Goal: Download file/media

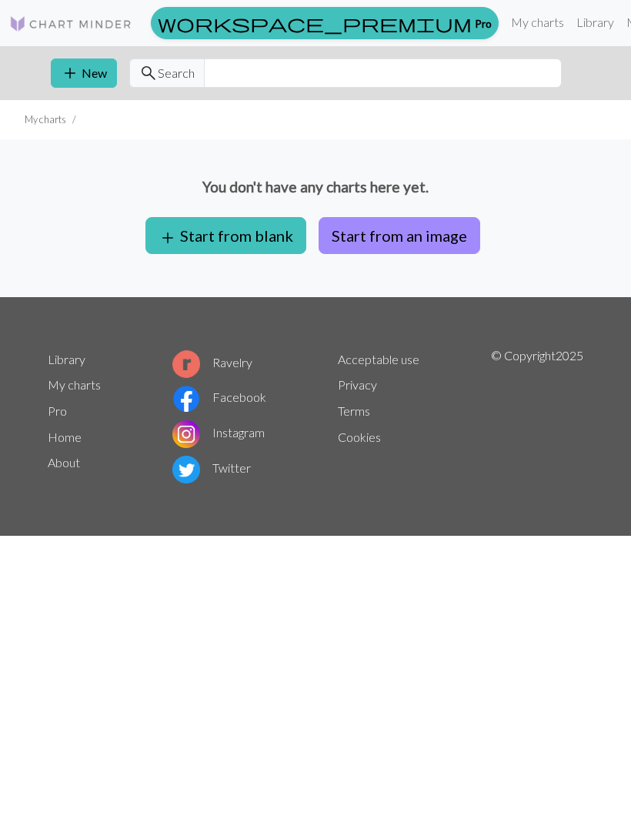
click at [570, 22] on link "Library" at bounding box center [595, 22] width 50 height 31
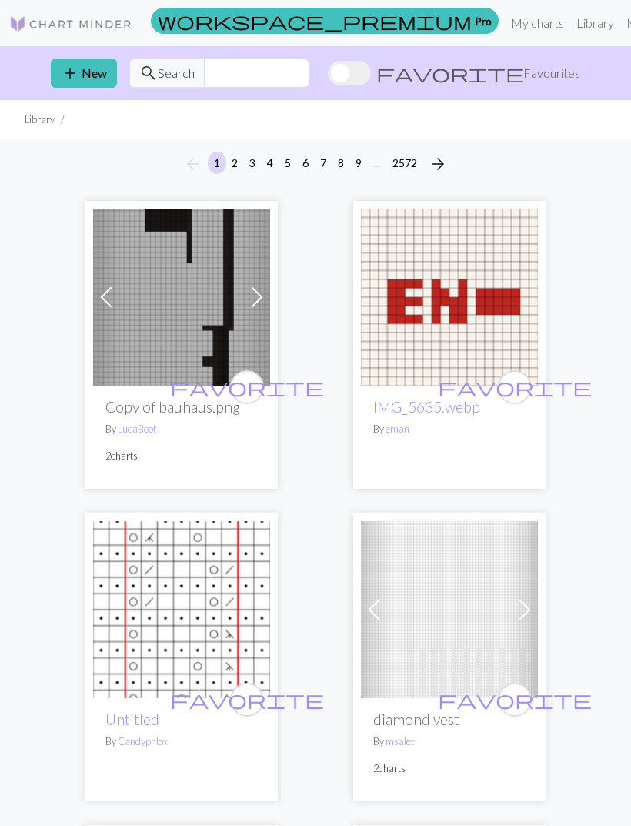
click at [543, 72] on span "Favourites" at bounding box center [551, 73] width 57 height 18
click at [328, 75] on input "favorite Favourites" at bounding box center [328, 75] width 0 height 0
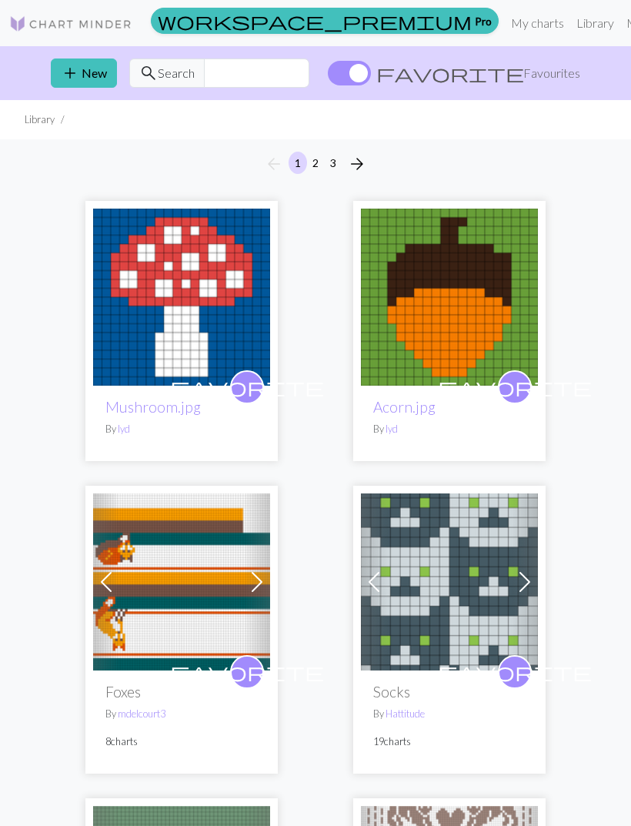
click at [339, 165] on button "3" at bounding box center [333, 163] width 18 height 22
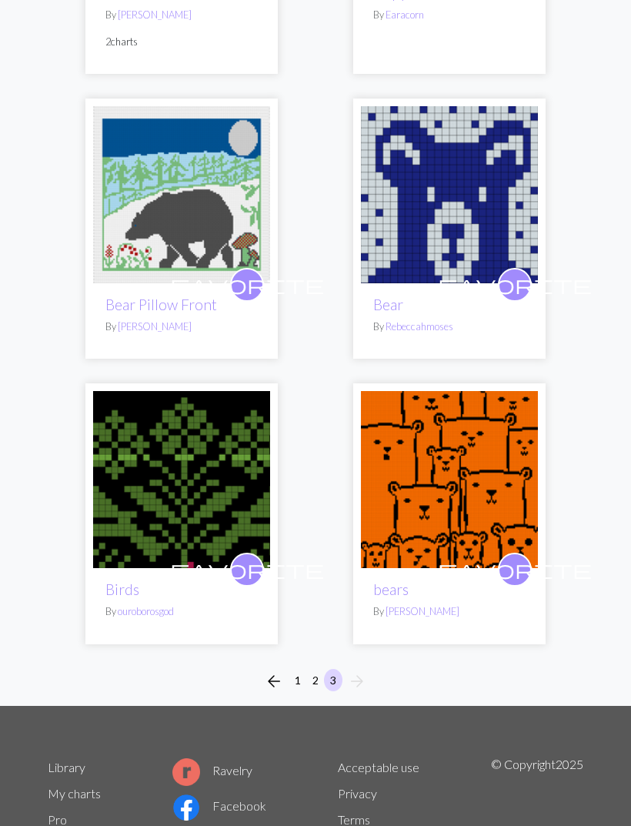
scroll to position [4782, 0]
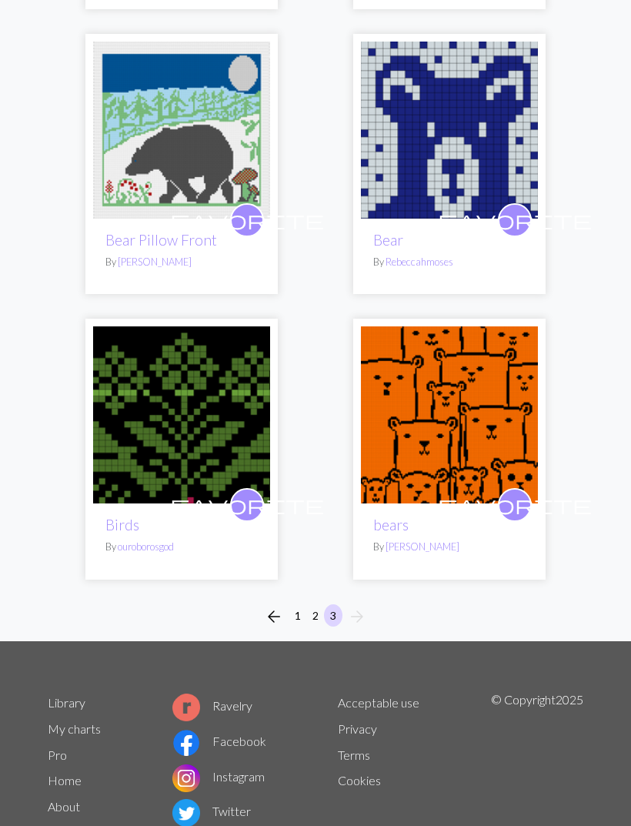
click at [451, 414] on img at bounding box center [449, 414] width 177 height 177
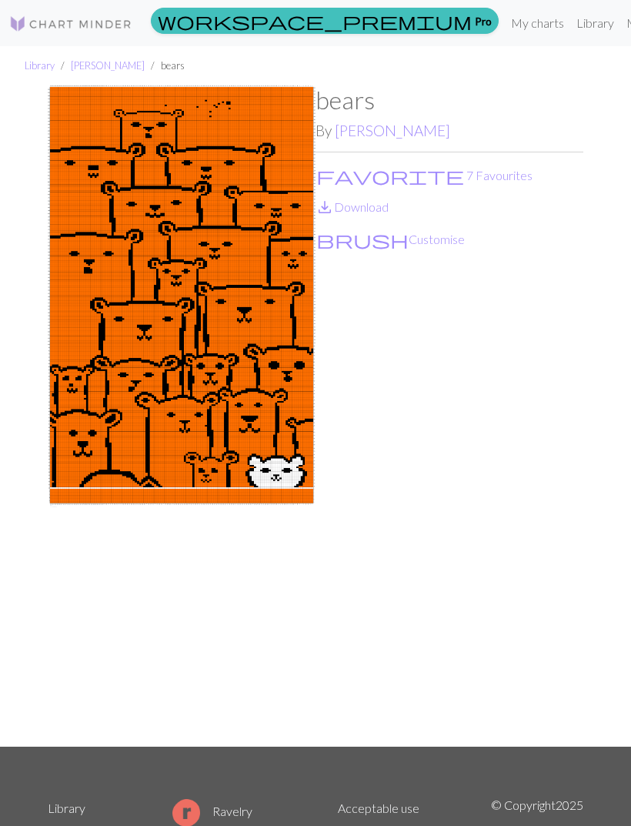
click at [380, 209] on link "save_alt Download" at bounding box center [352, 206] width 73 height 15
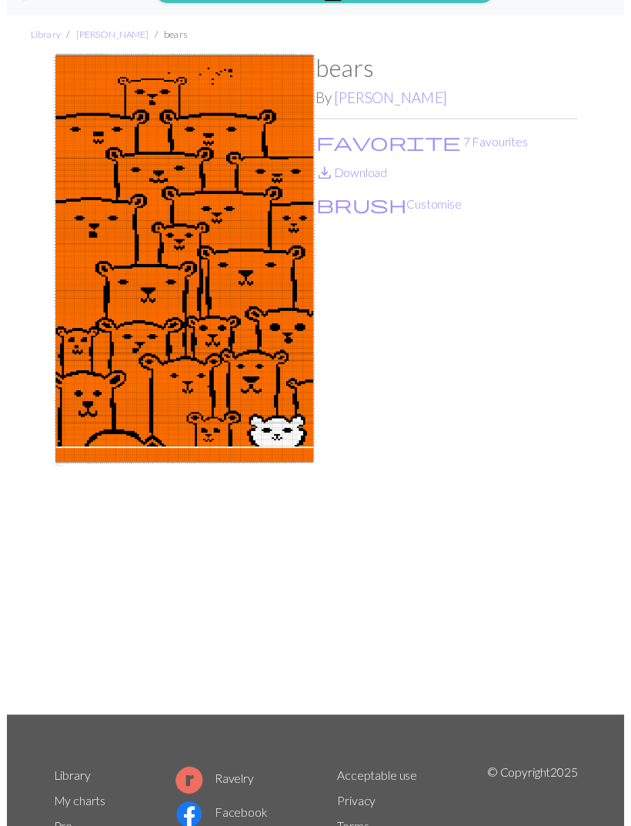
scroll to position [49, 0]
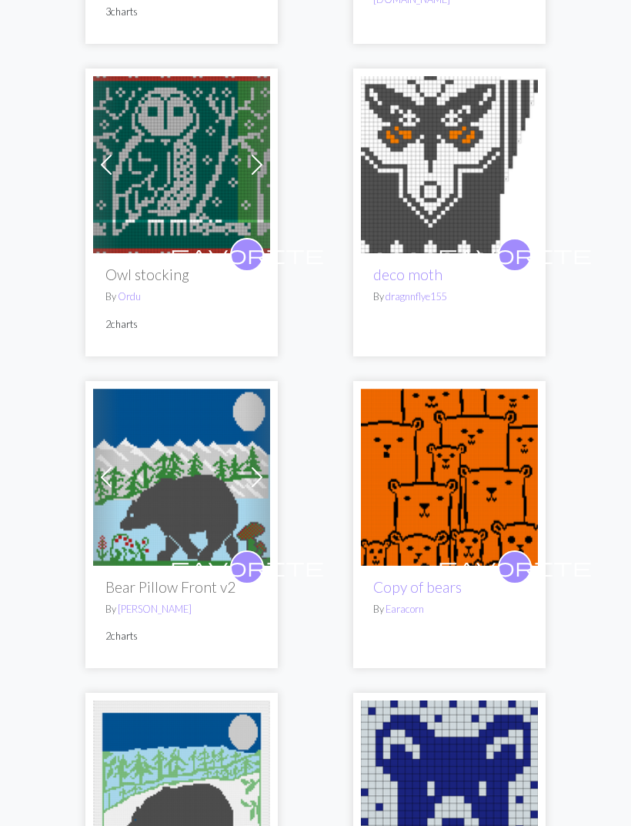
scroll to position [4122, 0]
click at [241, 461] on img at bounding box center [181, 477] width 177 height 177
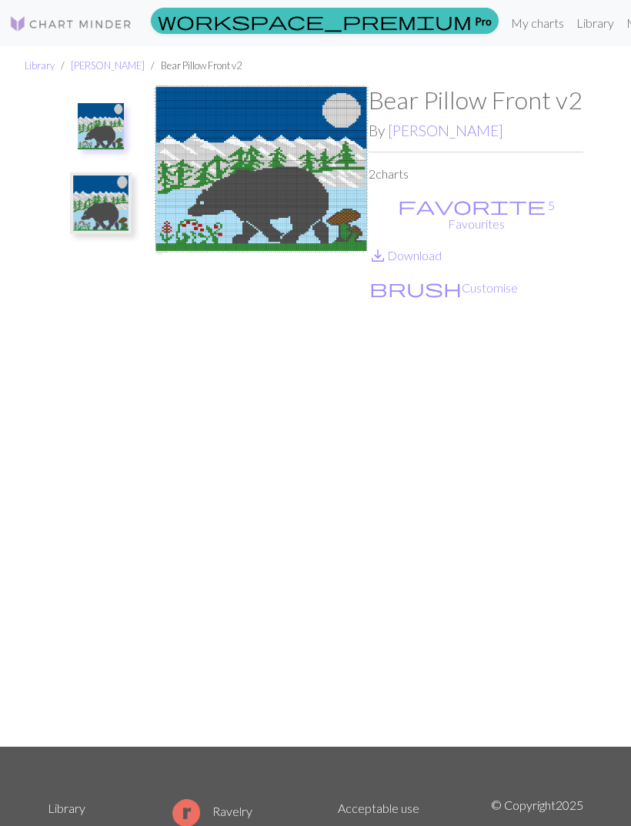
click at [117, 133] on img at bounding box center [101, 126] width 46 height 46
click at [312, 182] on img at bounding box center [261, 415] width 215 height 660
click at [109, 216] on img at bounding box center [101, 203] width 62 height 62
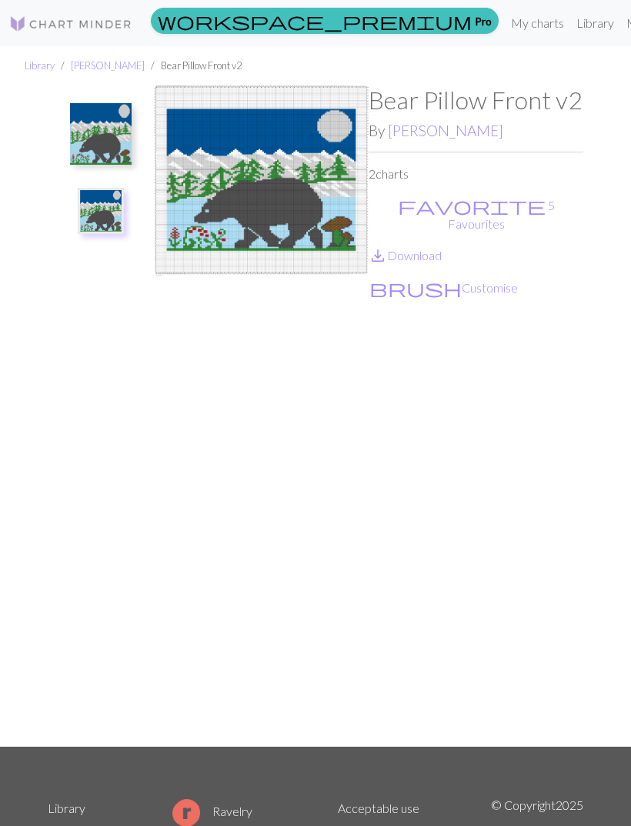
click at [434, 248] on link "save_alt Download" at bounding box center [405, 255] width 73 height 15
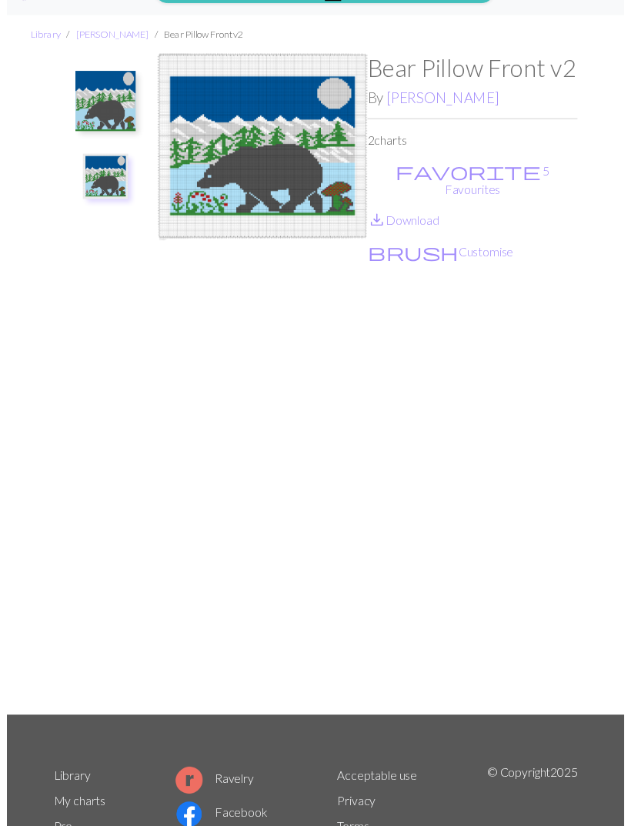
scroll to position [49, 0]
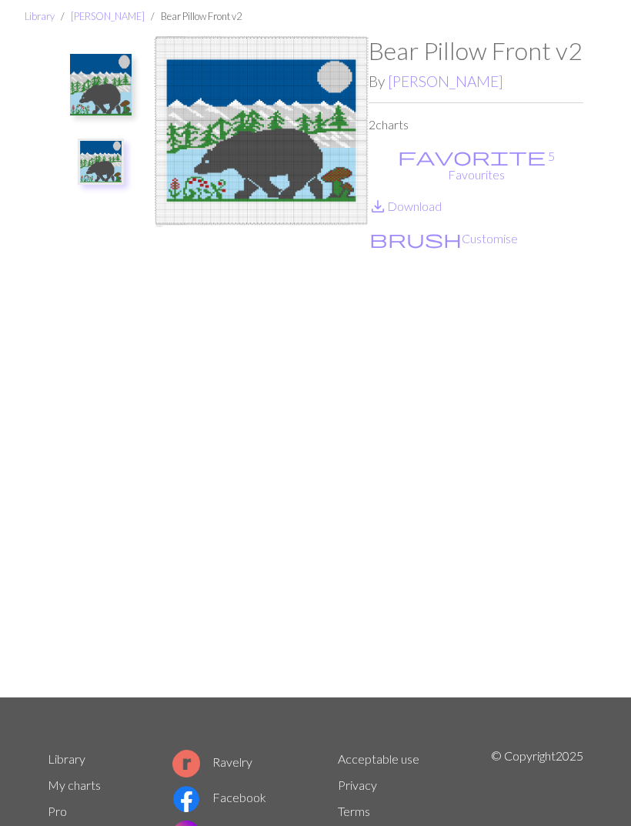
click at [119, 95] on img at bounding box center [101, 85] width 62 height 62
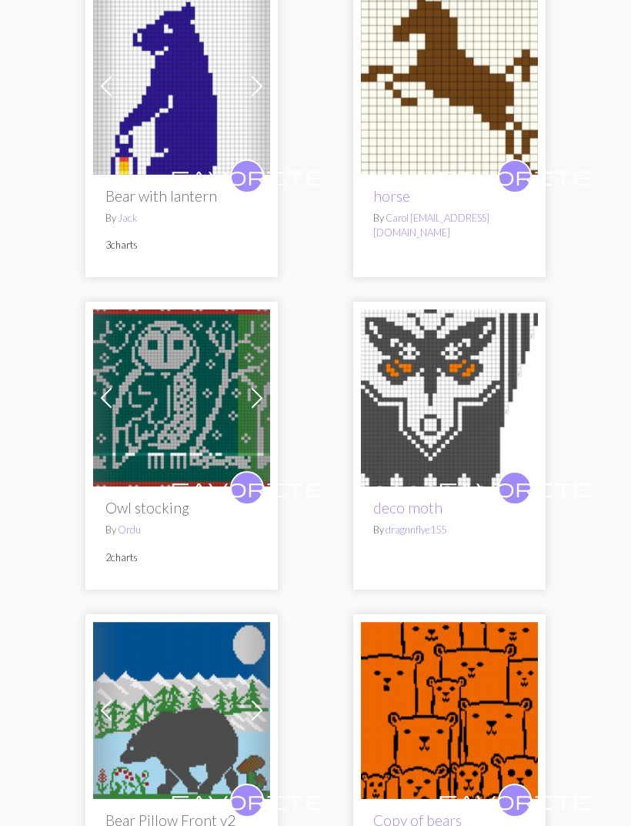
scroll to position [3891, 0]
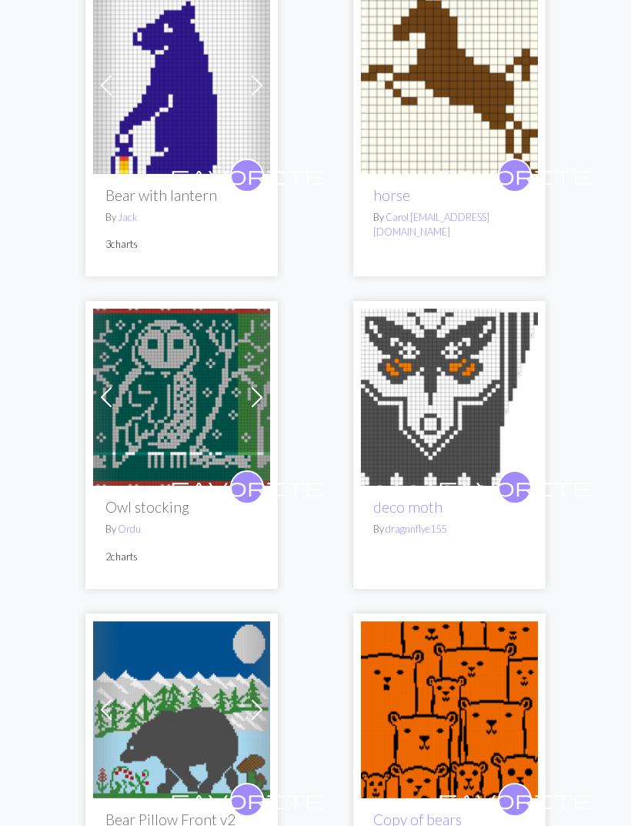
click at [239, 370] on img at bounding box center [181, 397] width 177 height 177
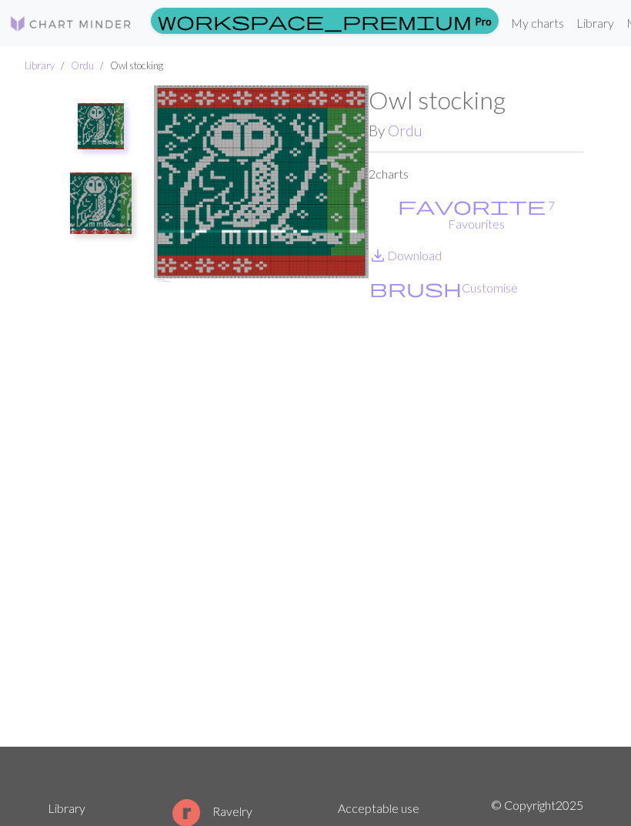
click at [117, 209] on img at bounding box center [101, 203] width 62 height 62
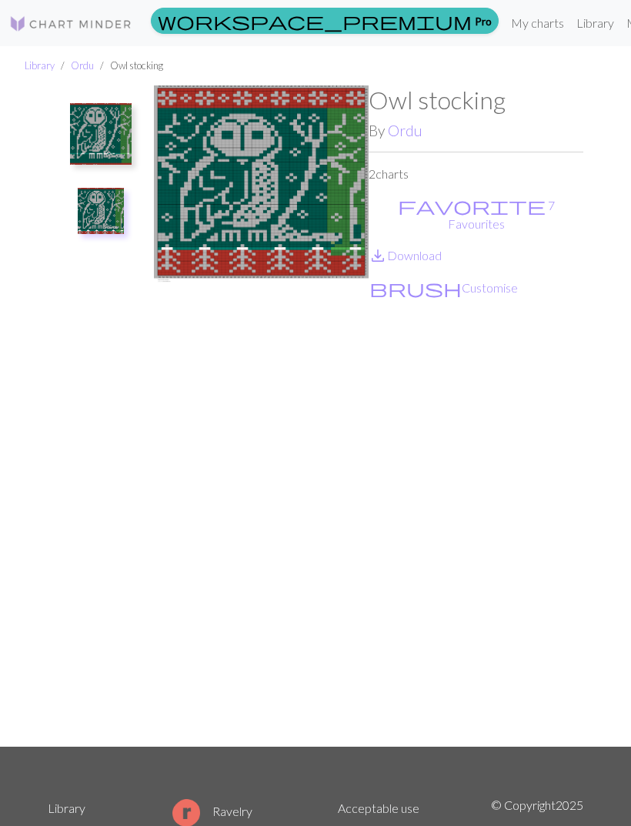
click at [102, 142] on img at bounding box center [101, 134] width 62 height 62
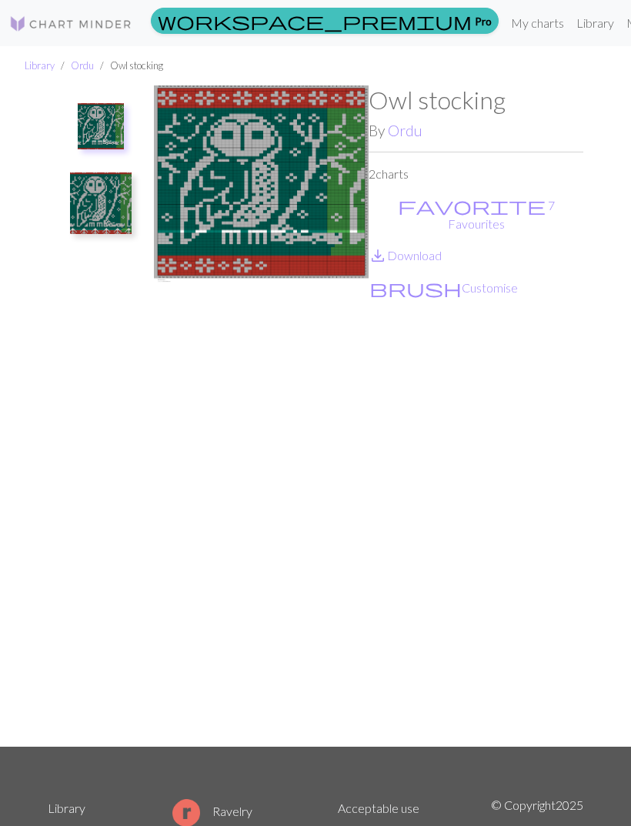
click at [108, 203] on img at bounding box center [101, 203] width 62 height 62
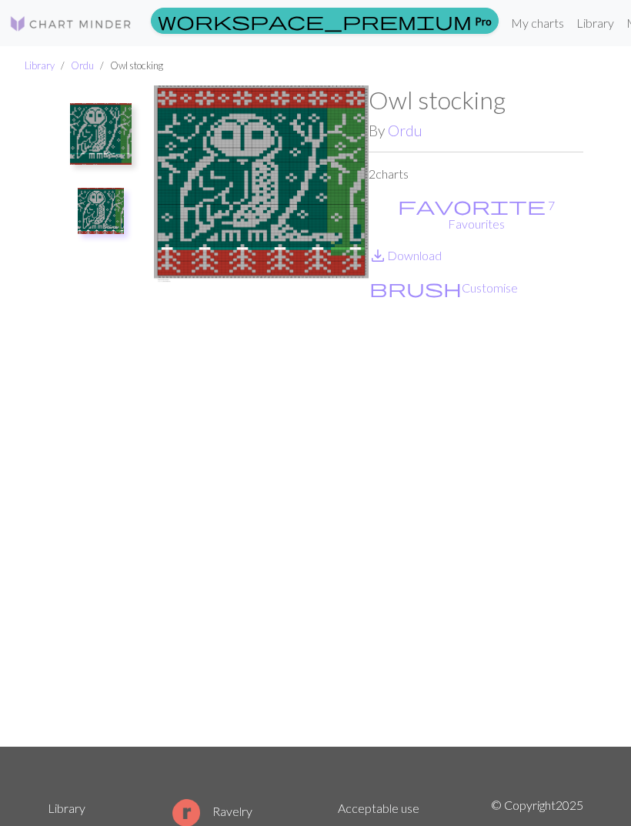
click at [116, 146] on img at bounding box center [101, 134] width 62 height 62
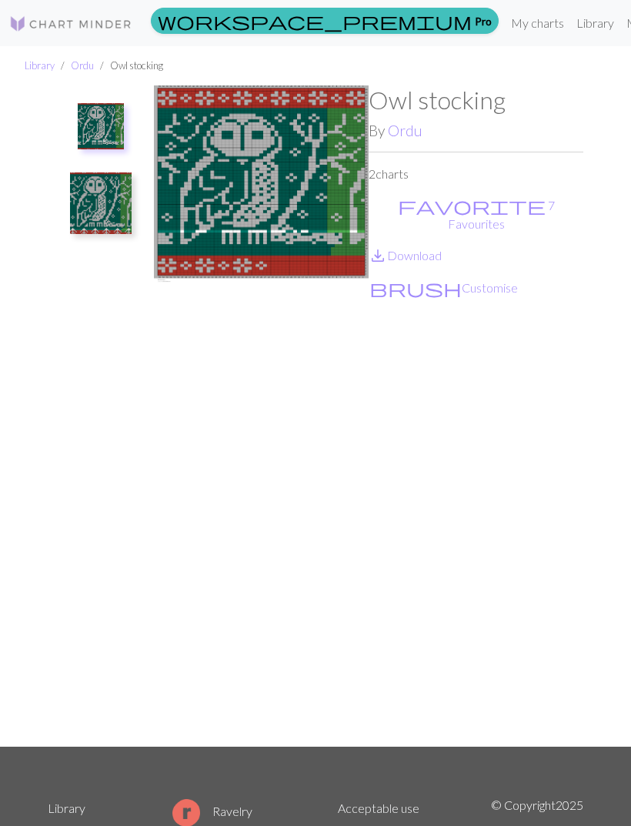
click at [106, 203] on img at bounding box center [101, 203] width 62 height 62
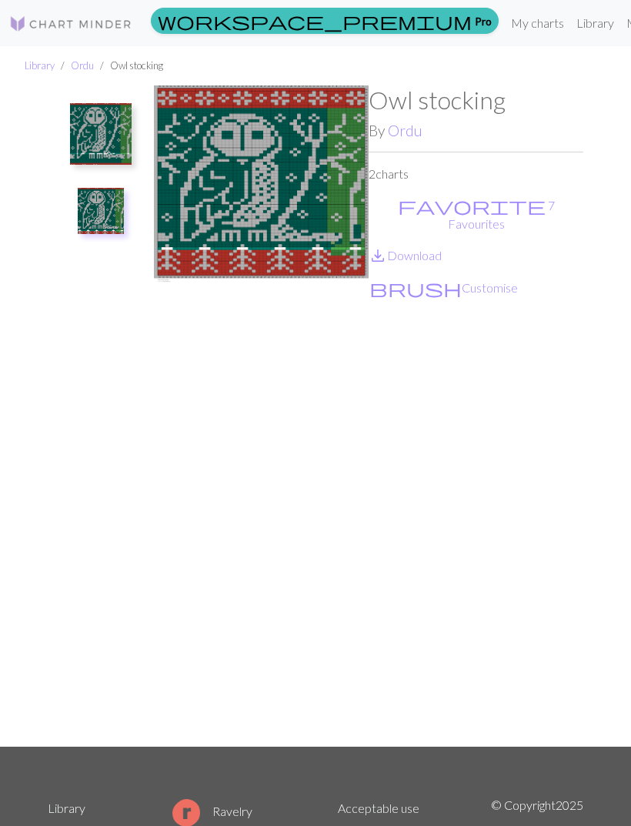
click at [438, 248] on link "save_alt Download" at bounding box center [405, 255] width 73 height 15
click at [117, 143] on img at bounding box center [101, 134] width 62 height 62
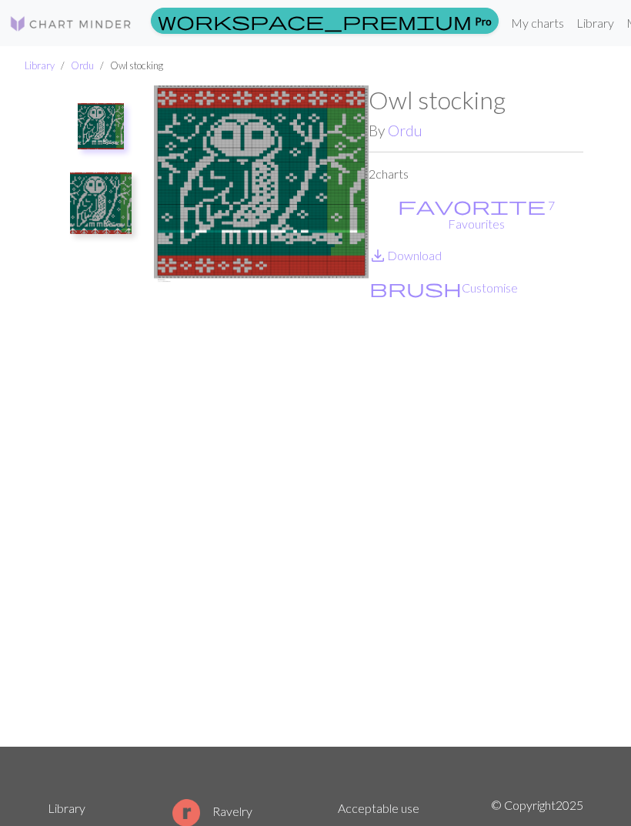
click at [430, 248] on link "save_alt Download" at bounding box center [405, 255] width 73 height 15
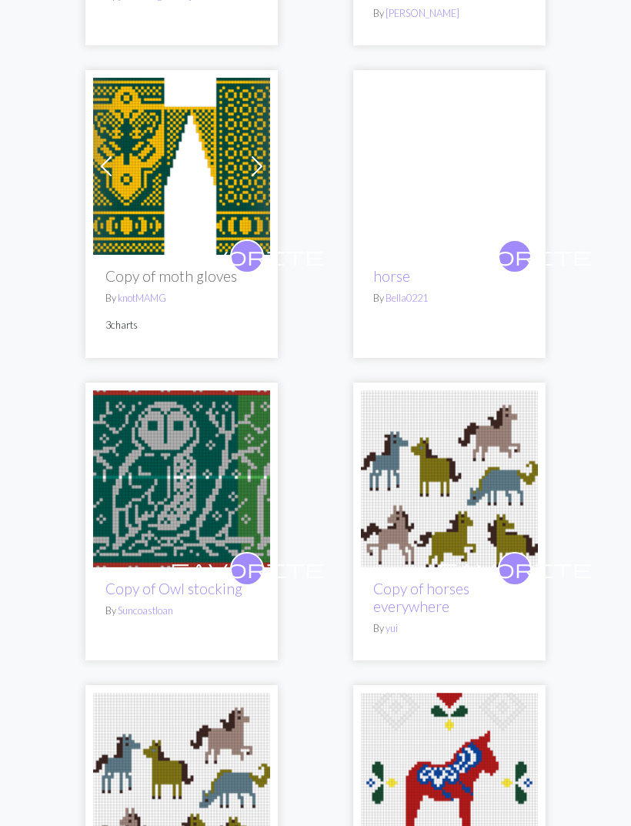
scroll to position [2909, 0]
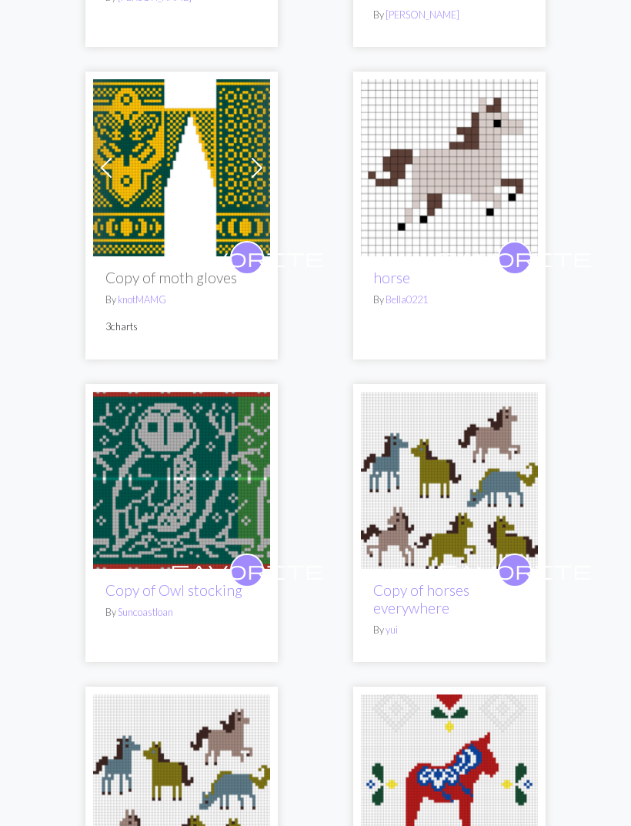
click at [238, 451] on img at bounding box center [181, 480] width 177 height 177
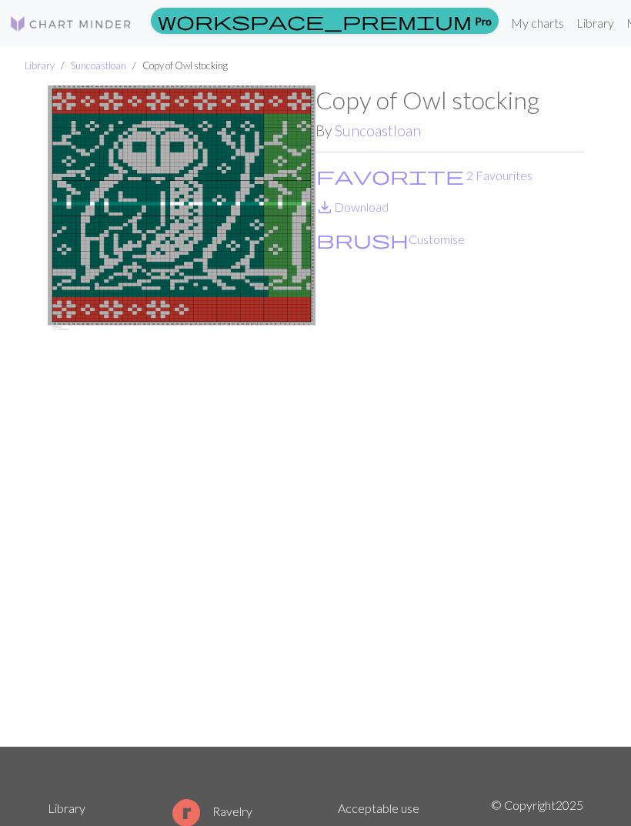
click at [367, 178] on button "favorite 2 Favourites" at bounding box center [425, 175] width 218 height 20
click at [371, 178] on button "favorite 1 Favourite" at bounding box center [422, 175] width 212 height 20
click at [382, 176] on button "favorite 2 Favourites" at bounding box center [425, 175] width 218 height 20
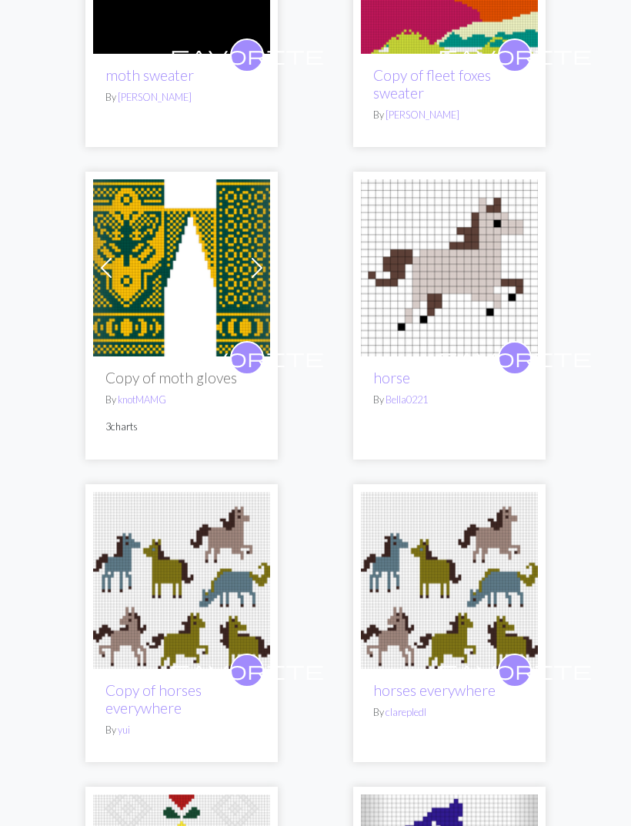
scroll to position [2799, 0]
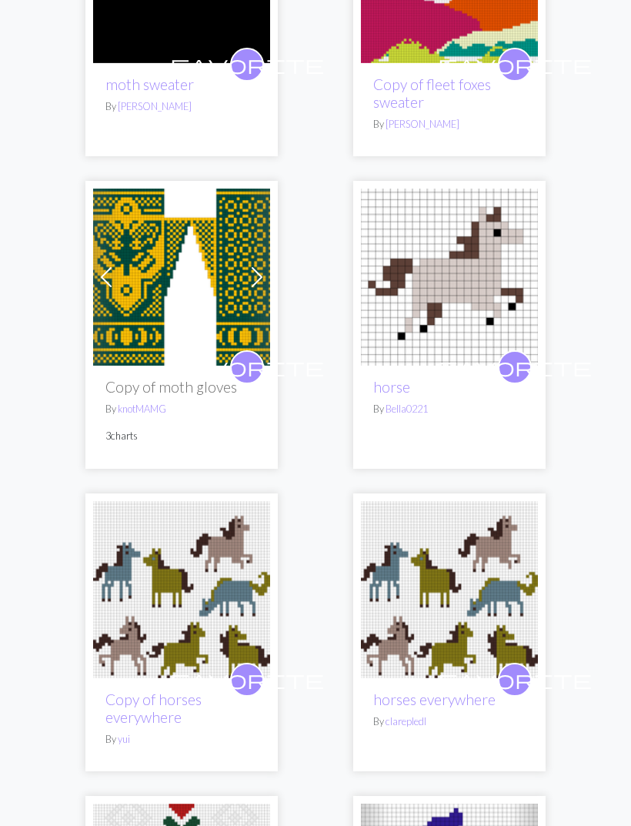
click at [235, 286] on img at bounding box center [181, 277] width 177 height 177
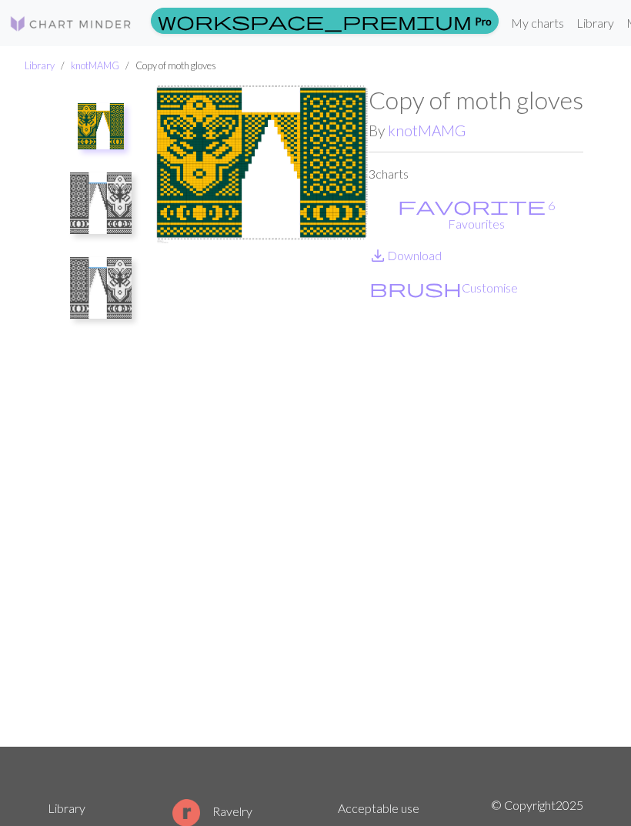
click at [436, 248] on link "save_alt Download" at bounding box center [405, 255] width 73 height 15
click at [87, 216] on img at bounding box center [101, 203] width 62 height 62
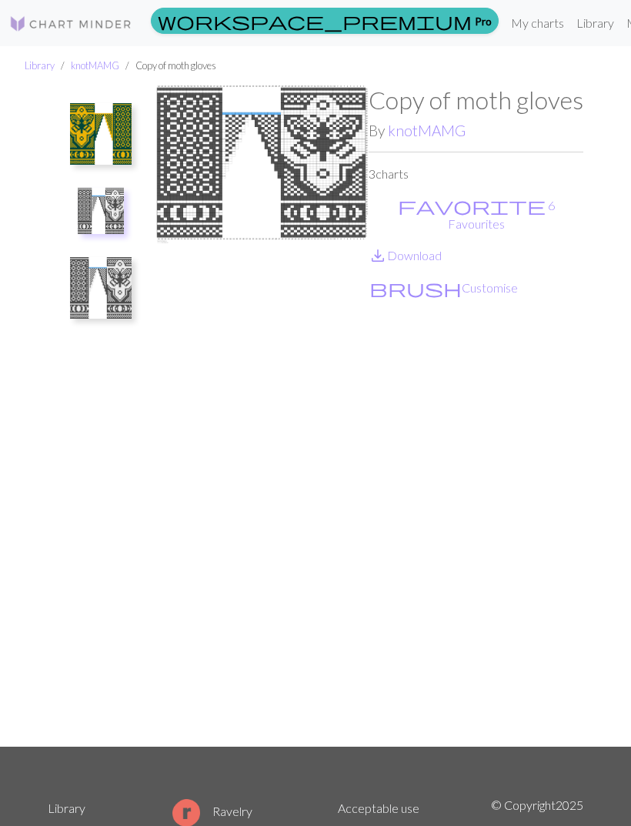
click at [429, 248] on link "save_alt Download" at bounding box center [405, 255] width 73 height 15
click at [123, 293] on img at bounding box center [101, 288] width 62 height 62
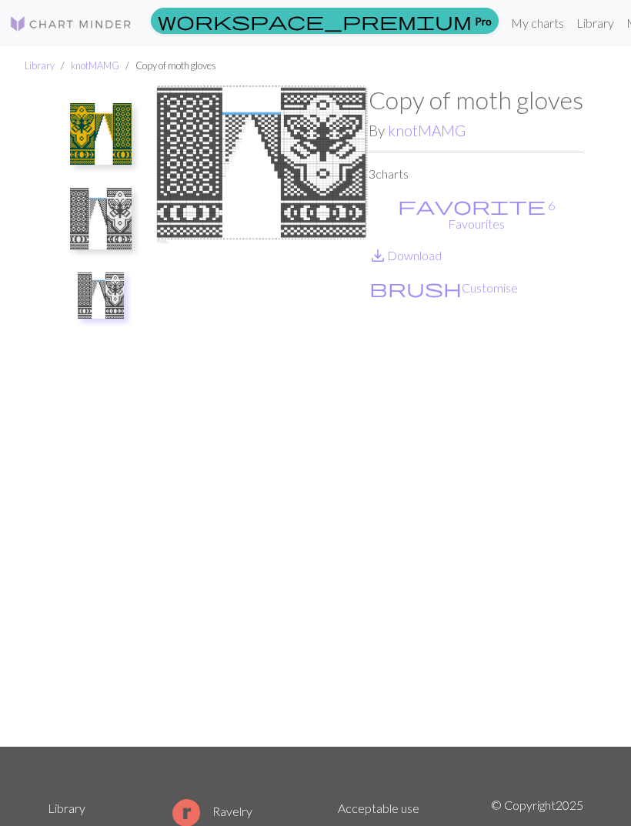
click at [124, 216] on img at bounding box center [101, 219] width 62 height 62
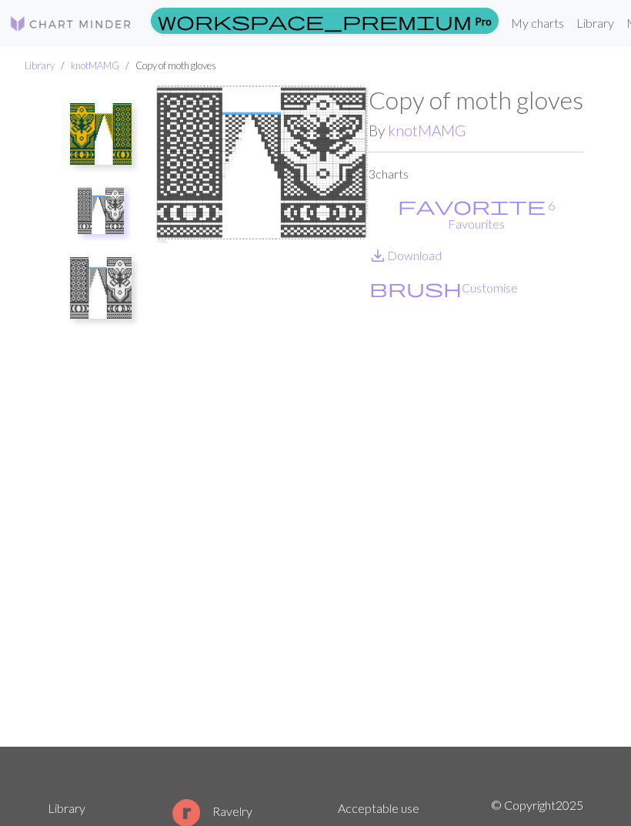
click at [117, 310] on img at bounding box center [101, 288] width 62 height 62
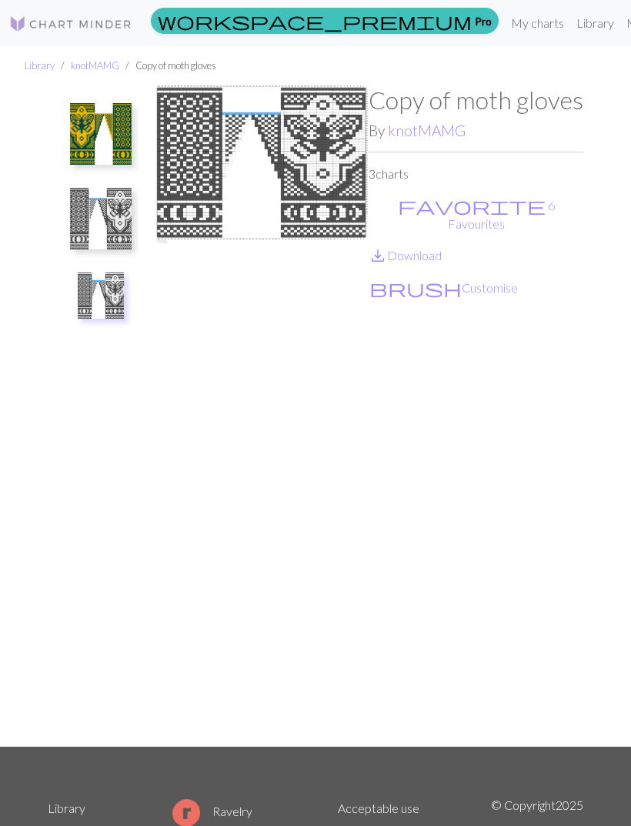
click at [121, 149] on img at bounding box center [101, 134] width 62 height 62
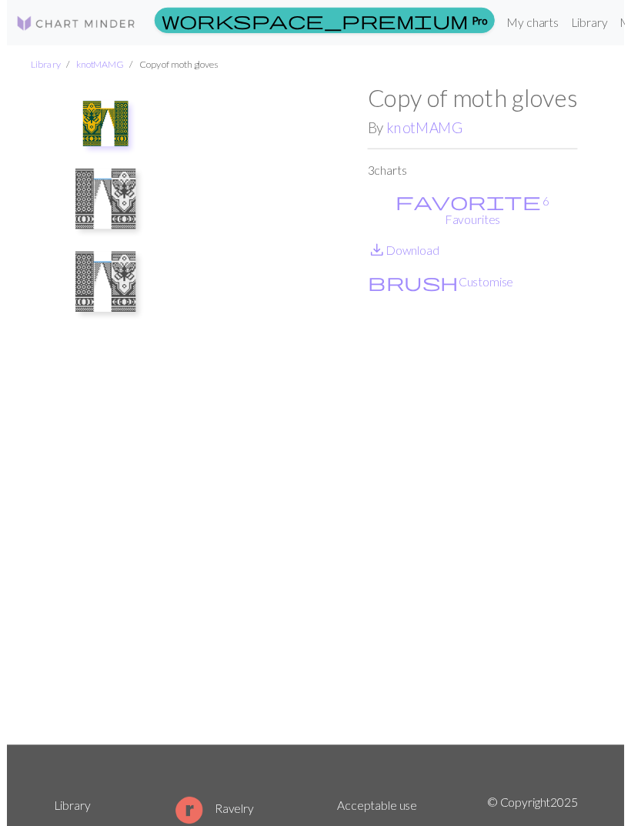
scroll to position [18, 0]
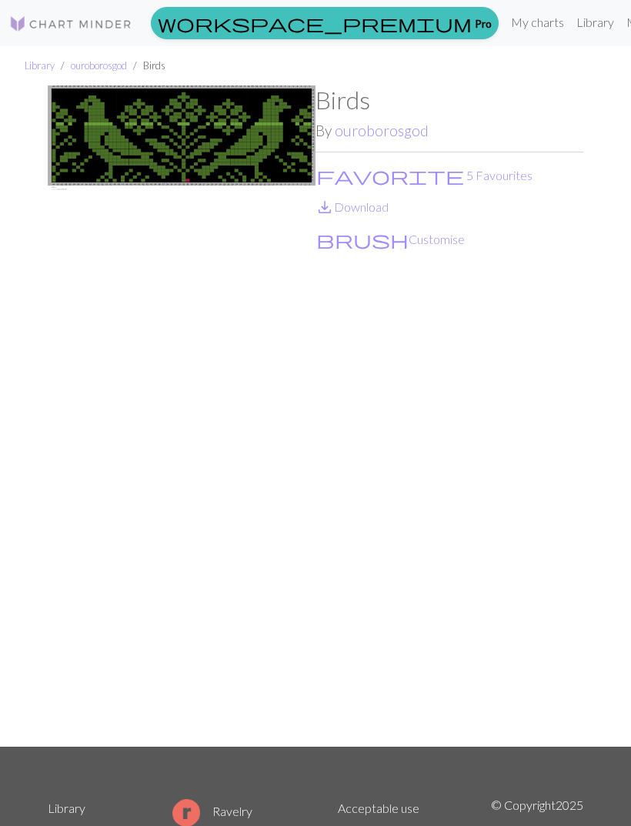
click at [382, 209] on link "save_alt Download" at bounding box center [352, 206] width 73 height 15
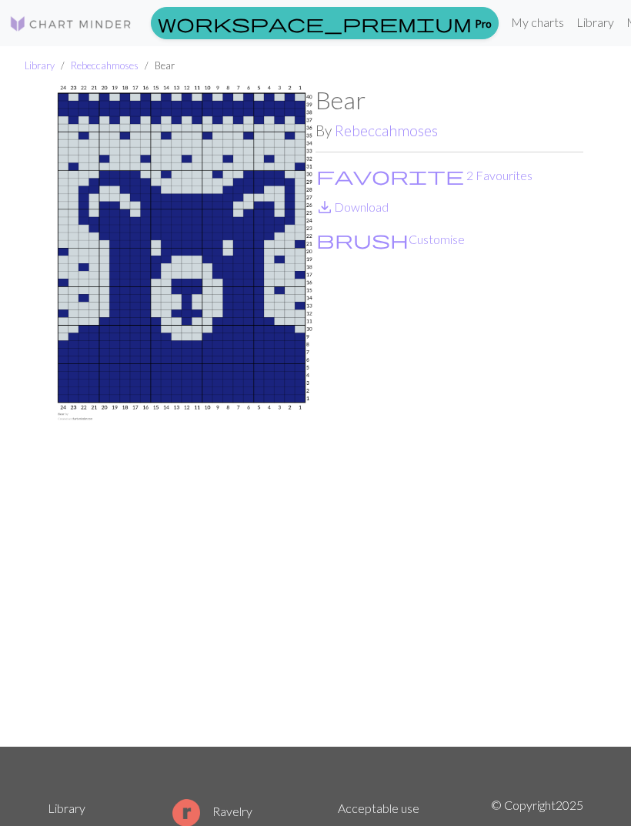
click at [379, 207] on link "save_alt Download" at bounding box center [352, 206] width 73 height 15
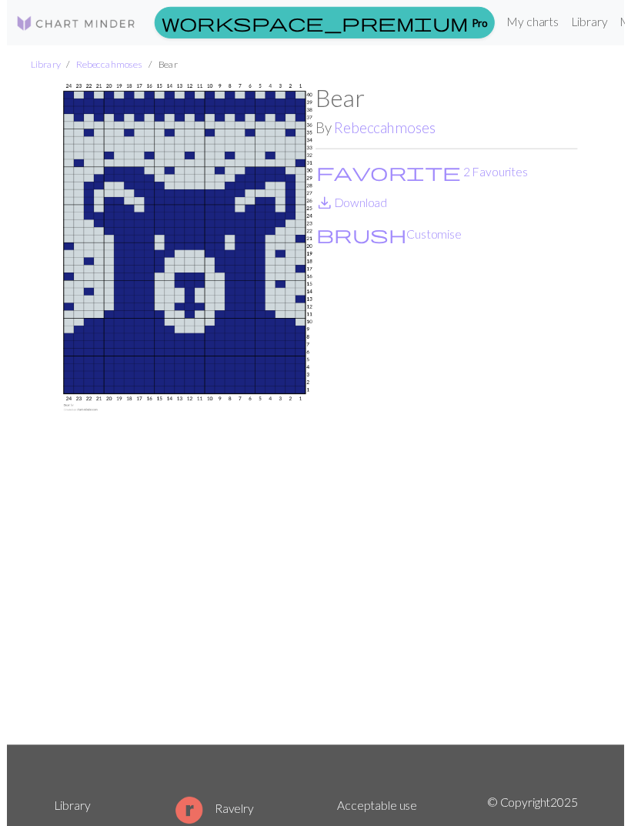
scroll to position [18, 0]
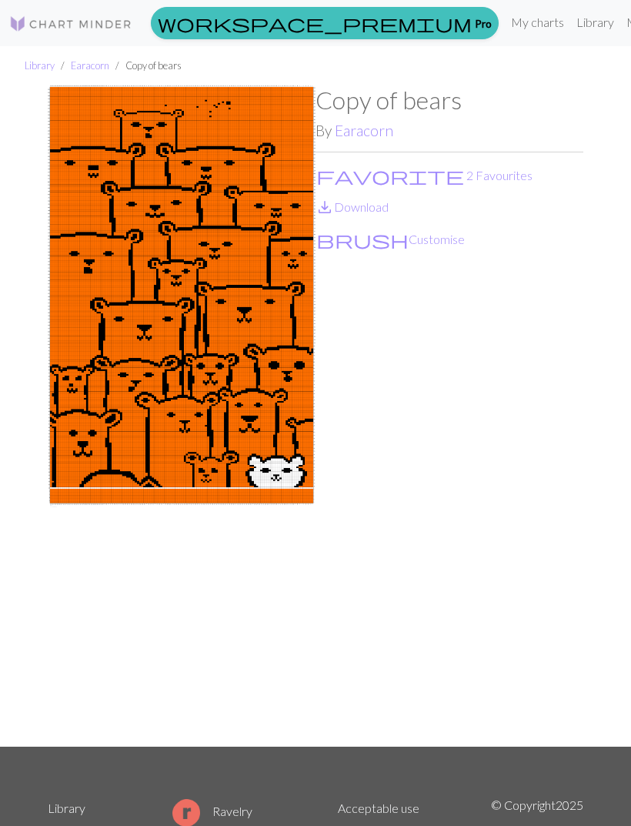
click at [380, 206] on link "save_alt Download" at bounding box center [352, 206] width 73 height 15
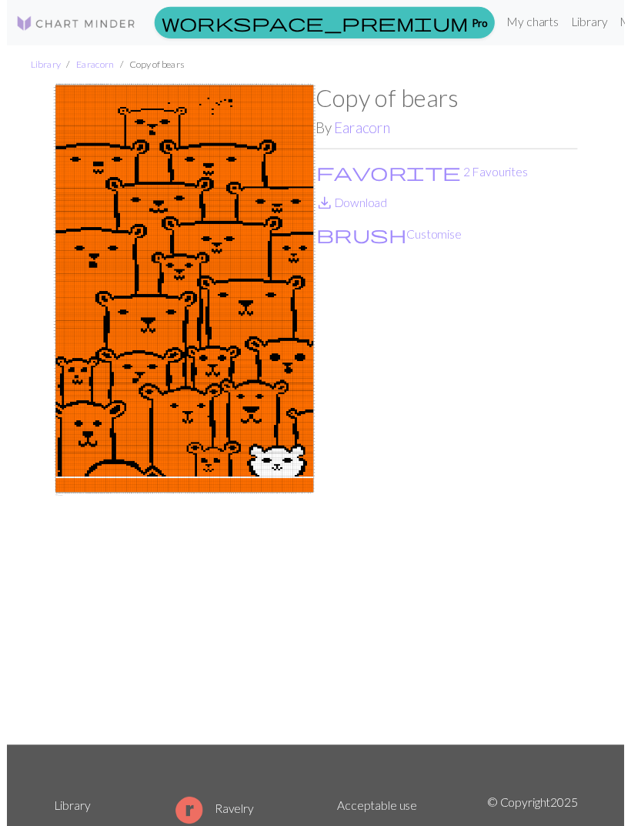
scroll to position [18, 0]
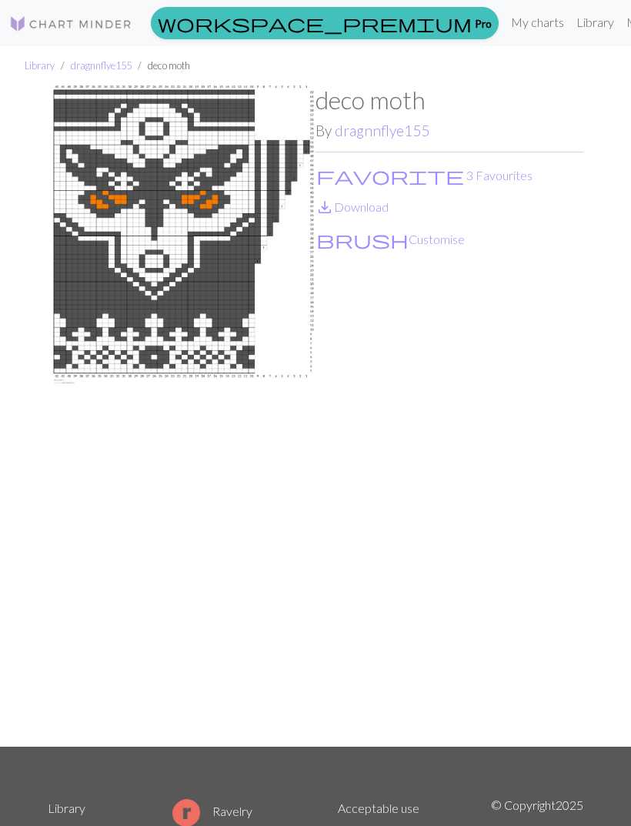
click at [380, 212] on link "save_alt Download" at bounding box center [352, 206] width 73 height 15
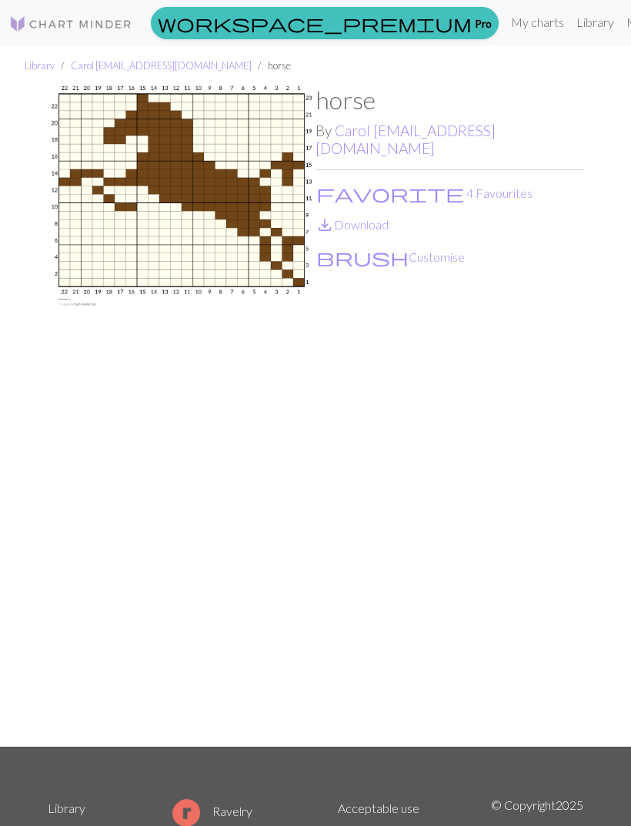
click at [378, 217] on link "save_alt Download" at bounding box center [352, 224] width 73 height 15
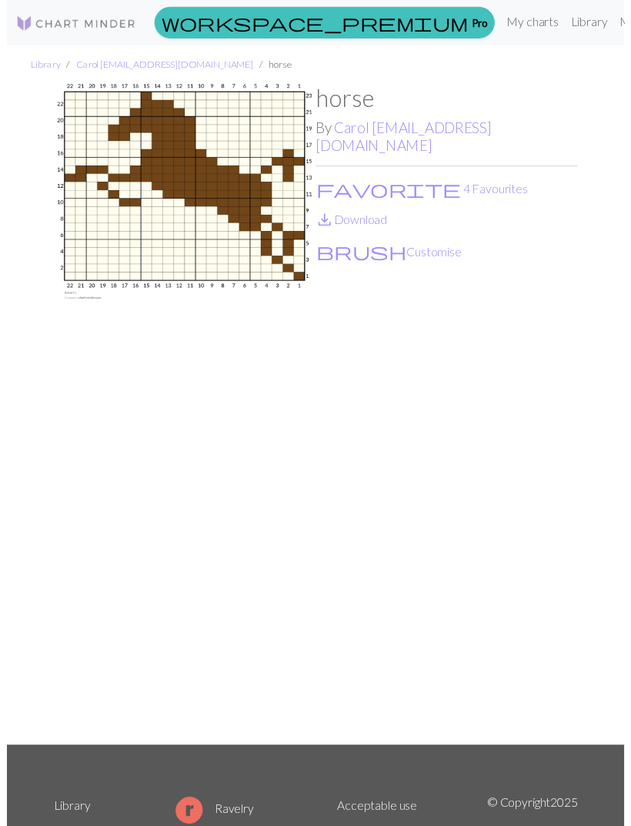
scroll to position [18, 0]
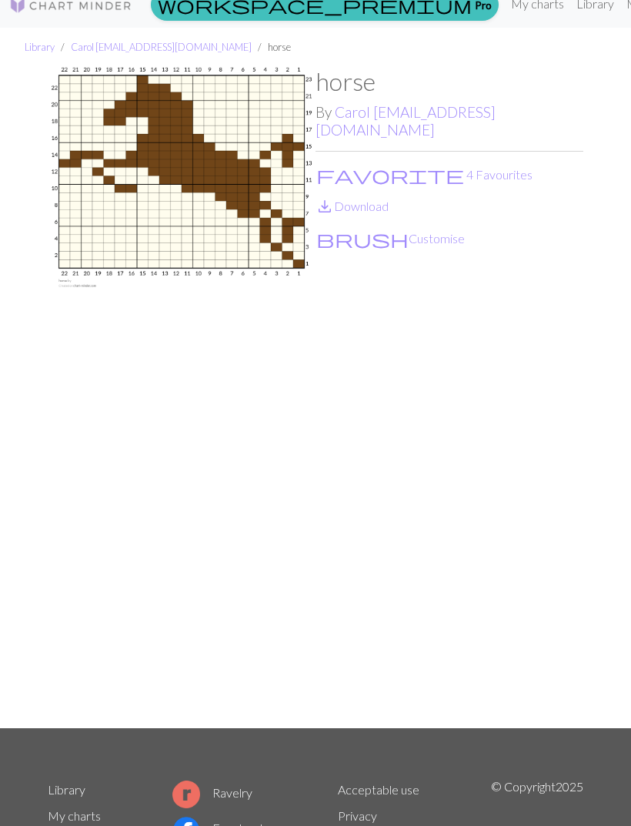
click at [473, 239] on div "horse By Carol [EMAIL_ADDRESS][DOMAIN_NAME] favorite 4 Favourites save_alt Down…" at bounding box center [450, 397] width 268 height 660
click at [379, 165] on button "favorite 4 Favourites" at bounding box center [425, 175] width 218 height 20
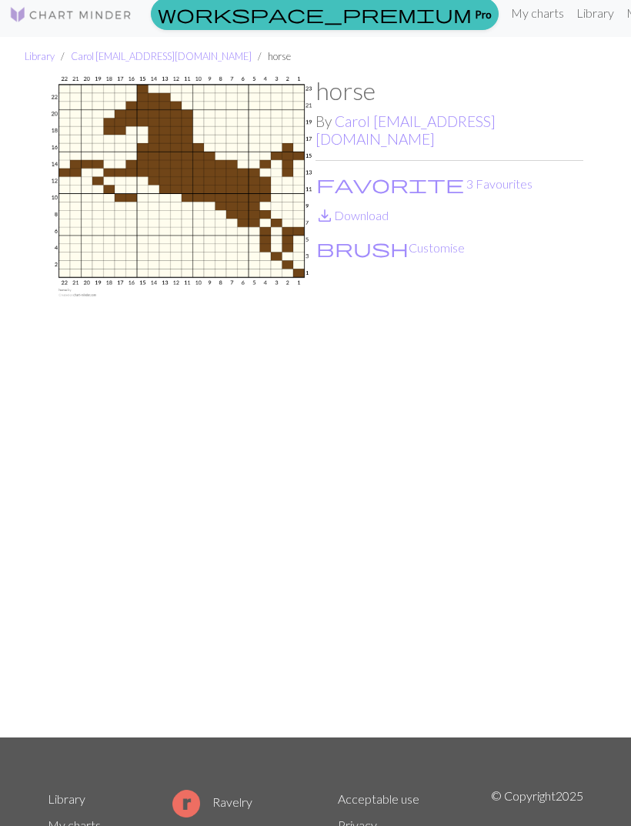
scroll to position [0, 0]
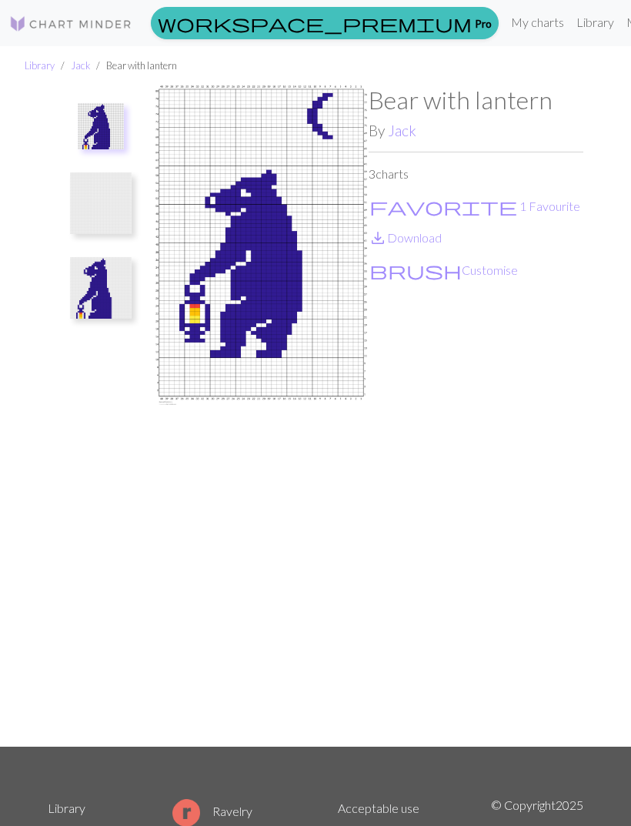
click at [119, 125] on img at bounding box center [101, 126] width 46 height 46
click at [123, 202] on img at bounding box center [101, 203] width 62 height 62
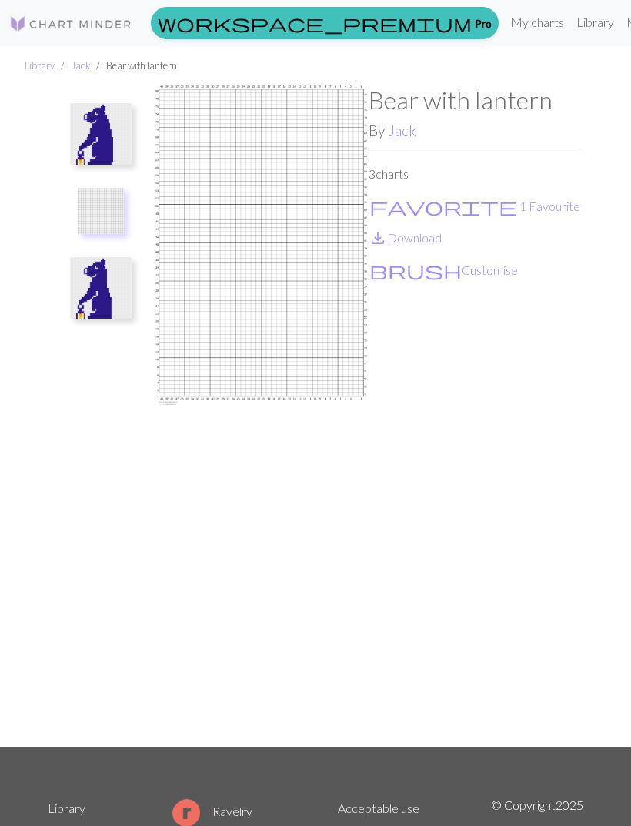
click at [102, 292] on img at bounding box center [101, 288] width 62 height 62
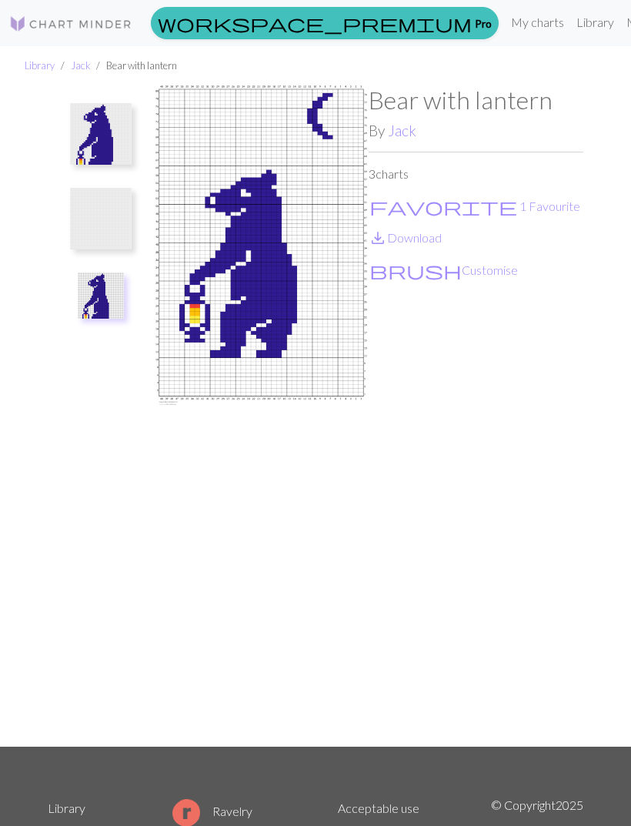
click at [115, 152] on img at bounding box center [101, 134] width 62 height 62
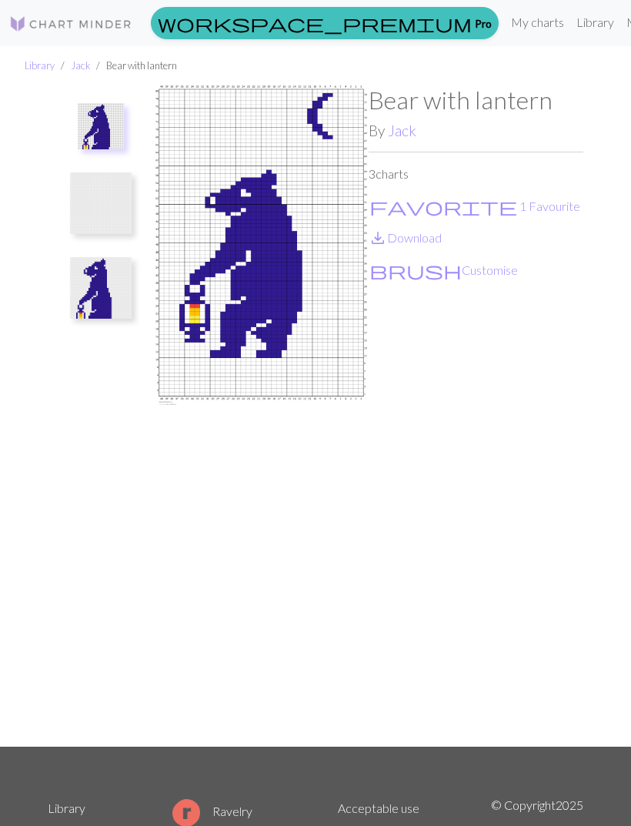
click at [433, 242] on link "save_alt Download" at bounding box center [405, 237] width 73 height 15
click at [113, 292] on img at bounding box center [101, 288] width 62 height 62
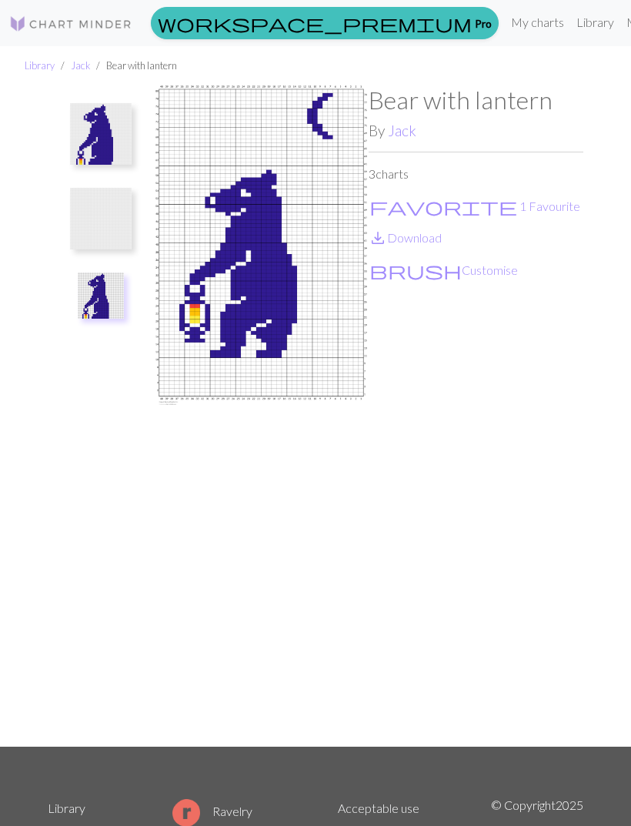
click at [416, 235] on link "save_alt Download" at bounding box center [405, 237] width 73 height 15
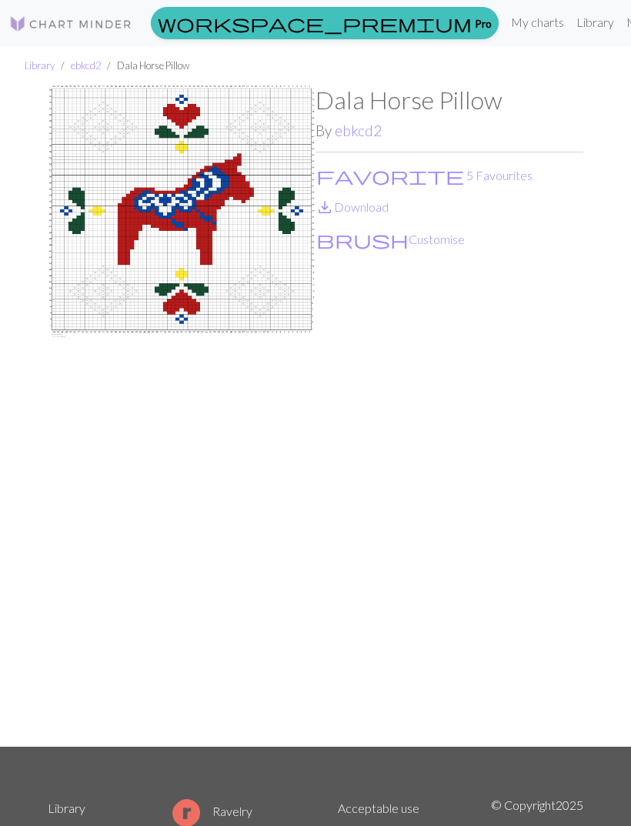
click at [379, 206] on link "save_alt Download" at bounding box center [352, 206] width 73 height 15
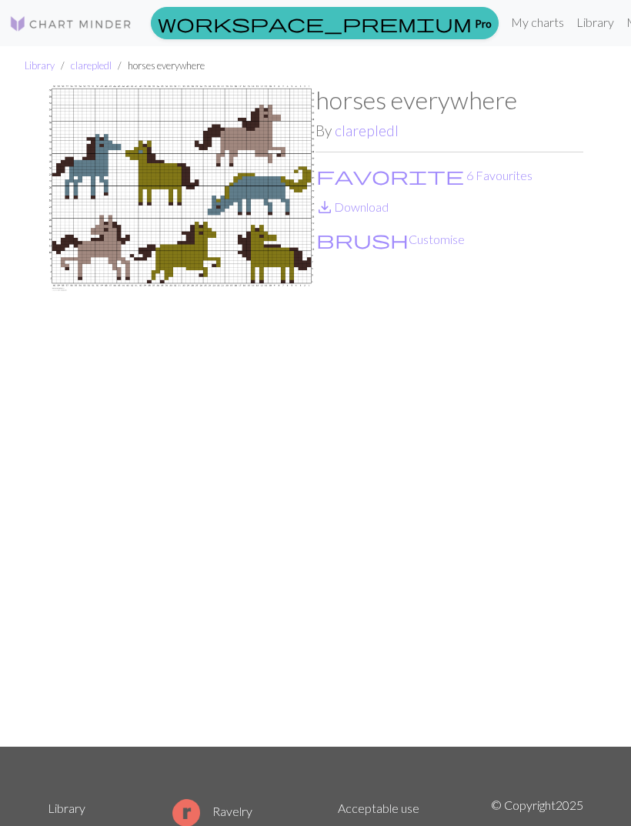
click at [375, 206] on link "save_alt Download" at bounding box center [352, 206] width 73 height 15
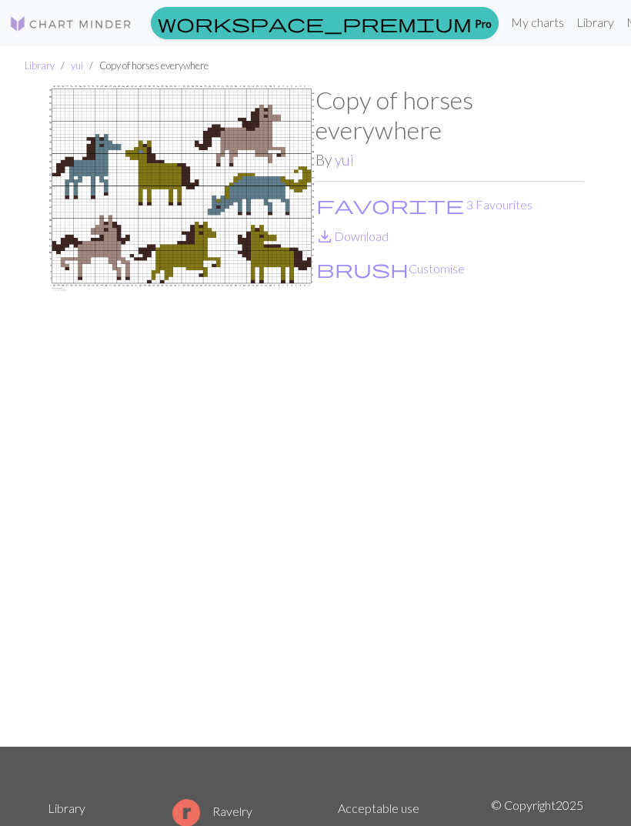
click at [383, 237] on link "save_alt Download" at bounding box center [352, 236] width 73 height 15
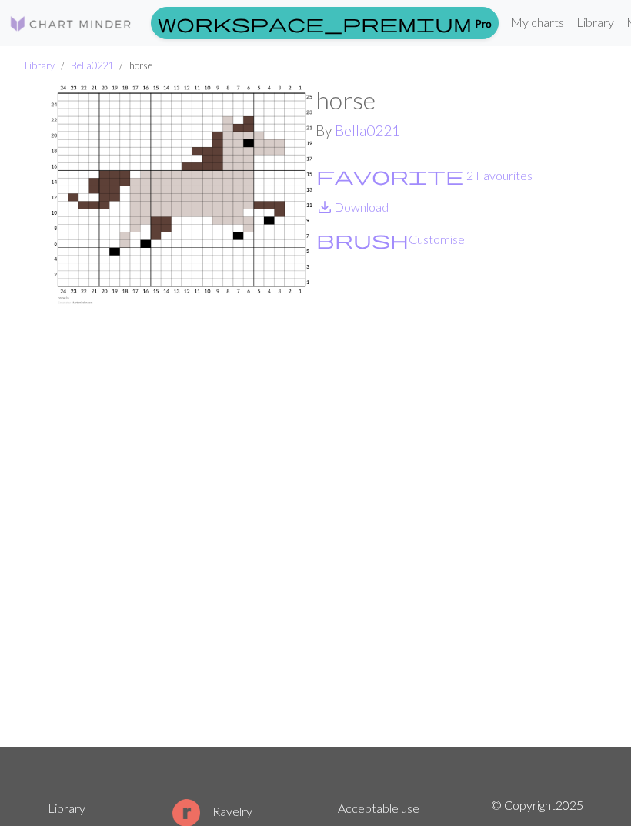
click at [376, 208] on link "save_alt Download" at bounding box center [352, 206] width 73 height 15
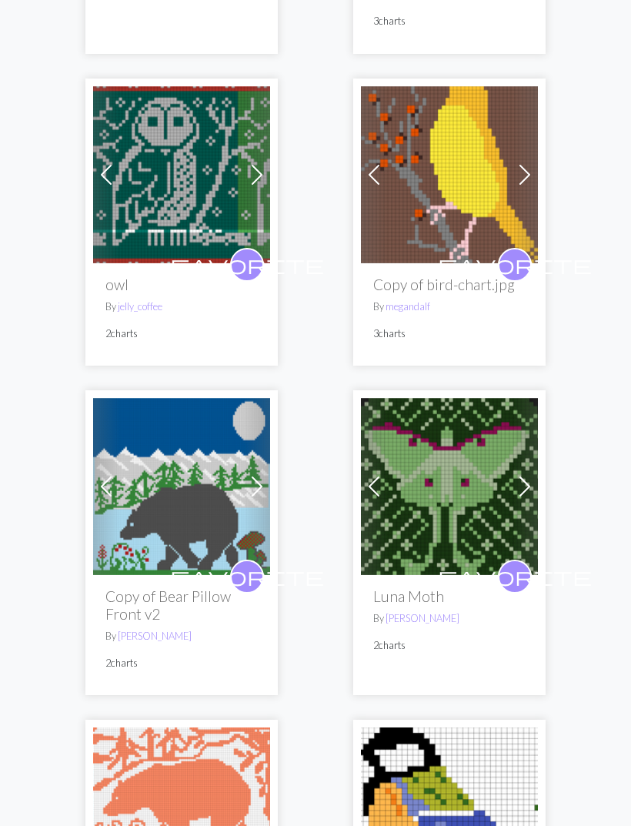
scroll to position [1367, 0]
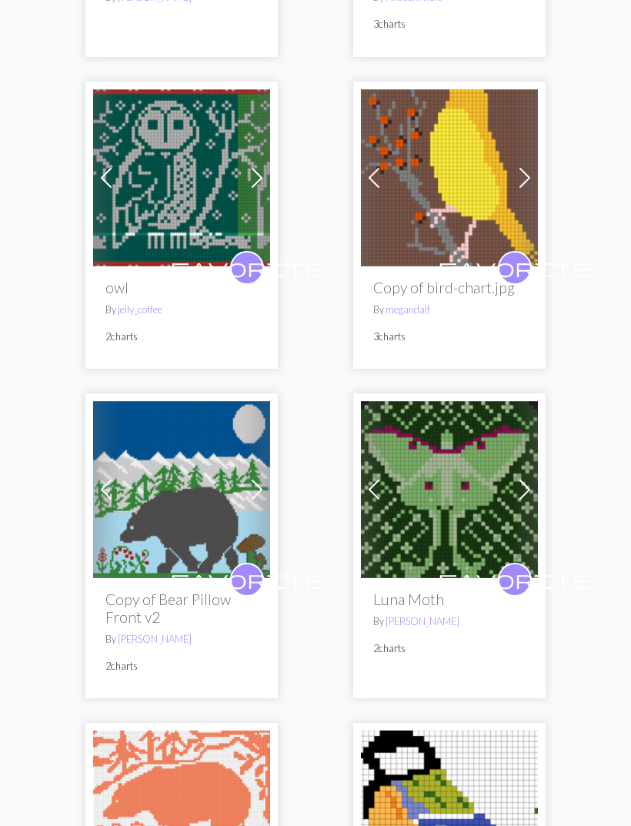
click at [247, 269] on span "favorite" at bounding box center [247, 268] width 154 height 24
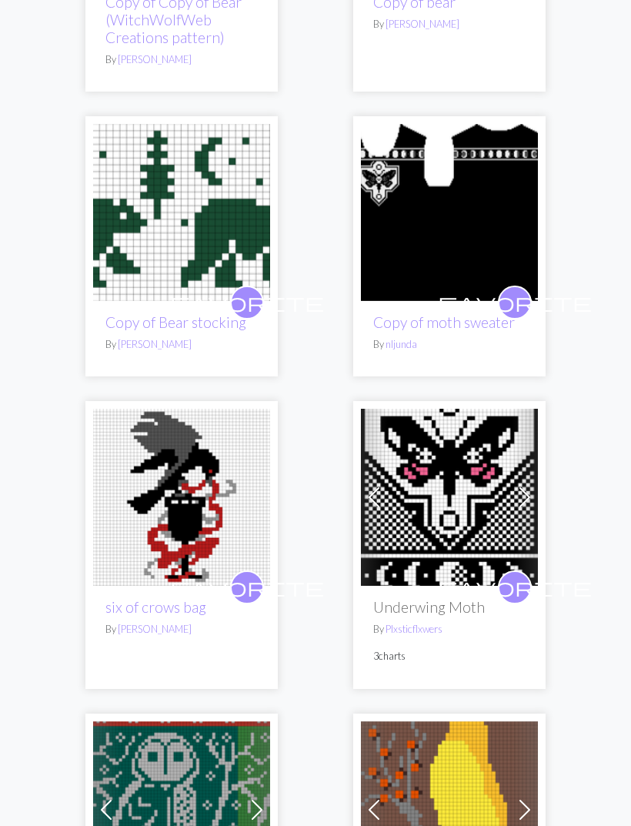
scroll to position [735, 0]
click at [519, 302] on span "favorite" at bounding box center [515, 302] width 154 height 24
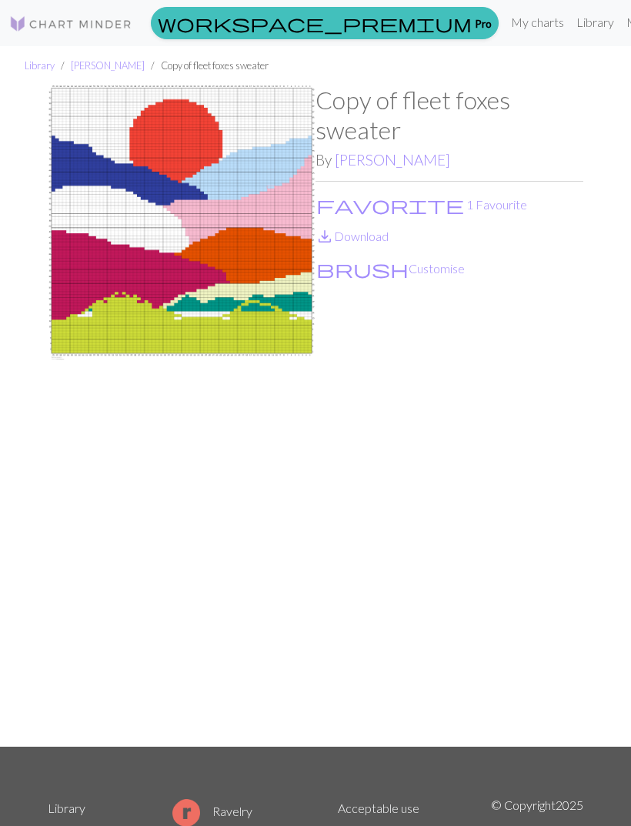
click at [375, 234] on link "save_alt Download" at bounding box center [352, 236] width 73 height 15
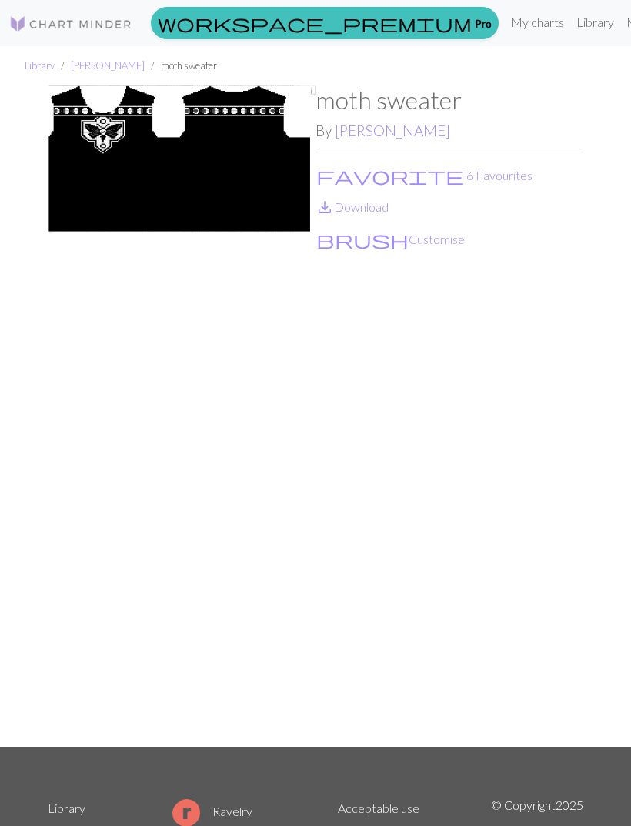
click at [378, 209] on link "save_alt Download" at bounding box center [352, 206] width 73 height 15
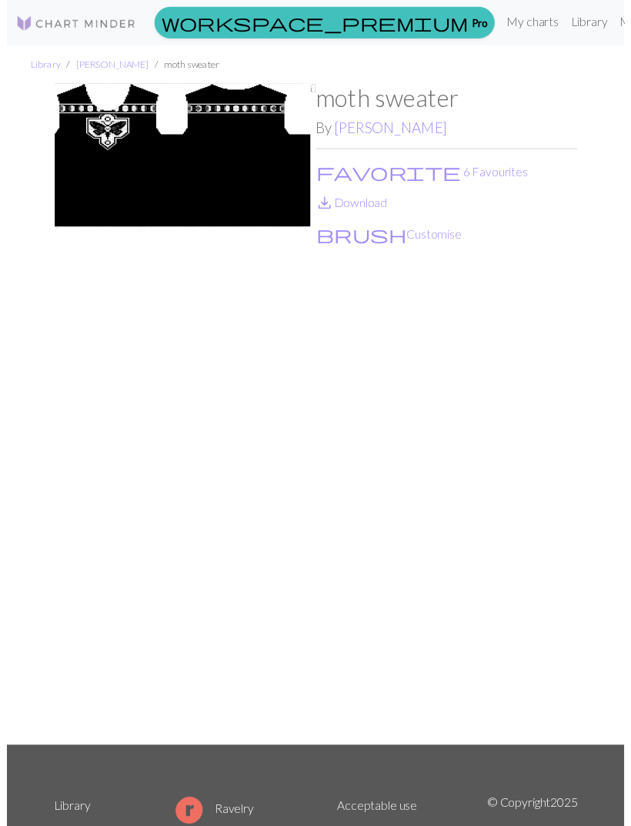
scroll to position [18, 0]
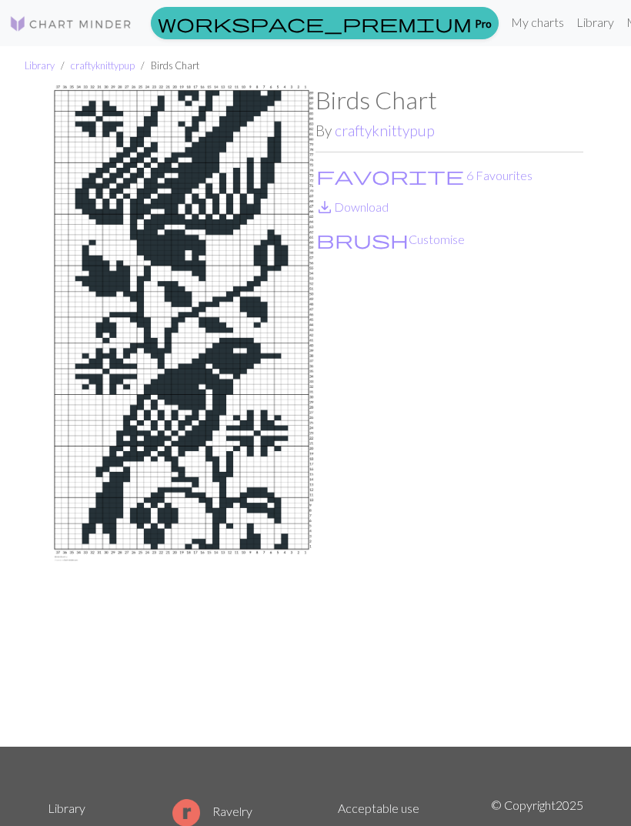
click at [269, 269] on img at bounding box center [182, 415] width 268 height 660
click at [379, 173] on button "favorite 6 Favourites" at bounding box center [425, 175] width 218 height 20
click at [378, 206] on link "save_alt Download" at bounding box center [352, 206] width 73 height 15
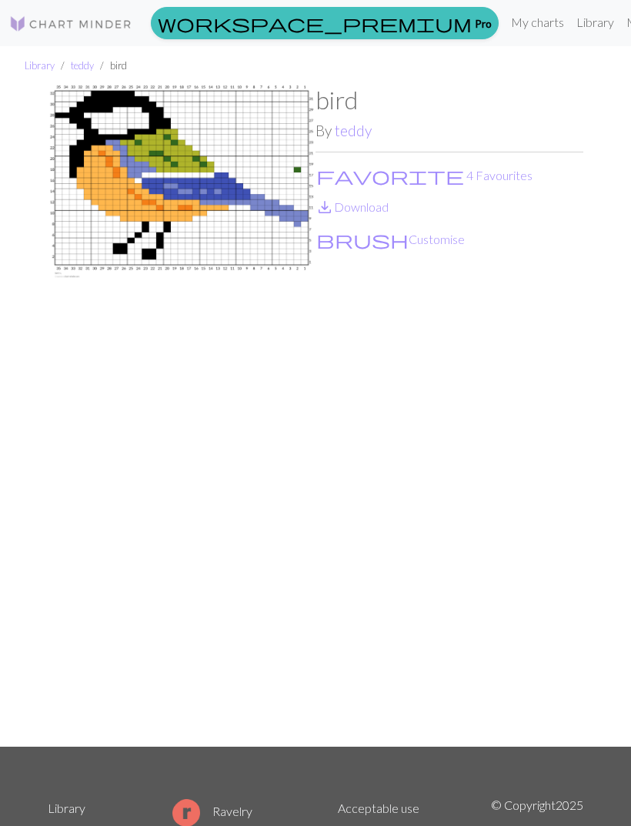
click at [379, 207] on link "save_alt Download" at bounding box center [352, 206] width 73 height 15
click at [386, 182] on button "favorite 4 Favourites" at bounding box center [425, 175] width 218 height 20
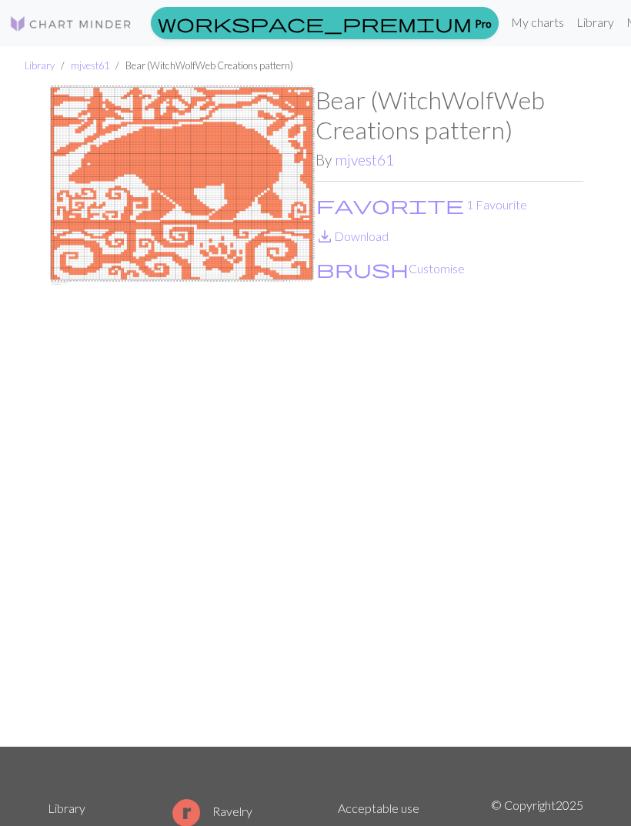
click at [379, 238] on link "save_alt Download" at bounding box center [352, 236] width 73 height 15
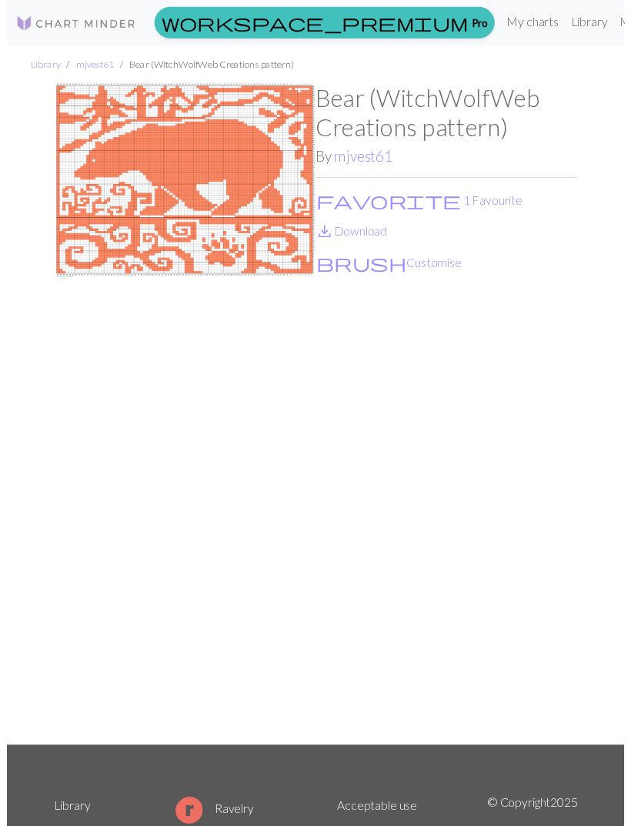
scroll to position [18, 0]
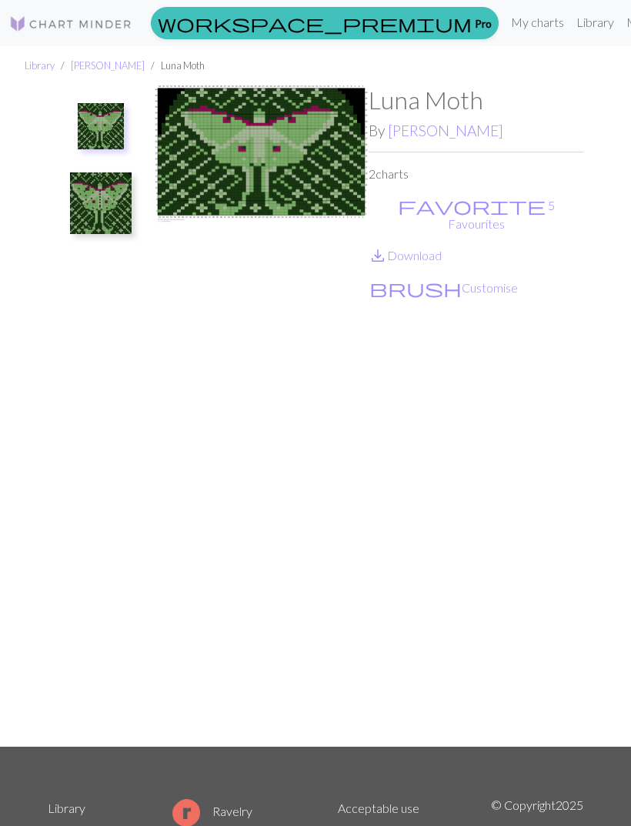
click at [431, 248] on link "save_alt Download" at bounding box center [405, 255] width 73 height 15
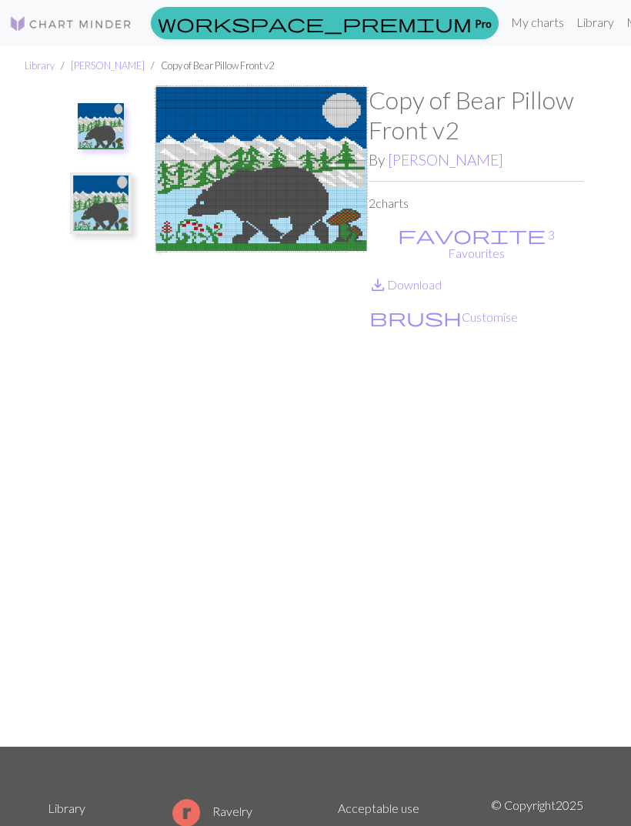
click at [102, 200] on img at bounding box center [101, 203] width 62 height 62
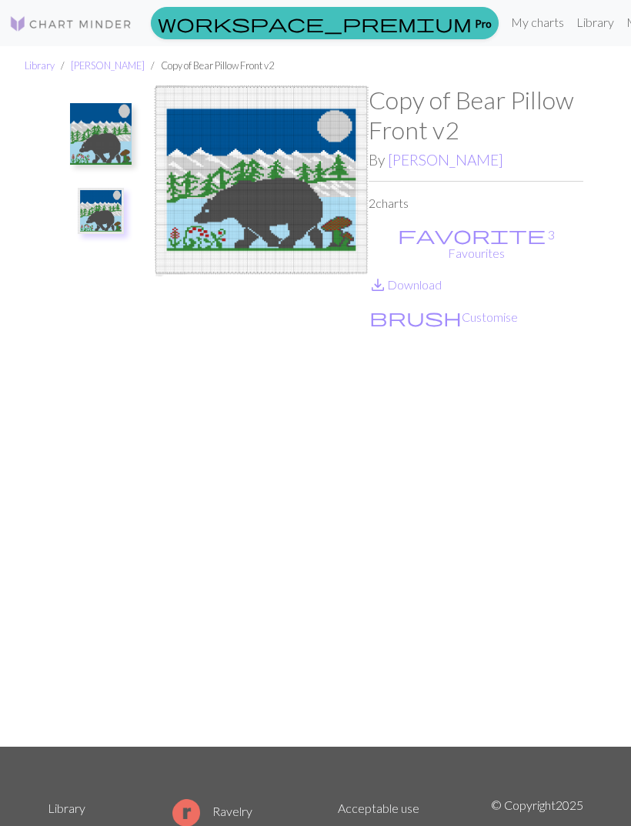
click at [91, 129] on img at bounding box center [101, 134] width 62 height 62
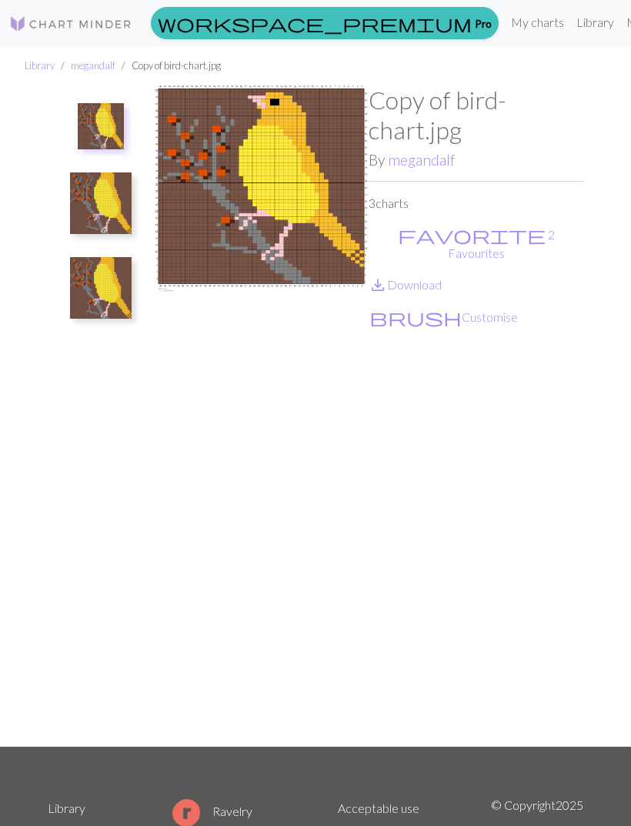
click at [428, 277] on link "save_alt Download" at bounding box center [405, 284] width 73 height 15
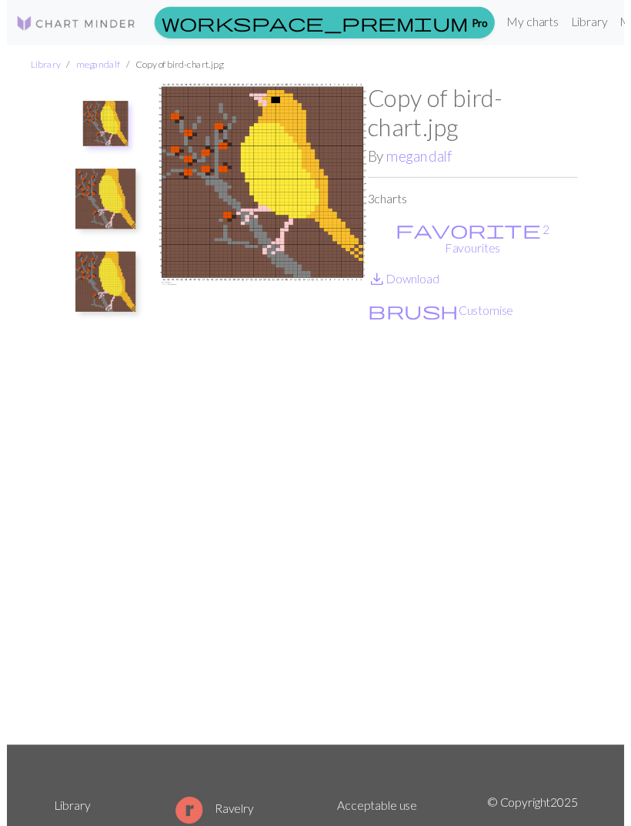
scroll to position [18, 0]
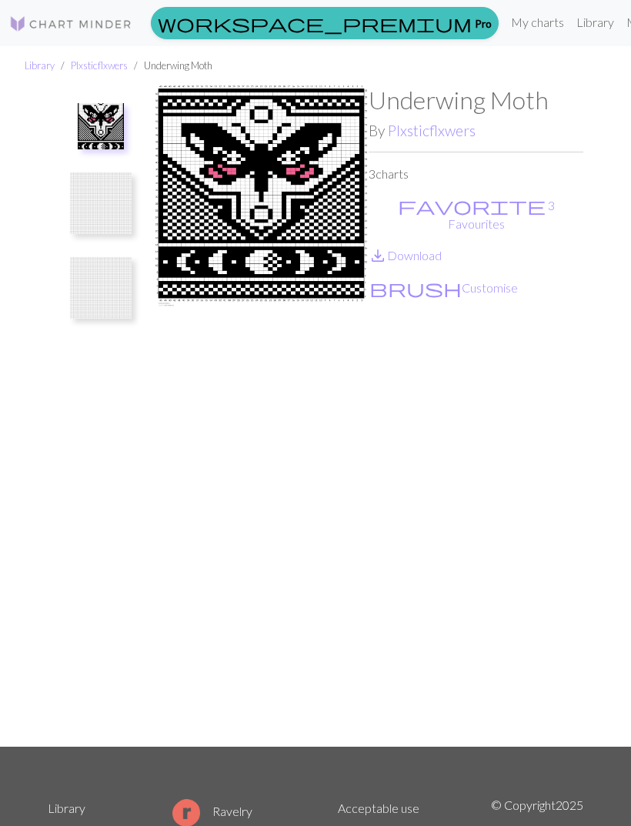
click at [96, 212] on img at bounding box center [101, 203] width 62 height 62
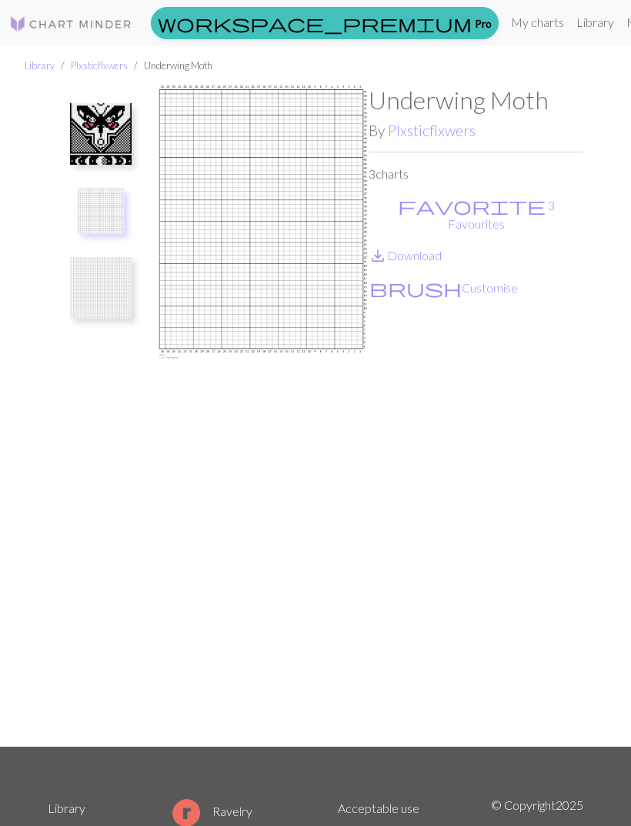
click at [126, 284] on img at bounding box center [101, 288] width 62 height 62
click at [96, 137] on img at bounding box center [101, 134] width 62 height 62
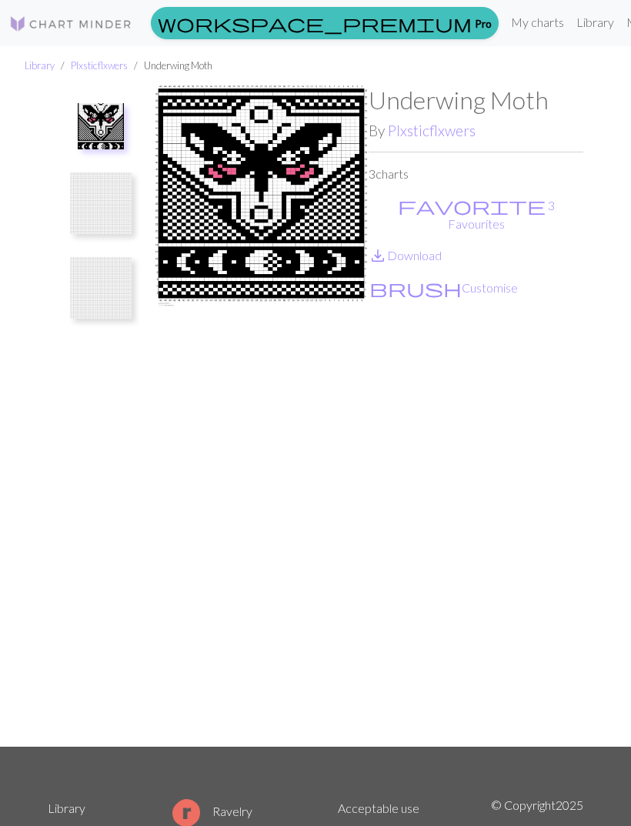
click at [431, 248] on link "save_alt Download" at bounding box center [405, 255] width 73 height 15
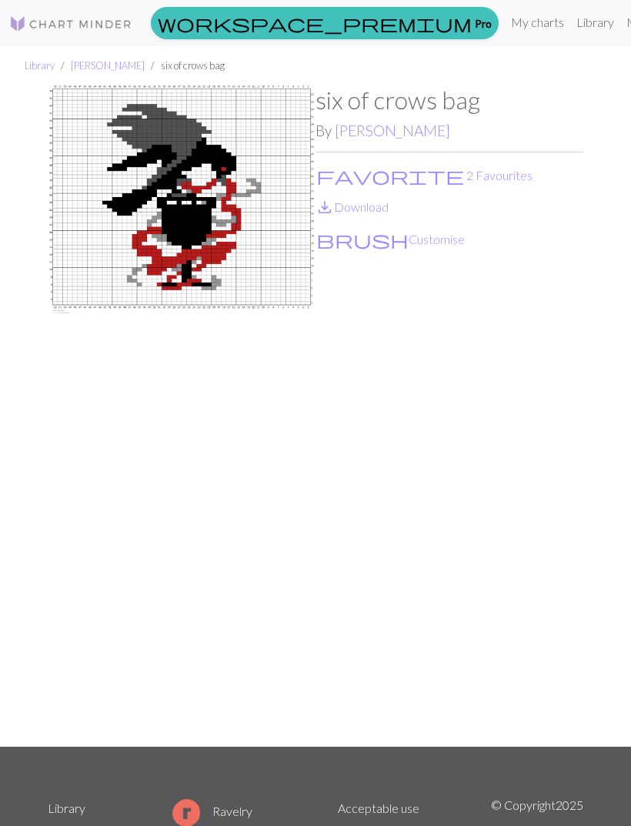
click at [373, 180] on button "favorite 2 Favourites" at bounding box center [425, 175] width 218 height 20
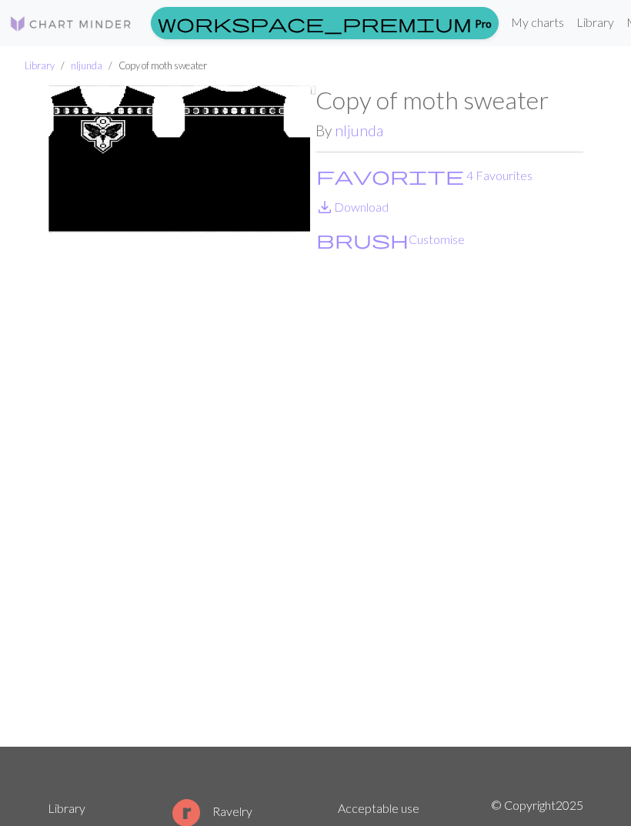
click at [386, 175] on button "favorite 4 Favourites" at bounding box center [425, 175] width 218 height 20
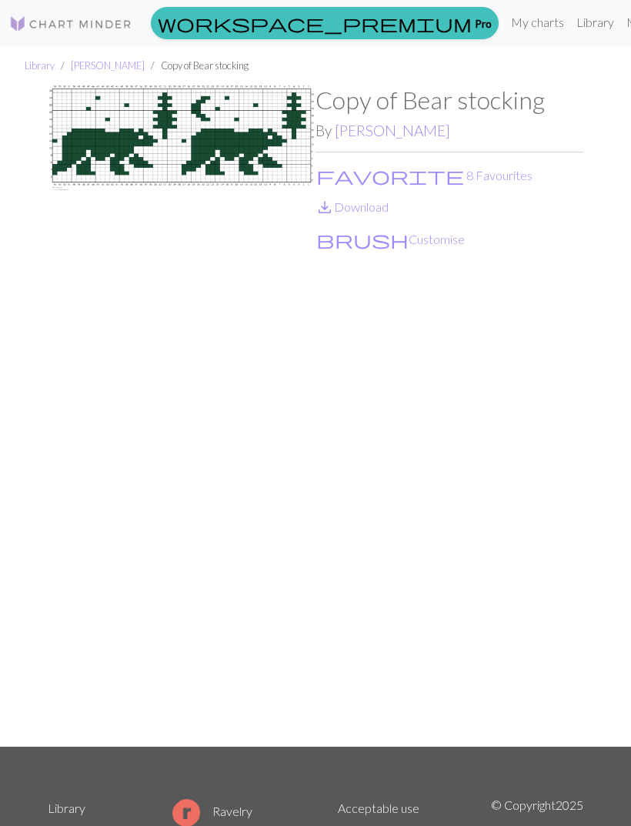
click at [377, 210] on link "save_alt Download" at bounding box center [352, 206] width 73 height 15
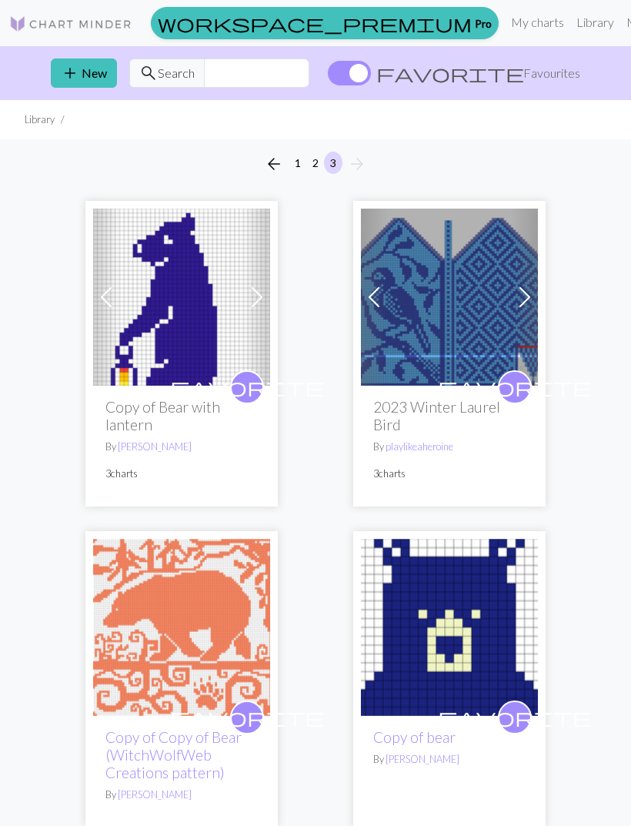
scroll to position [735, 0]
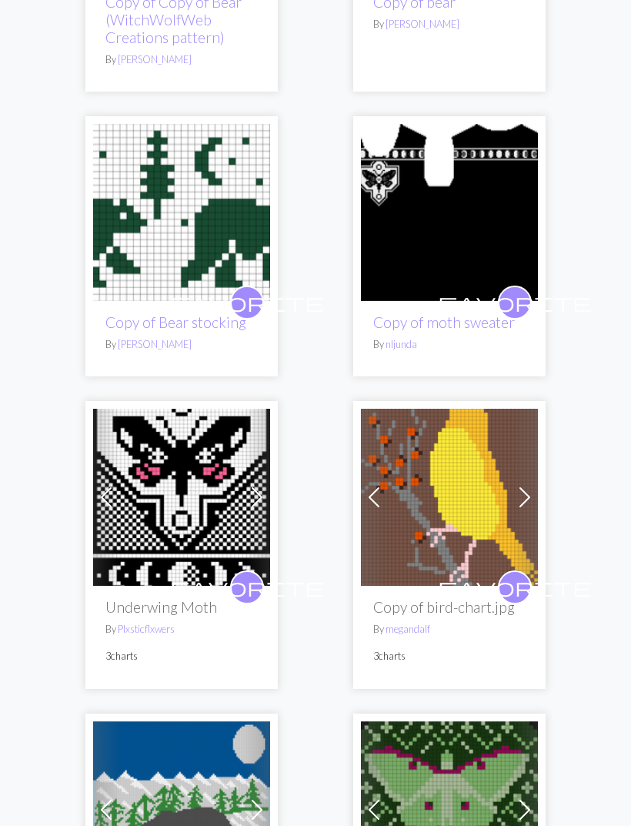
click at [520, 297] on span "favorite" at bounding box center [515, 302] width 154 height 24
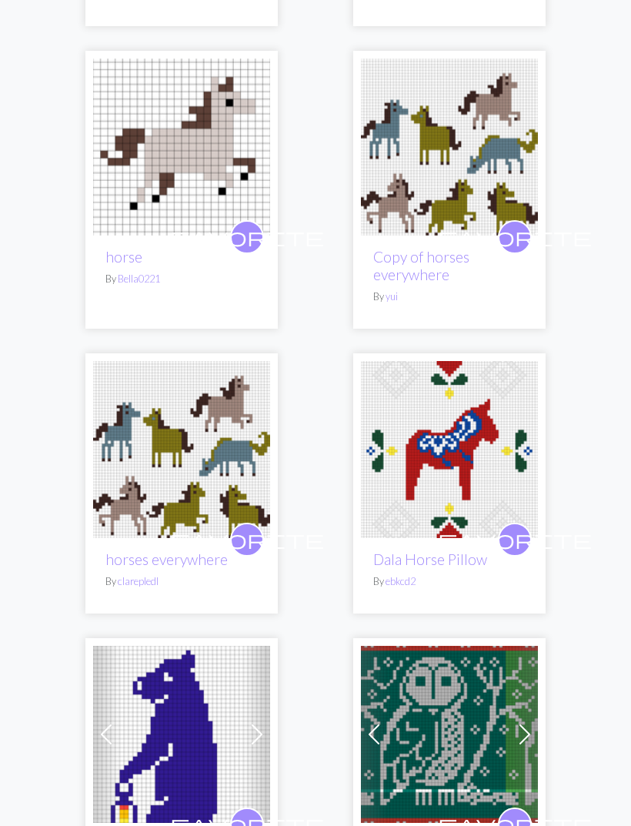
scroll to position [2378, 0]
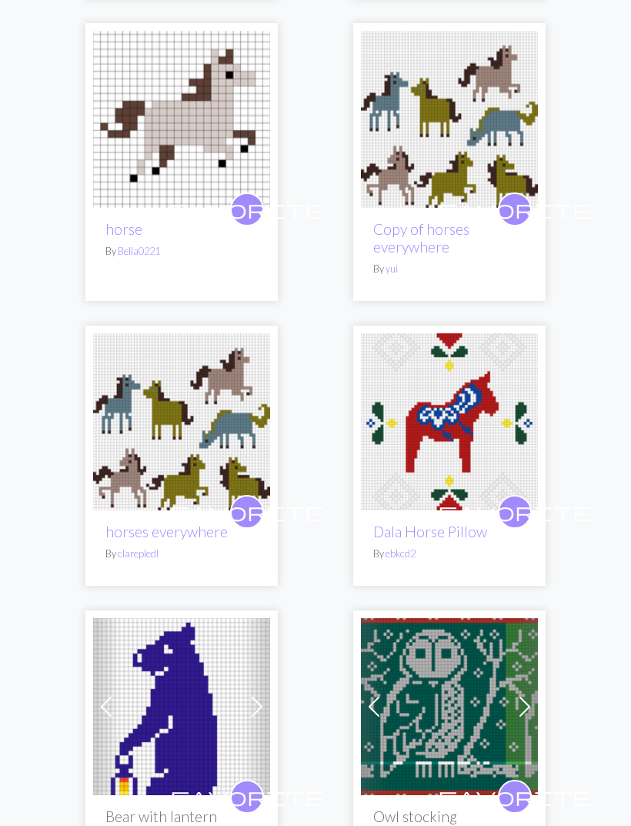
click at [516, 208] on span "favorite" at bounding box center [515, 210] width 154 height 24
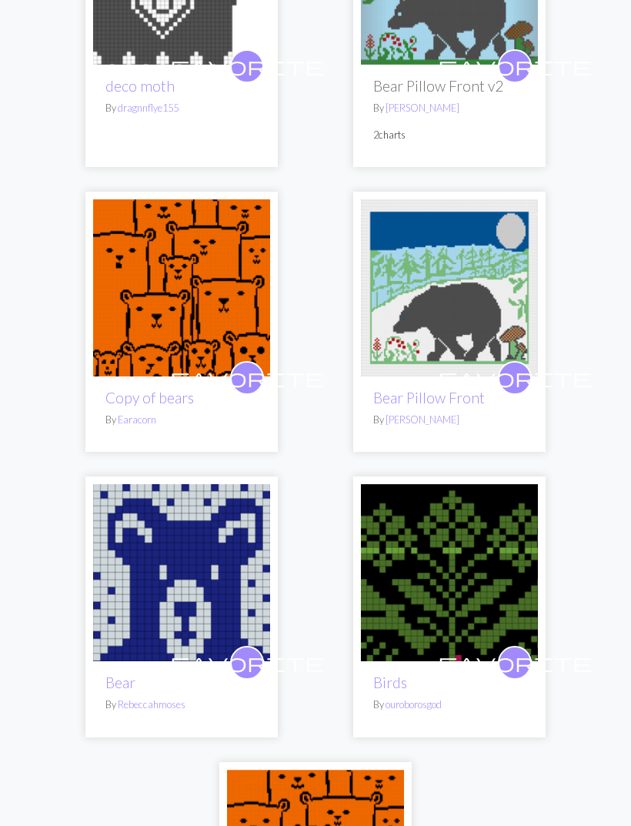
scroll to position [3418, 0]
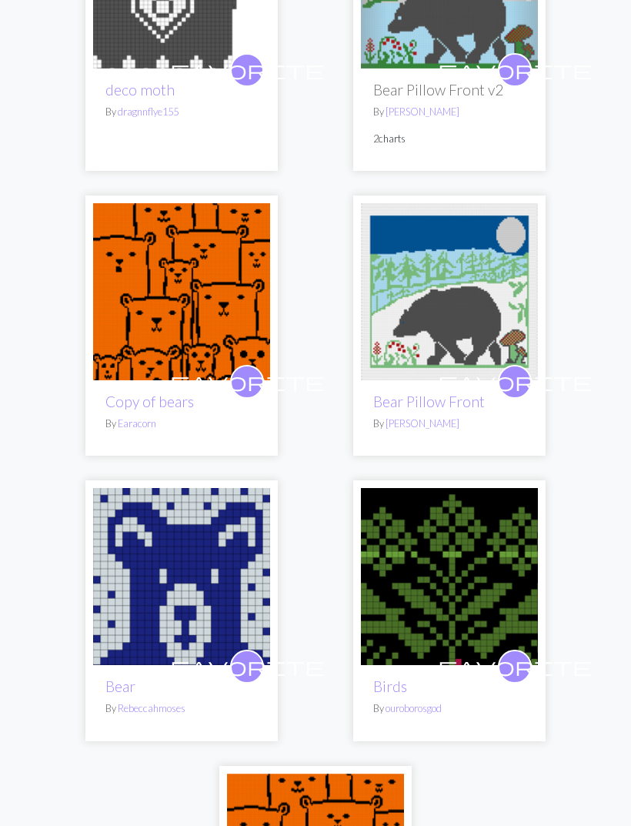
click at [255, 370] on span "favorite" at bounding box center [247, 381] width 154 height 24
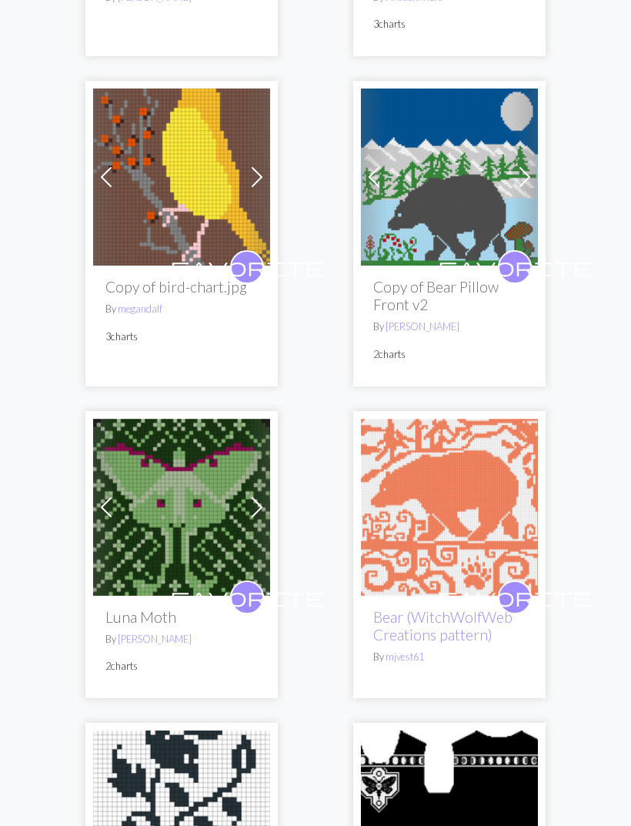
scroll to position [1073, 0]
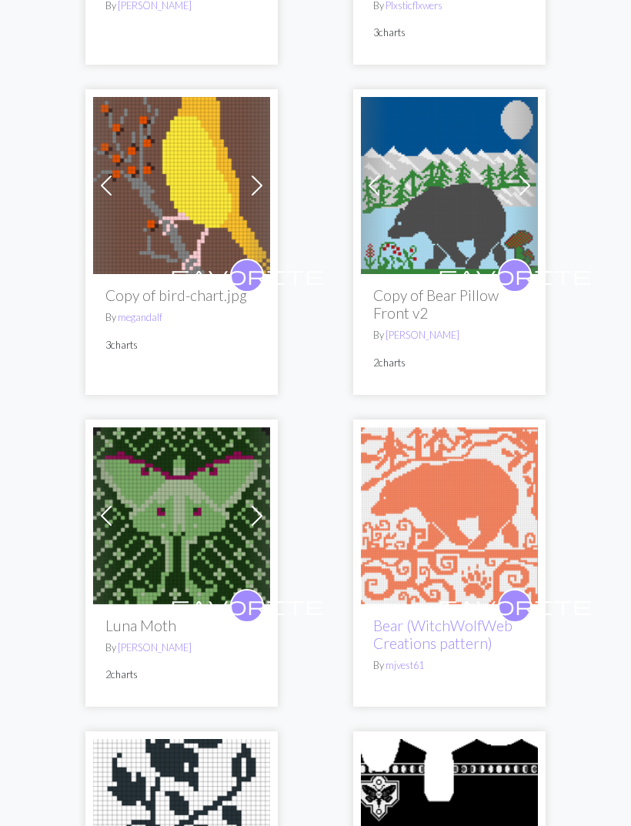
click at [522, 268] on span "favorite" at bounding box center [515, 276] width 154 height 24
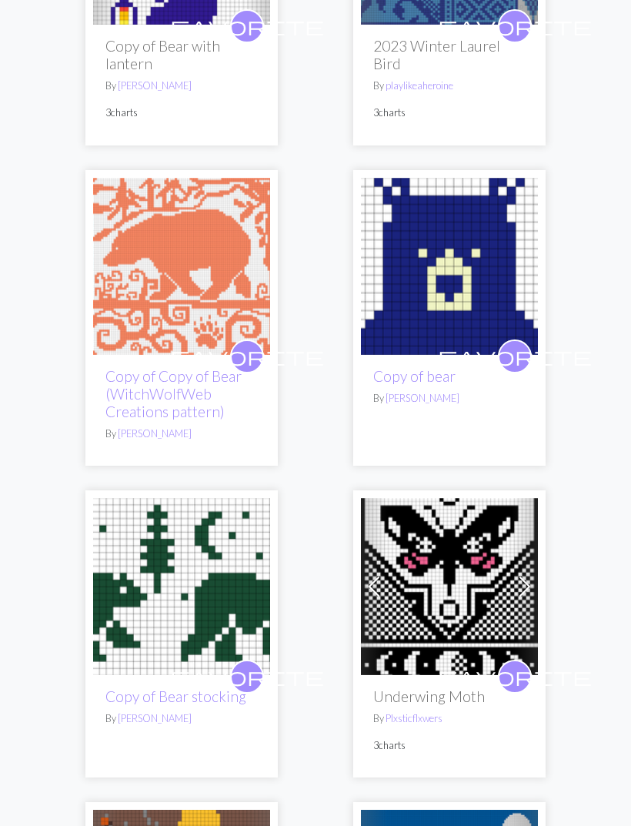
scroll to position [357, 0]
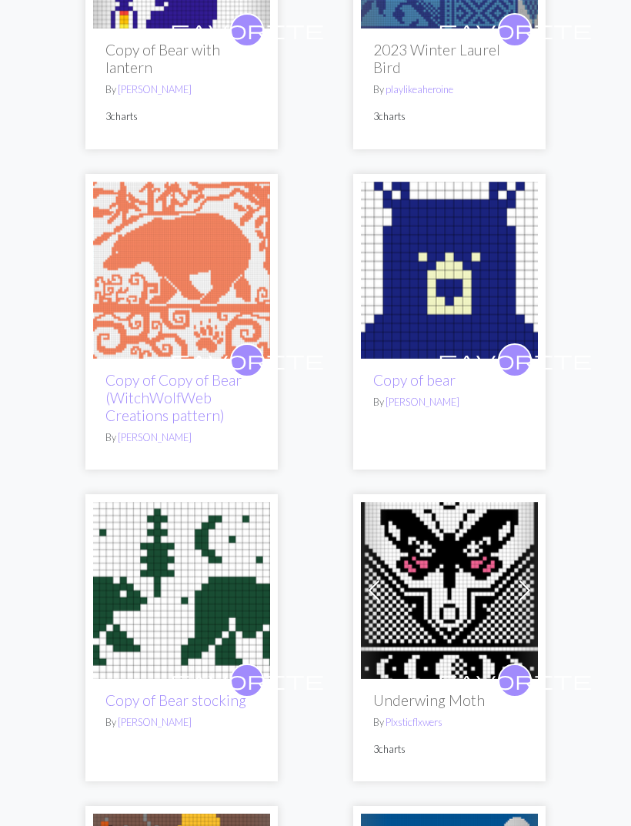
click at [516, 357] on span "favorite" at bounding box center [515, 360] width 154 height 24
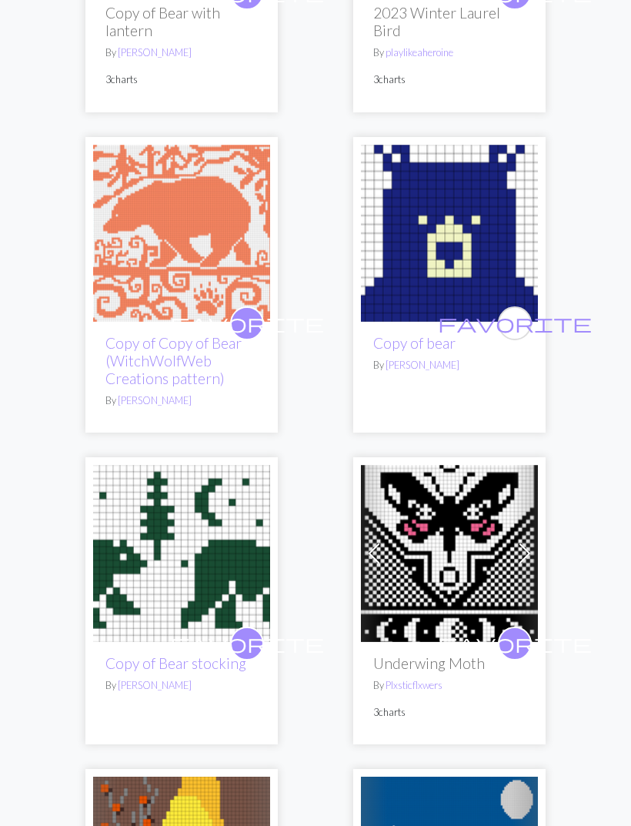
click at [252, 317] on span "favorite" at bounding box center [247, 324] width 154 height 24
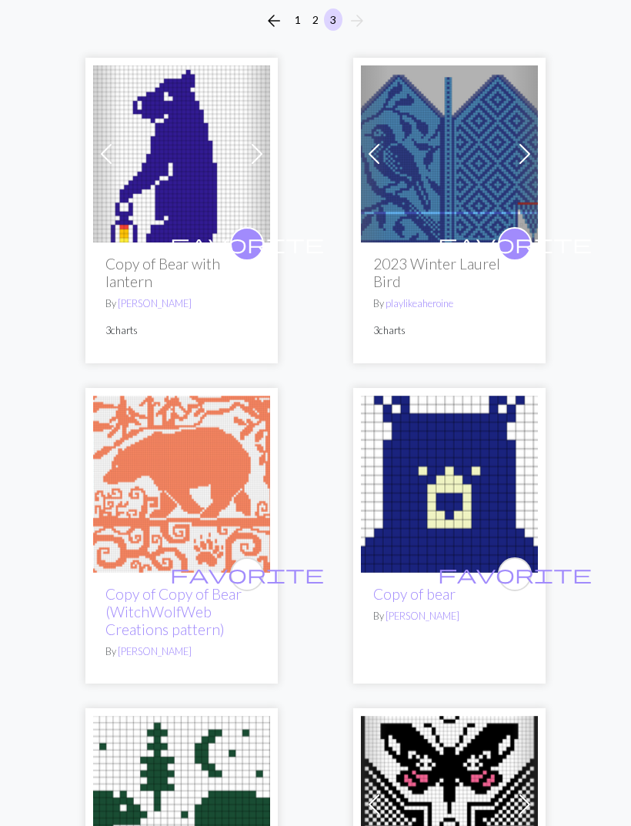
scroll to position [136, 0]
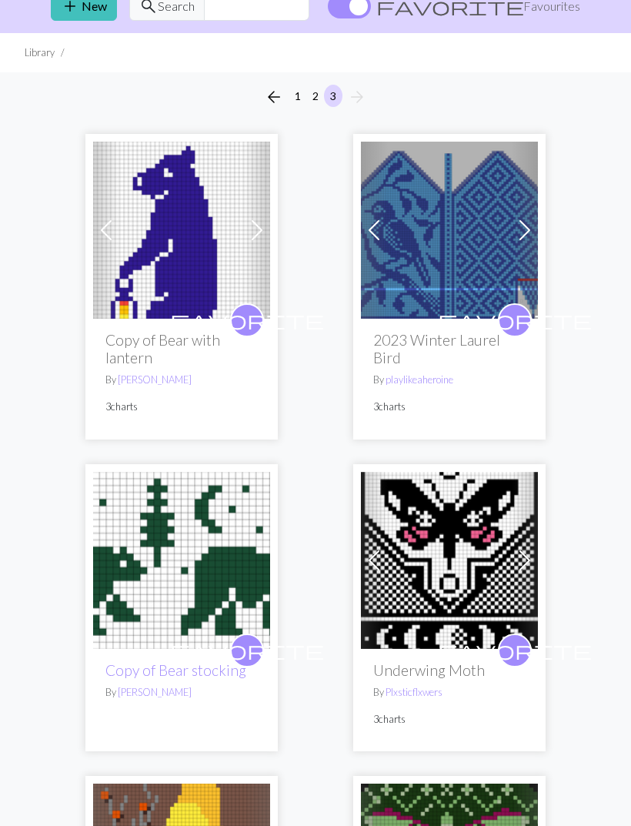
click at [249, 311] on span "favorite" at bounding box center [247, 321] width 154 height 24
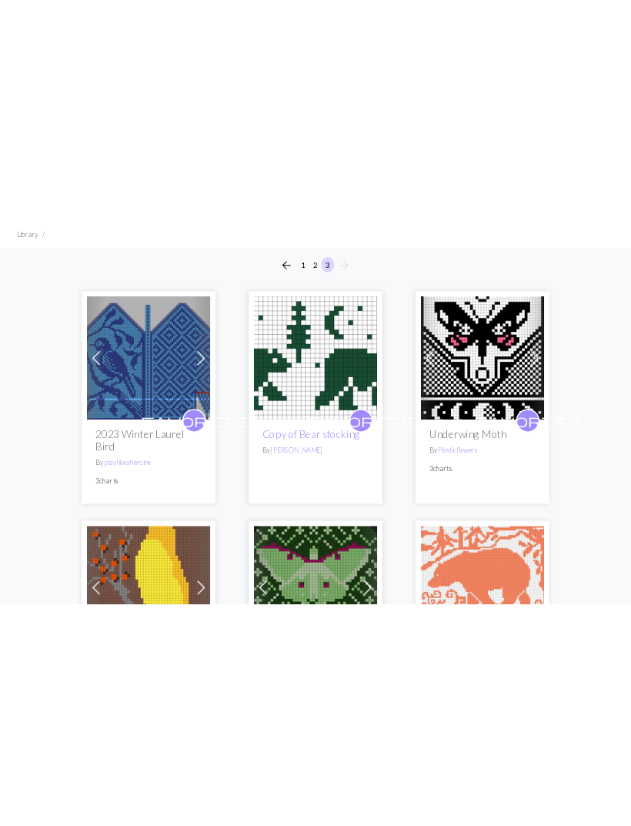
scroll to position [67, 0]
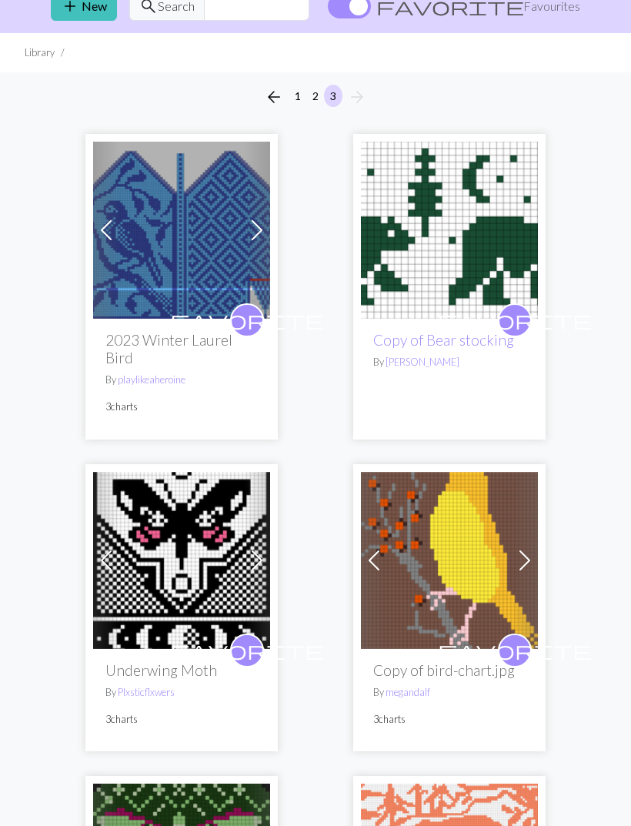
click at [513, 322] on span "favorite" at bounding box center [515, 320] width 154 height 24
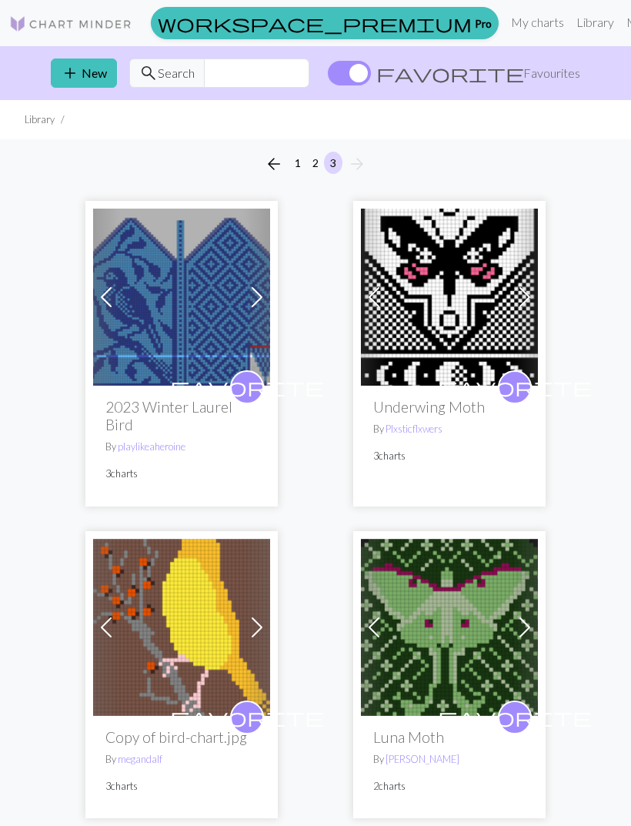
scroll to position [67, 0]
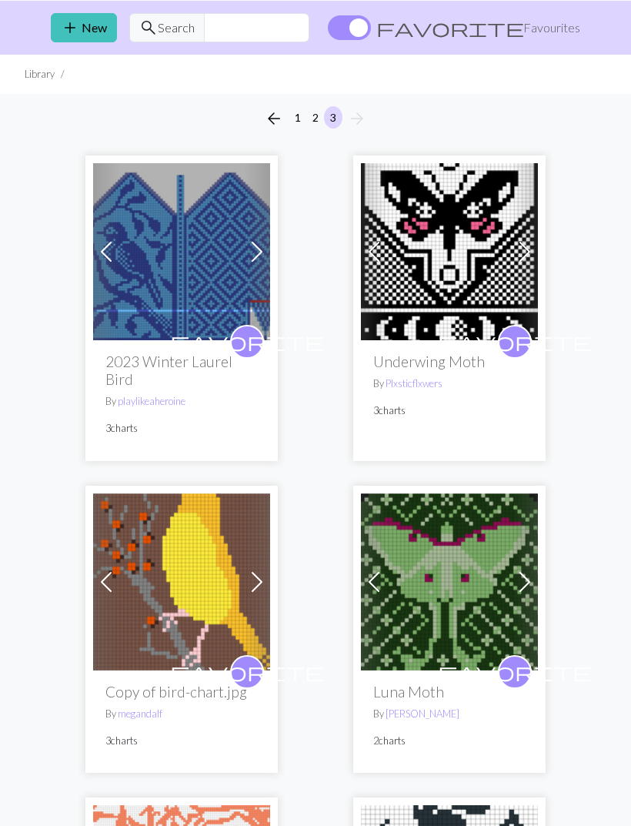
scroll to position [46, 0]
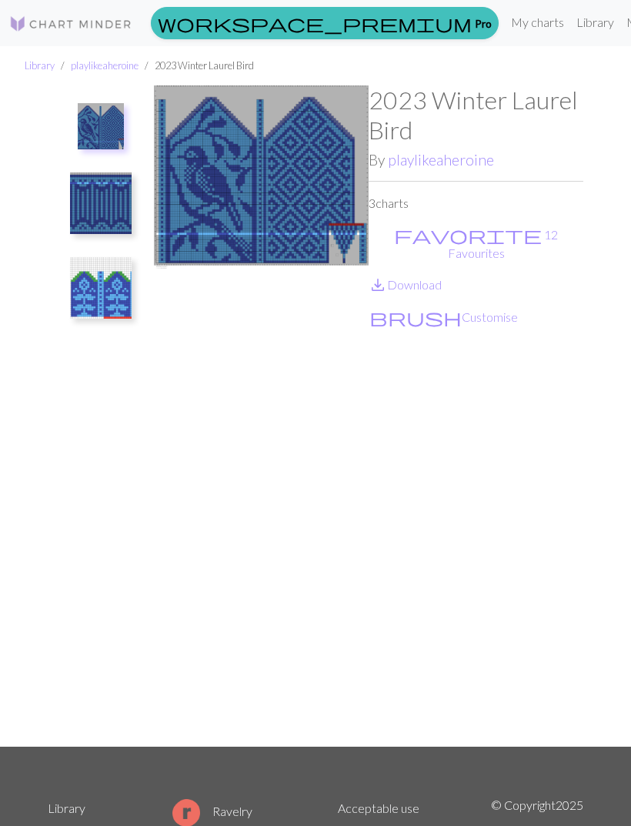
click at [431, 277] on link "save_alt Download" at bounding box center [405, 284] width 73 height 15
click at [104, 219] on img at bounding box center [101, 203] width 62 height 62
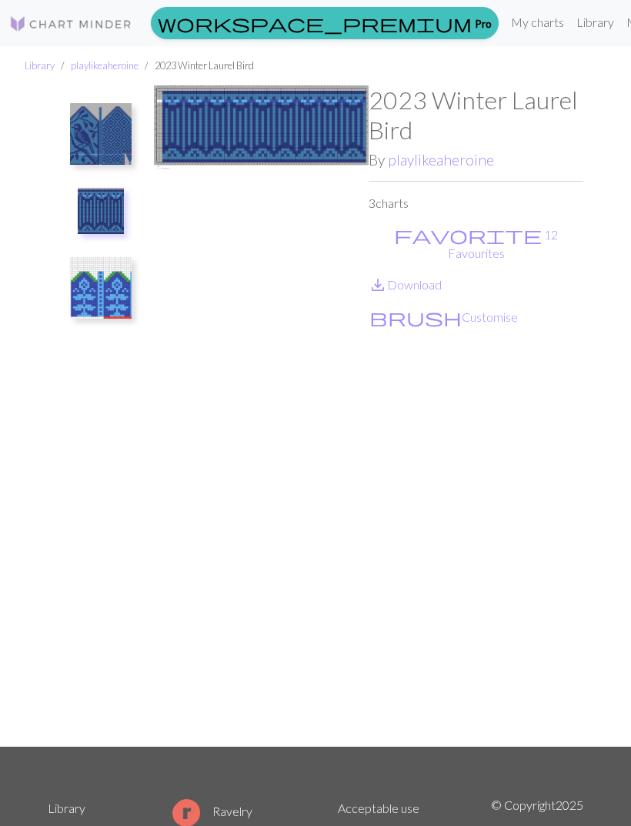
click at [434, 277] on link "save_alt Download" at bounding box center [405, 284] width 73 height 15
click at [95, 311] on img at bounding box center [101, 288] width 62 height 62
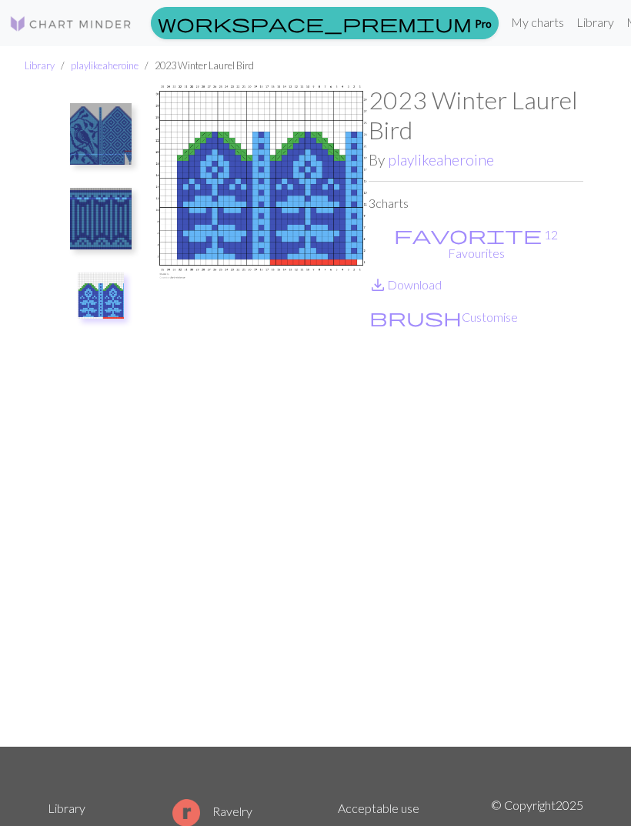
click at [433, 277] on link "save_alt Download" at bounding box center [405, 284] width 73 height 15
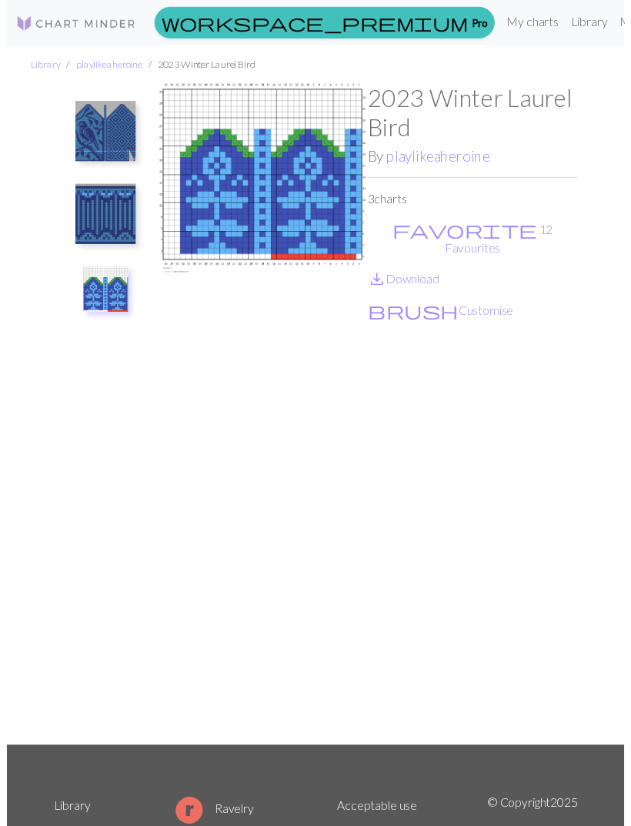
scroll to position [18, 0]
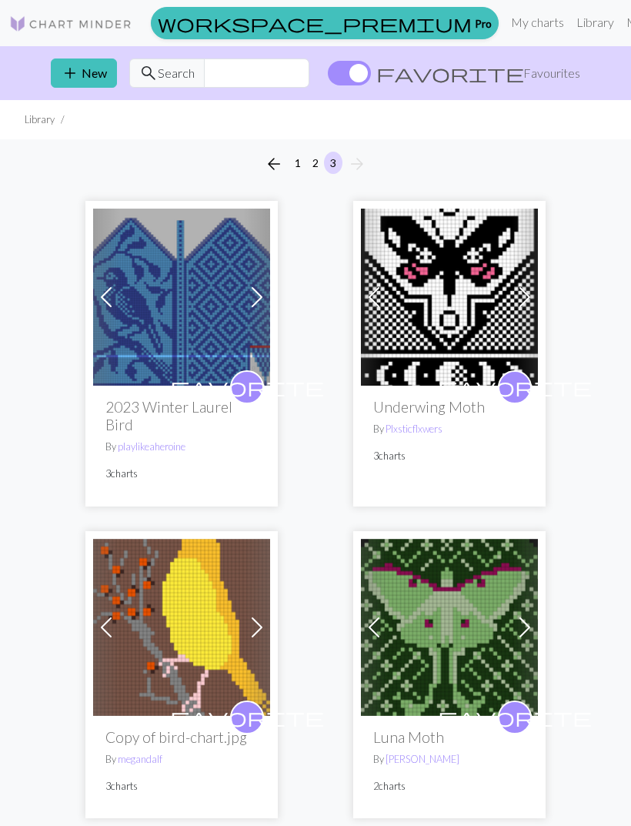
click at [319, 162] on button "2" at bounding box center [315, 163] width 18 height 22
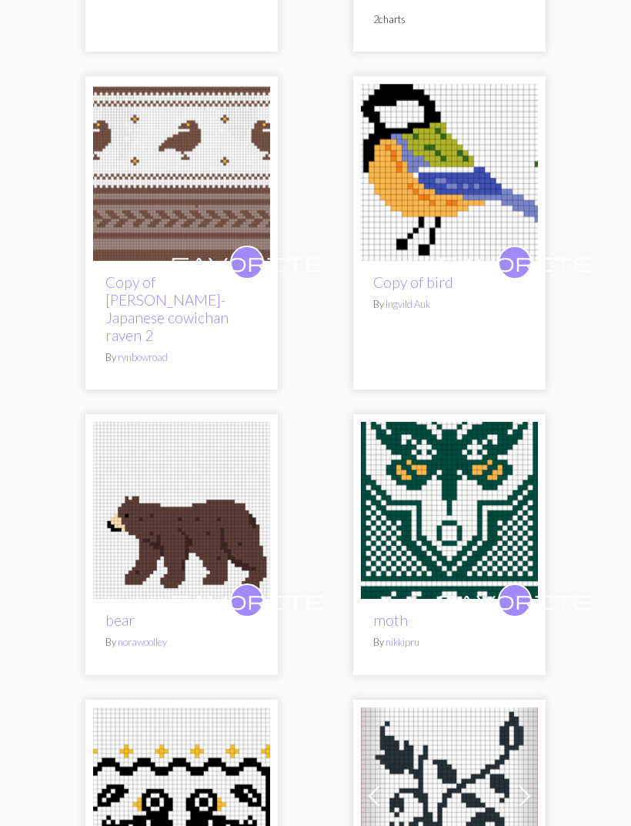
scroll to position [7328, 0]
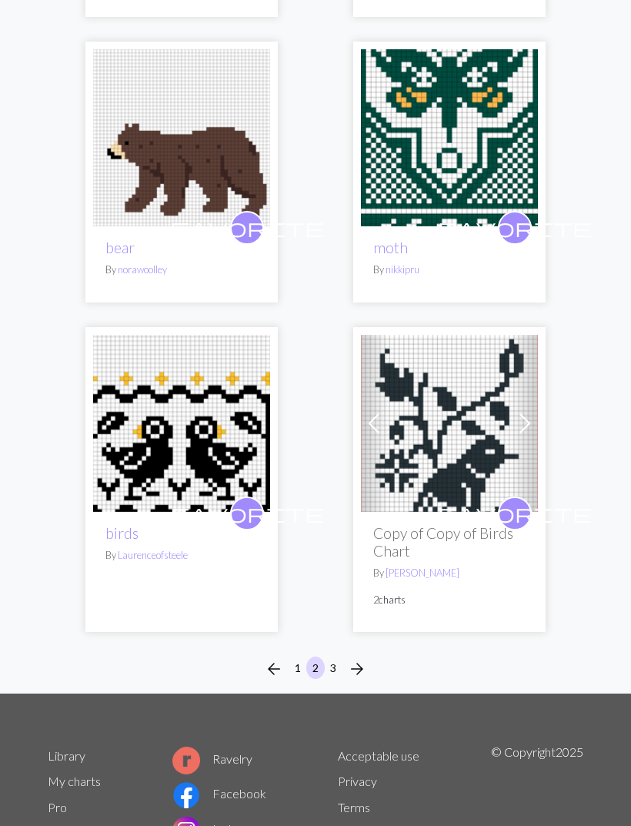
click at [513, 501] on span "favorite" at bounding box center [515, 513] width 154 height 24
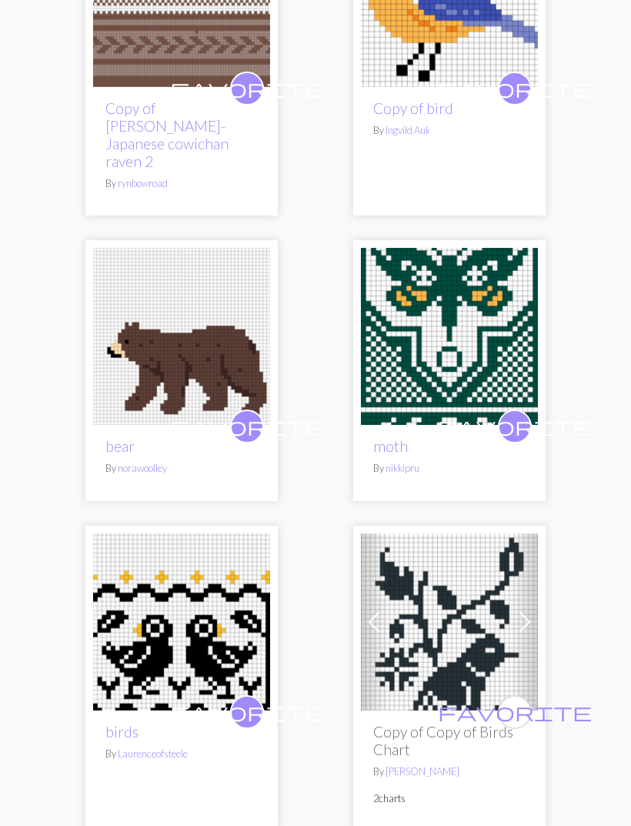
scroll to position [7130, 0]
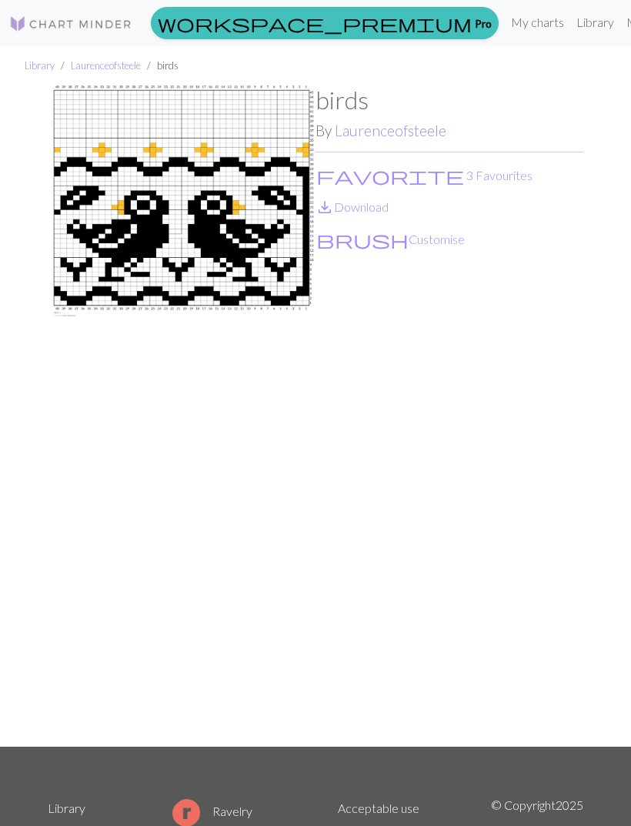
click at [381, 212] on link "save_alt Download" at bounding box center [352, 206] width 73 height 15
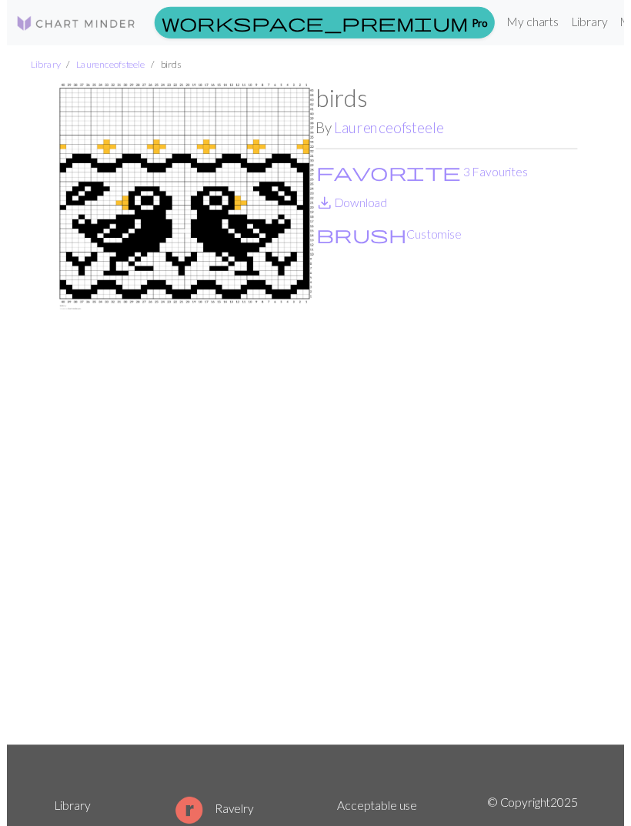
scroll to position [18, 0]
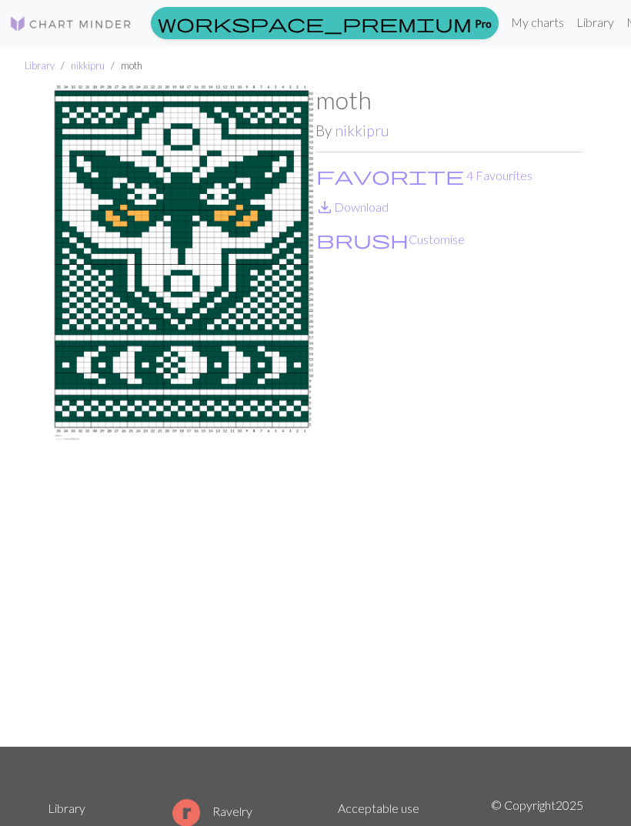
click at [380, 208] on link "save_alt Download" at bounding box center [352, 206] width 73 height 15
click at [386, 175] on button "favorite 4 Favourites" at bounding box center [425, 175] width 218 height 20
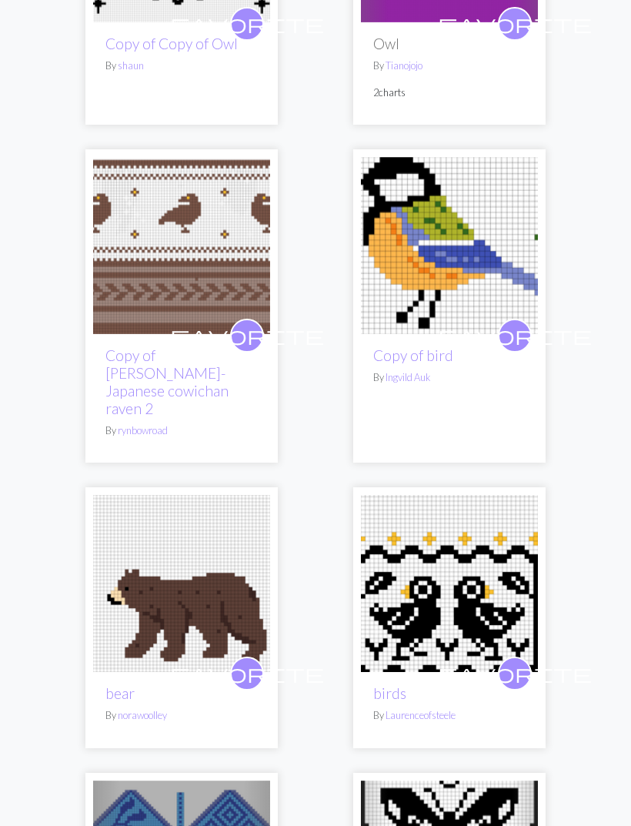
scroll to position [6883, 0]
click at [516, 323] on span "favorite" at bounding box center [515, 335] width 154 height 24
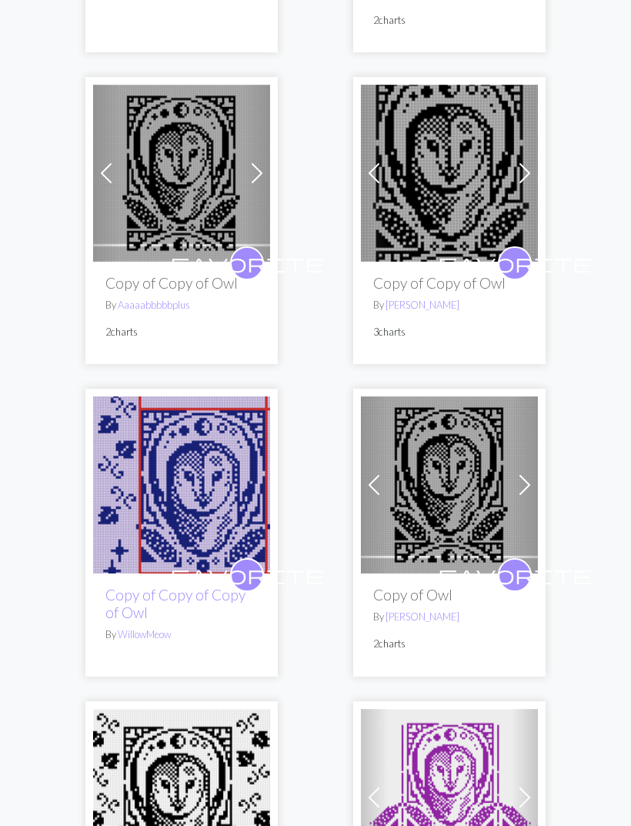
scroll to position [6019, 0]
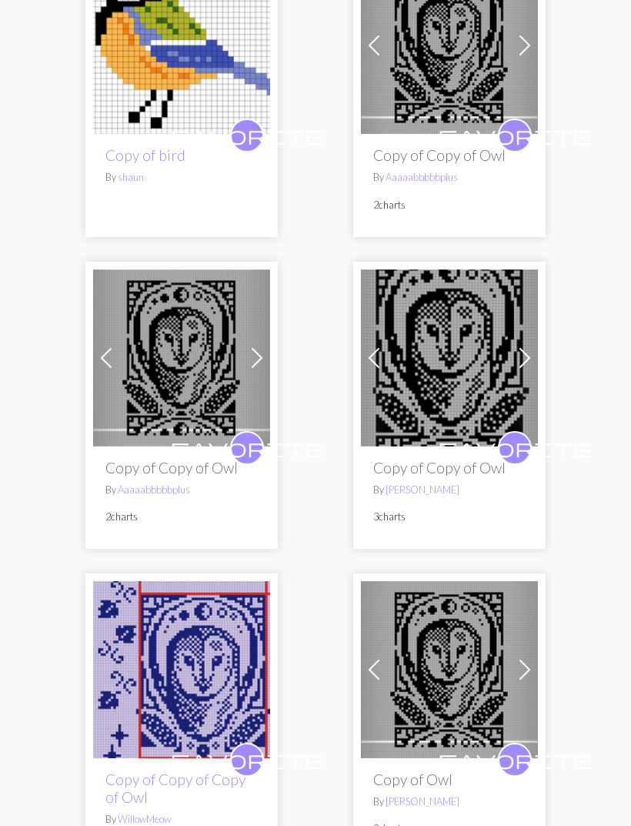
click at [244, 436] on span "favorite" at bounding box center [247, 448] width 154 height 24
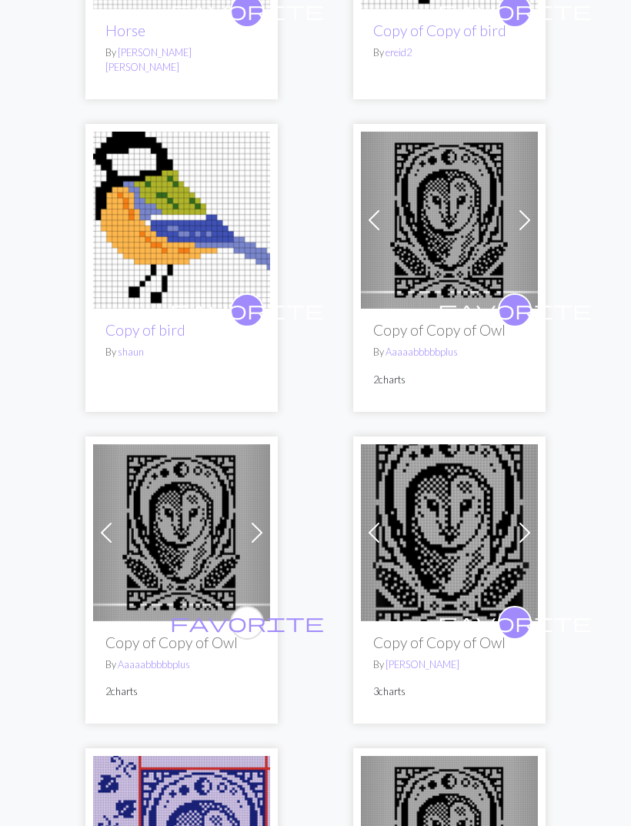
click at [520, 299] on span "favorite" at bounding box center [515, 311] width 154 height 24
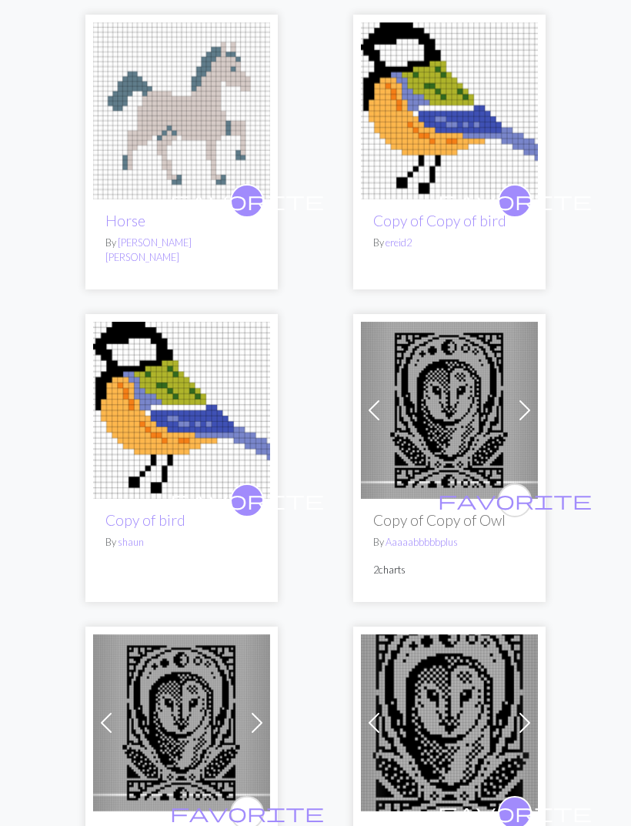
click at [252, 488] on span "favorite" at bounding box center [247, 500] width 154 height 24
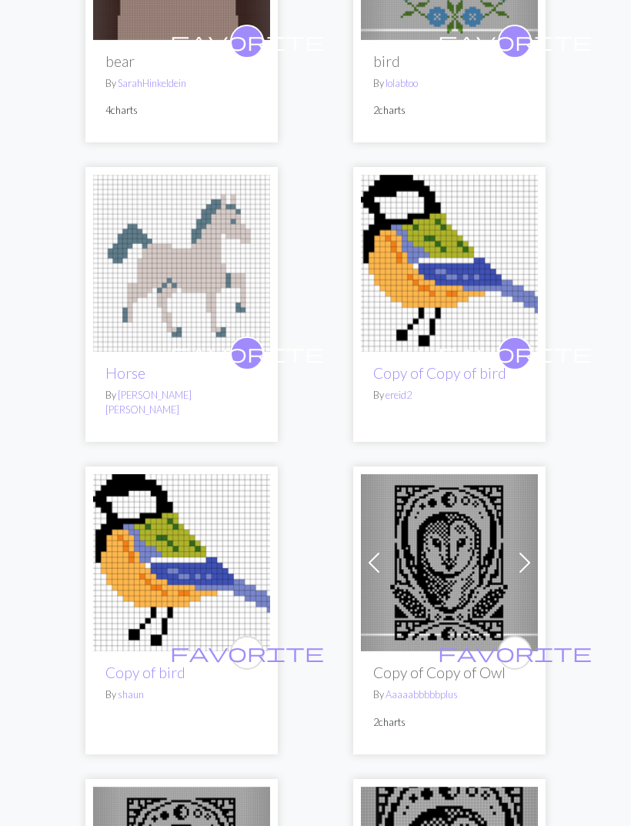
scroll to position [5316, 0]
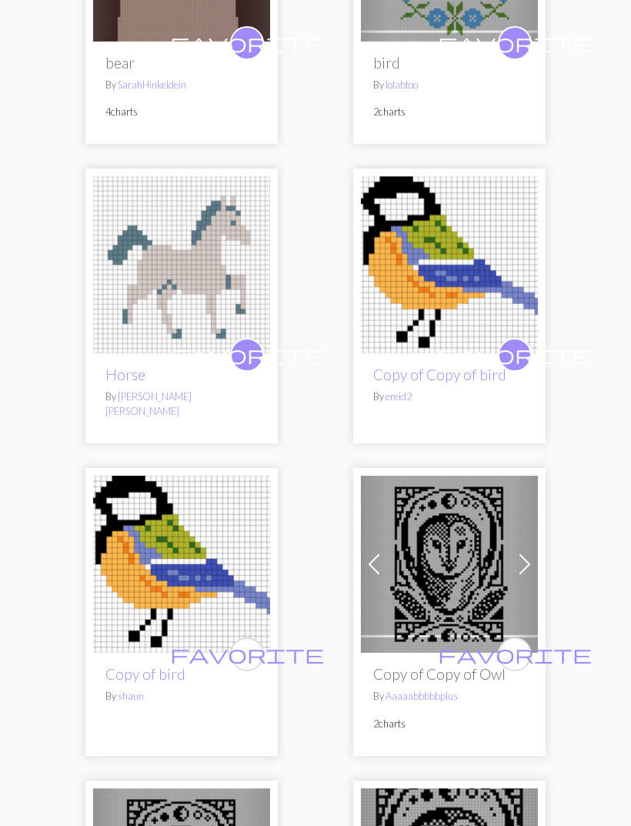
click at [518, 343] on span "favorite" at bounding box center [515, 355] width 154 height 24
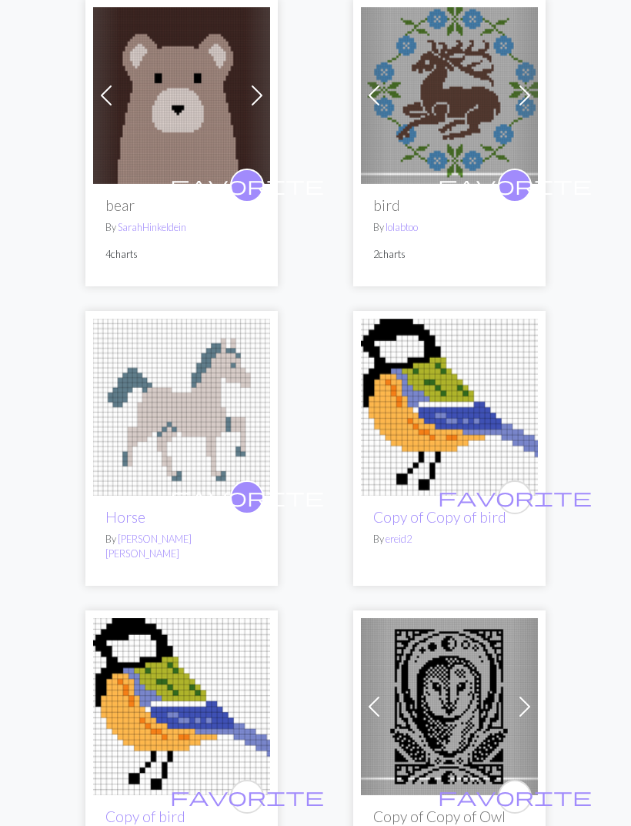
scroll to position [5171, 0]
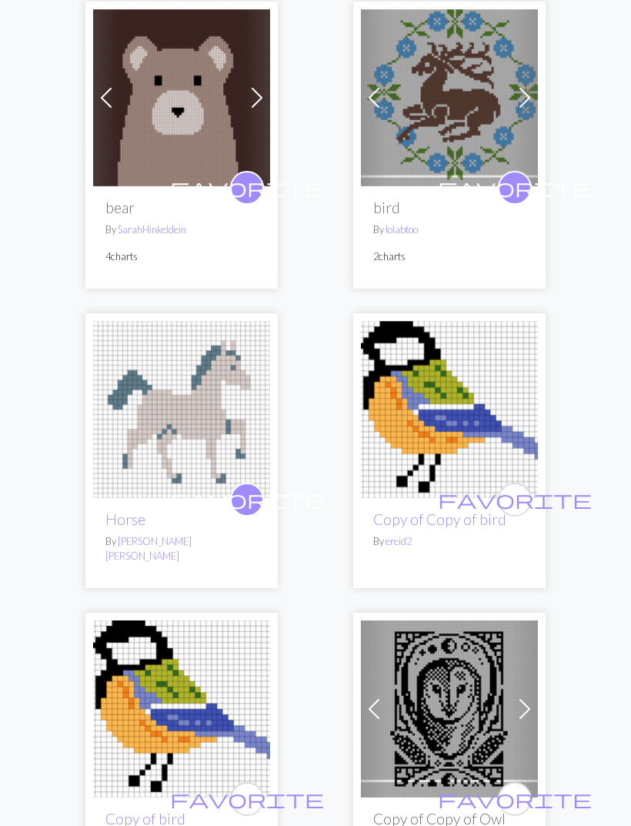
click at [256, 487] on span "favorite" at bounding box center [247, 499] width 154 height 24
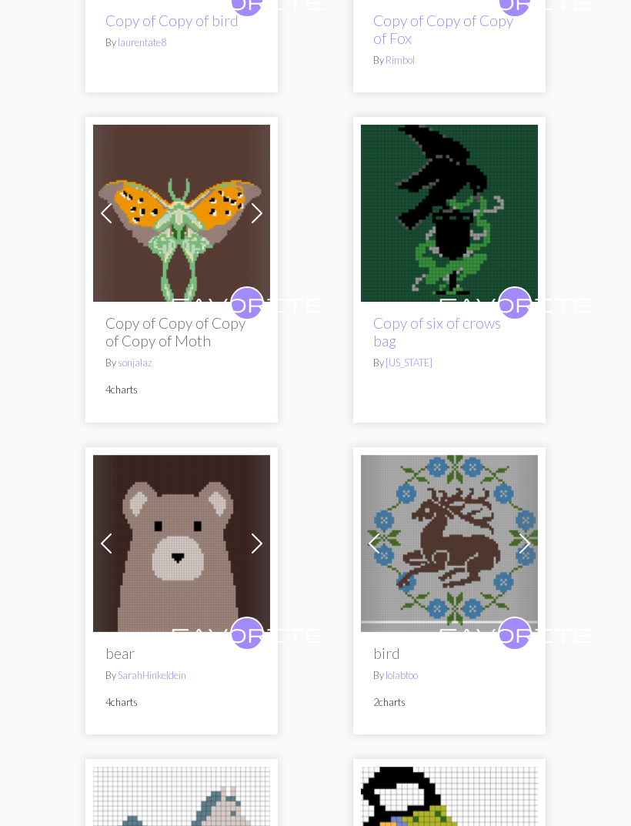
scroll to position [4724, 0]
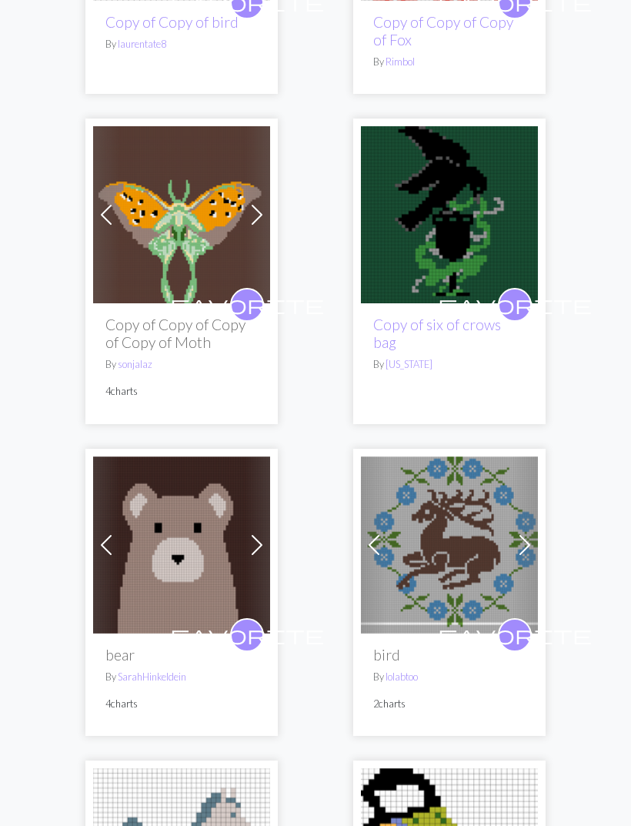
click at [518, 292] on span "favorite" at bounding box center [515, 304] width 154 height 24
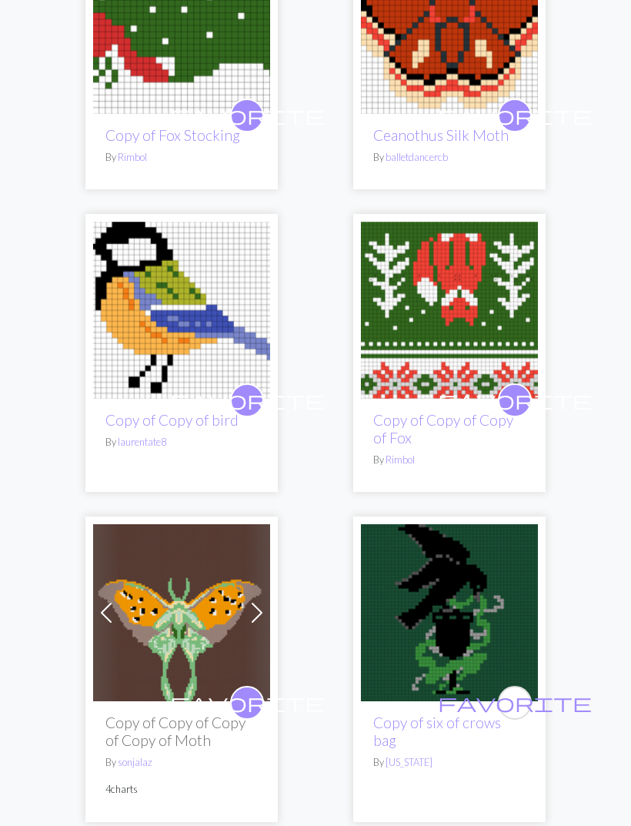
scroll to position [4311, 0]
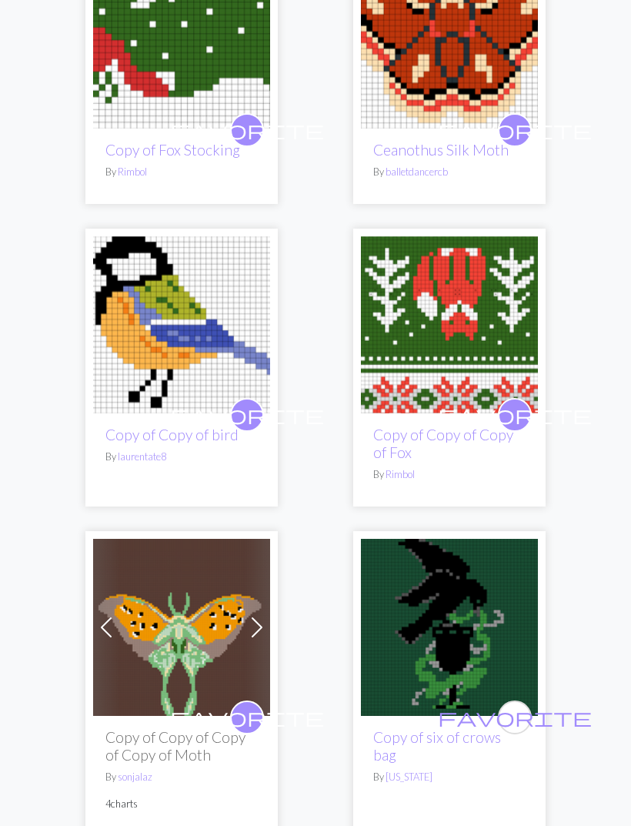
click at [252, 403] on span "favorite" at bounding box center [247, 415] width 154 height 24
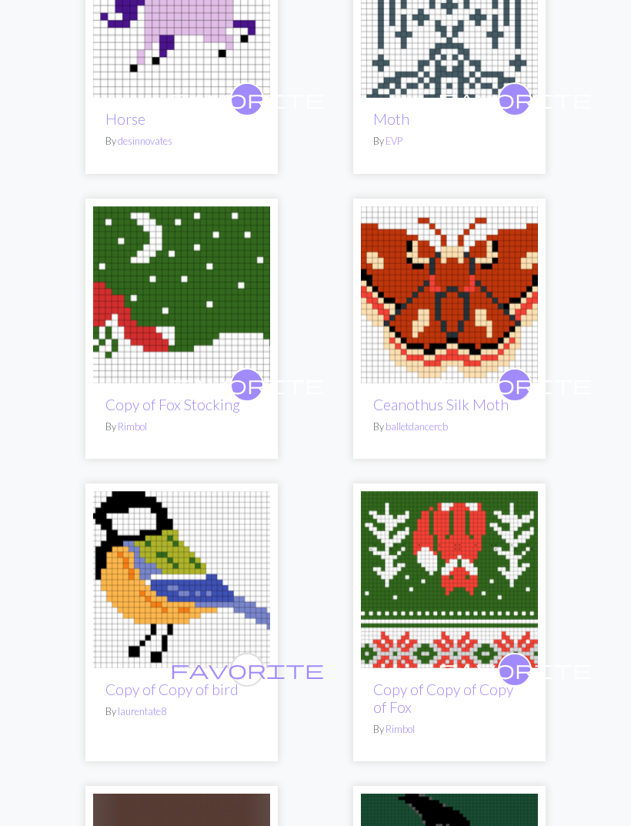
scroll to position [4046, 0]
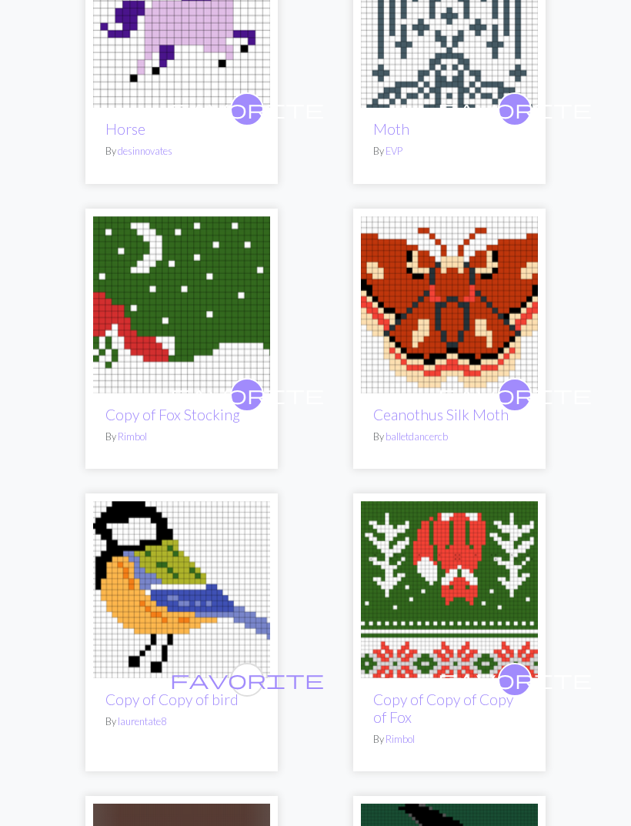
click at [522, 383] on span "favorite" at bounding box center [515, 395] width 154 height 24
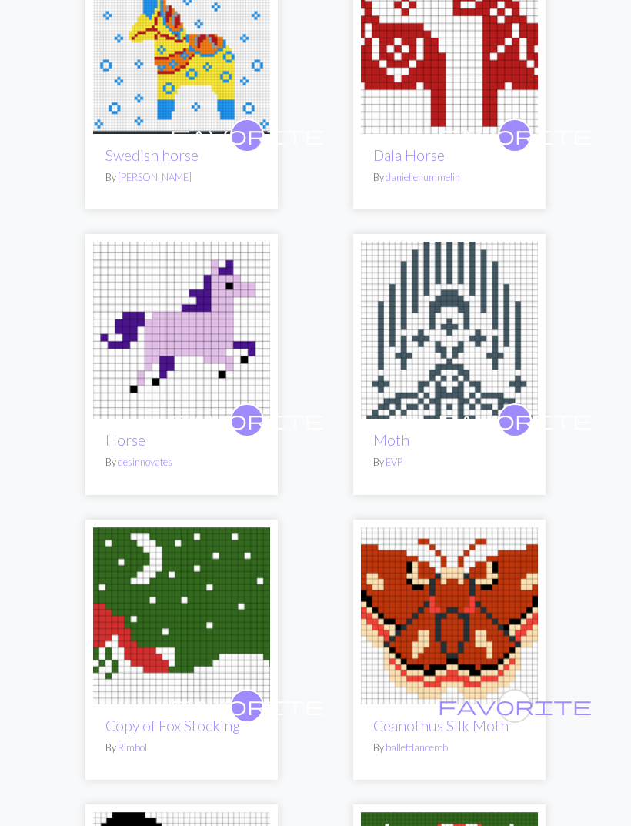
scroll to position [3735, 0]
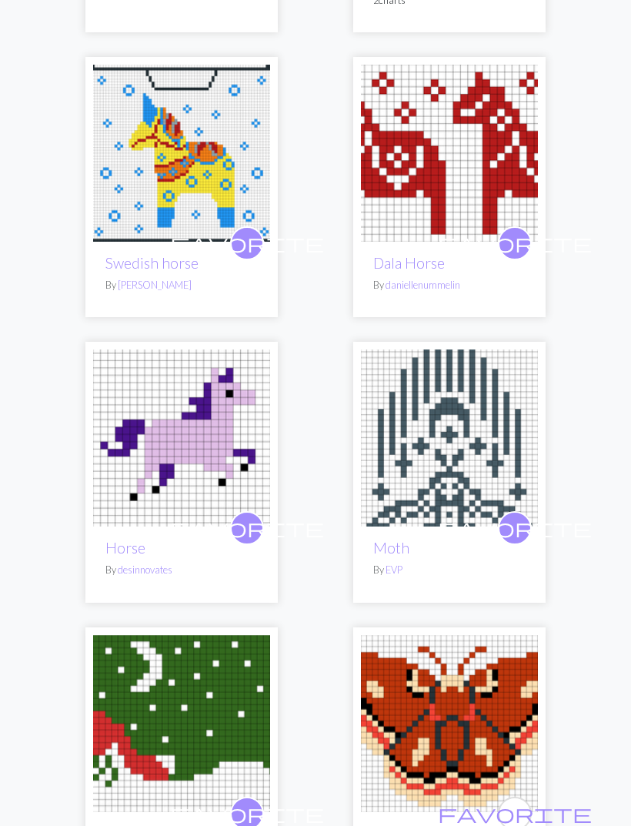
click at [249, 516] on span "favorite" at bounding box center [247, 528] width 154 height 24
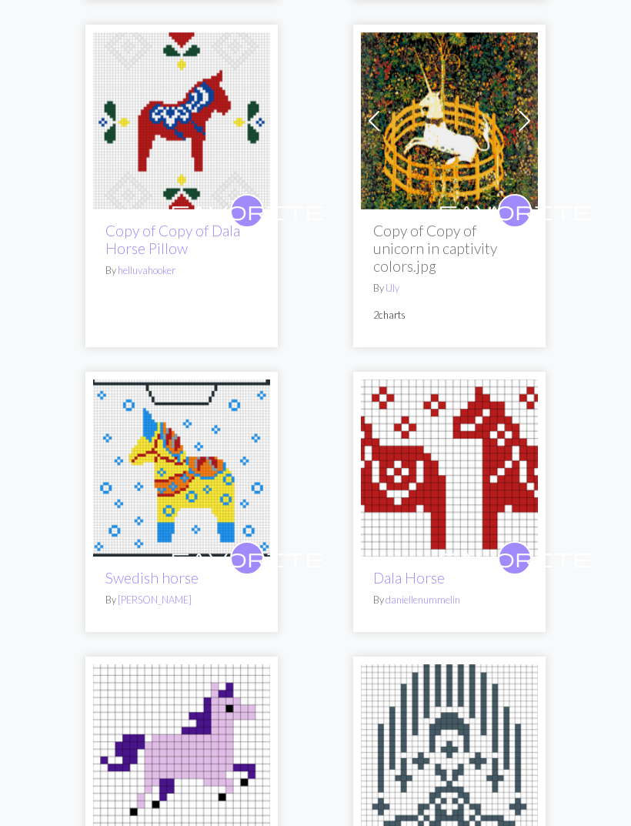
scroll to position [3310, 0]
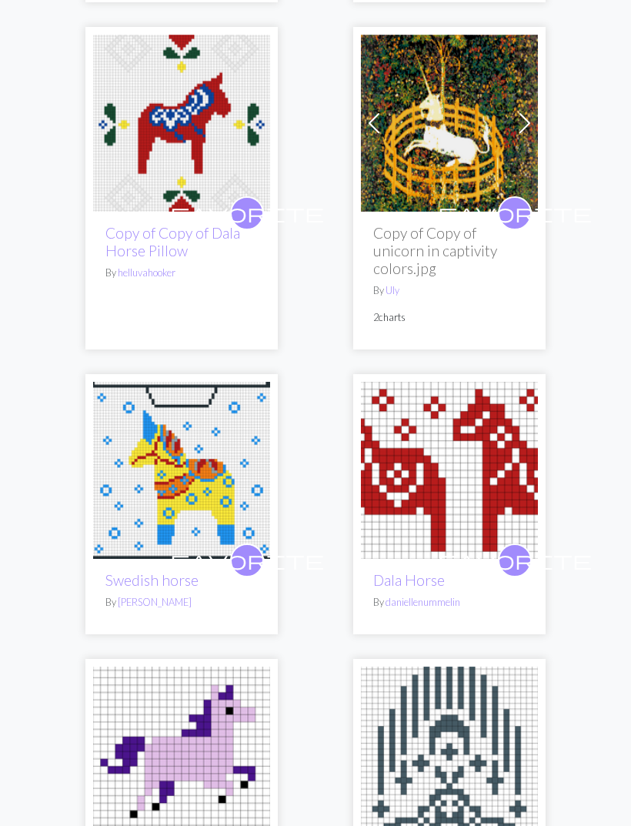
click at [249, 548] on span "favorite" at bounding box center [247, 560] width 154 height 24
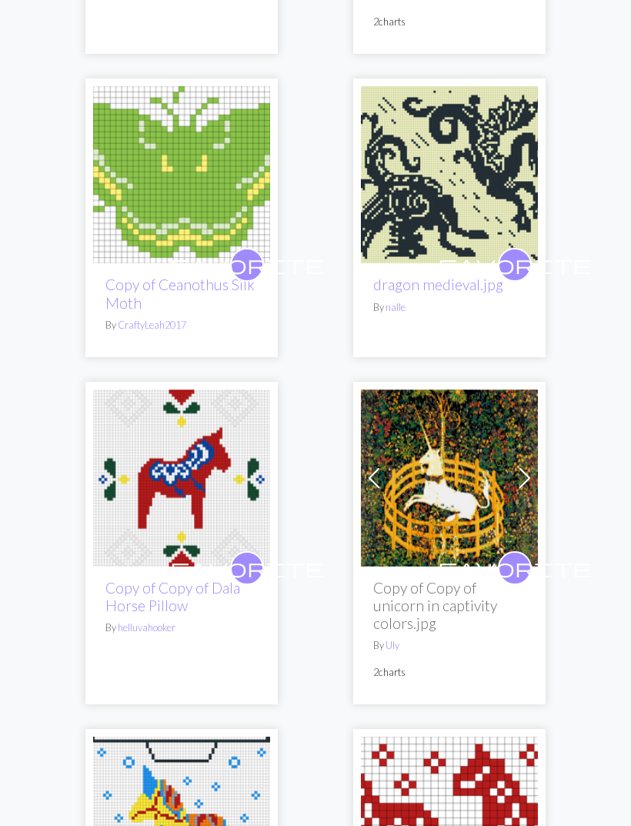
scroll to position [2955, 0]
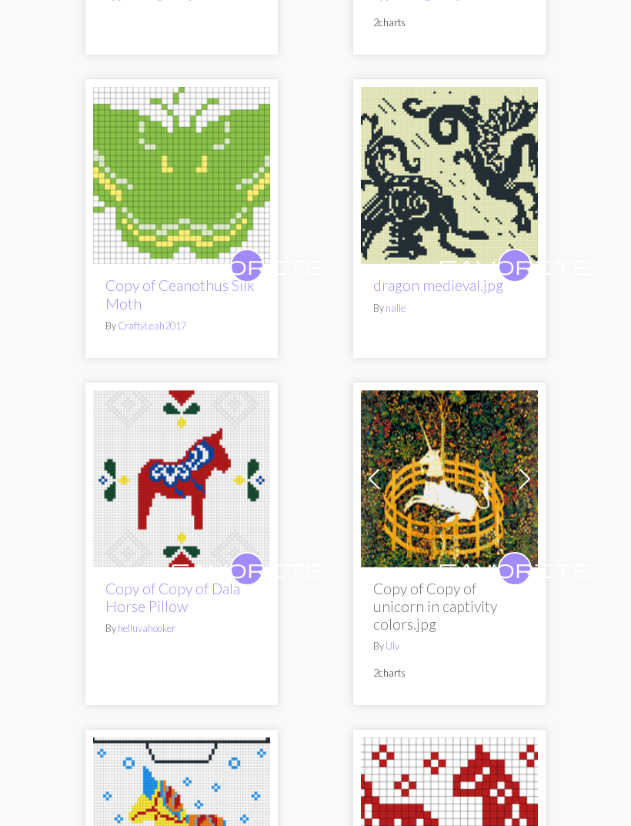
click at [256, 568] on span "favorite" at bounding box center [247, 568] width 154 height 24
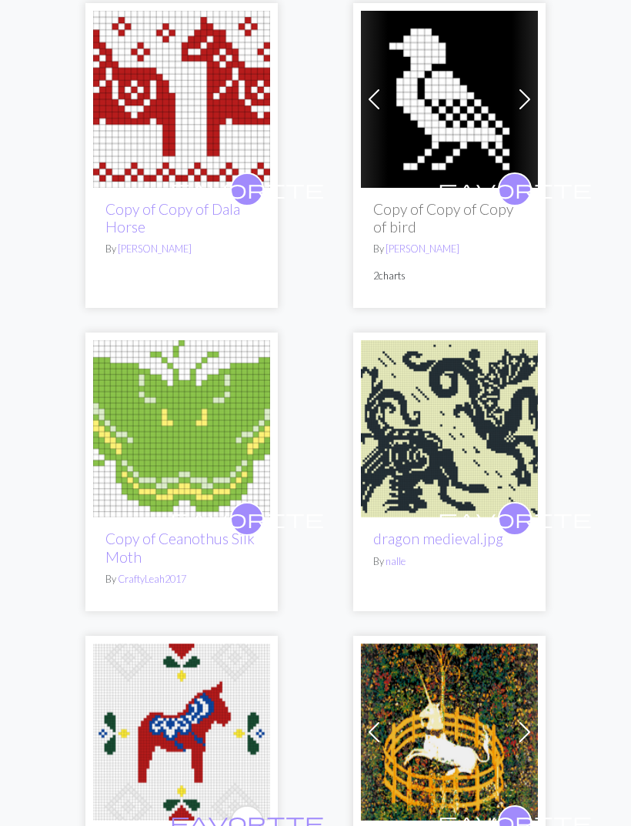
scroll to position [2679, 0]
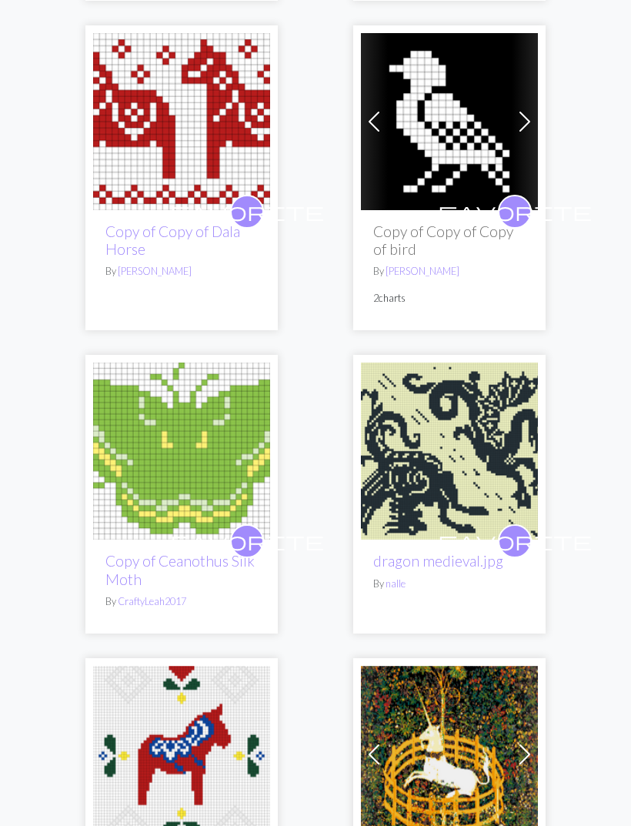
click at [256, 549] on span "favorite" at bounding box center [247, 541] width 154 height 24
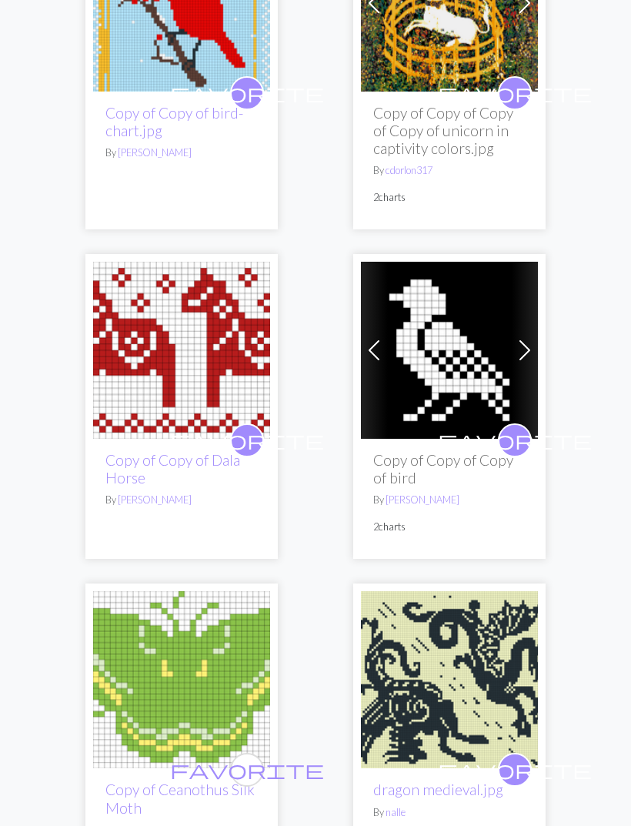
scroll to position [2447, 0]
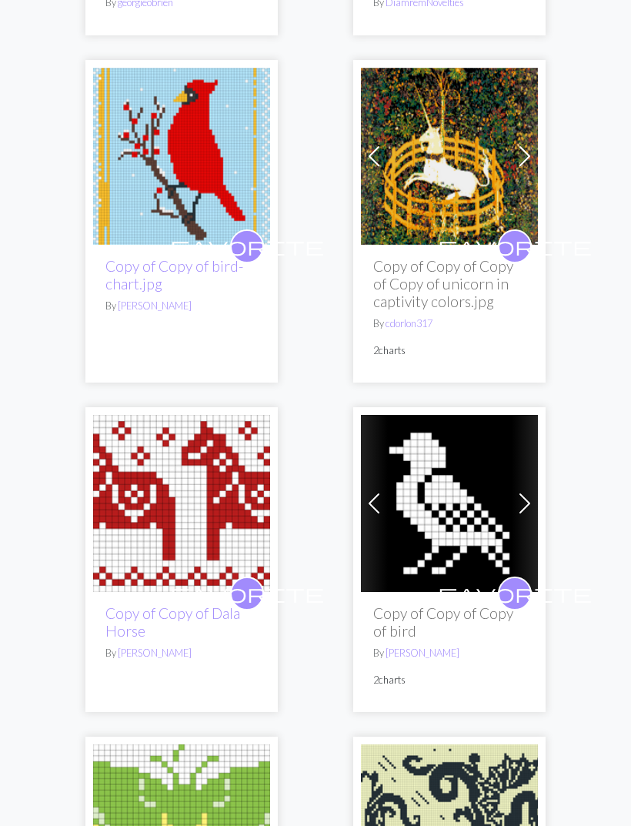
click at [253, 591] on span "favorite" at bounding box center [247, 594] width 154 height 24
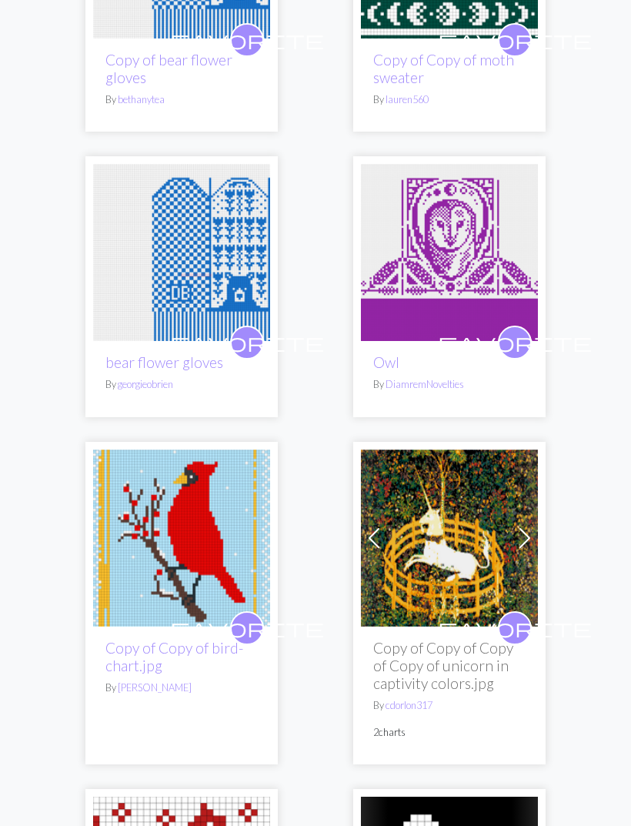
scroll to position [1907, 0]
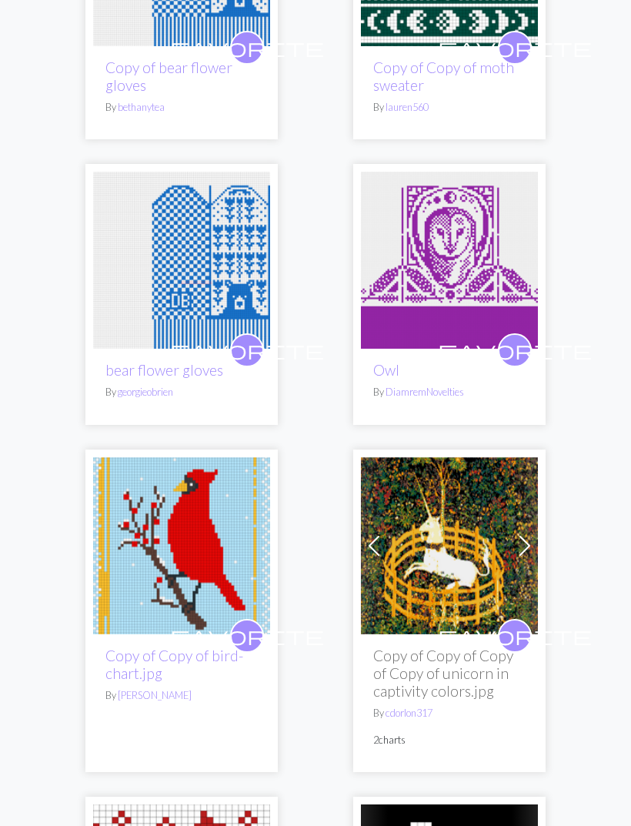
click at [515, 351] on span "favorite" at bounding box center [515, 351] width 154 height 24
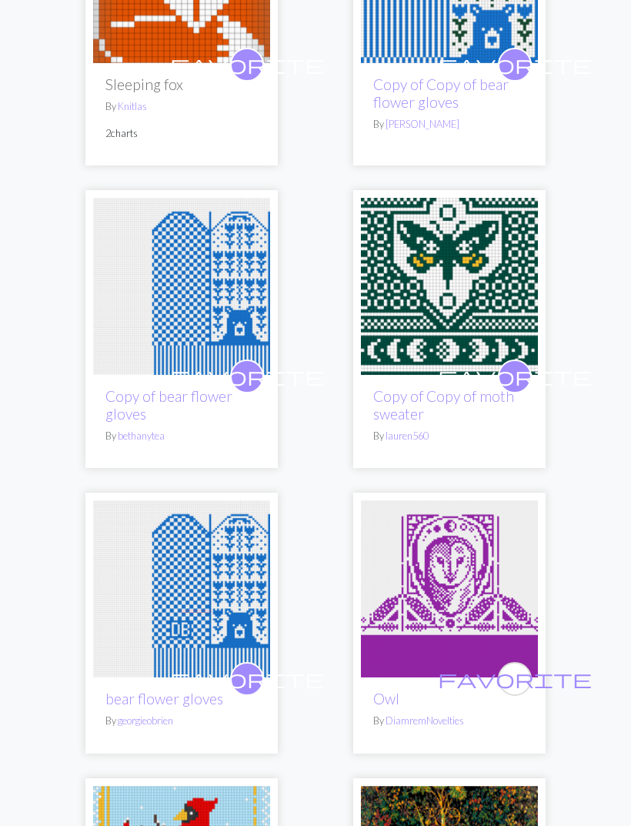
scroll to position [1566, 0]
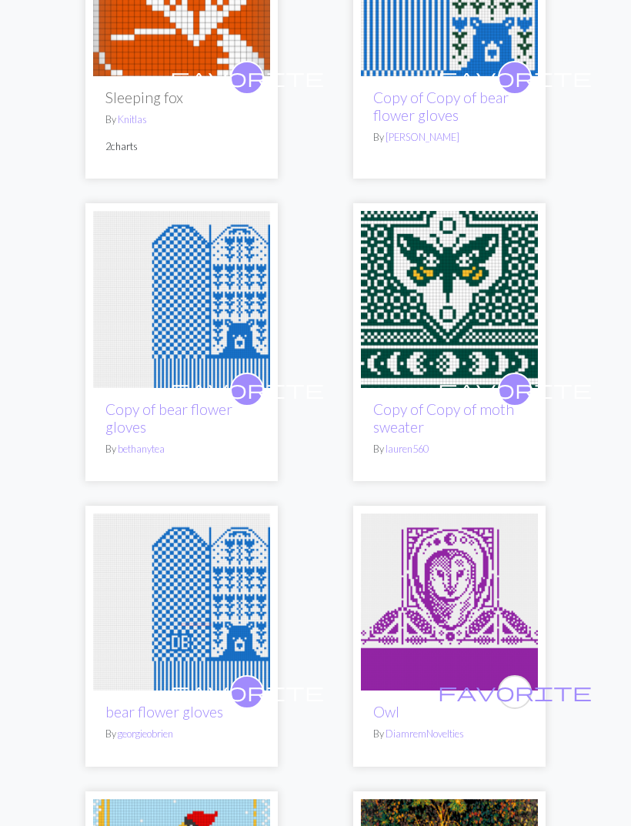
click at [519, 393] on span "favorite" at bounding box center [515, 389] width 154 height 24
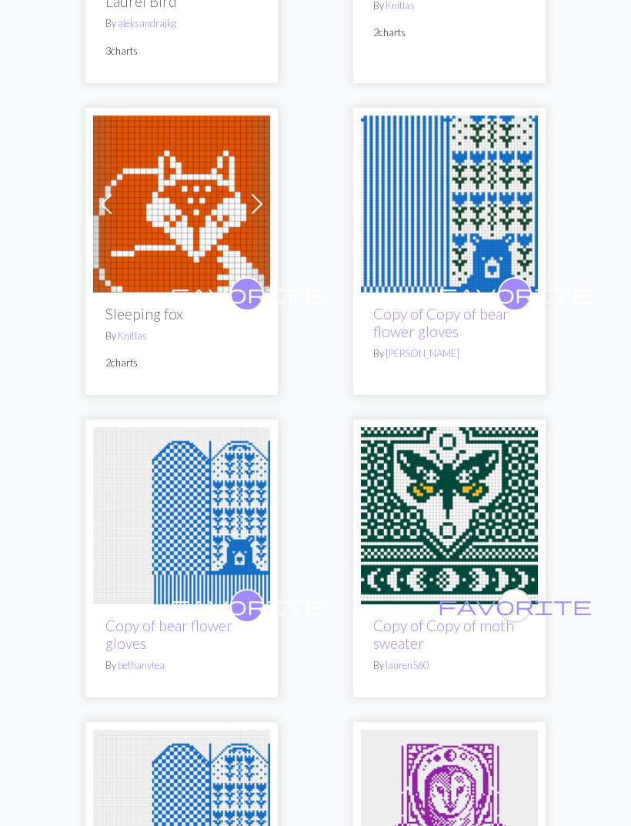
scroll to position [1346, 0]
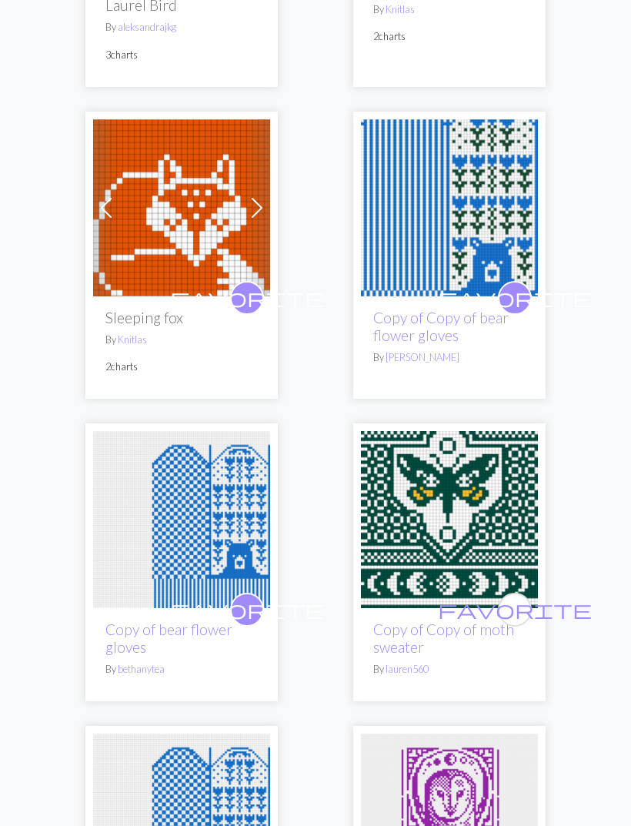
click at [250, 606] on span "favorite" at bounding box center [247, 609] width 154 height 24
click at [515, 296] on span "favorite" at bounding box center [515, 298] width 154 height 24
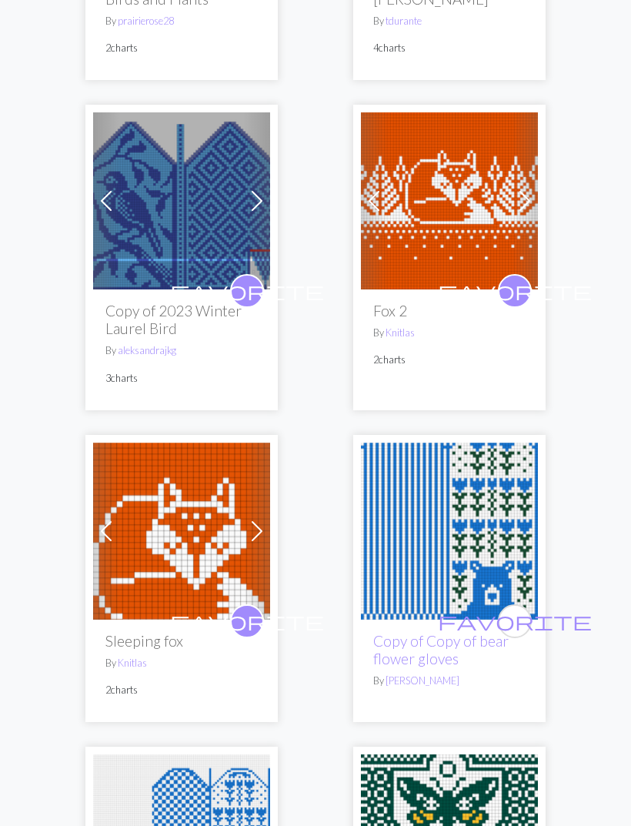
scroll to position [1019, 0]
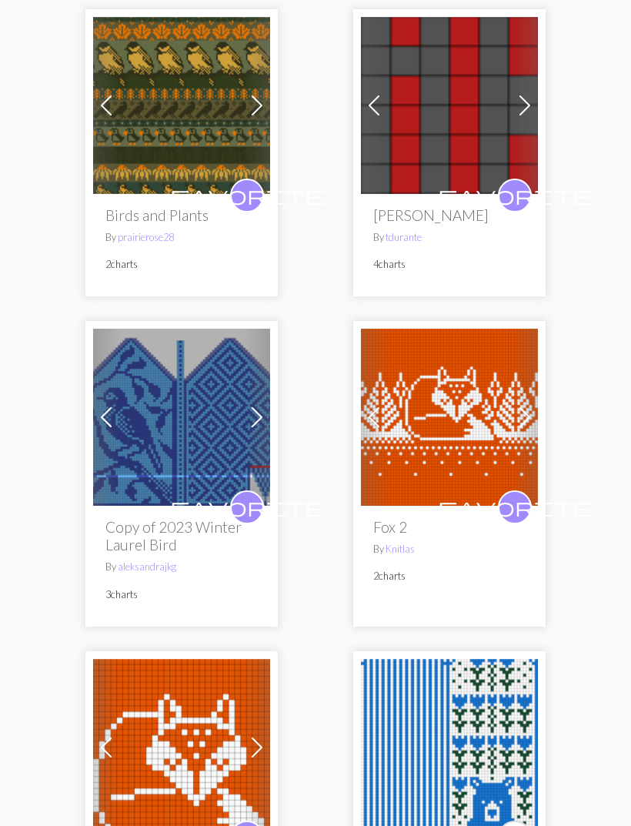
scroll to position [807, 0]
click at [247, 506] on span "favorite" at bounding box center [247, 507] width 154 height 24
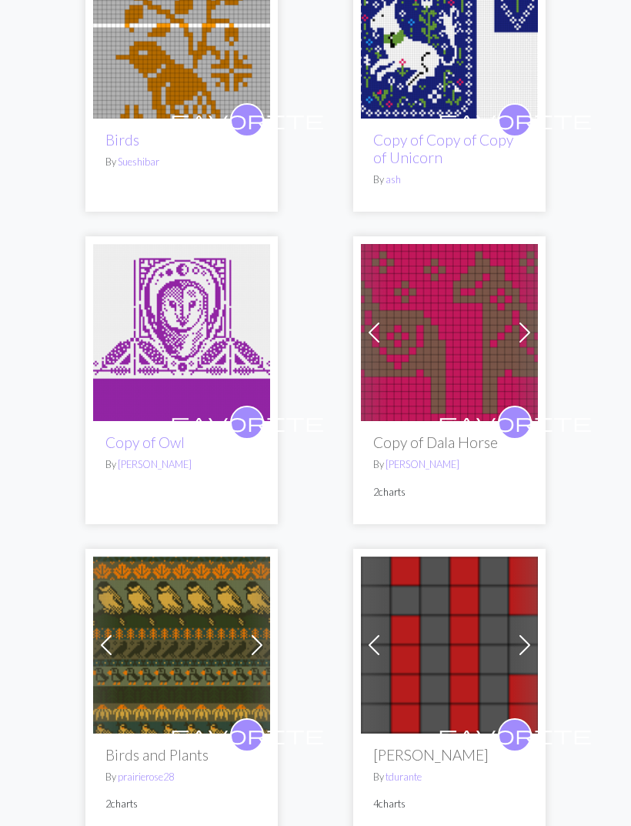
scroll to position [259, 0]
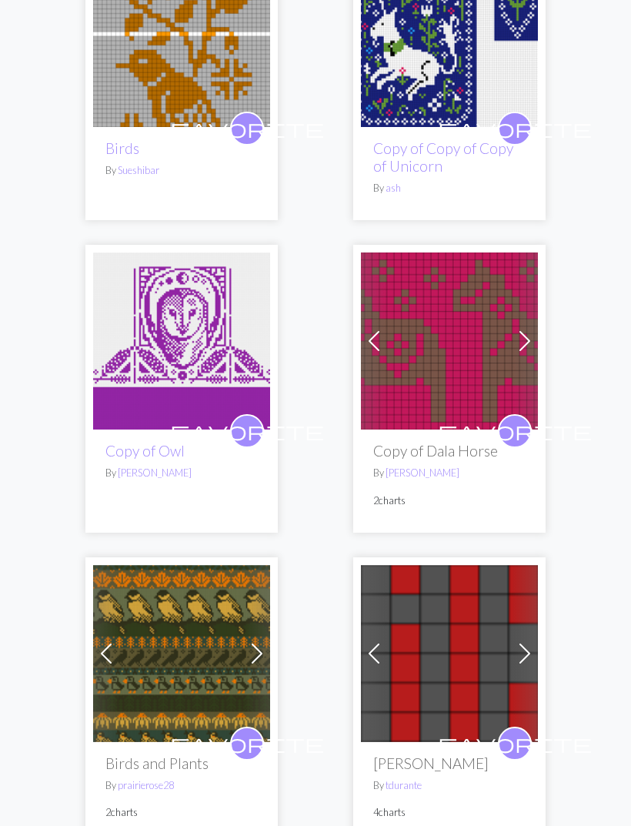
click at [513, 428] on span "favorite" at bounding box center [515, 431] width 154 height 24
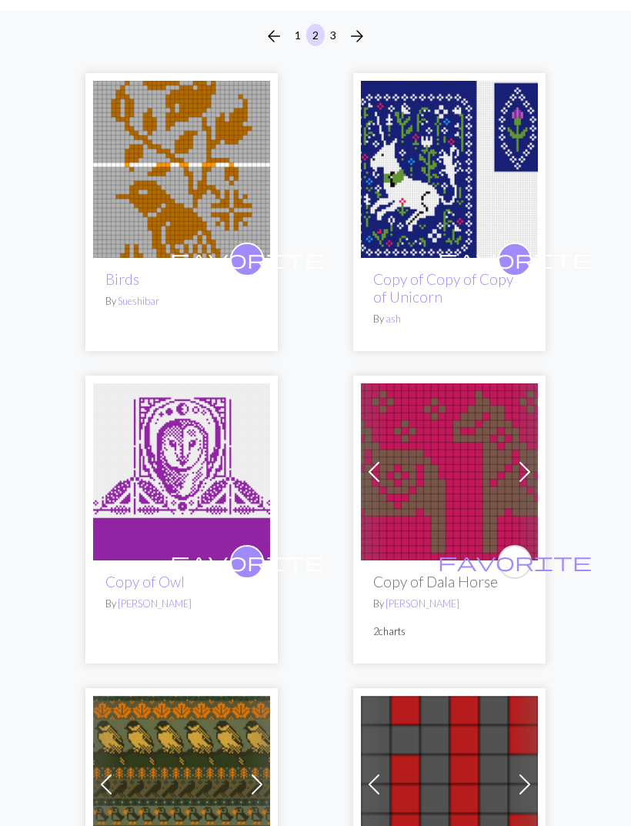
scroll to position [124, 0]
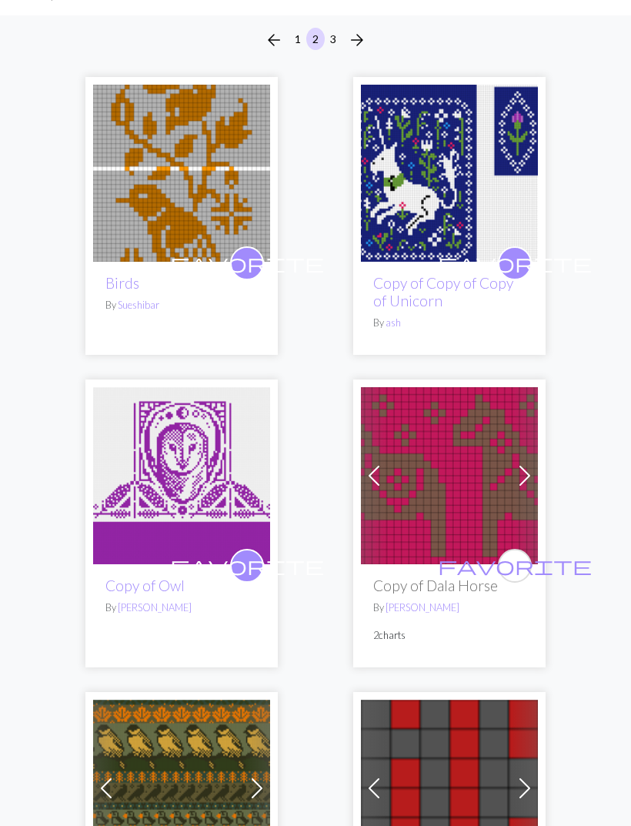
click at [246, 564] on span "favorite" at bounding box center [247, 565] width 154 height 24
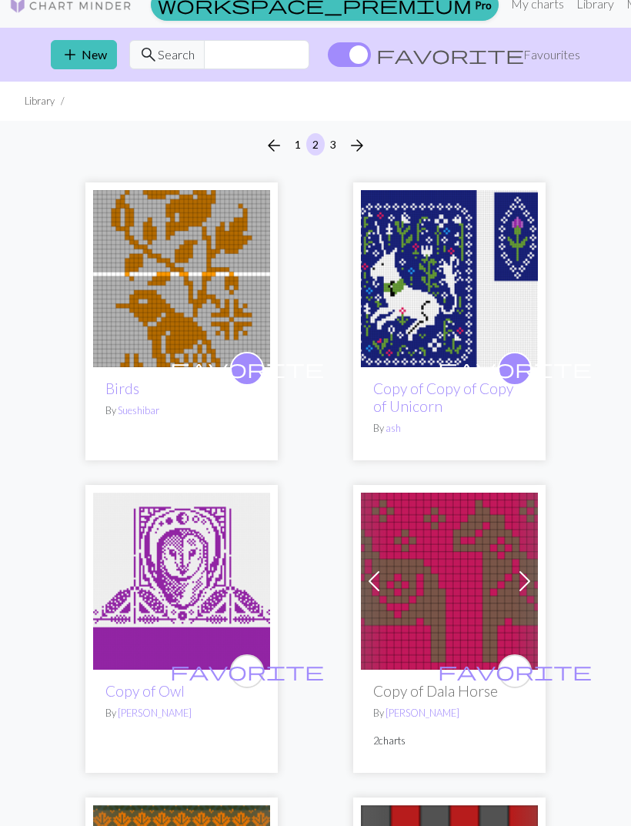
scroll to position [0, 0]
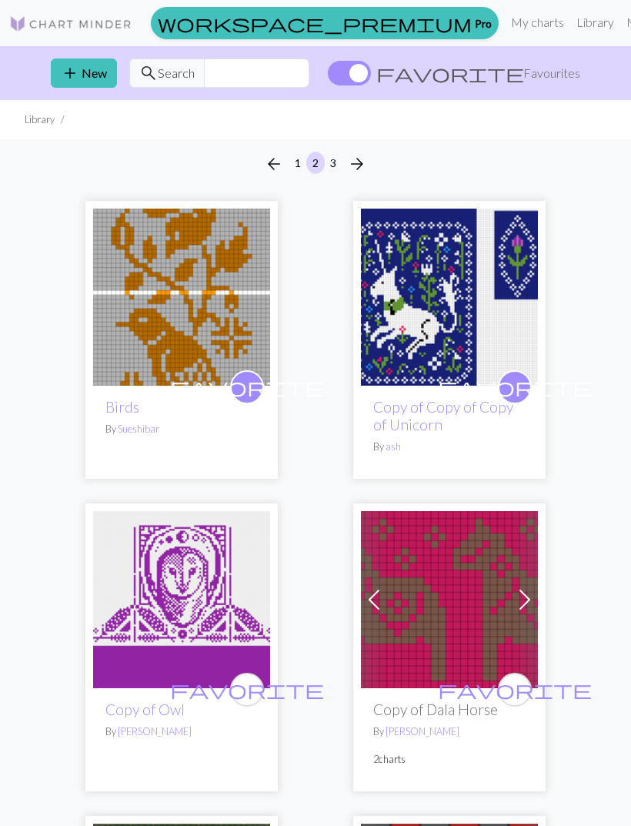
click at [251, 390] on span "favorite" at bounding box center [247, 387] width 154 height 24
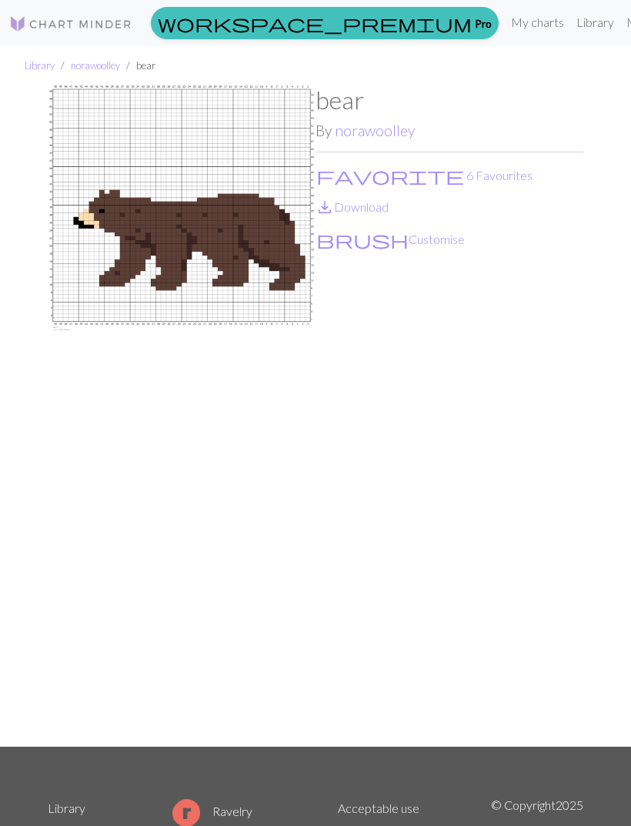
click at [379, 214] on link "save_alt Download" at bounding box center [352, 206] width 73 height 15
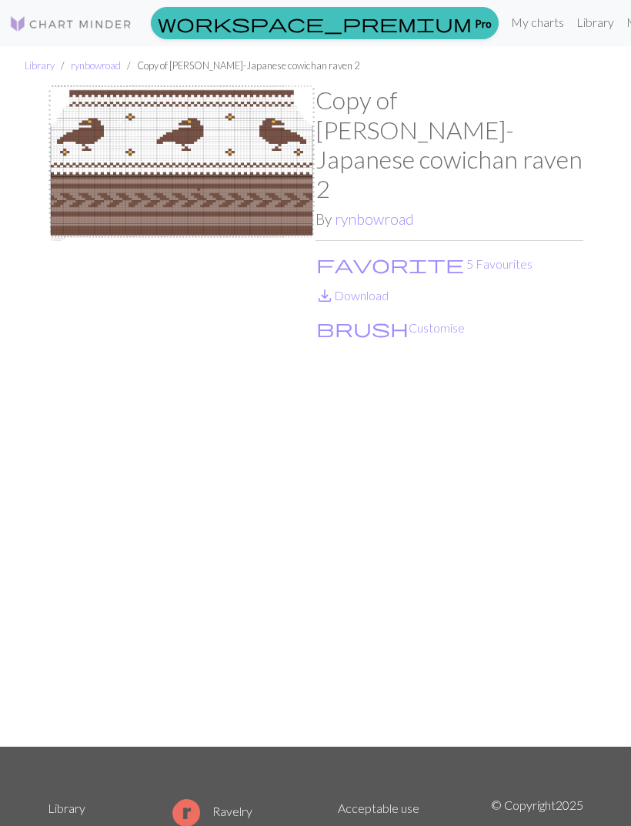
click at [376, 288] on link "save_alt Download" at bounding box center [352, 295] width 73 height 15
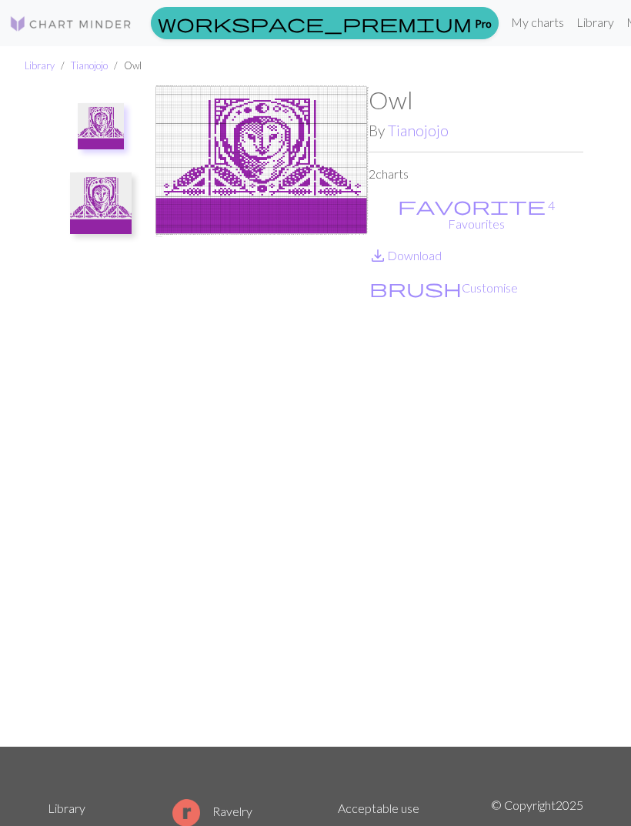
click at [430, 248] on link "save_alt Download" at bounding box center [405, 255] width 73 height 15
click at [99, 208] on img at bounding box center [101, 203] width 62 height 62
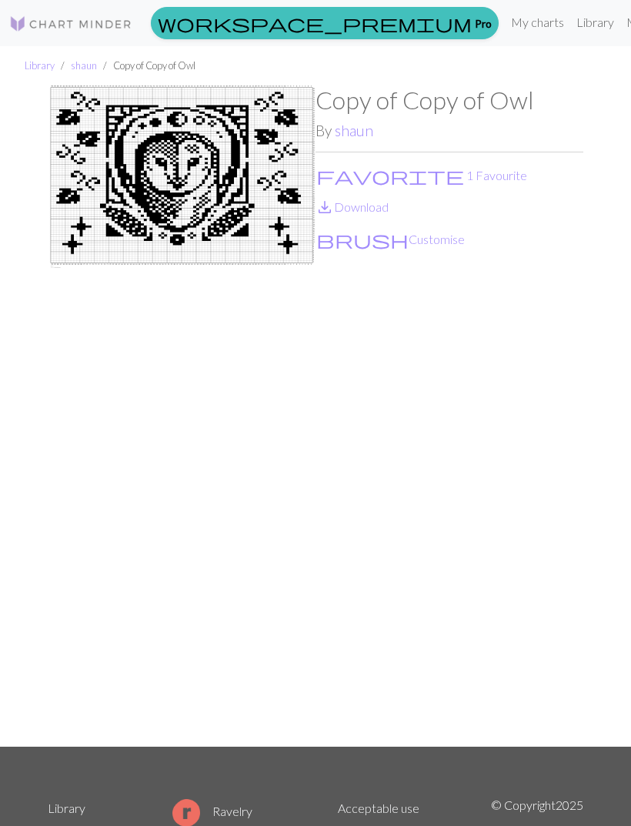
click at [381, 212] on link "save_alt Download" at bounding box center [352, 206] width 73 height 15
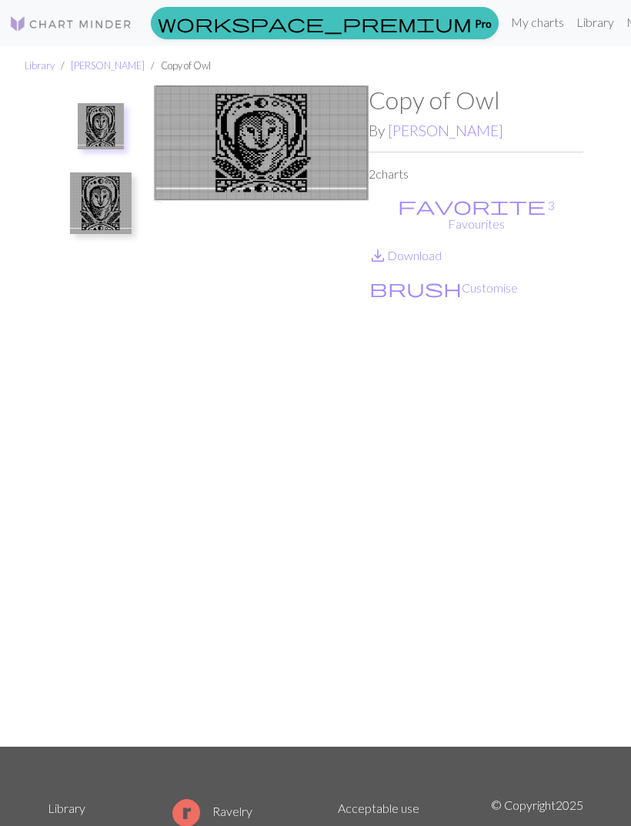
click at [117, 226] on img at bounding box center [101, 203] width 62 height 62
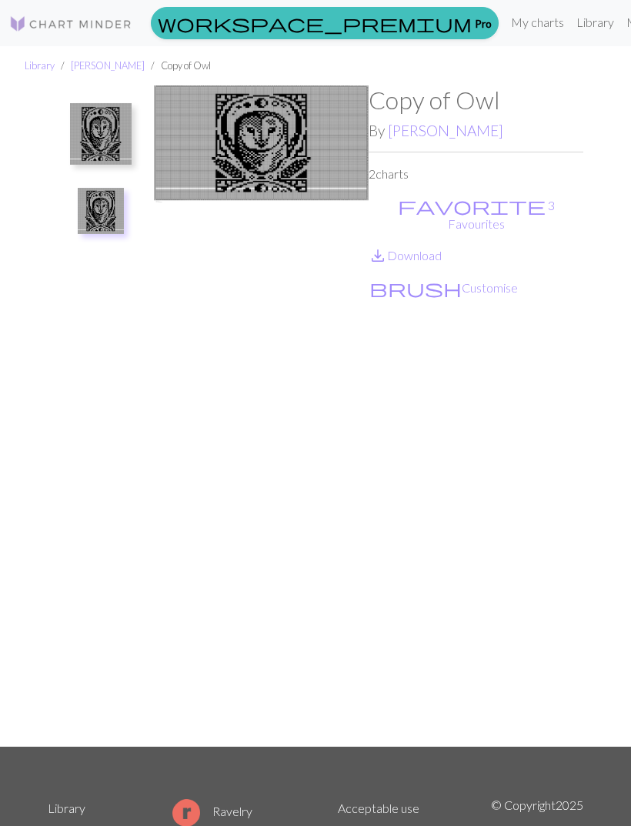
click at [106, 136] on img at bounding box center [101, 134] width 62 height 62
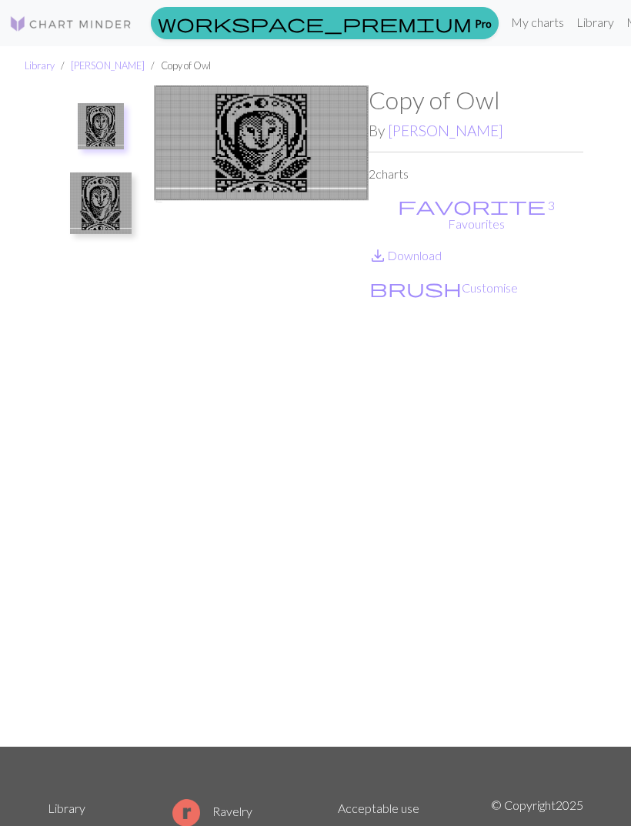
click at [433, 248] on link "save_alt Download" at bounding box center [405, 255] width 73 height 15
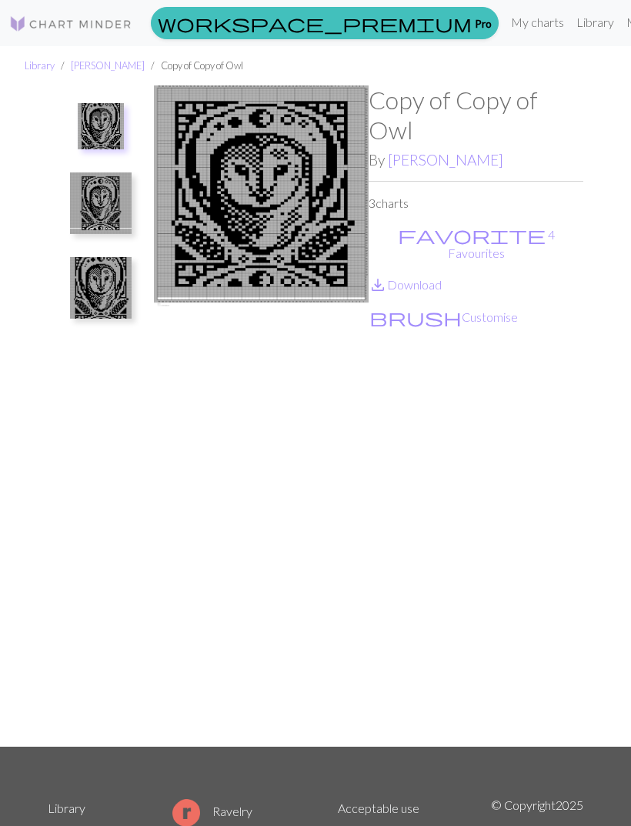
click at [93, 223] on img at bounding box center [101, 203] width 62 height 62
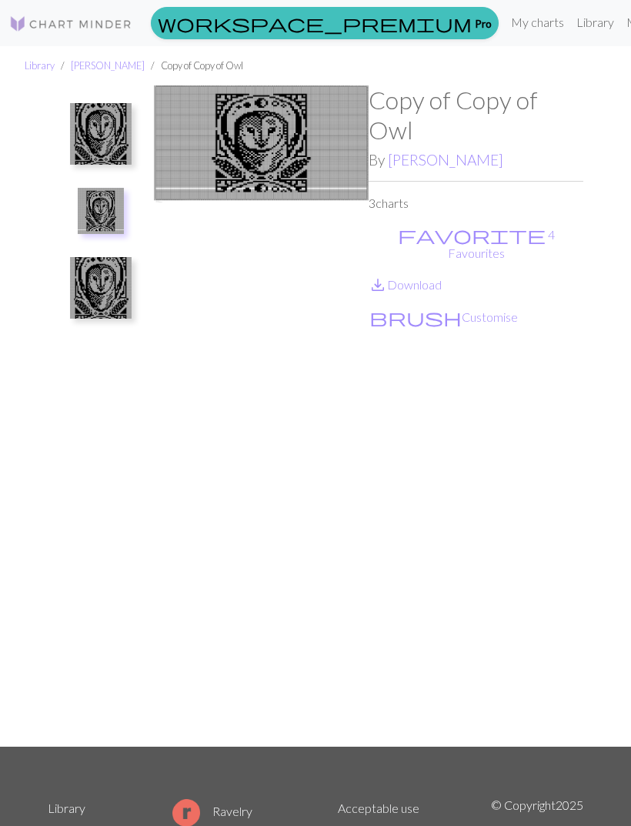
click at [96, 289] on img at bounding box center [101, 288] width 62 height 62
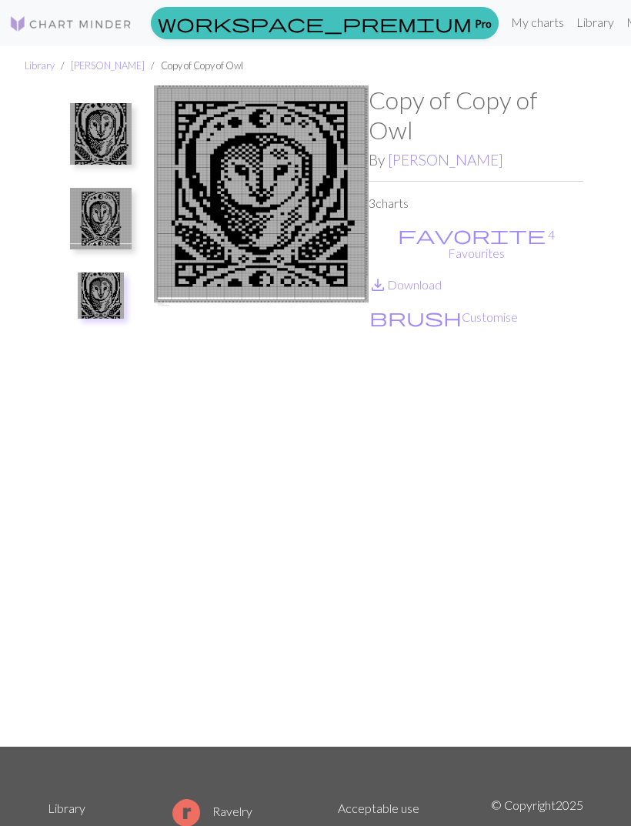
click at [105, 135] on img at bounding box center [101, 134] width 62 height 62
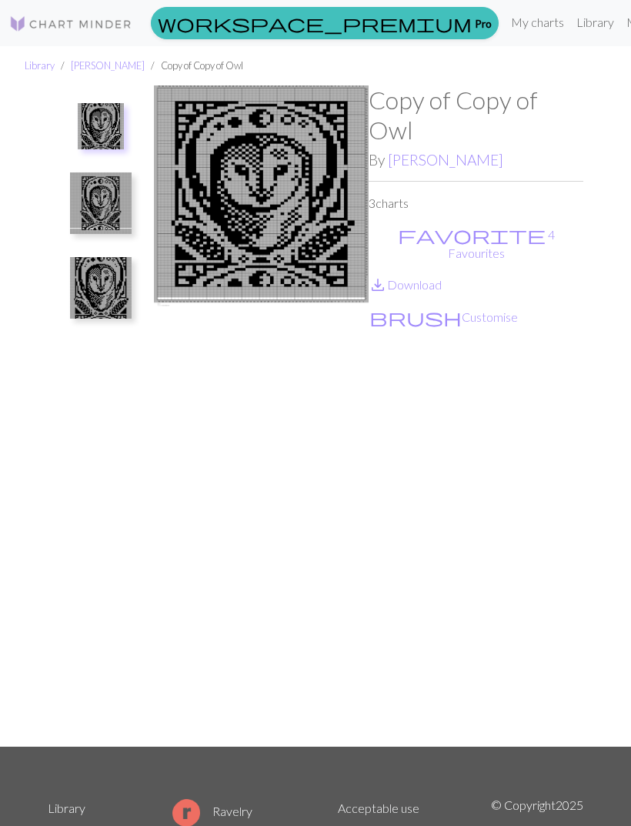
click at [84, 126] on img at bounding box center [101, 126] width 46 height 46
click at [433, 277] on link "save_alt Download" at bounding box center [405, 284] width 73 height 15
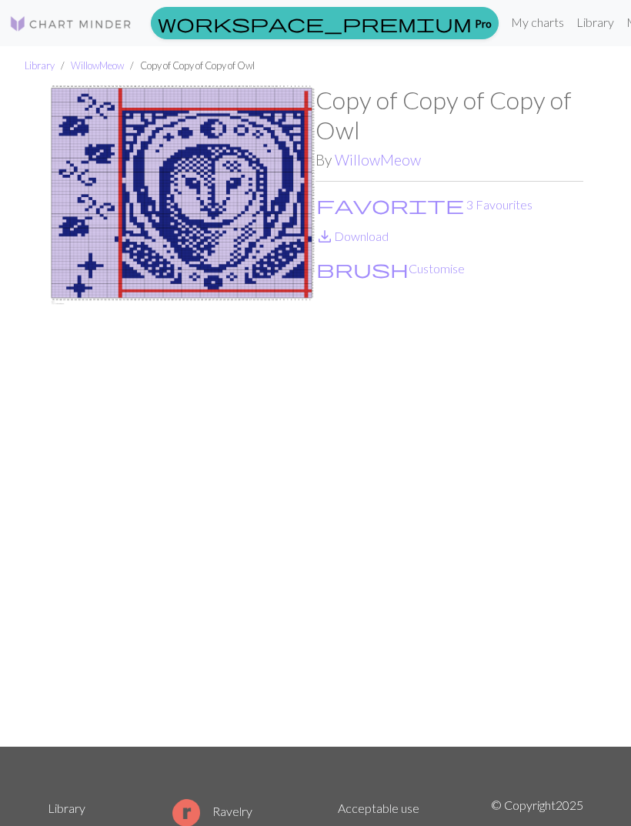
click at [382, 237] on link "save_alt Download" at bounding box center [352, 236] width 73 height 15
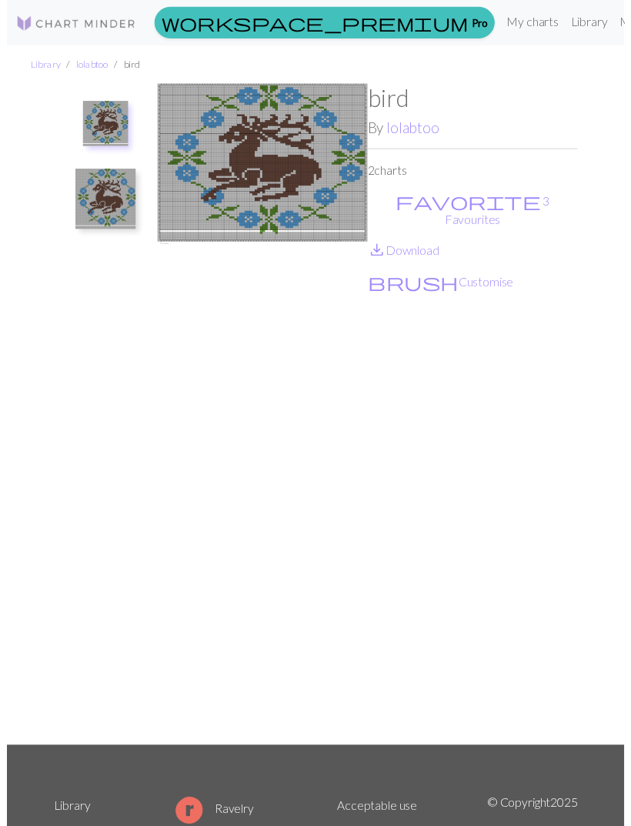
scroll to position [18, 0]
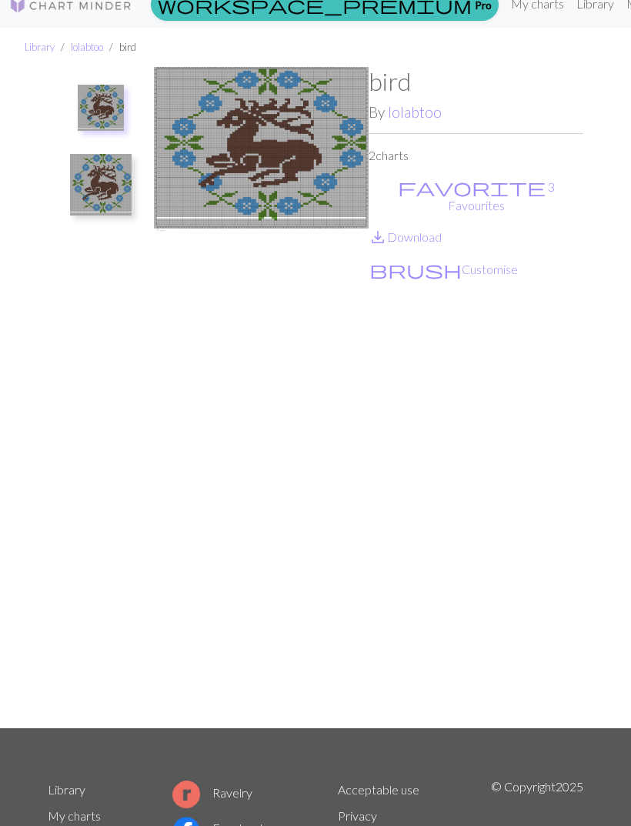
click at [113, 185] on img at bounding box center [101, 185] width 62 height 62
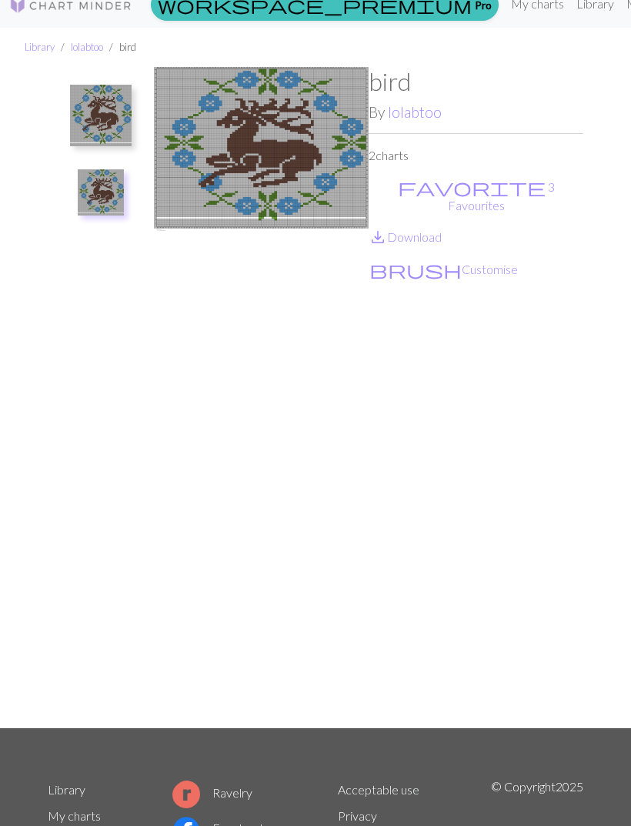
click at [91, 116] on img at bounding box center [101, 116] width 62 height 62
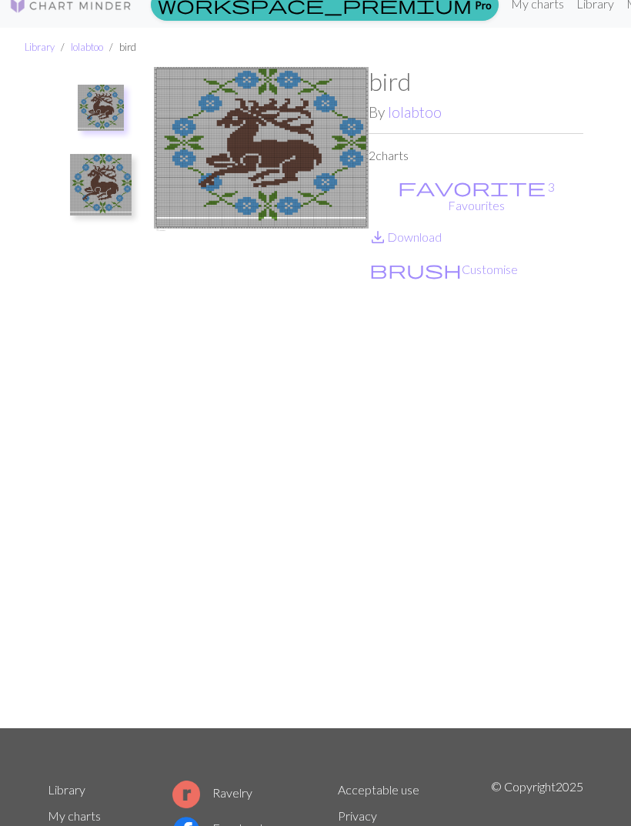
click at [437, 229] on link "save_alt Download" at bounding box center [405, 236] width 73 height 15
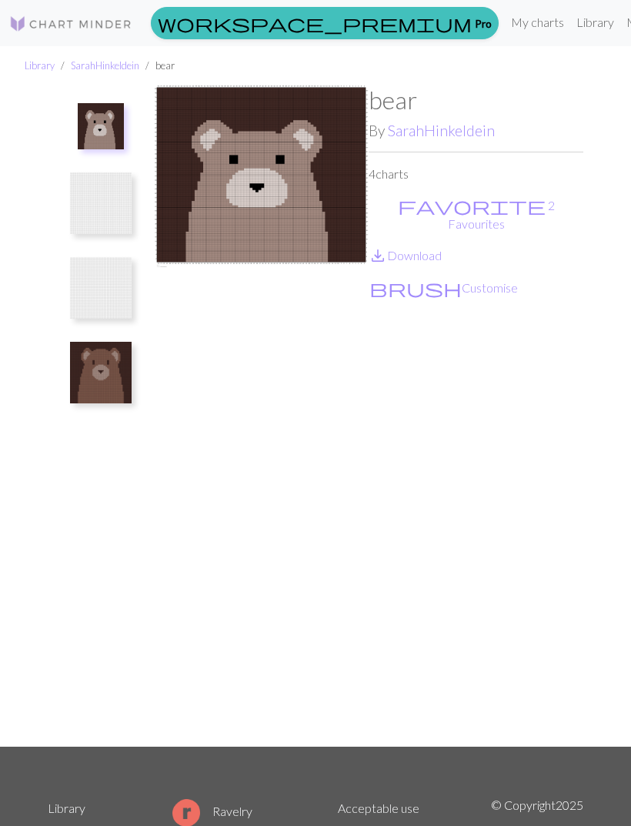
click at [421, 248] on link "save_alt Download" at bounding box center [405, 255] width 73 height 15
click at [88, 378] on img at bounding box center [101, 373] width 62 height 62
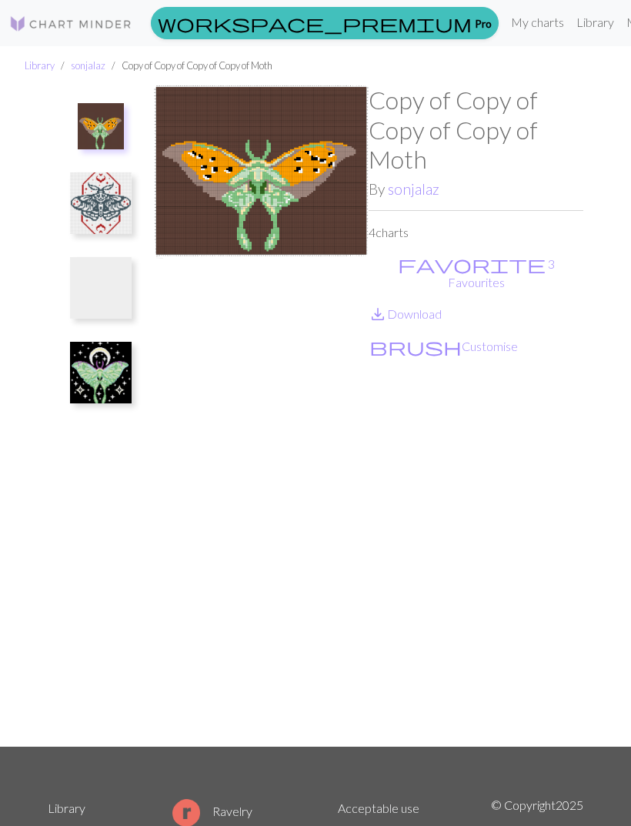
click at [435, 306] on link "save_alt Download" at bounding box center [405, 313] width 73 height 15
click at [99, 219] on img at bounding box center [101, 203] width 62 height 62
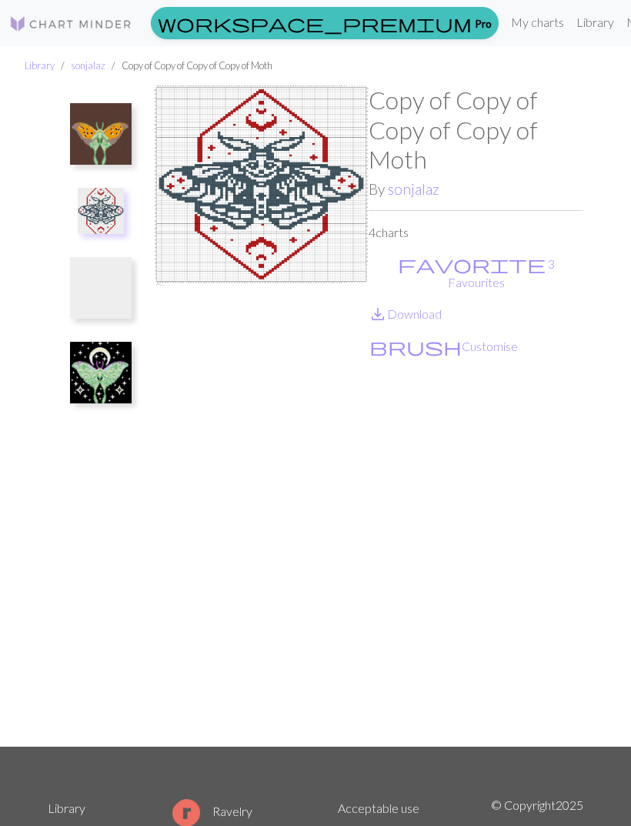
click at [91, 382] on img at bounding box center [101, 373] width 62 height 62
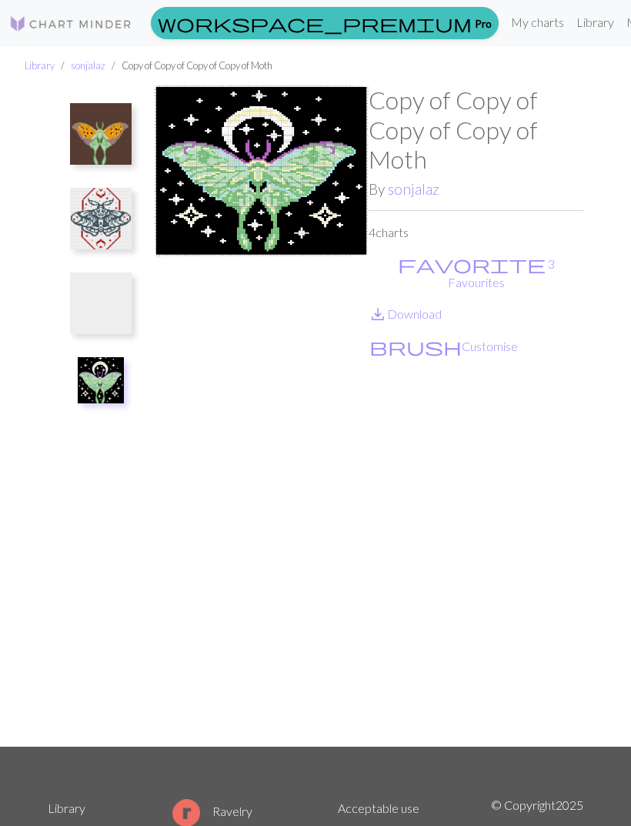
click at [430, 306] on link "save_alt Download" at bounding box center [405, 313] width 73 height 15
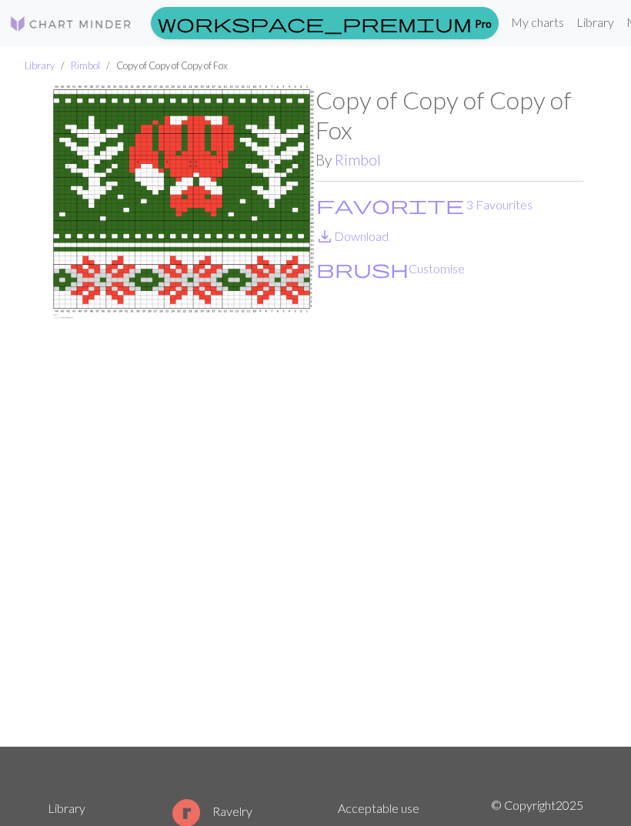
click at [375, 243] on link "save_alt Download" at bounding box center [352, 236] width 73 height 15
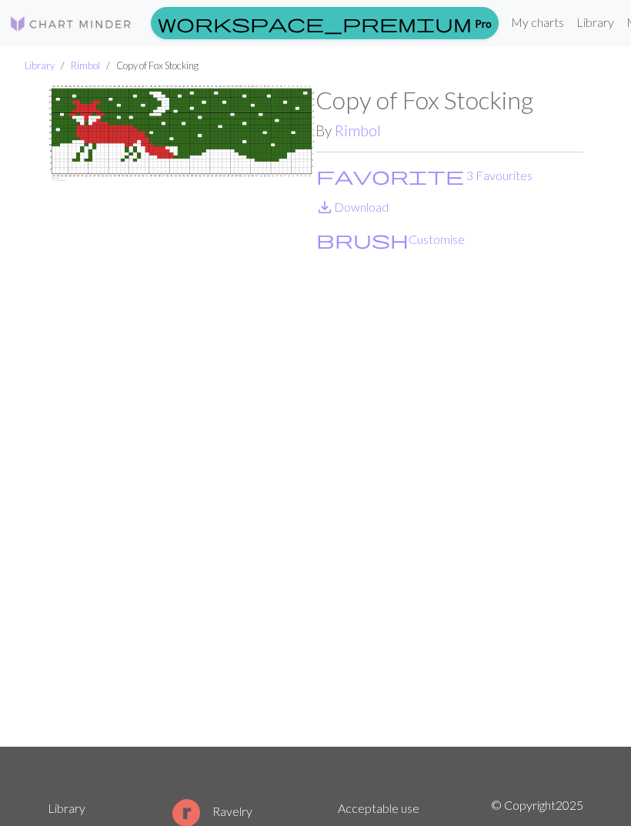
click at [379, 209] on link "save_alt Download" at bounding box center [352, 206] width 73 height 15
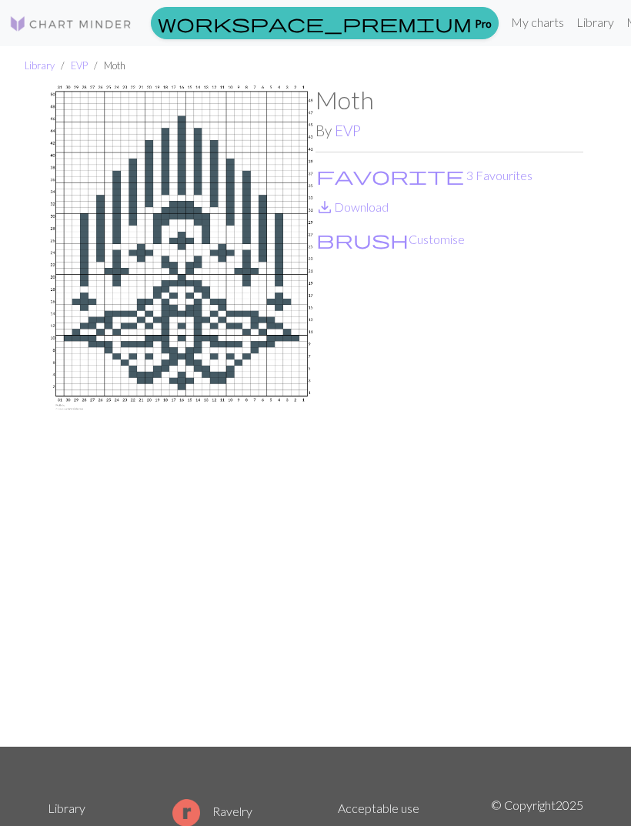
click at [375, 212] on link "save_alt Download" at bounding box center [352, 206] width 73 height 15
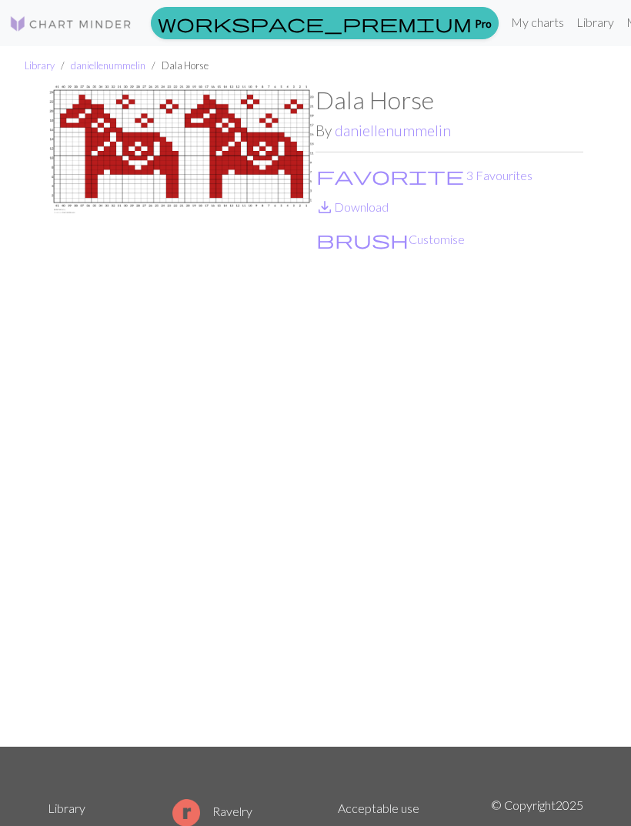
click at [379, 211] on link "save_alt Download" at bounding box center [352, 206] width 73 height 15
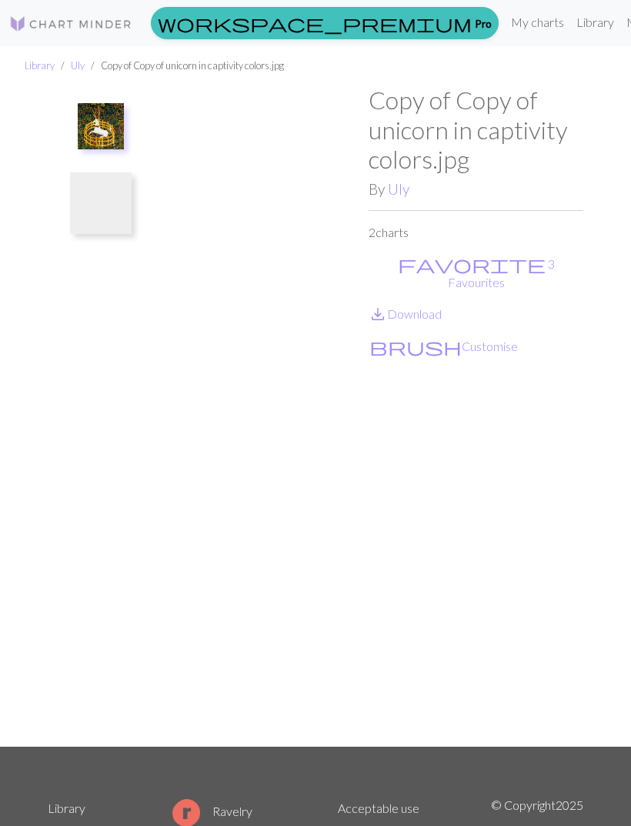
click at [430, 306] on link "save_alt Download" at bounding box center [405, 313] width 73 height 15
click at [120, 214] on img at bounding box center [101, 203] width 62 height 62
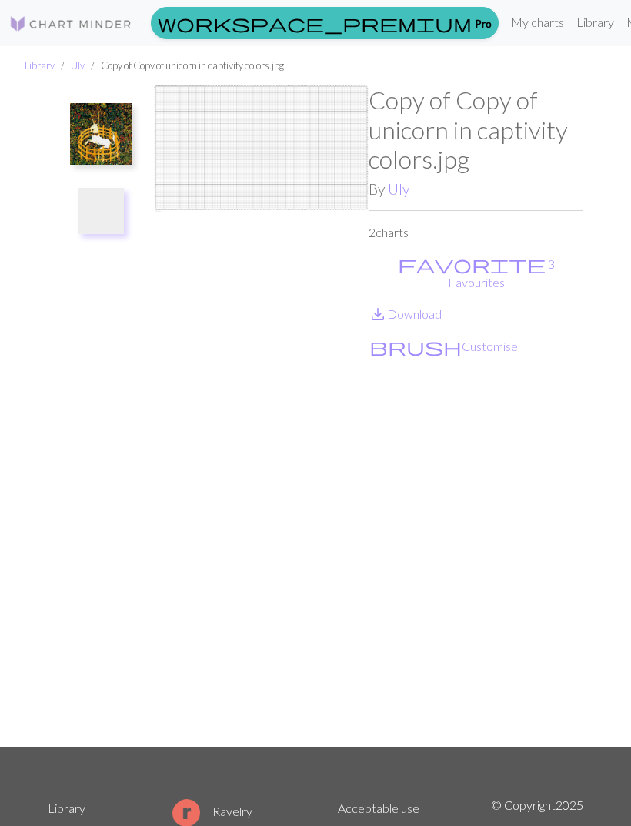
click at [117, 155] on img at bounding box center [101, 134] width 62 height 62
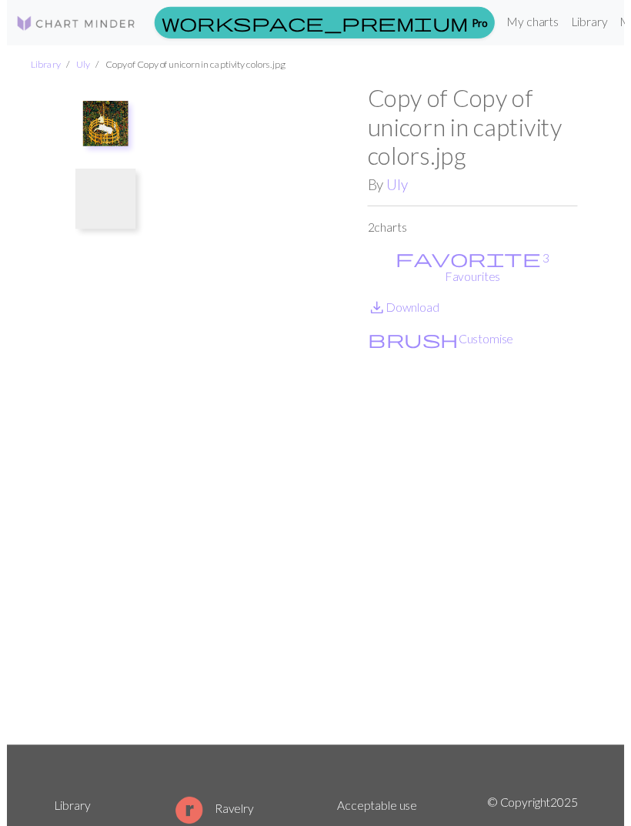
scroll to position [18, 0]
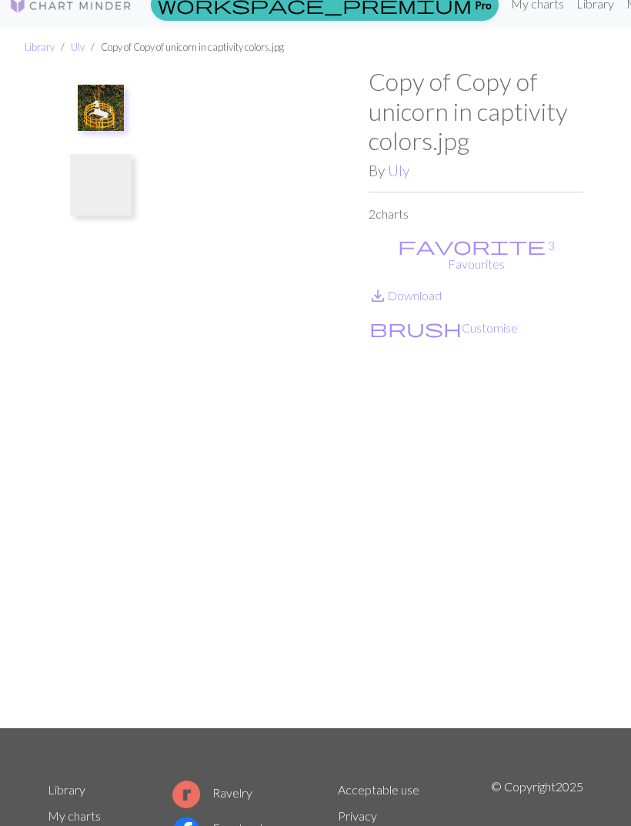
click at [116, 121] on img at bounding box center [101, 108] width 46 height 46
click at [109, 107] on img at bounding box center [101, 108] width 46 height 46
click at [95, 129] on img at bounding box center [101, 108] width 46 height 46
click at [101, 133] on button at bounding box center [101, 107] width 66 height 57
click at [212, 154] on img at bounding box center [261, 397] width 215 height 660
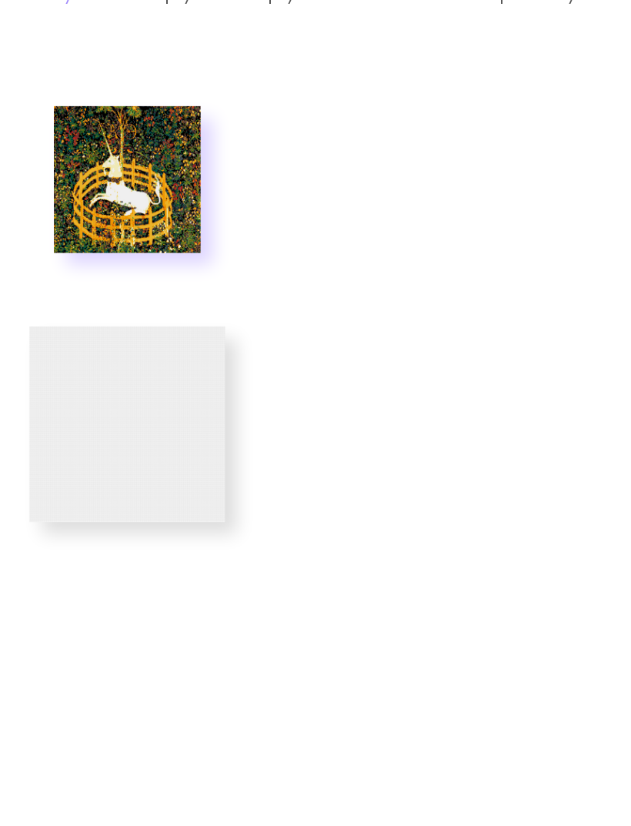
scroll to position [0, 0]
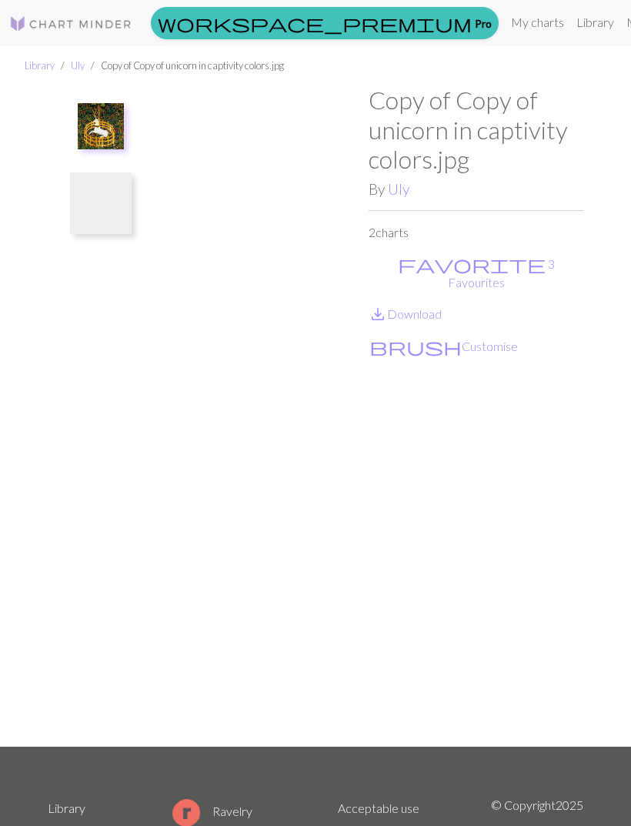
click at [428, 272] on button "favorite 3 Favourites" at bounding box center [476, 273] width 215 height 38
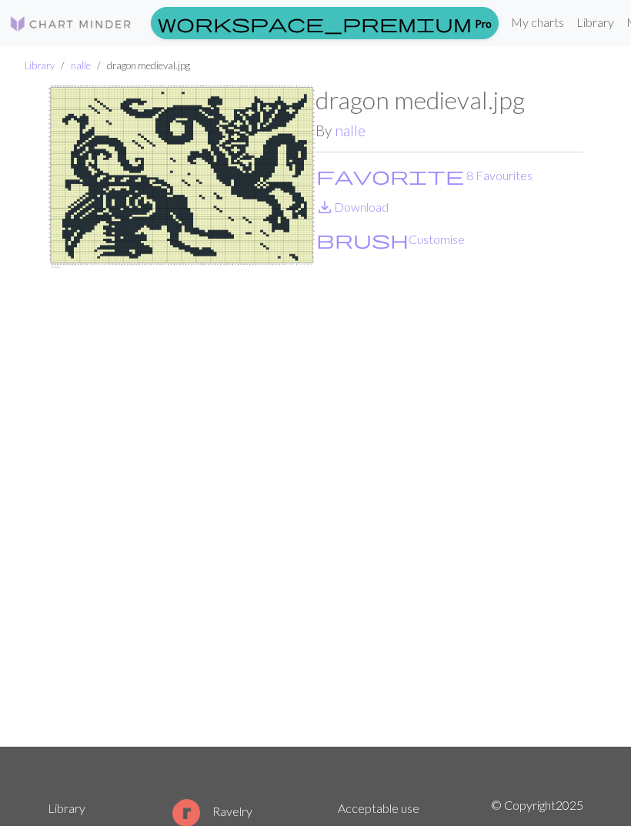
click at [375, 206] on link "save_alt Download" at bounding box center [352, 206] width 73 height 15
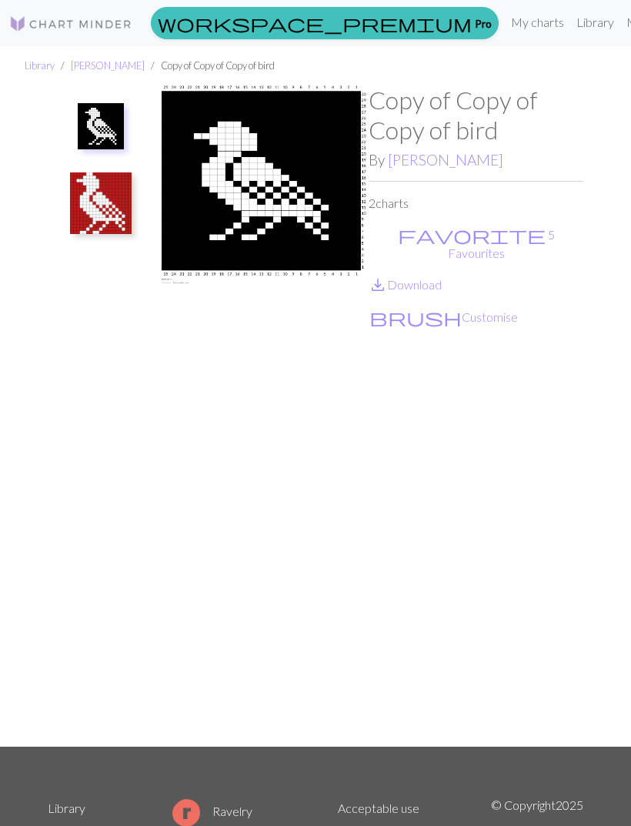
click at [110, 200] on img at bounding box center [101, 203] width 62 height 62
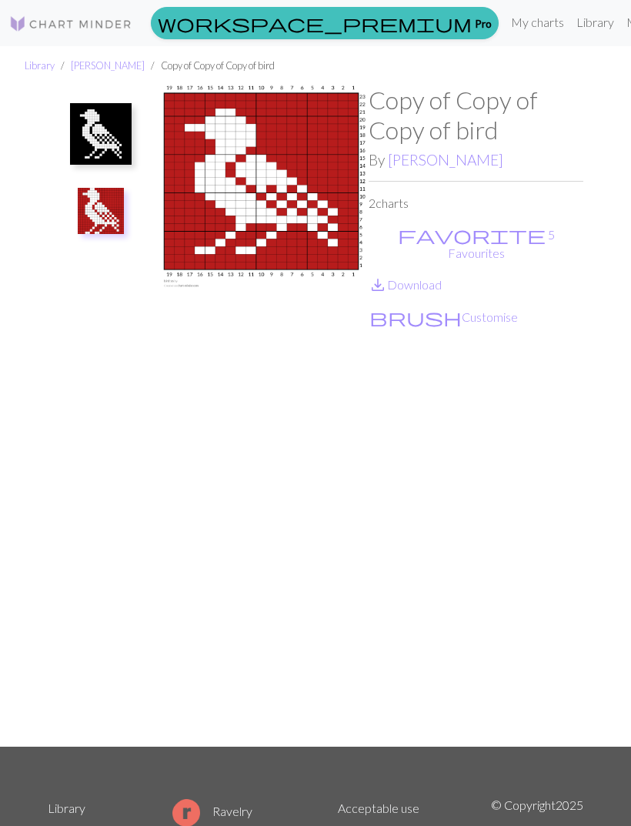
click at [109, 133] on img at bounding box center [101, 134] width 62 height 62
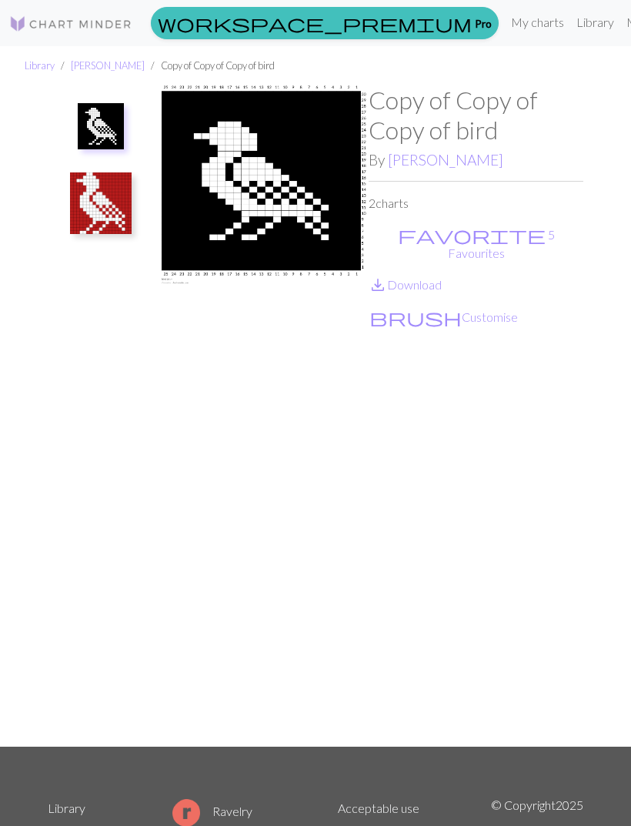
click at [111, 221] on img at bounding box center [101, 203] width 62 height 62
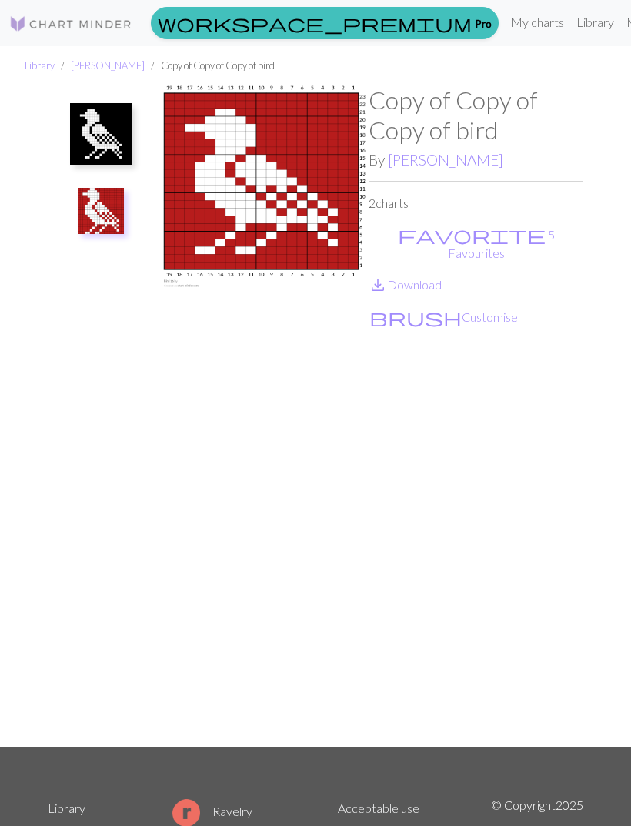
click at [435, 277] on link "save_alt Download" at bounding box center [405, 284] width 73 height 15
click at [183, 149] on img at bounding box center [261, 415] width 215 height 660
click at [109, 135] on img at bounding box center [101, 134] width 62 height 62
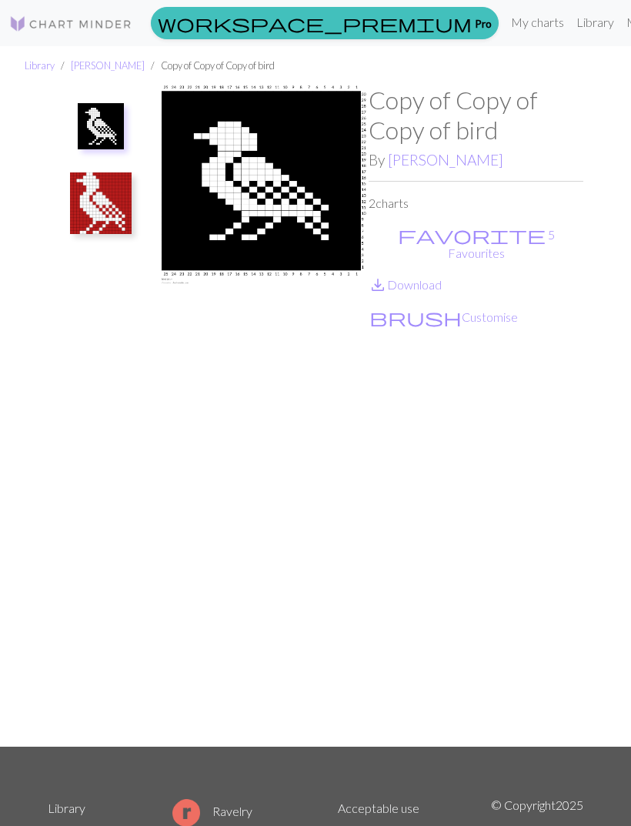
click at [424, 277] on link "save_alt Download" at bounding box center [405, 284] width 73 height 15
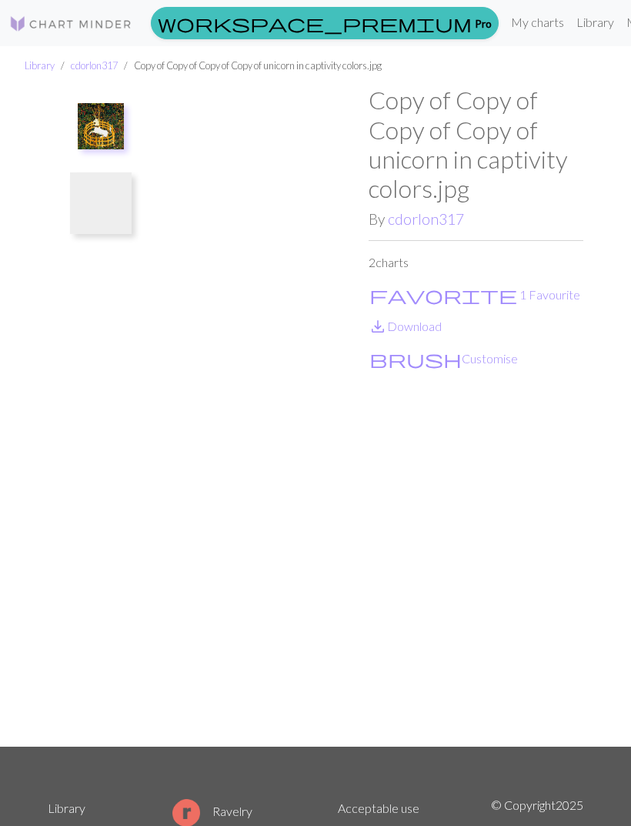
click at [118, 130] on img at bounding box center [101, 126] width 46 height 46
click at [117, 205] on img at bounding box center [101, 203] width 62 height 62
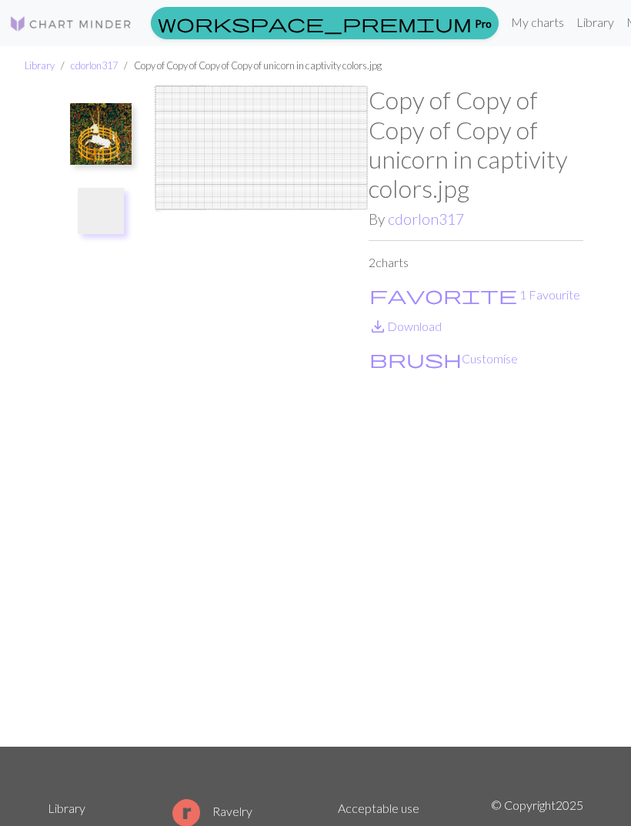
click at [250, 194] on img at bounding box center [261, 415] width 215 height 660
click at [100, 125] on img at bounding box center [101, 134] width 62 height 62
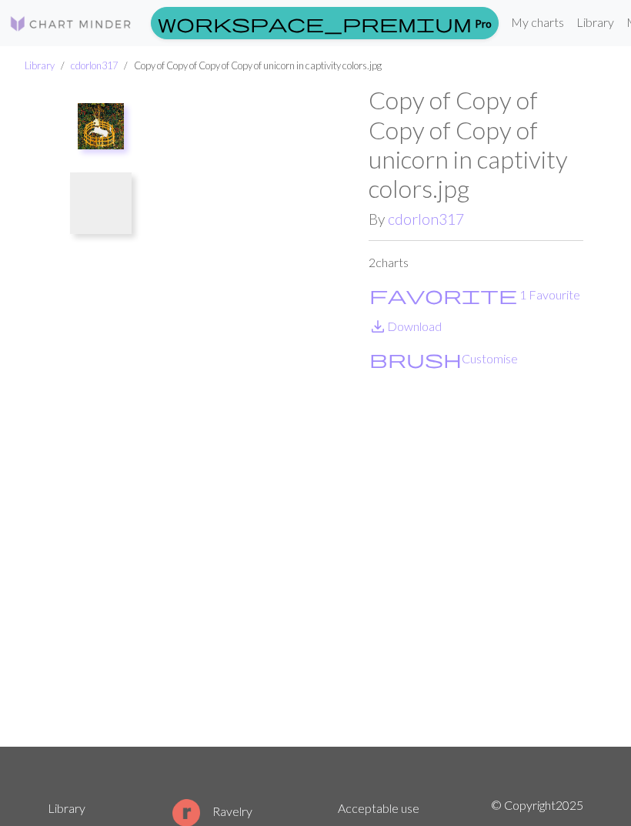
click at [426, 302] on button "favorite 1 Favourite" at bounding box center [475, 295] width 212 height 20
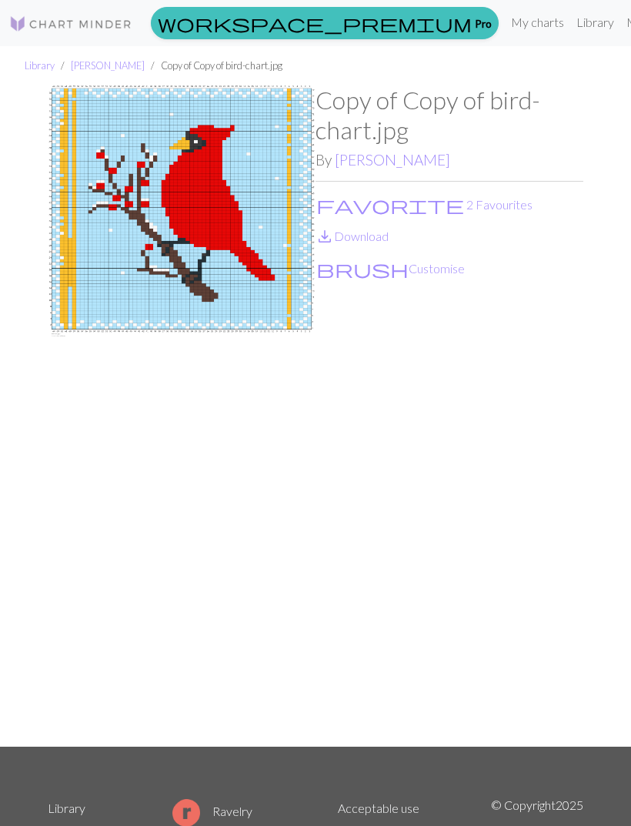
click at [383, 233] on link "save_alt Download" at bounding box center [352, 236] width 73 height 15
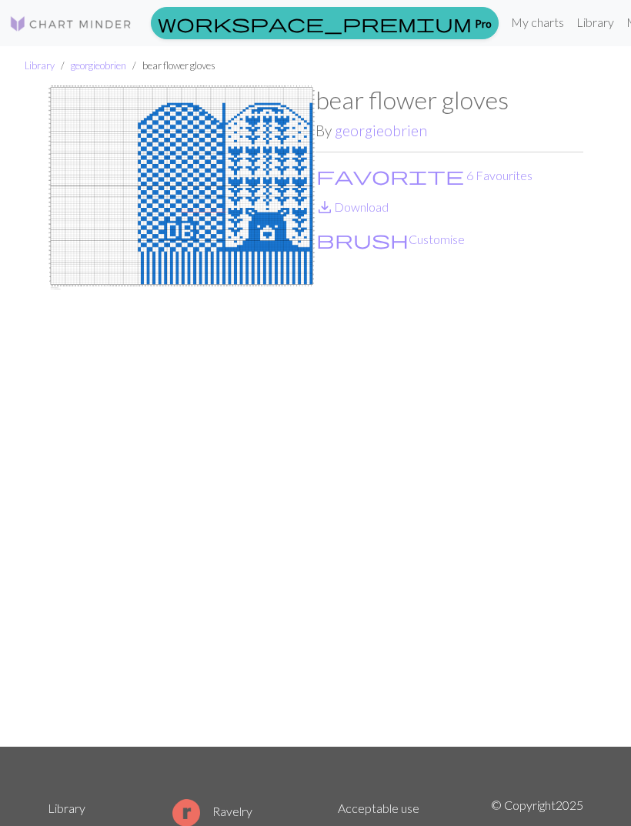
click at [384, 208] on link "save_alt Download" at bounding box center [352, 206] width 73 height 15
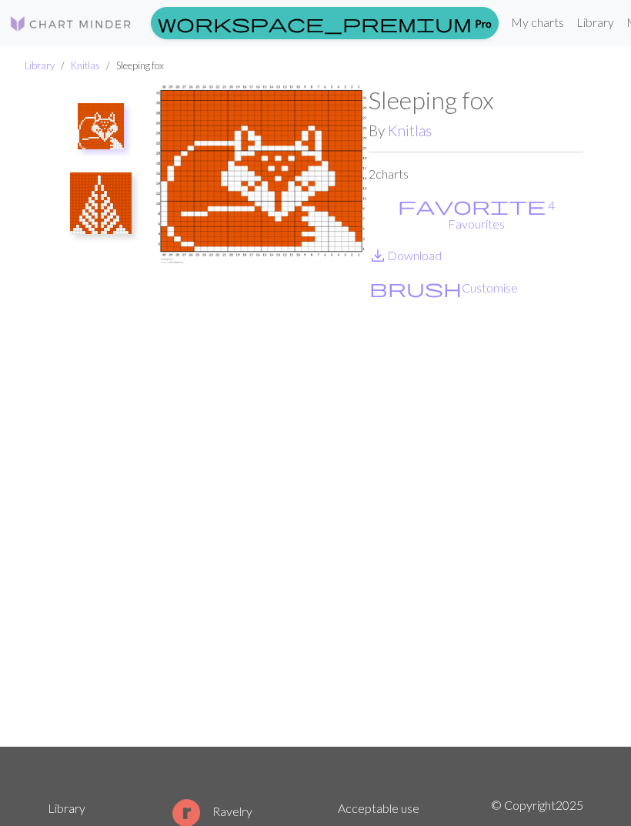
click at [438, 248] on link "save_alt Download" at bounding box center [405, 255] width 73 height 15
click at [105, 195] on img at bounding box center [101, 203] width 62 height 62
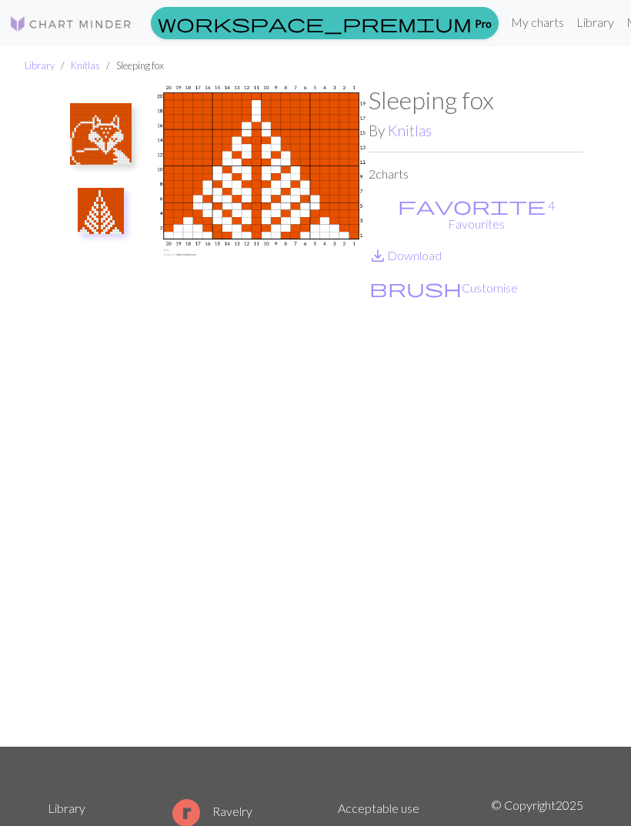
click at [437, 248] on link "save_alt Download" at bounding box center [405, 255] width 73 height 15
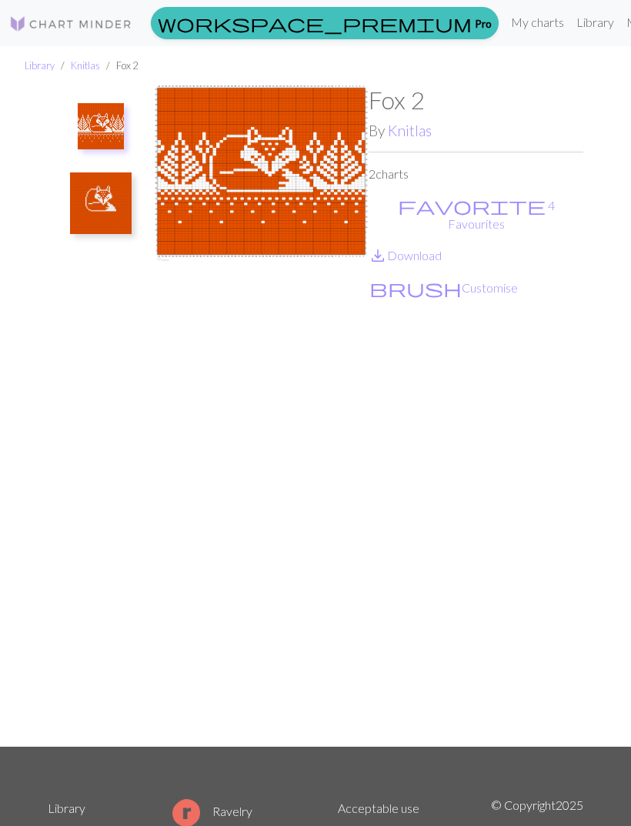
click at [436, 248] on link "save_alt Download" at bounding box center [405, 255] width 73 height 15
click at [107, 199] on img at bounding box center [101, 203] width 62 height 62
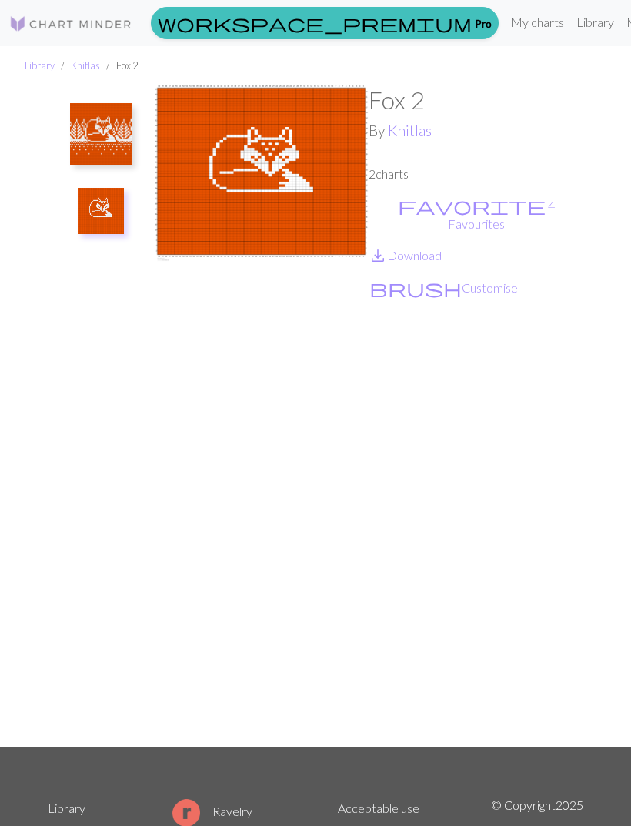
click at [435, 248] on link "save_alt Download" at bounding box center [405, 255] width 73 height 15
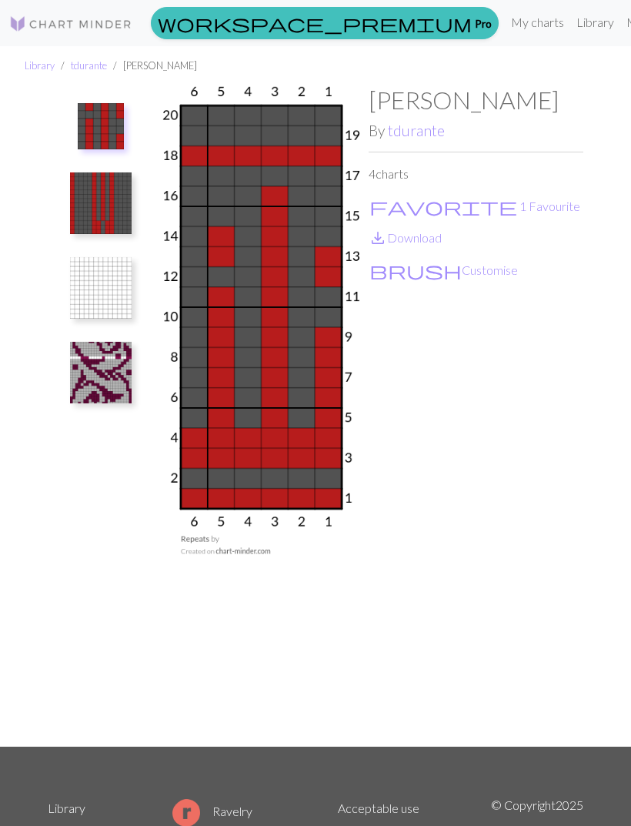
click at [124, 198] on img at bounding box center [101, 203] width 62 height 62
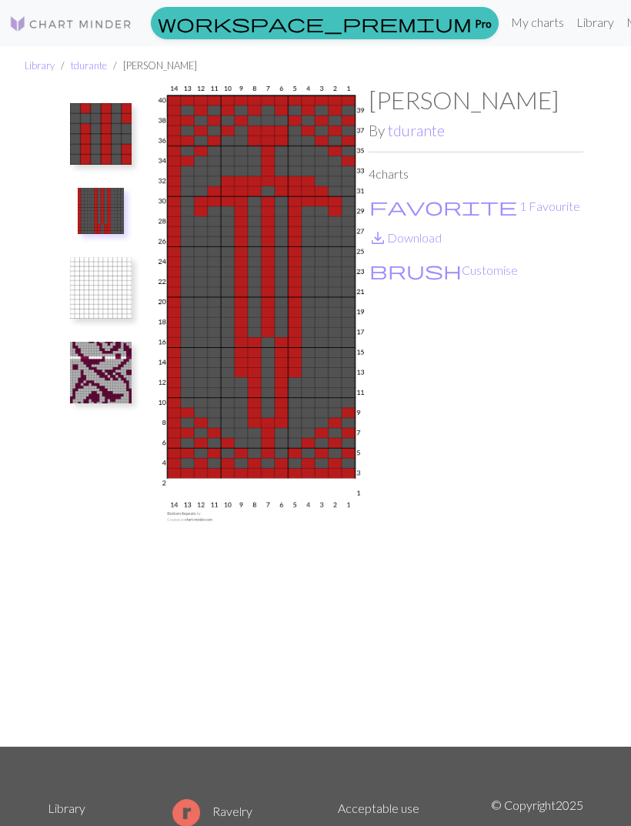
click at [433, 242] on link "save_alt Download" at bounding box center [405, 237] width 73 height 15
click at [115, 135] on img at bounding box center [101, 134] width 62 height 62
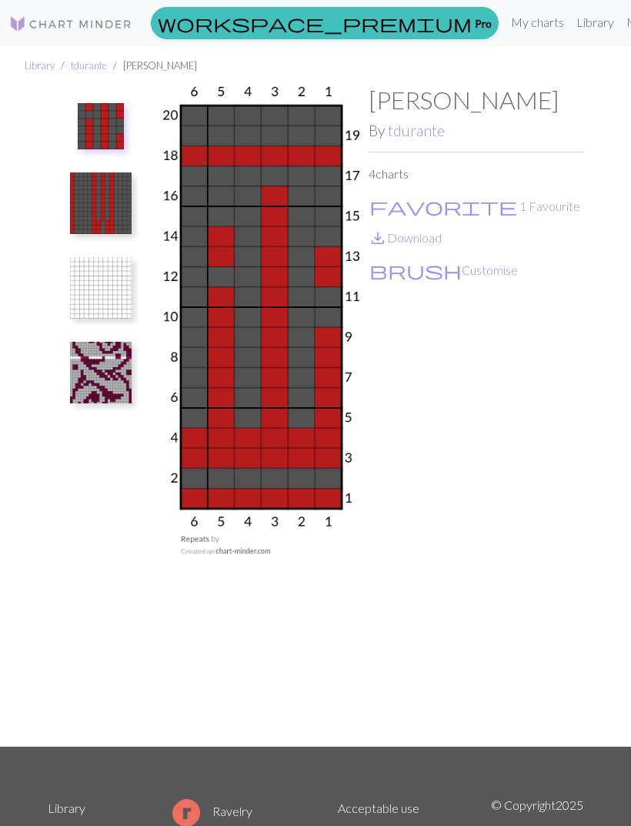
click at [430, 237] on link "save_alt Download" at bounding box center [405, 237] width 73 height 15
click at [105, 289] on img at bounding box center [101, 288] width 62 height 62
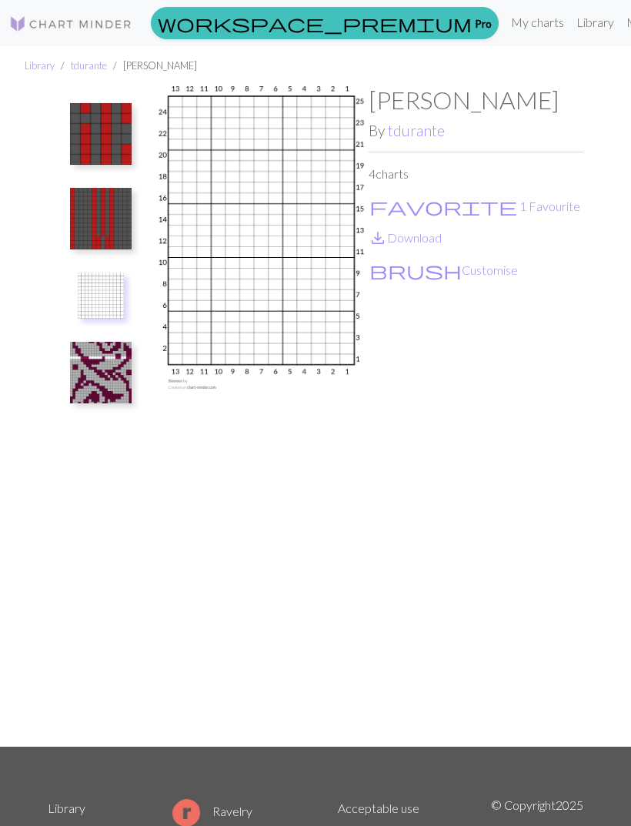
click at [117, 396] on img at bounding box center [101, 373] width 62 height 62
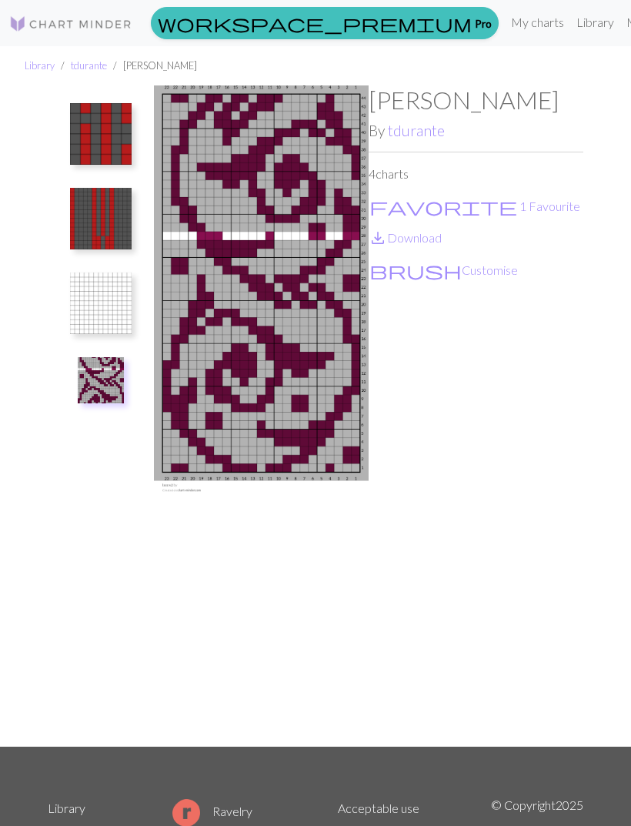
click at [422, 243] on link "save_alt Download" at bounding box center [405, 237] width 73 height 15
click at [436, 135] on link "tdurante" at bounding box center [416, 131] width 57 height 18
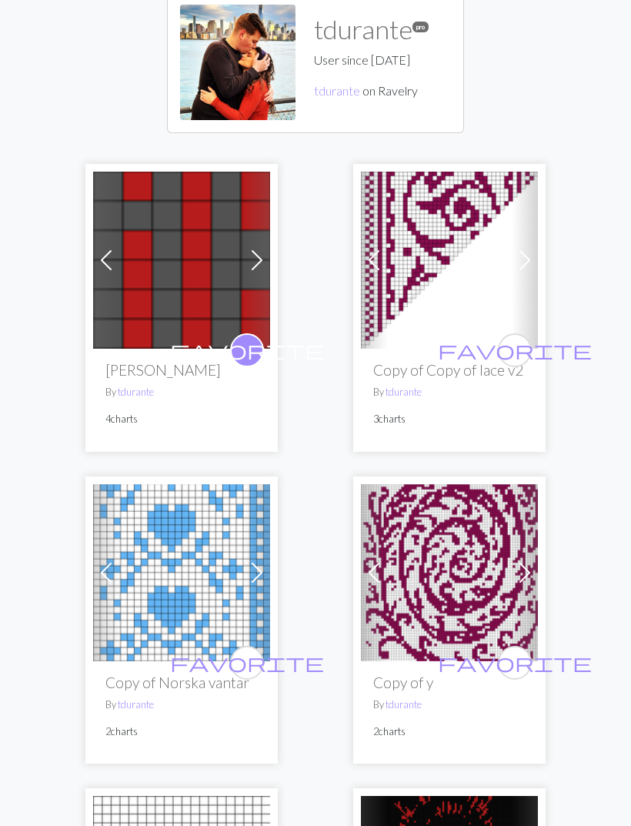
scroll to position [115, 0]
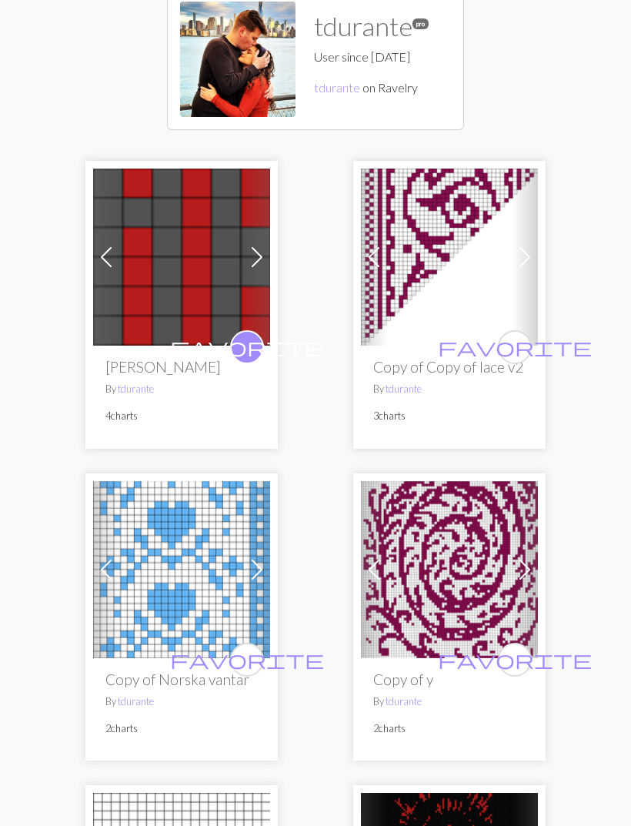
click at [490, 212] on img at bounding box center [449, 257] width 177 height 177
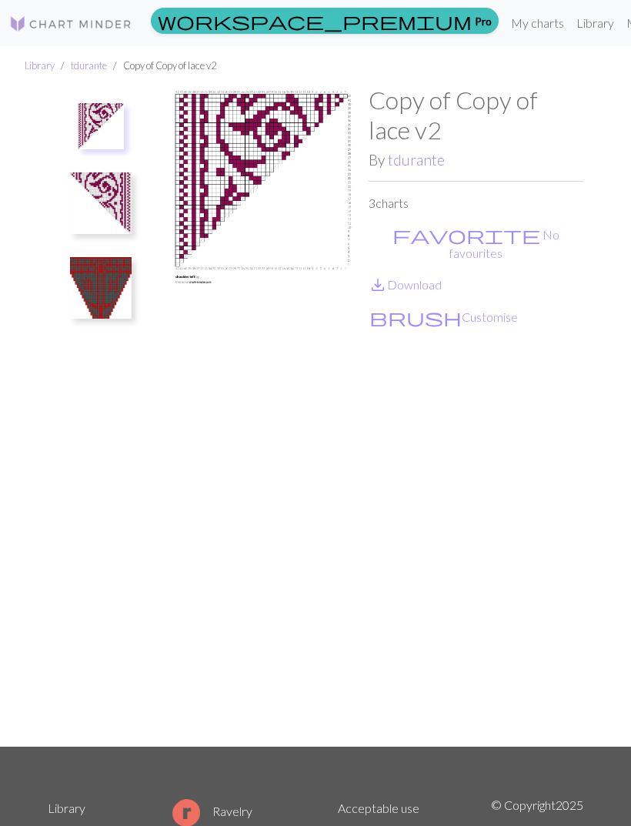
click at [117, 303] on img at bounding box center [101, 288] width 62 height 62
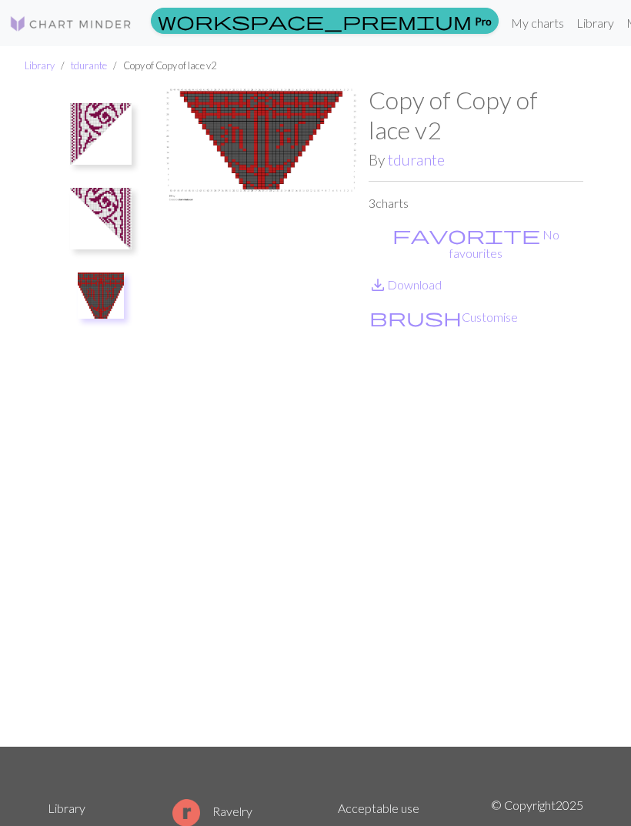
click at [432, 277] on link "save_alt Download" at bounding box center [405, 284] width 73 height 15
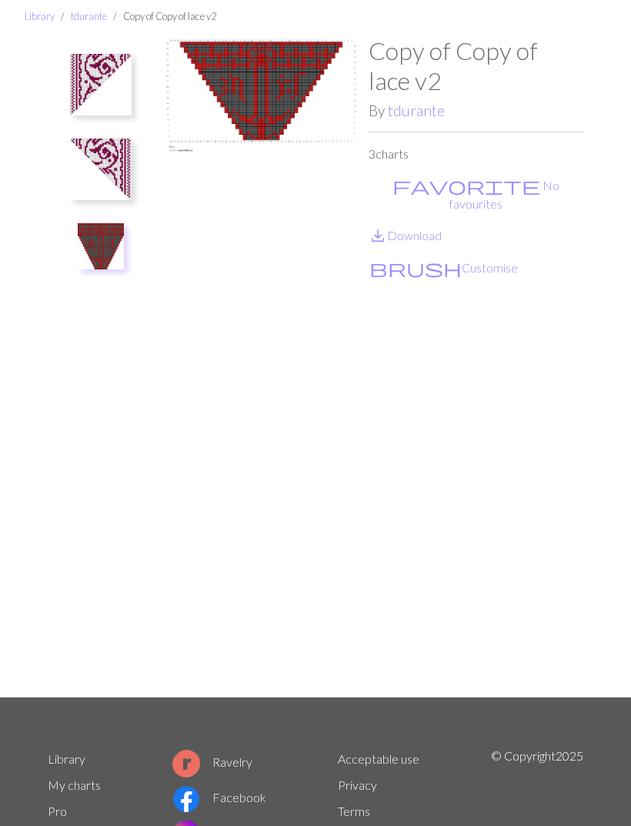
click at [121, 159] on img at bounding box center [101, 170] width 62 height 62
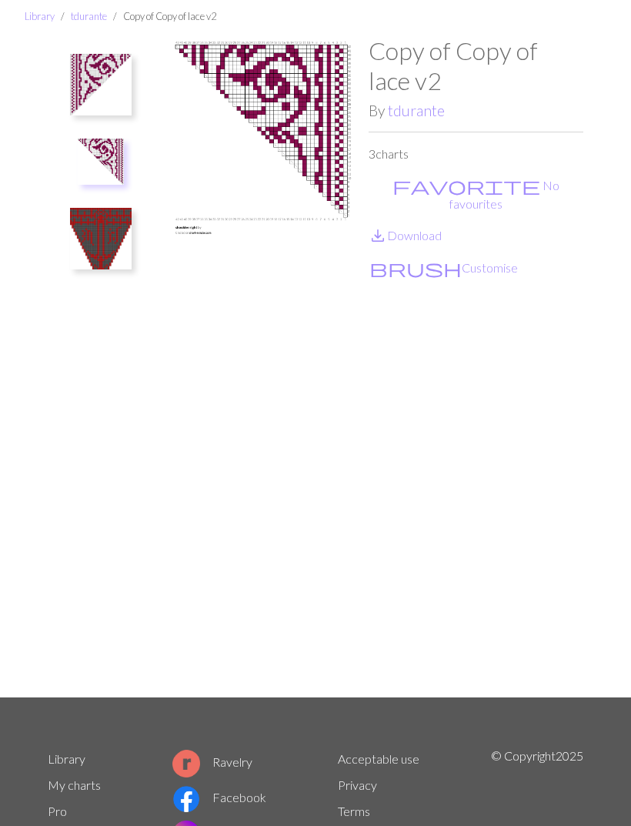
click at [438, 228] on link "save_alt Download" at bounding box center [405, 235] width 73 height 15
click at [128, 93] on img at bounding box center [101, 85] width 62 height 62
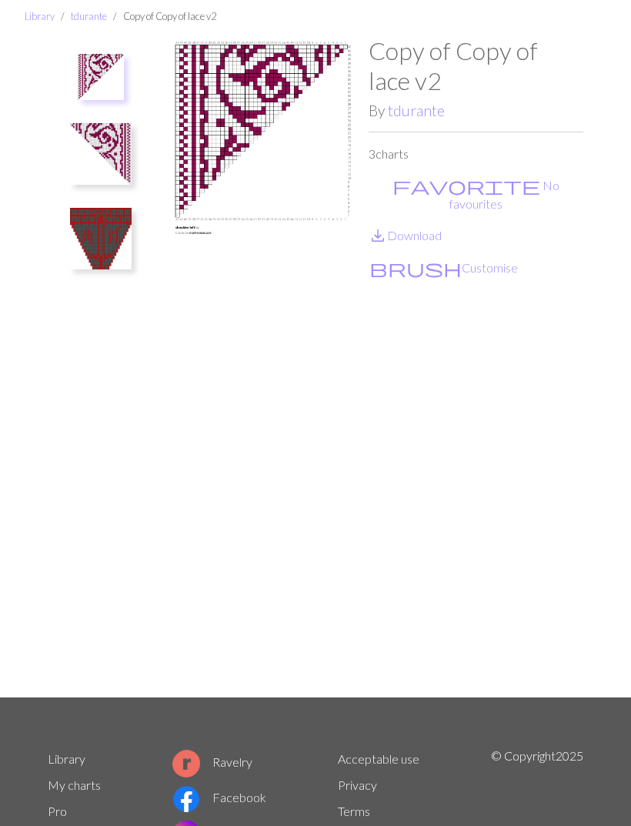
click at [439, 228] on link "save_alt Download" at bounding box center [405, 235] width 73 height 15
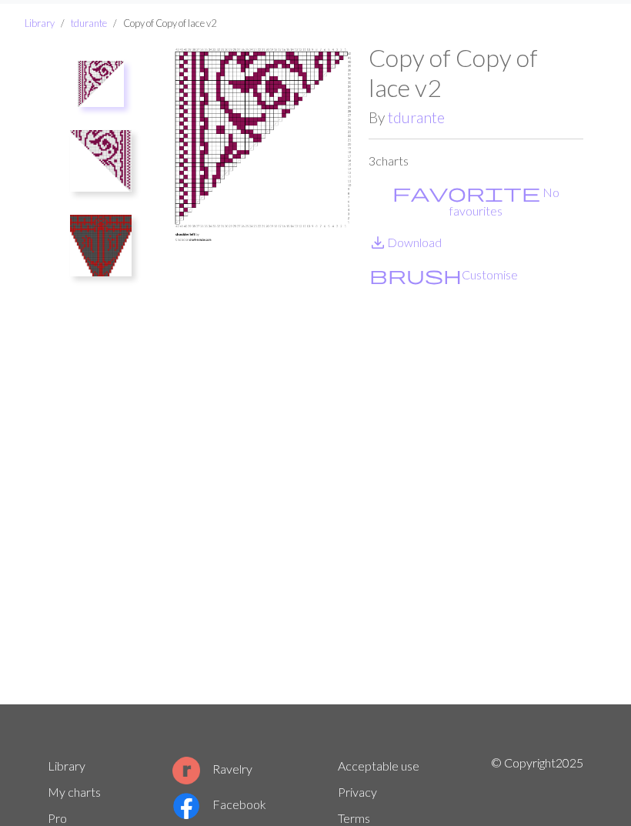
scroll to position [0, 0]
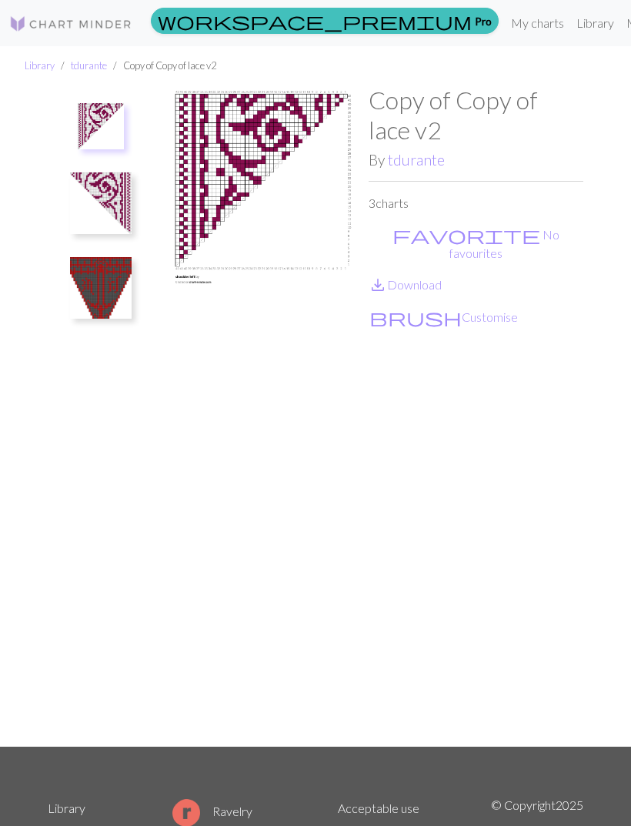
click at [420, 165] on link "tdurante" at bounding box center [416, 160] width 57 height 18
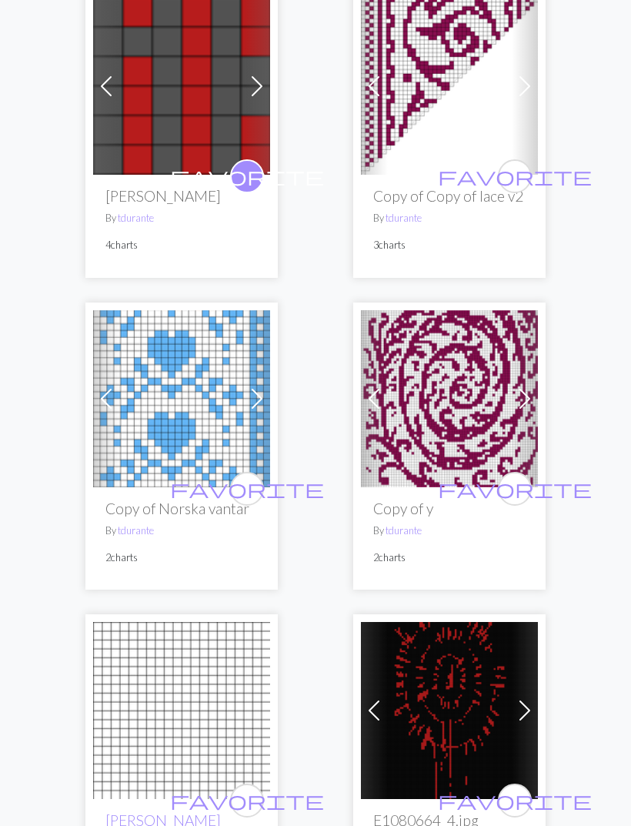
scroll to position [287, 0]
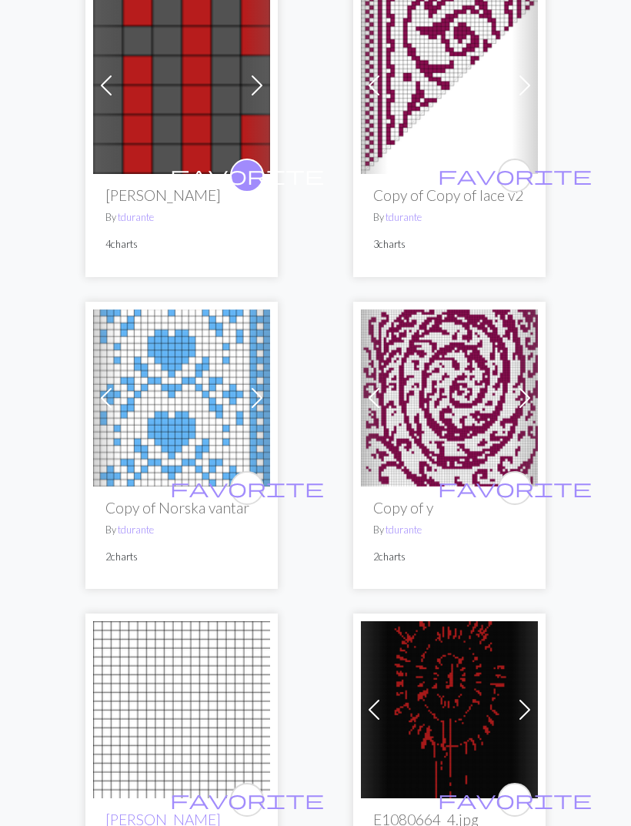
click at [239, 416] on img at bounding box center [181, 397] width 177 height 177
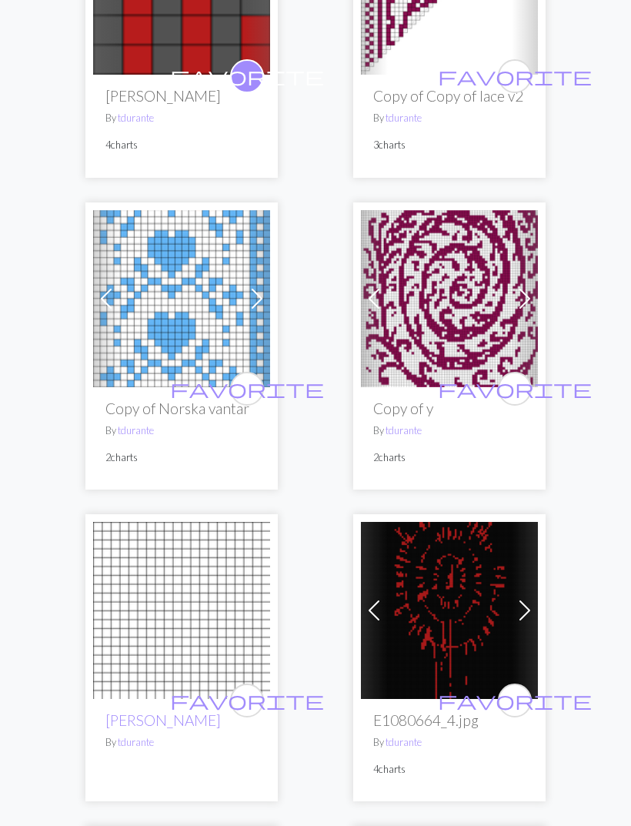
scroll to position [386, 0]
click at [478, 280] on img at bounding box center [449, 298] width 177 height 177
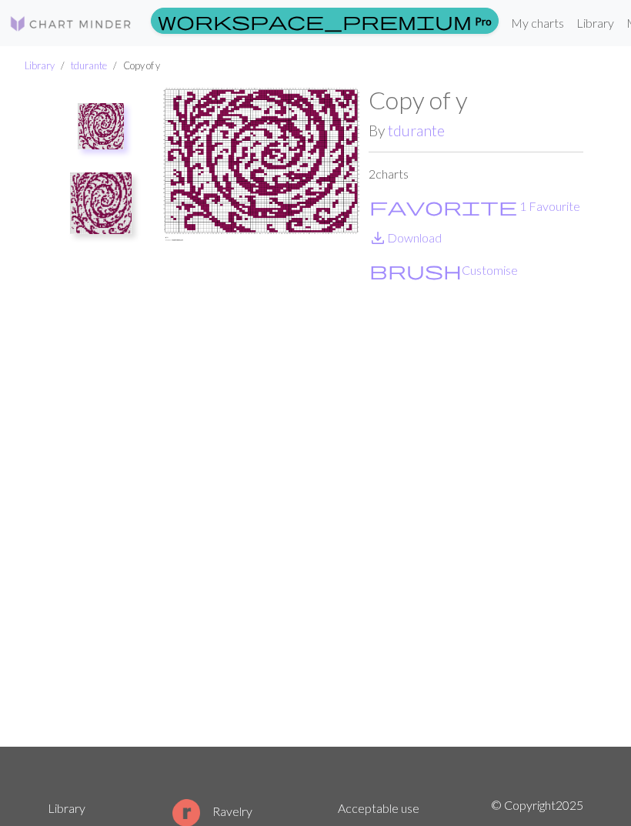
click at [122, 209] on img at bounding box center [101, 203] width 62 height 62
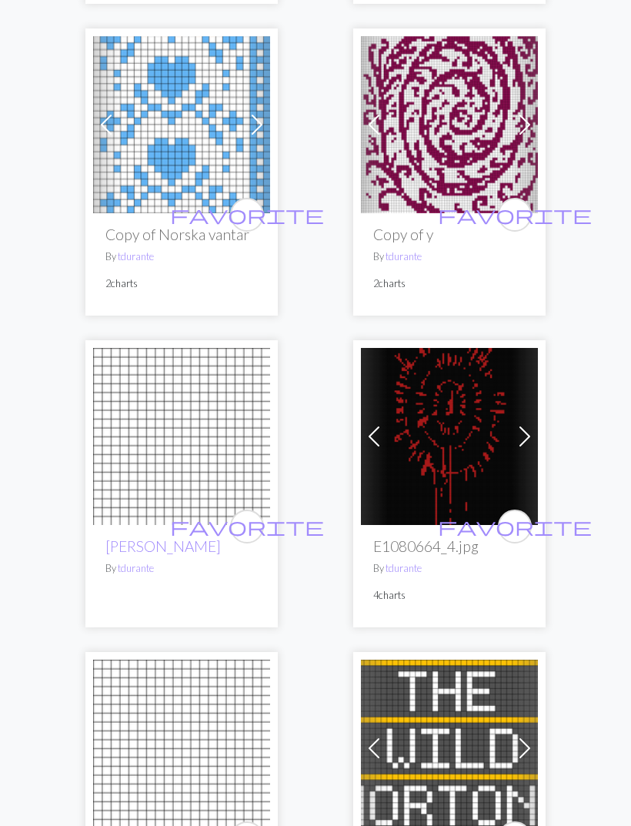
scroll to position [586, 0]
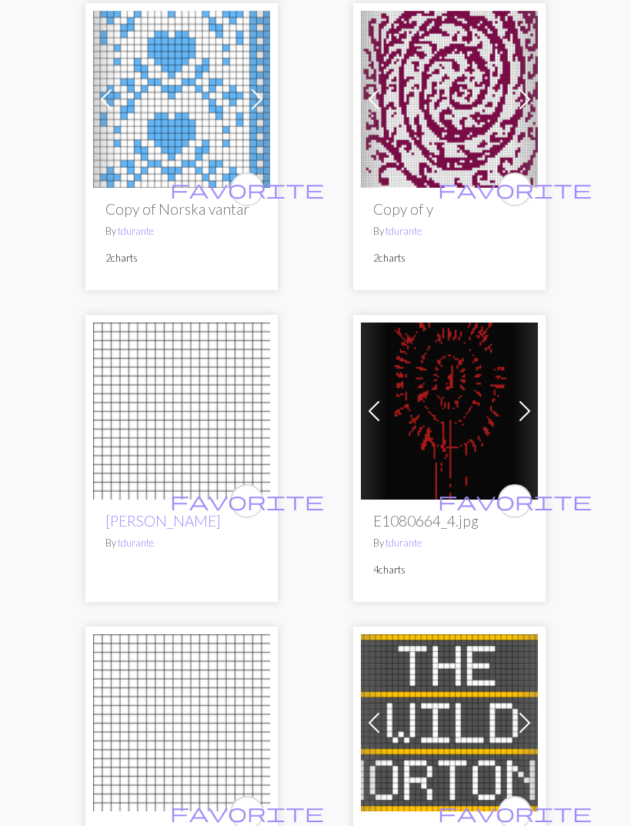
click at [495, 136] on img at bounding box center [449, 99] width 177 height 177
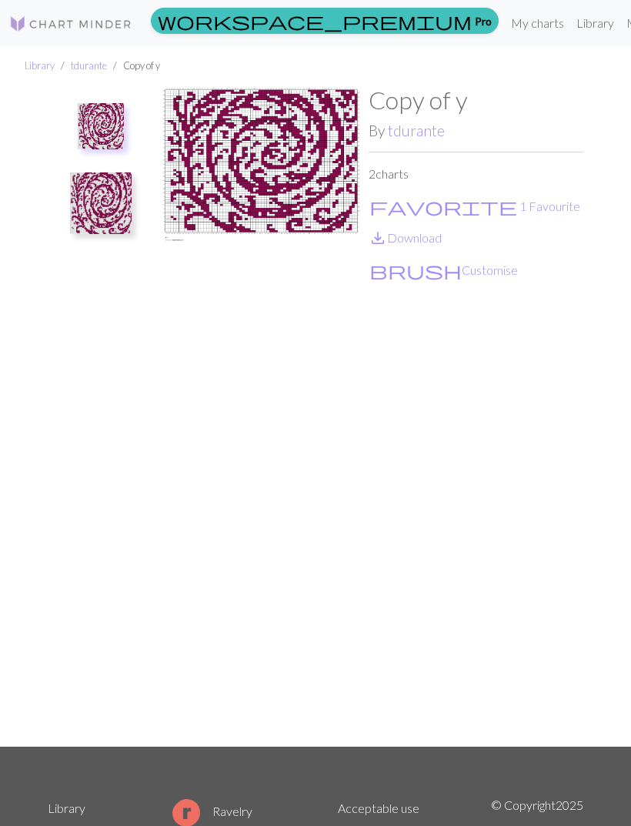
click at [435, 241] on link "save_alt Download" at bounding box center [405, 237] width 73 height 15
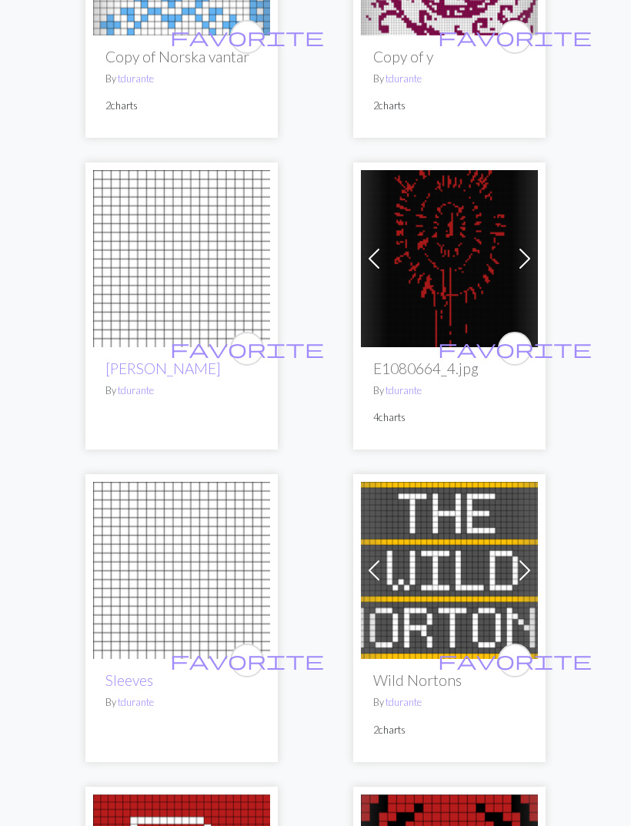
click at [474, 250] on img at bounding box center [449, 259] width 177 height 177
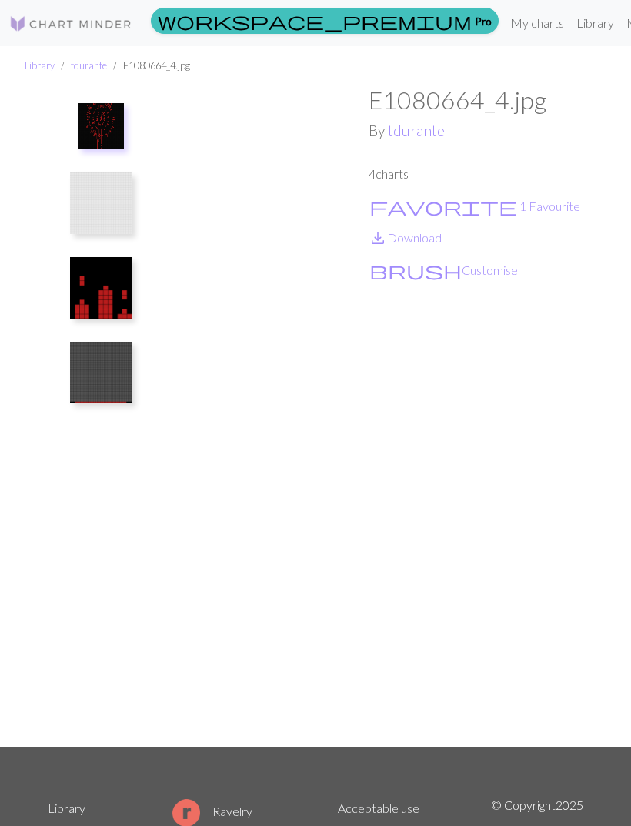
click at [436, 237] on link "save_alt Download" at bounding box center [405, 237] width 73 height 15
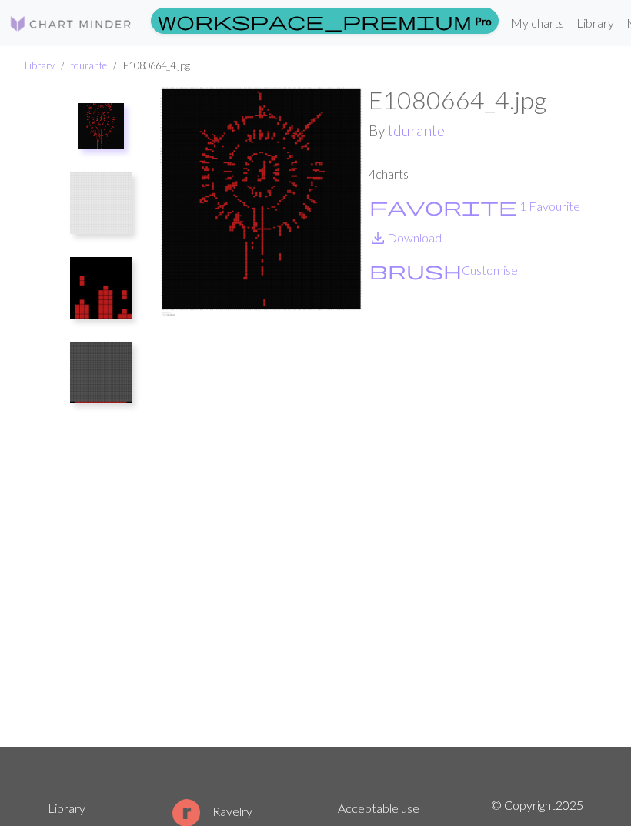
scroll to position [49, 0]
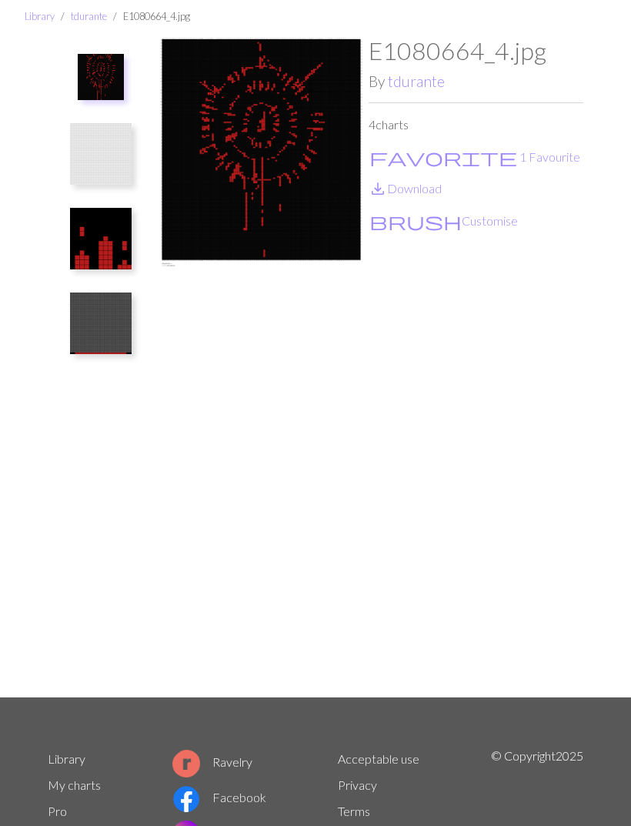
click at [122, 139] on img at bounding box center [101, 154] width 62 height 62
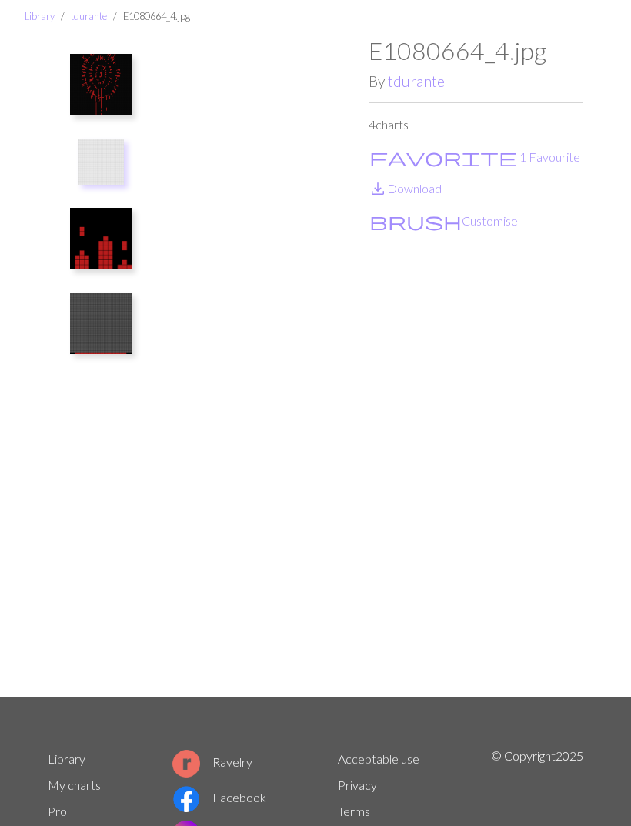
click at [100, 256] on img at bounding box center [101, 239] width 62 height 62
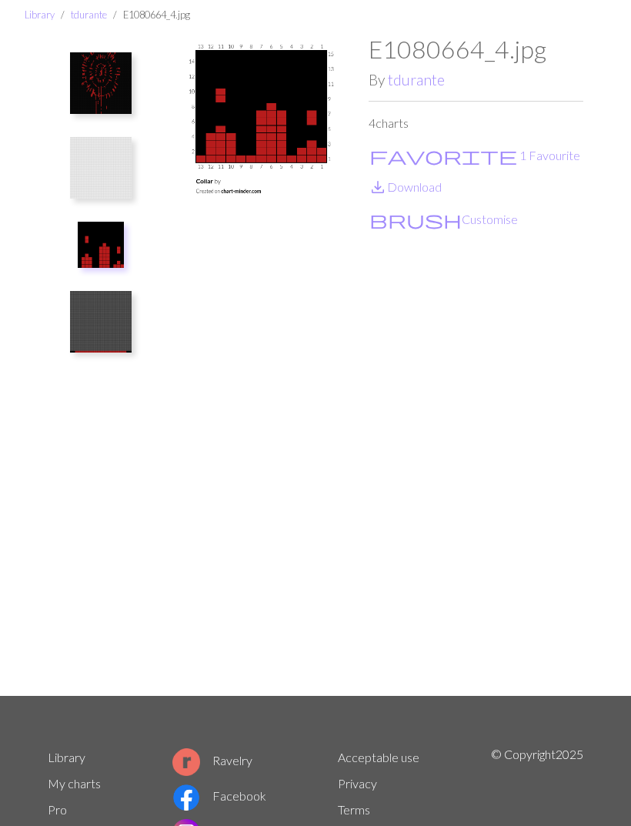
scroll to position [52, 0]
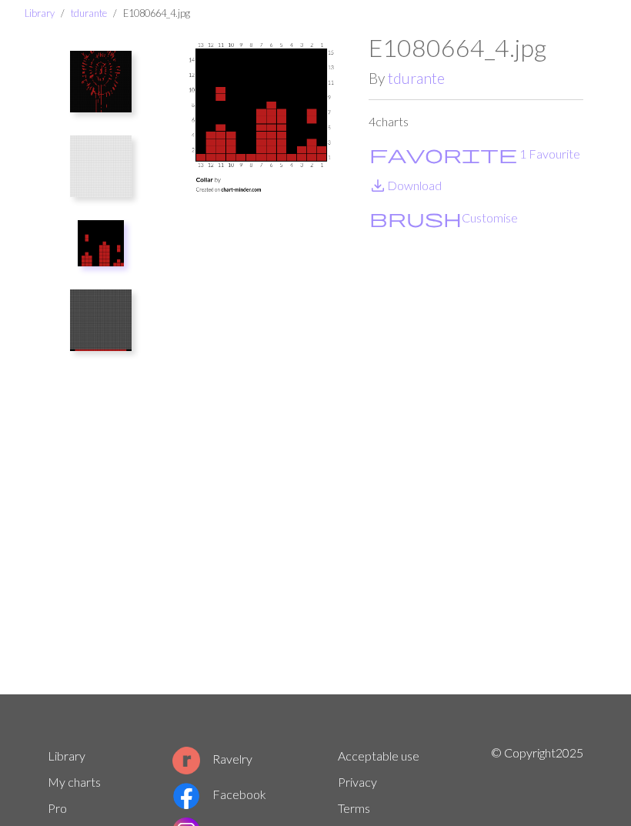
click at [128, 336] on img at bounding box center [101, 320] width 62 height 62
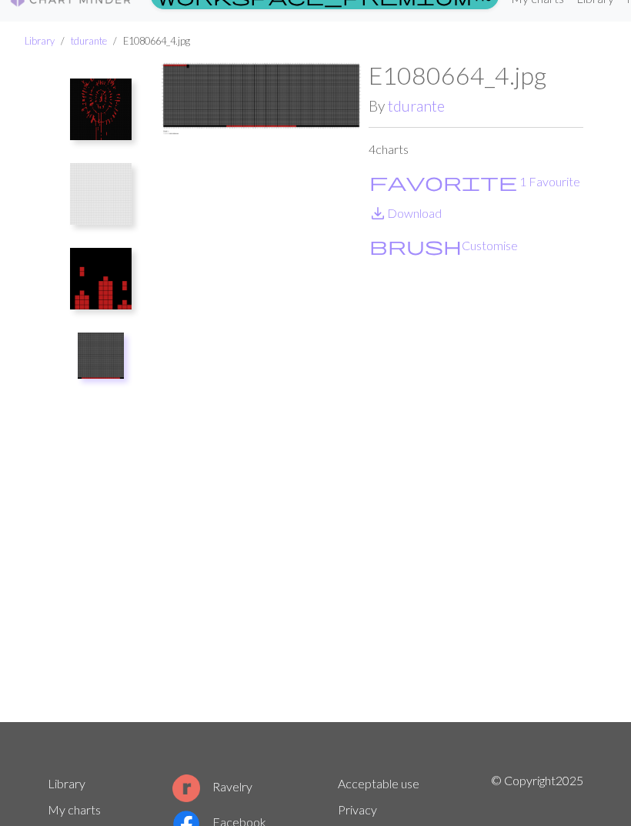
scroll to position [0, 0]
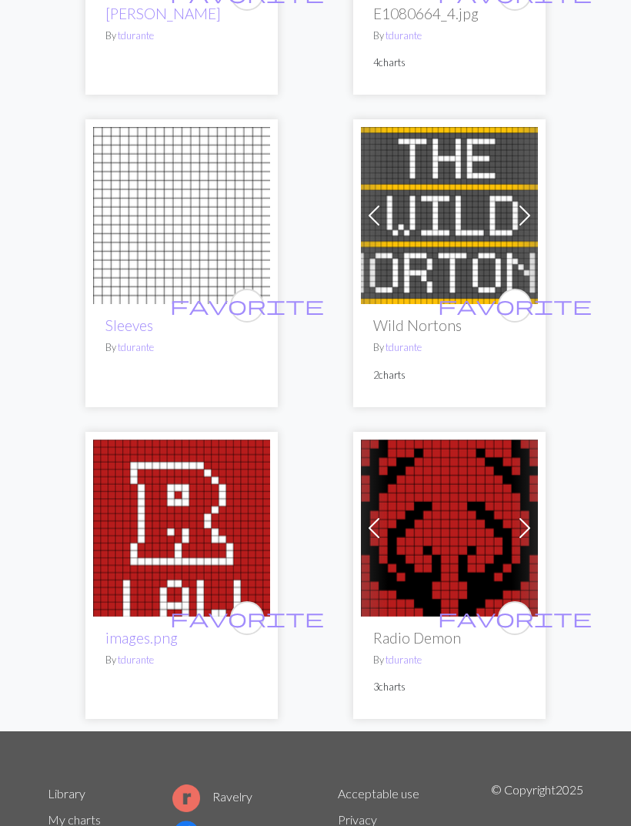
scroll to position [1097, 0]
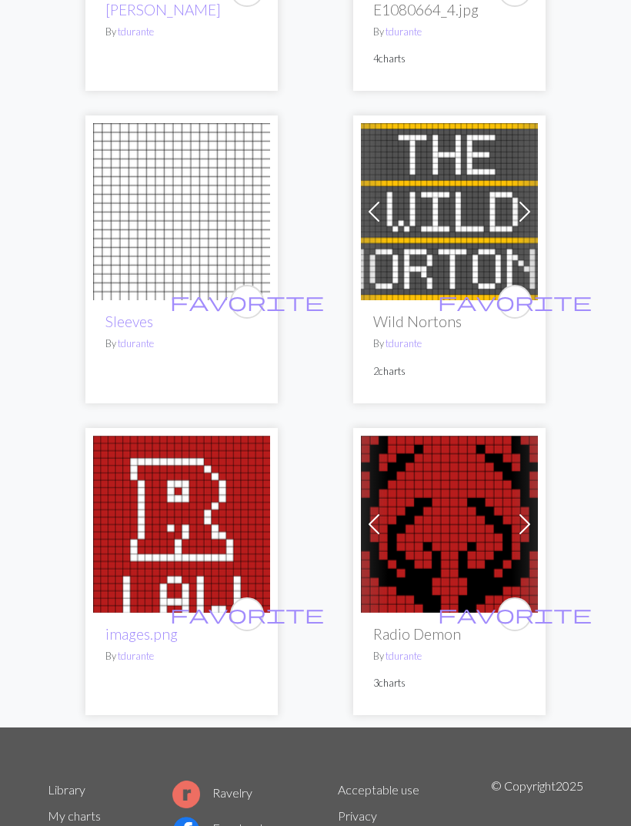
click at [232, 244] on img at bounding box center [181, 211] width 177 height 177
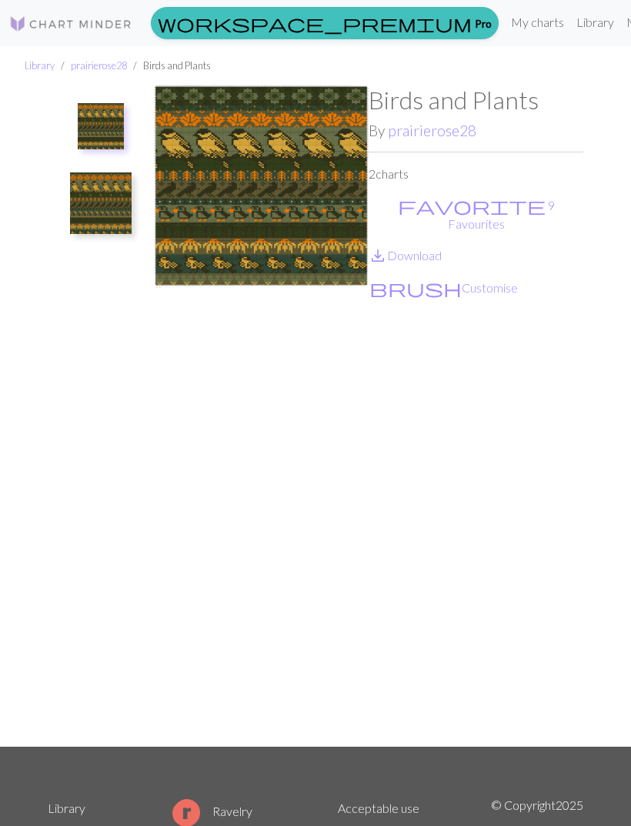
click at [426, 248] on link "save_alt Download" at bounding box center [405, 255] width 73 height 15
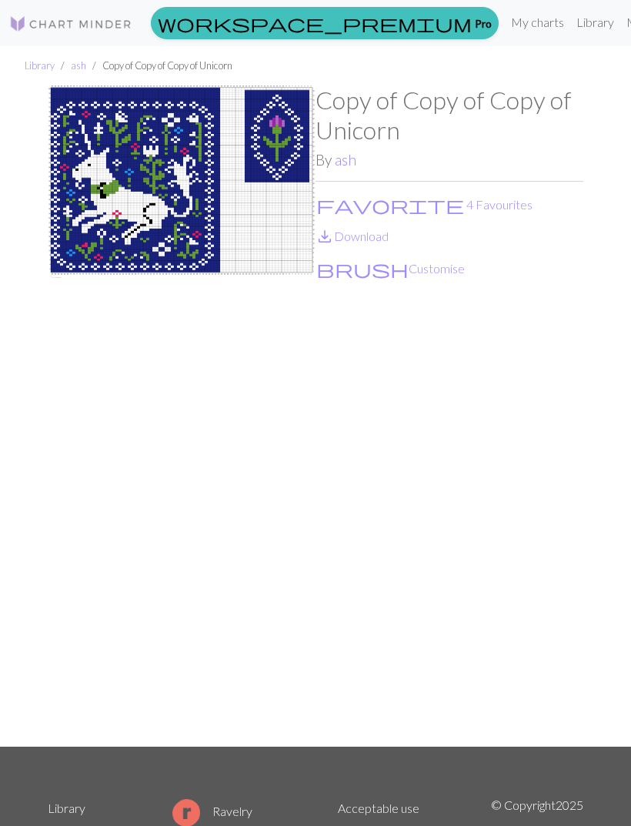
click at [377, 240] on link "save_alt Download" at bounding box center [352, 236] width 73 height 15
click at [351, 163] on link "ash" at bounding box center [346, 160] width 22 height 18
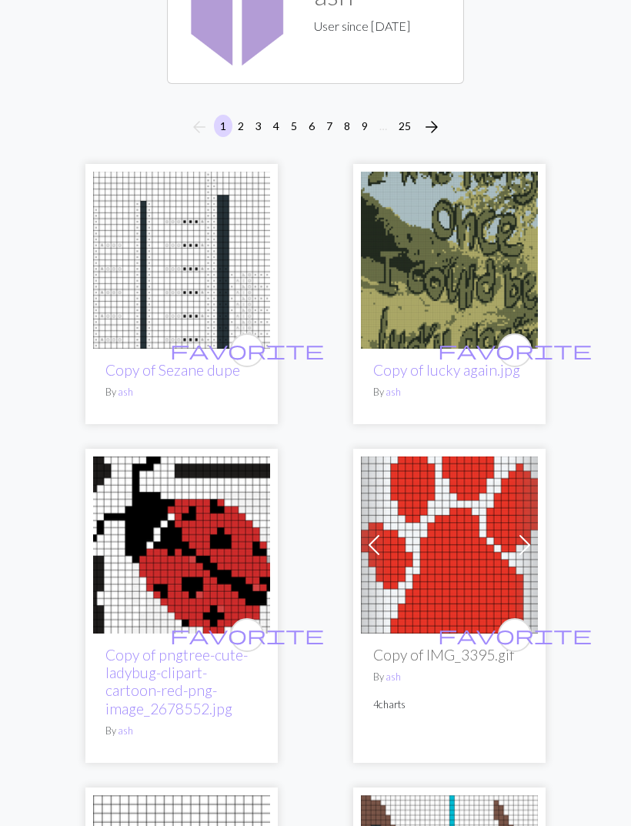
scroll to position [165, 0]
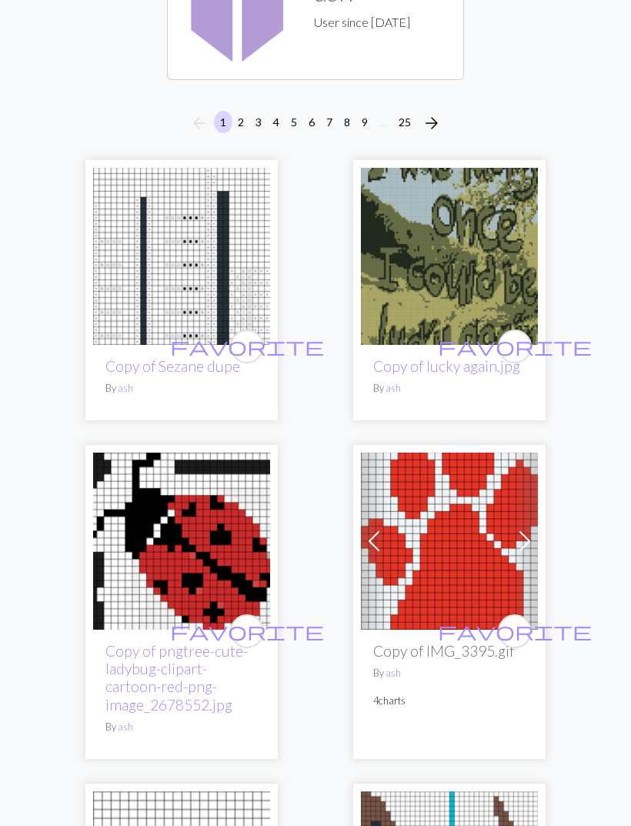
click at [466, 254] on img at bounding box center [449, 257] width 177 height 177
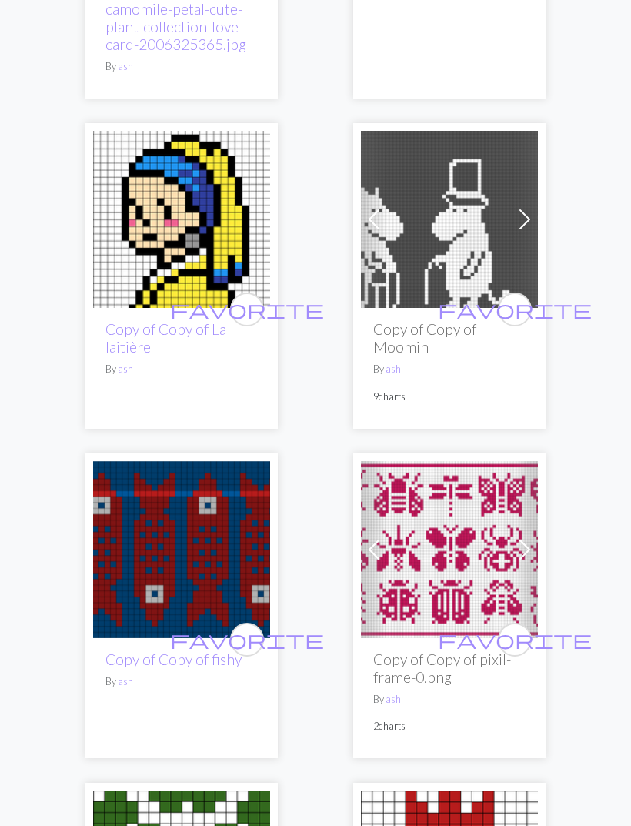
scroll to position [1492, 0]
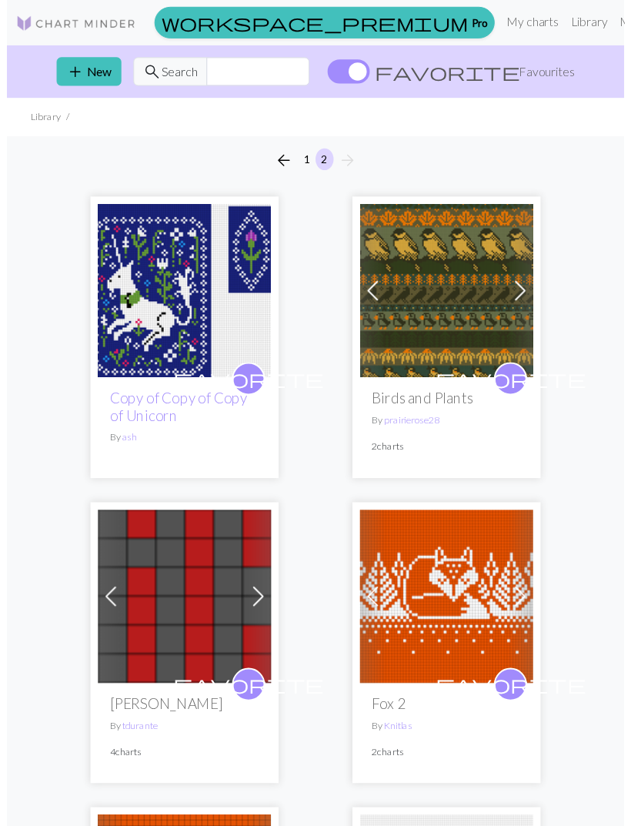
scroll to position [18, 0]
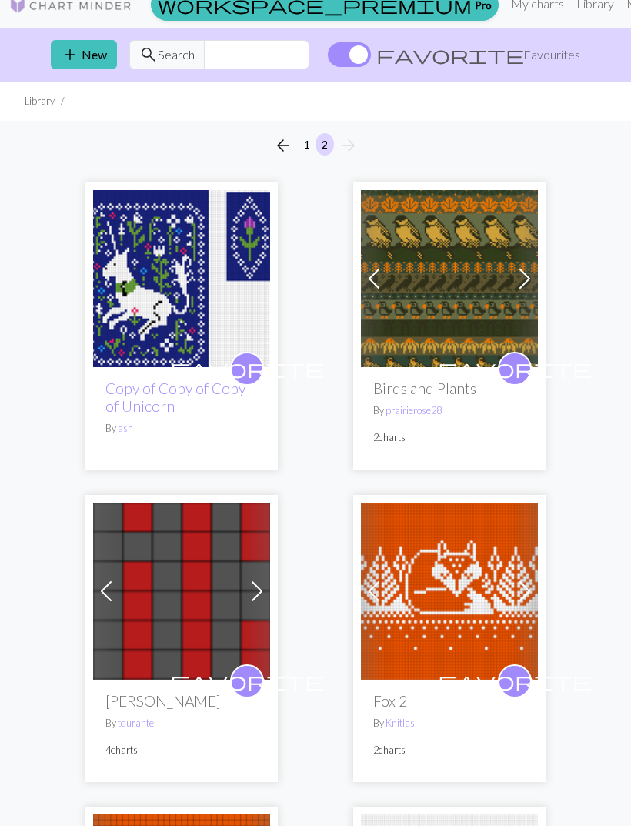
click at [312, 138] on button "1" at bounding box center [307, 144] width 18 height 22
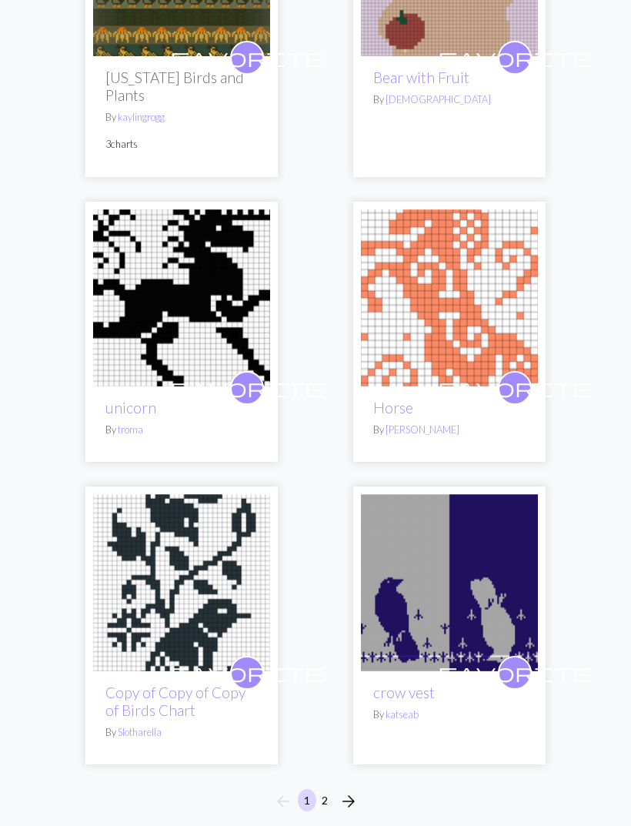
scroll to position [7522, 0]
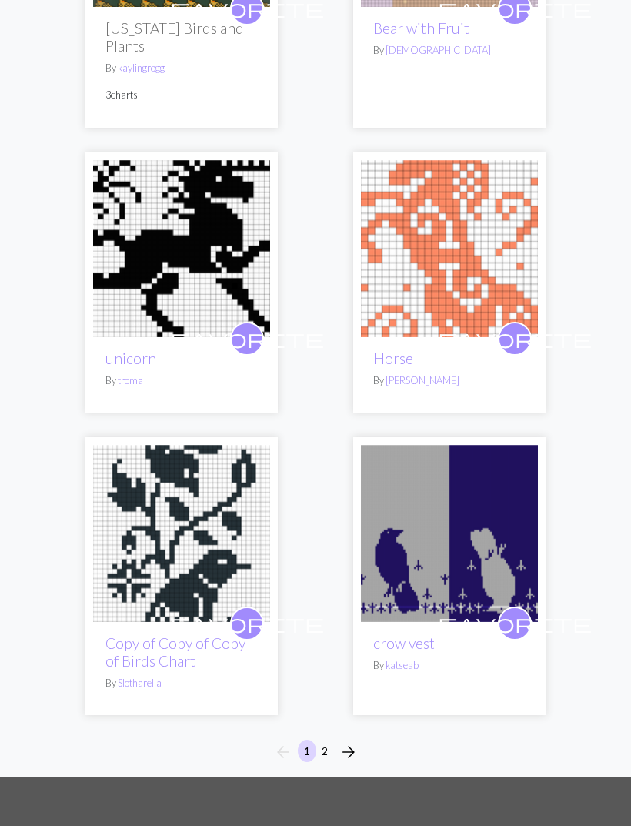
click at [257, 607] on button "favorite" at bounding box center [247, 624] width 34 height 34
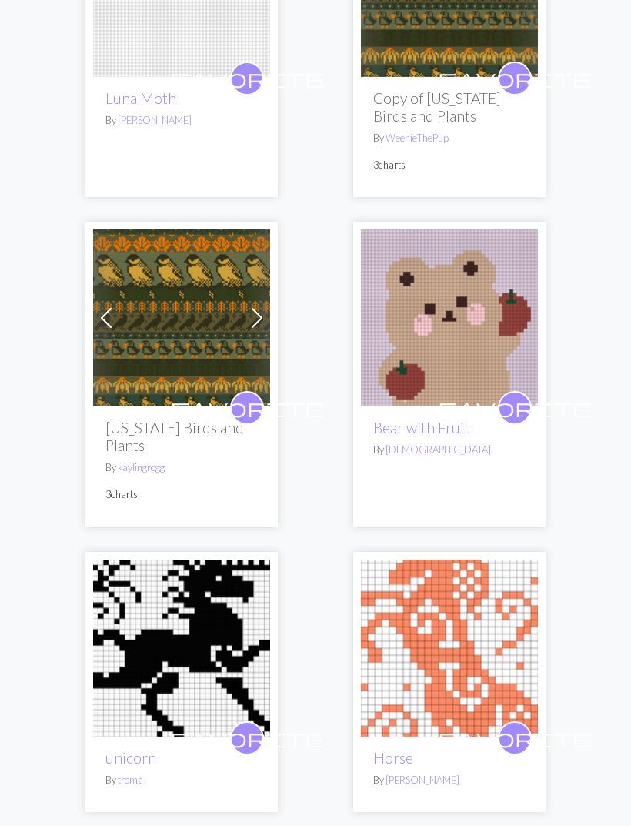
scroll to position [7123, 0]
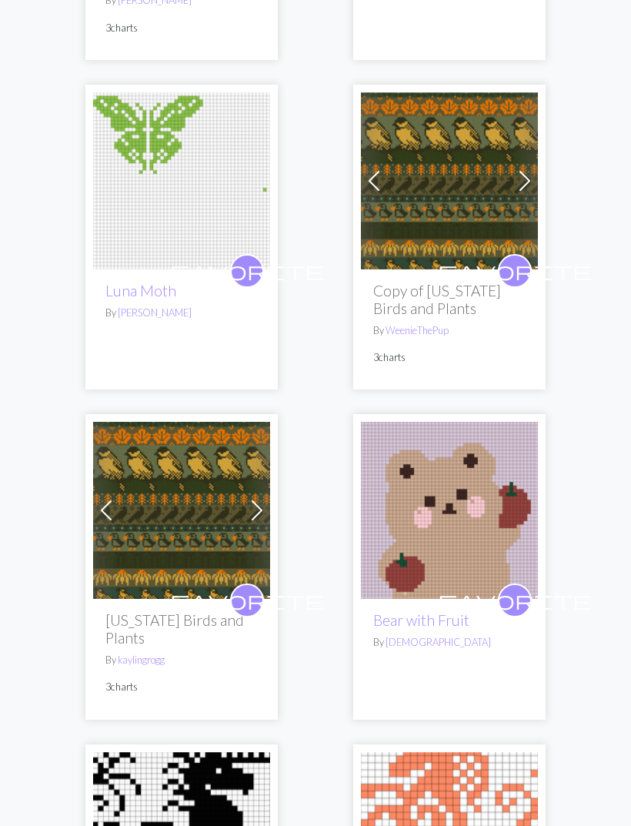
click at [253, 589] on span "favorite" at bounding box center [247, 601] width 154 height 24
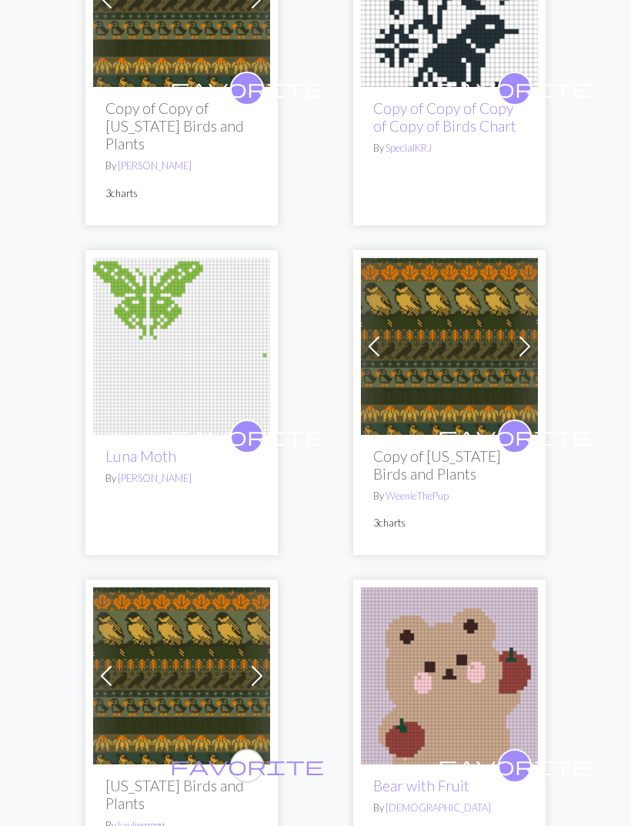
scroll to position [6756, 0]
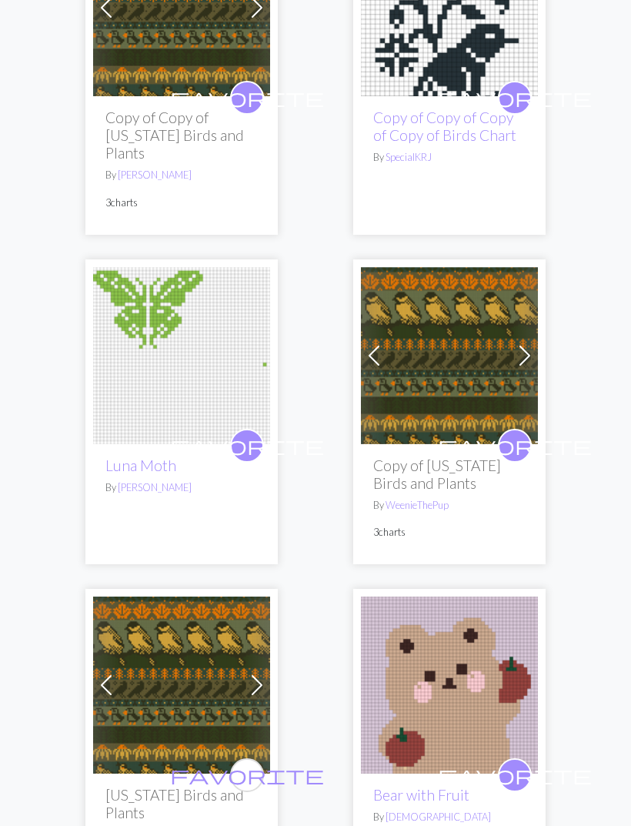
click at [525, 429] on button "favorite" at bounding box center [515, 446] width 34 height 34
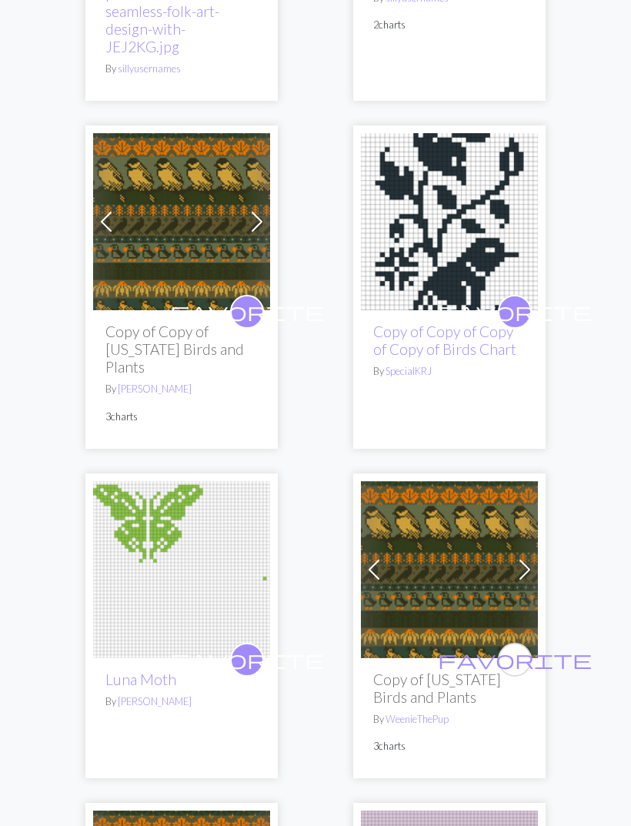
scroll to position [6518, 0]
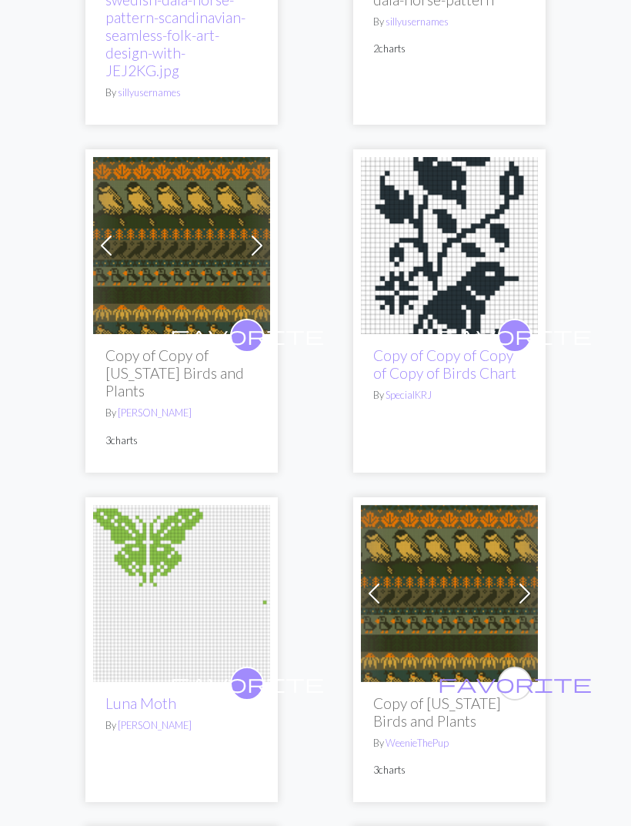
click at [250, 671] on span "favorite" at bounding box center [247, 683] width 154 height 24
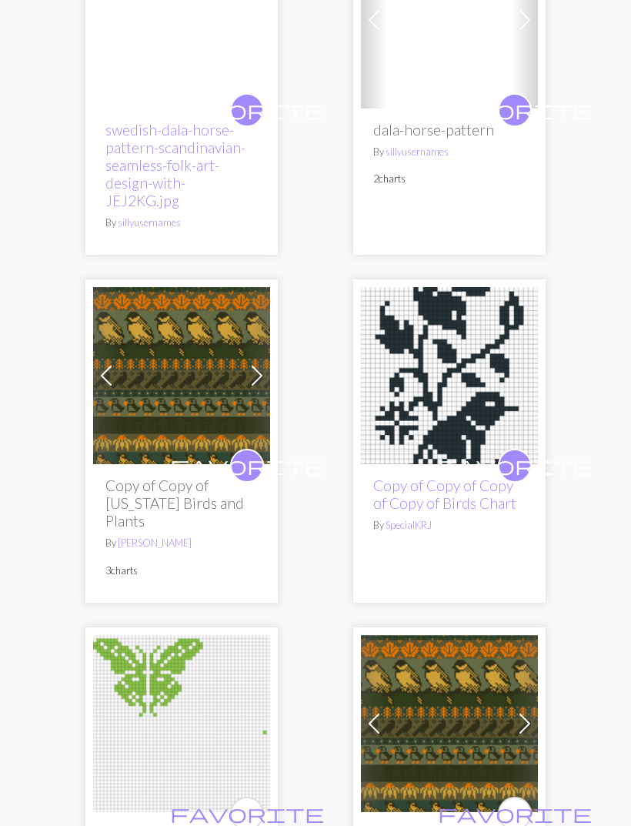
scroll to position [6379, 0]
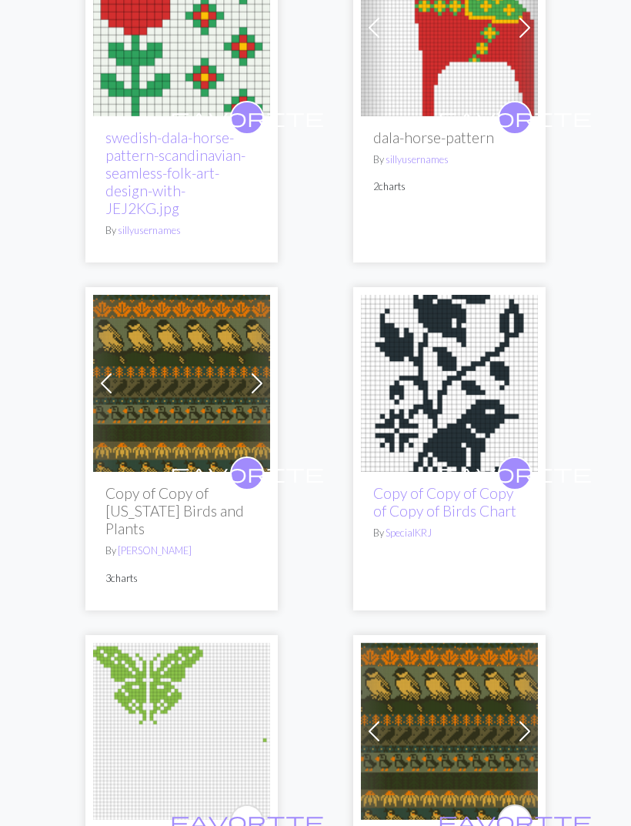
click at [524, 462] on span "favorite" at bounding box center [515, 474] width 154 height 24
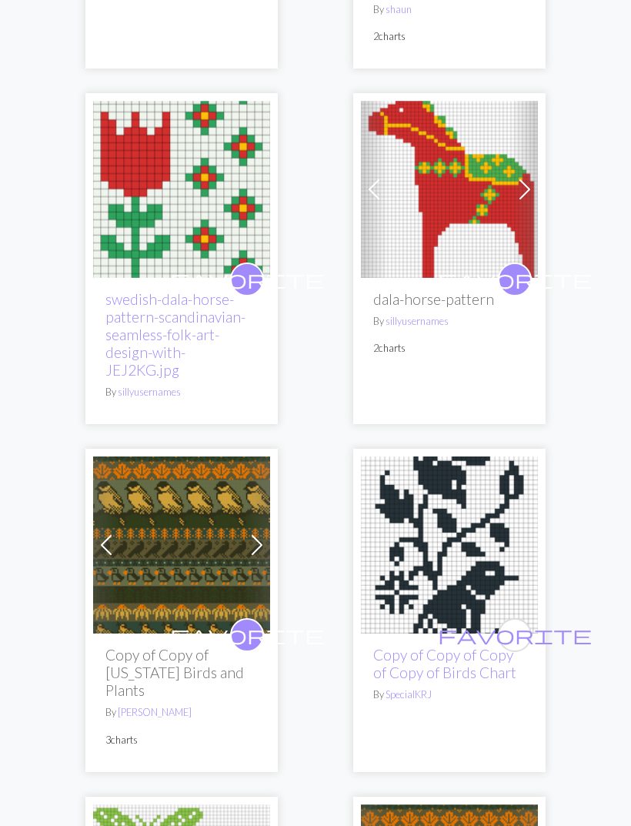
scroll to position [6213, 0]
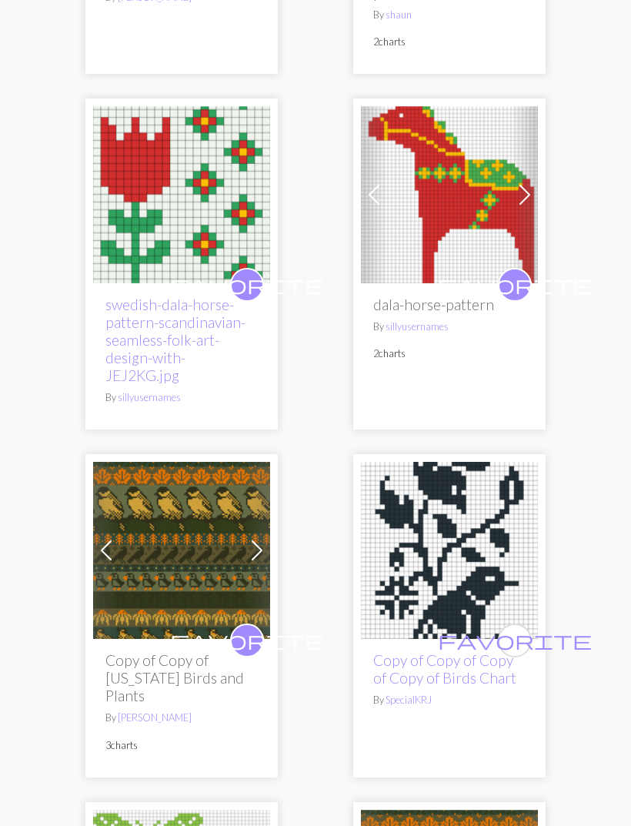
click at [252, 628] on span "favorite" at bounding box center [247, 640] width 154 height 24
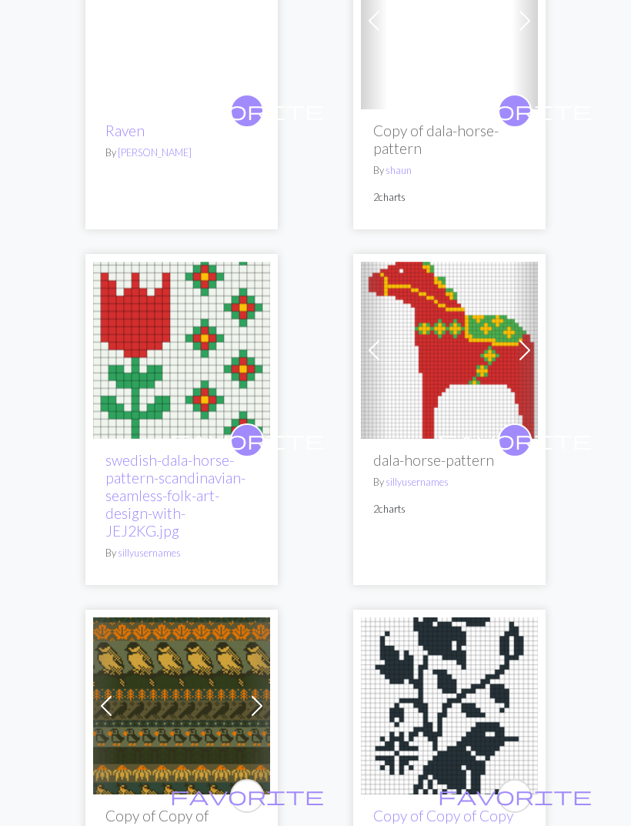
scroll to position [6047, 0]
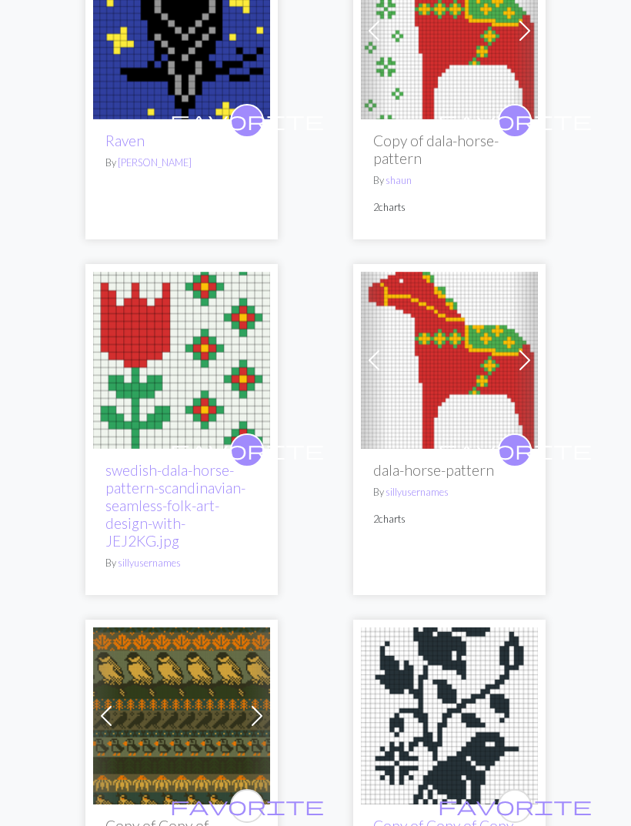
click at [520, 438] on span "favorite" at bounding box center [515, 450] width 154 height 24
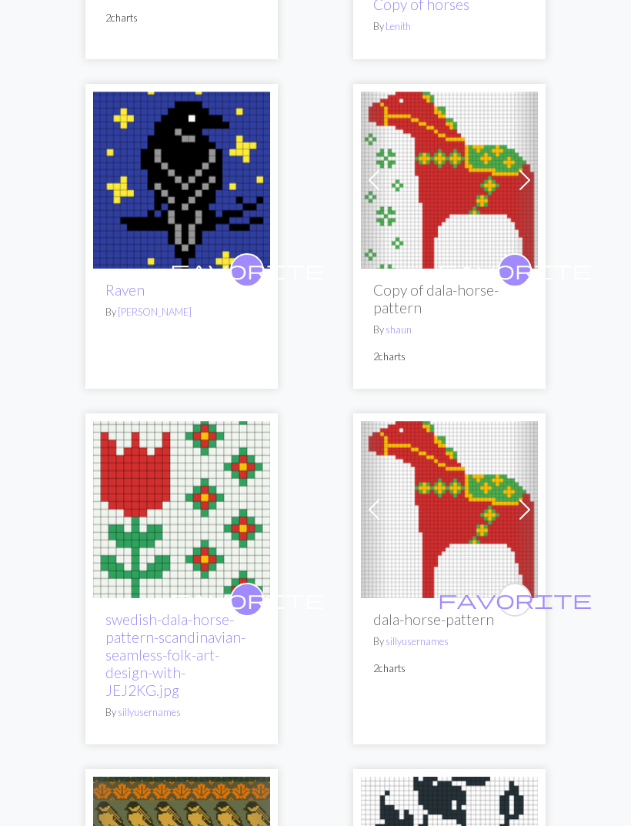
scroll to position [5898, 0]
click at [518, 587] on span "favorite" at bounding box center [515, 599] width 154 height 24
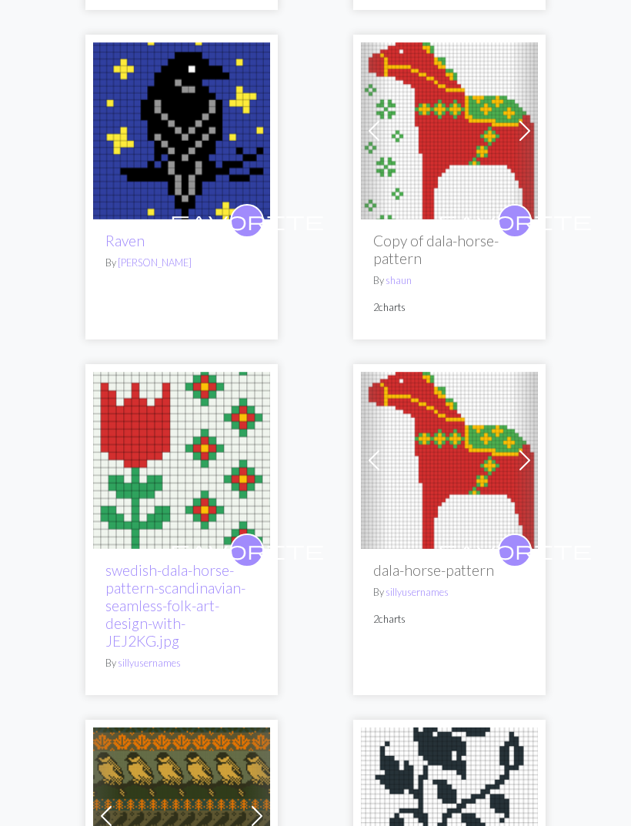
click at [519, 209] on span "favorite" at bounding box center [515, 221] width 154 height 24
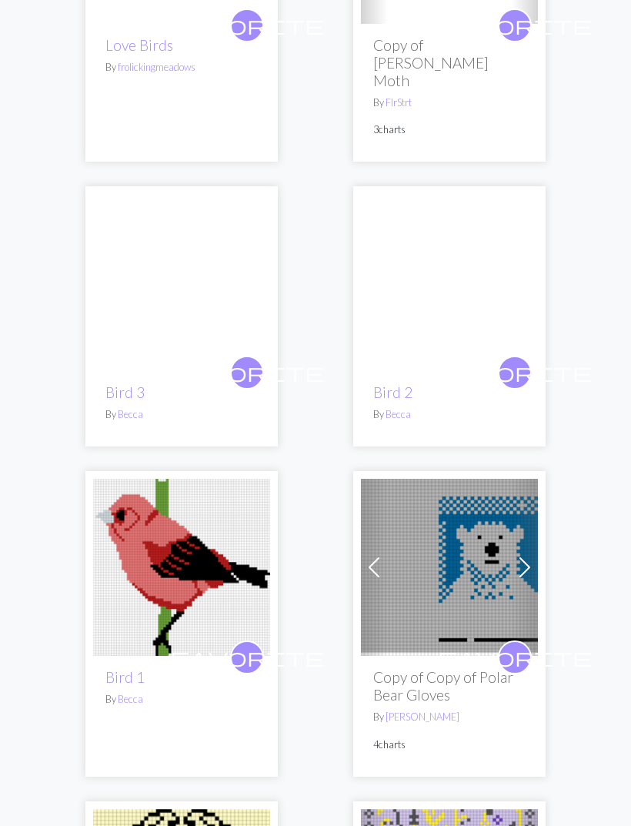
scroll to position [4529, 0]
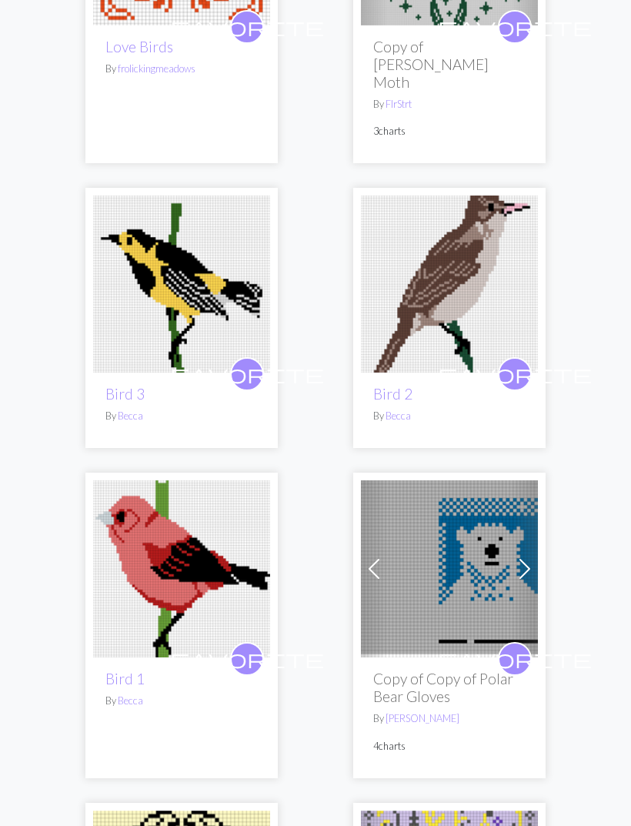
click at [253, 647] on span "favorite" at bounding box center [247, 659] width 154 height 24
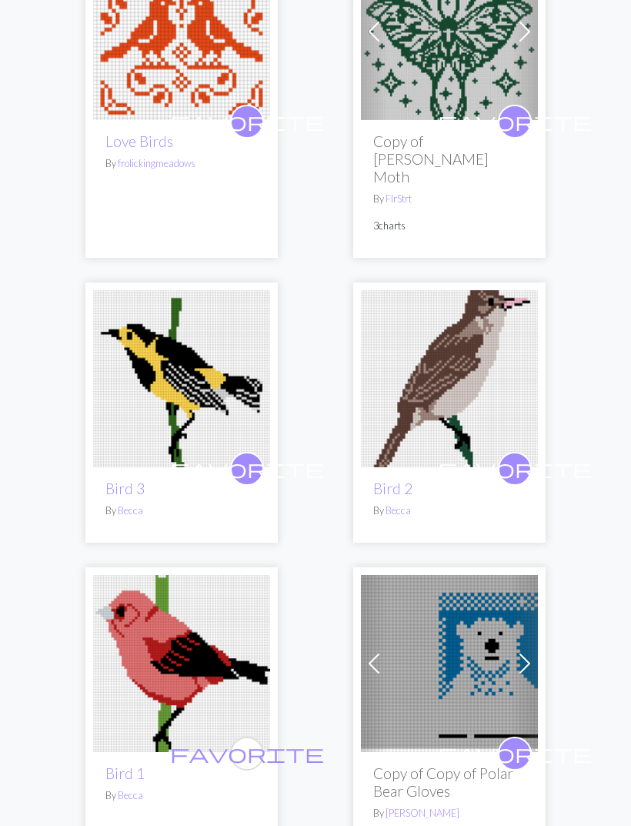
scroll to position [4433, 0]
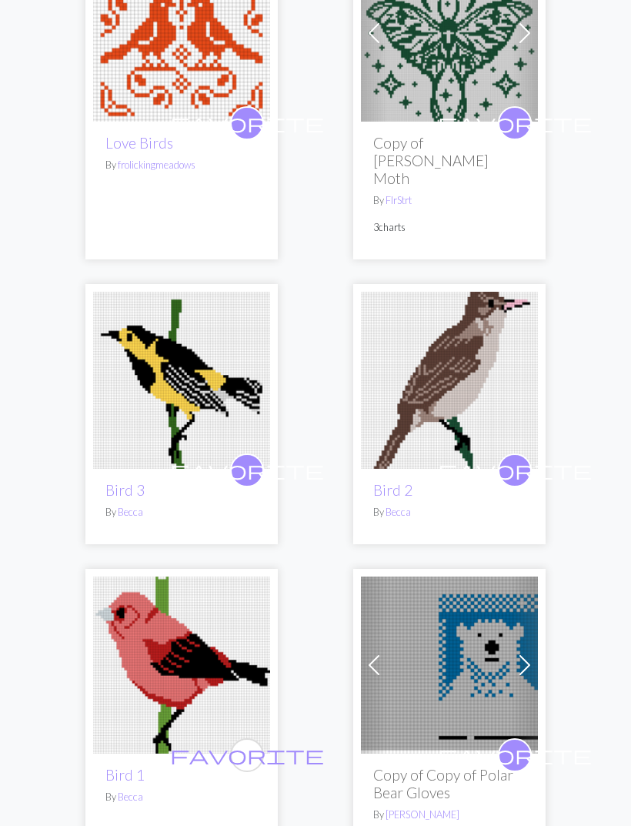
click at [253, 743] on span "favorite" at bounding box center [247, 755] width 154 height 24
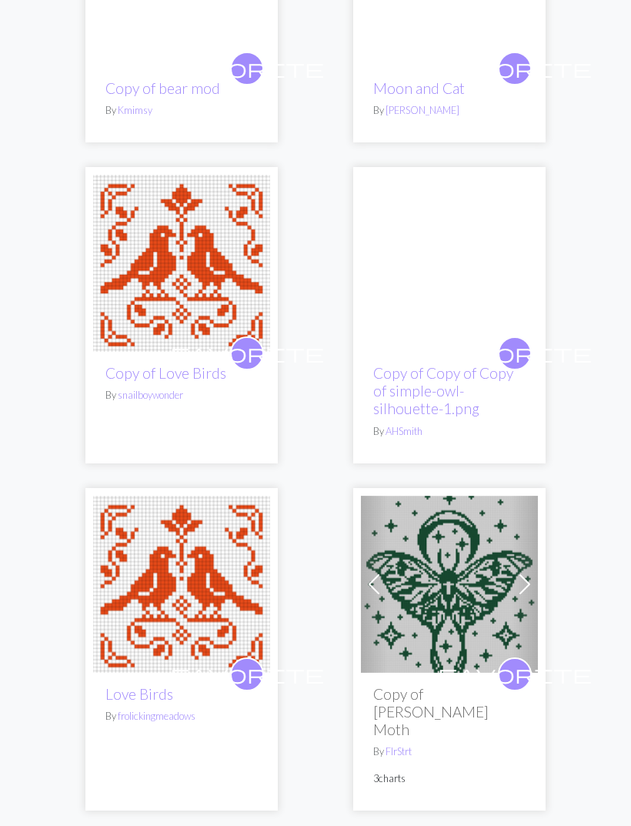
scroll to position [3882, 0]
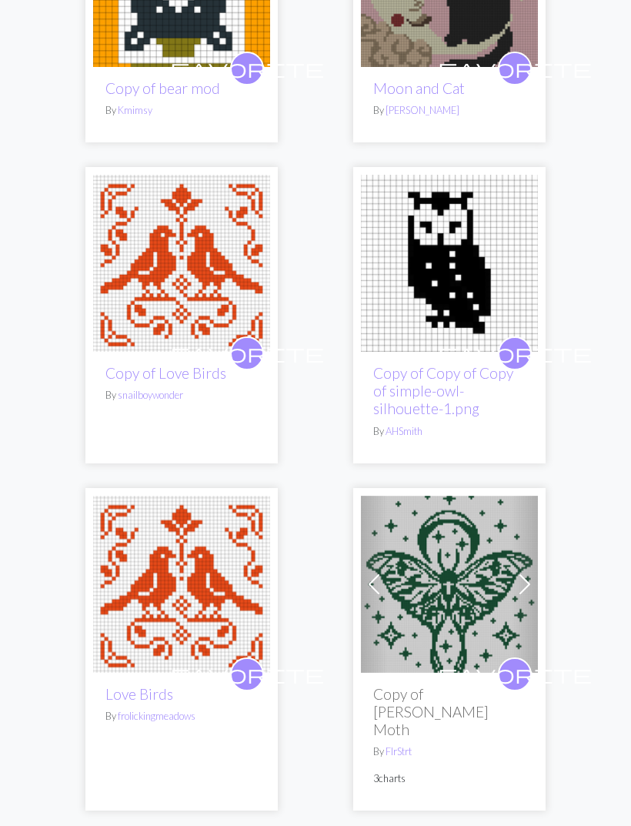
click at [249, 341] on span "favorite" at bounding box center [247, 353] width 154 height 24
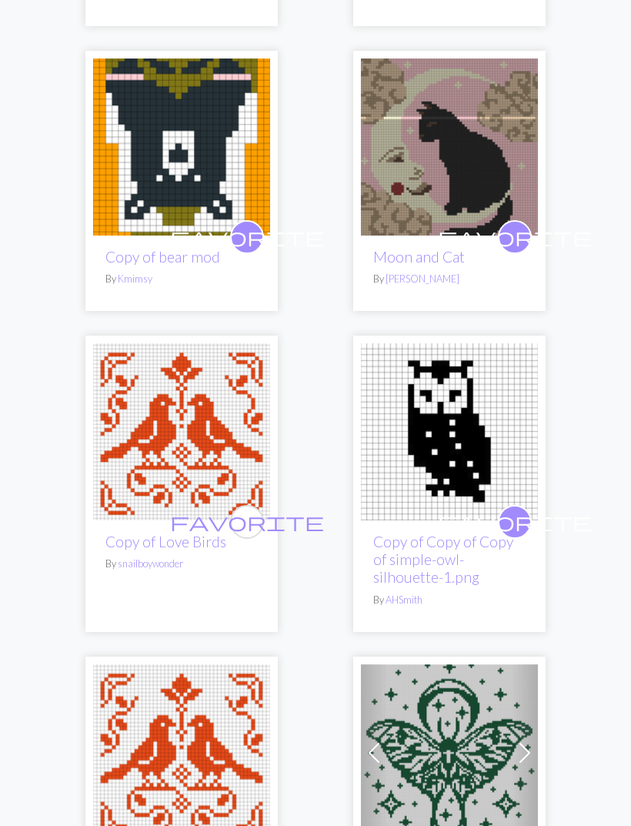
scroll to position [3713, 0]
click at [230, 280] on div "favorite Copy of bear mod By Kmimsy" at bounding box center [181, 273] width 177 height 75
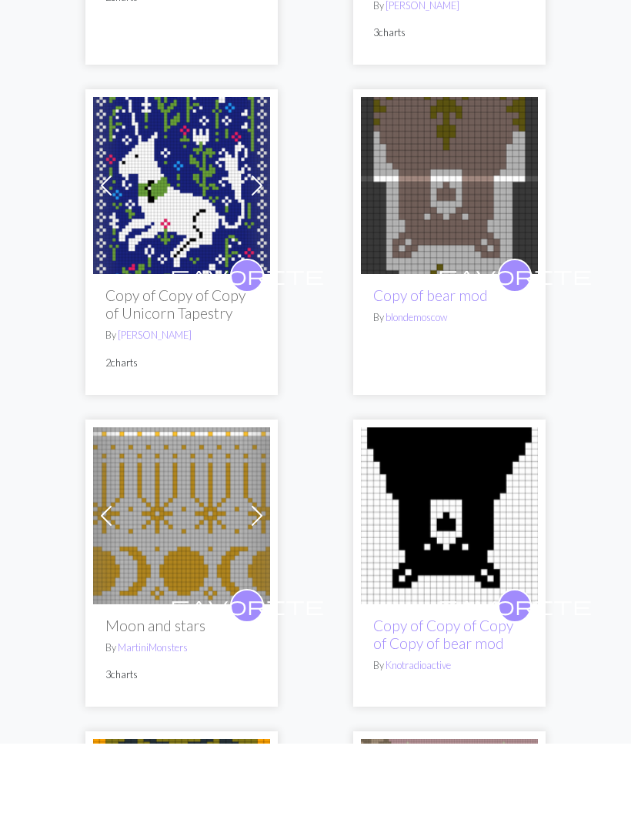
scroll to position [3033, 0]
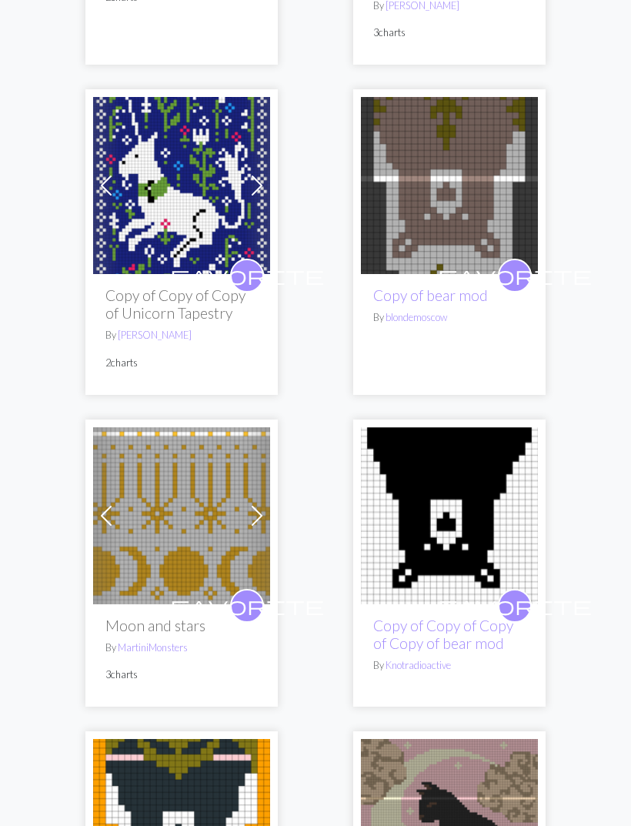
click at [215, 481] on img at bounding box center [181, 515] width 177 height 177
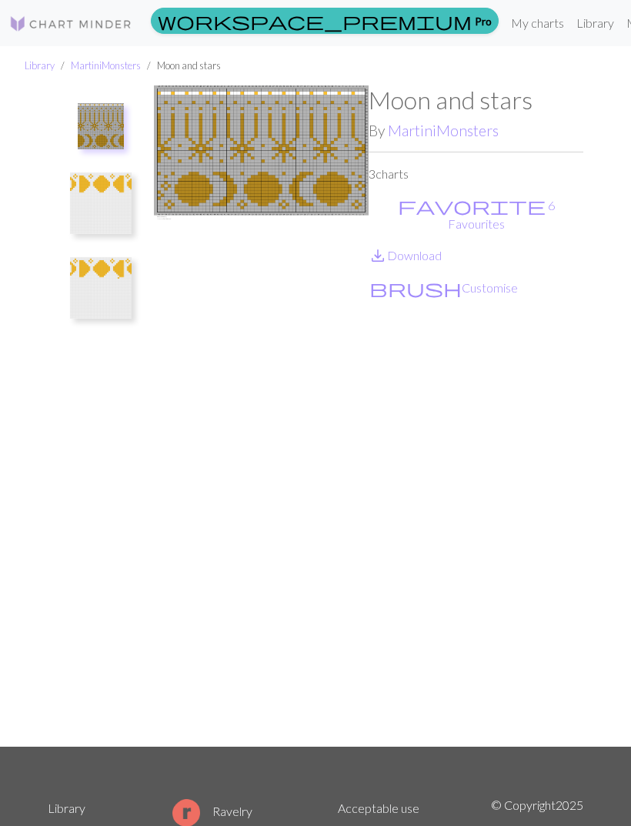
click at [420, 248] on link "save_alt Download" at bounding box center [405, 255] width 73 height 15
click at [121, 203] on img at bounding box center [101, 203] width 62 height 62
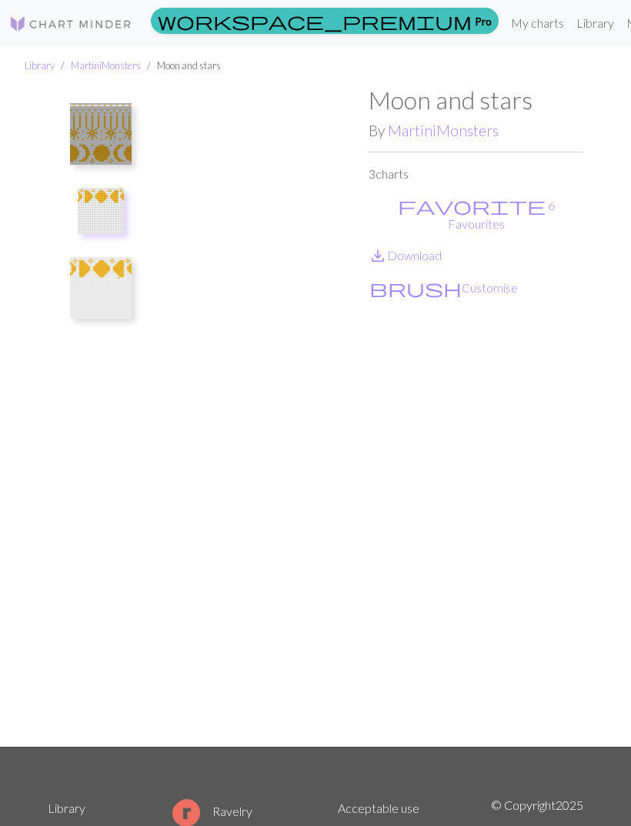
click at [436, 248] on link "save_alt Download" at bounding box center [405, 255] width 73 height 15
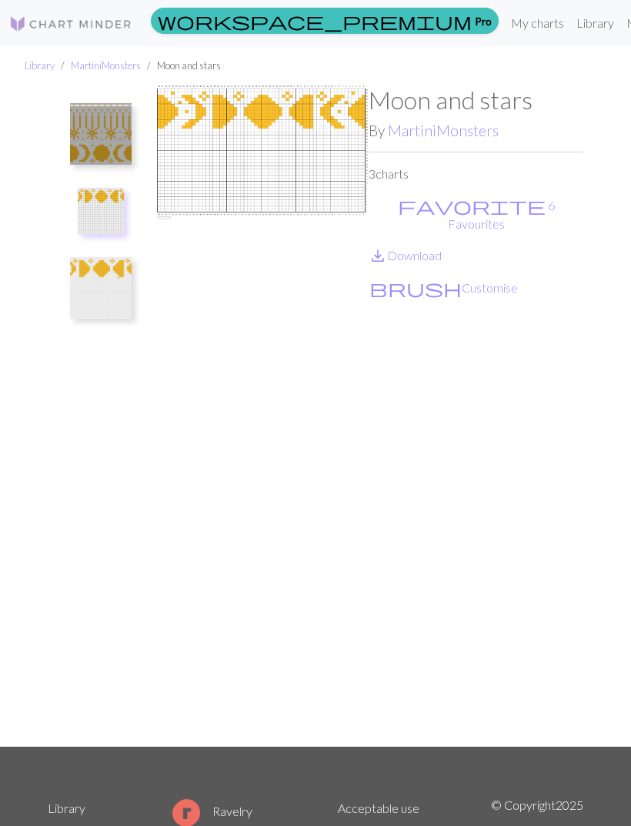
click at [110, 290] on img at bounding box center [101, 288] width 62 height 62
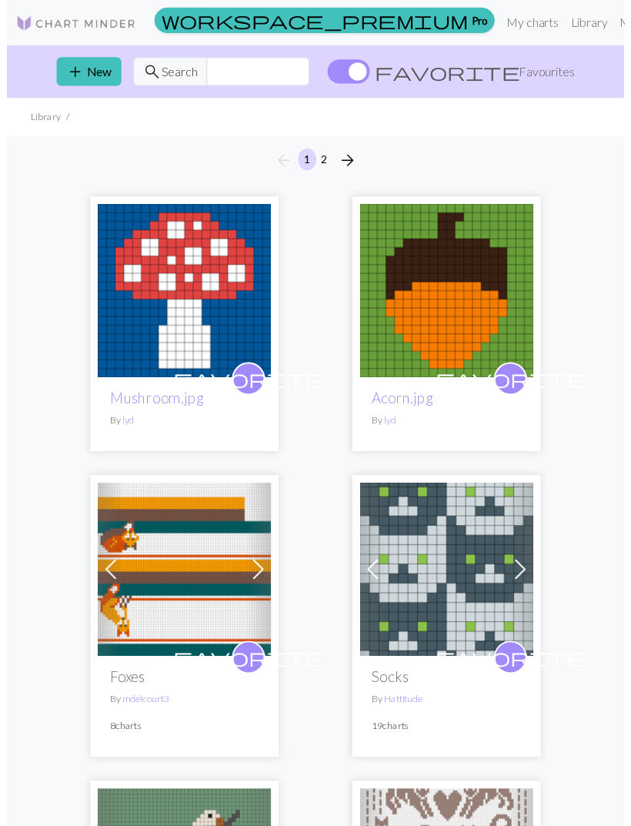
scroll to position [18, 0]
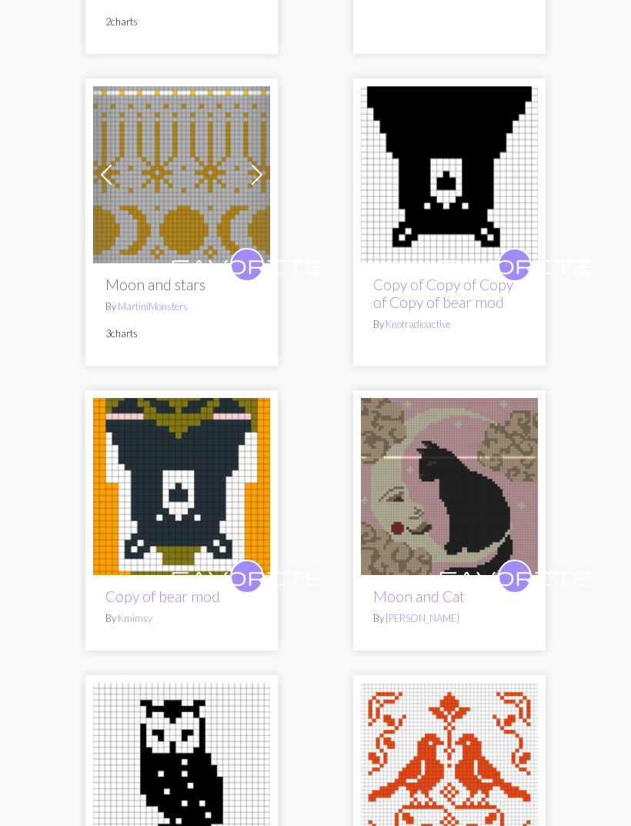
click at [520, 253] on span "favorite" at bounding box center [515, 265] width 154 height 24
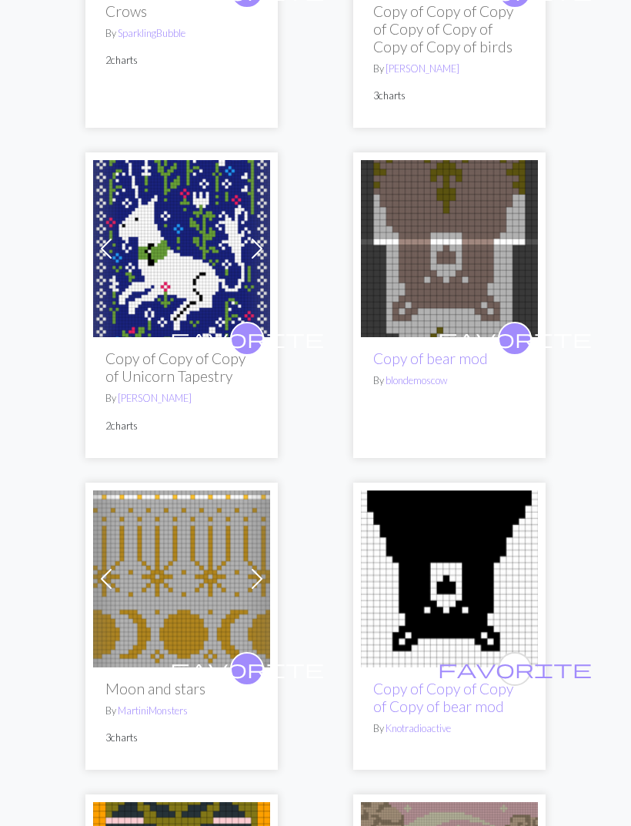
scroll to position [2945, 0]
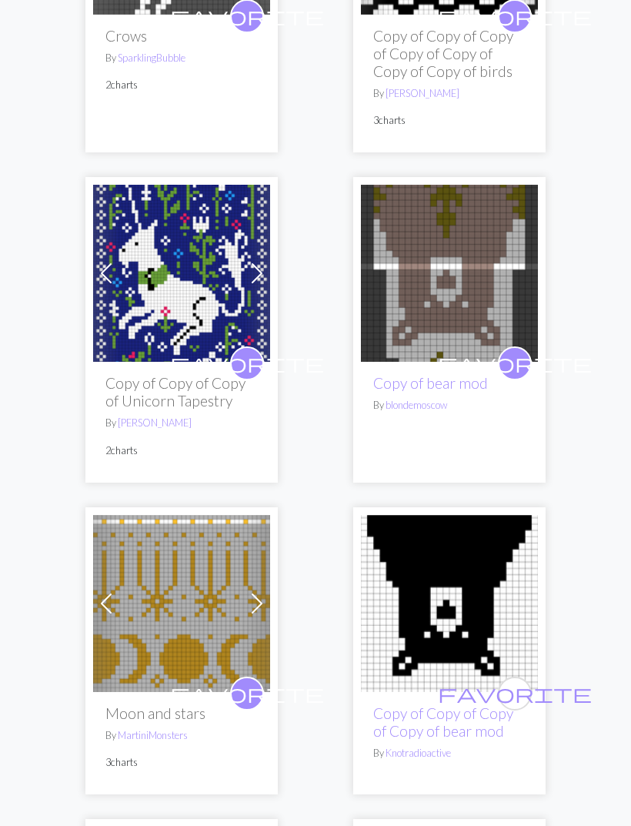
click at [526, 346] on button "favorite" at bounding box center [515, 363] width 34 height 34
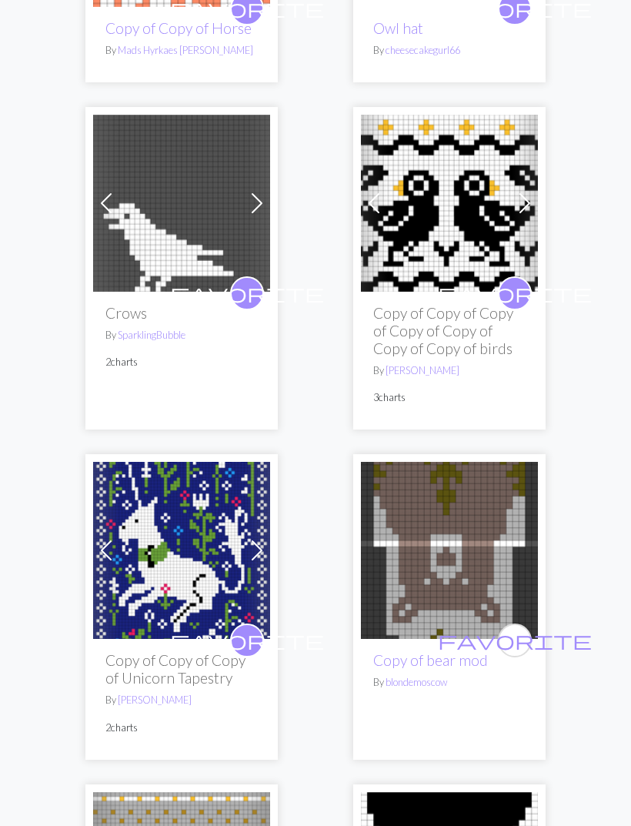
scroll to position [2667, 0]
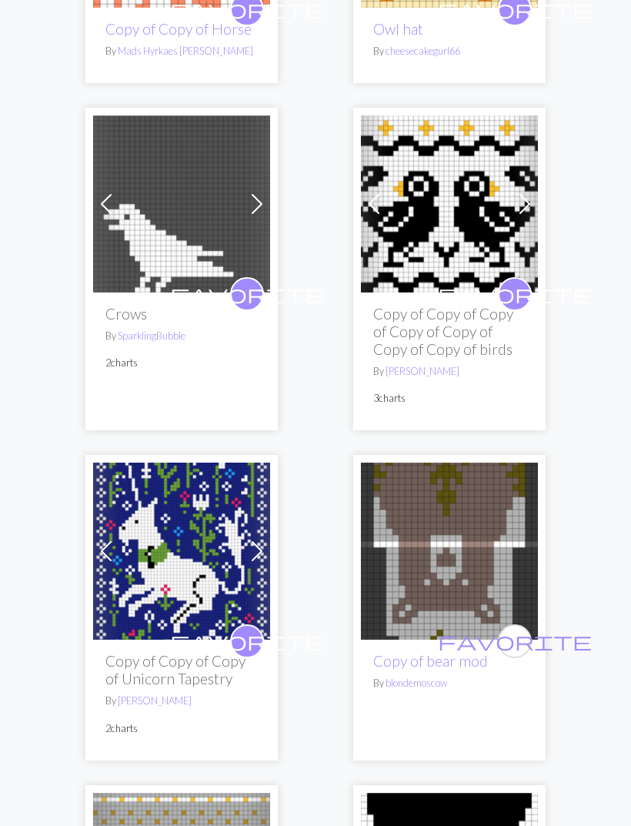
click at [255, 629] on span "favorite" at bounding box center [247, 641] width 154 height 24
click at [520, 282] on span "favorite" at bounding box center [515, 294] width 154 height 24
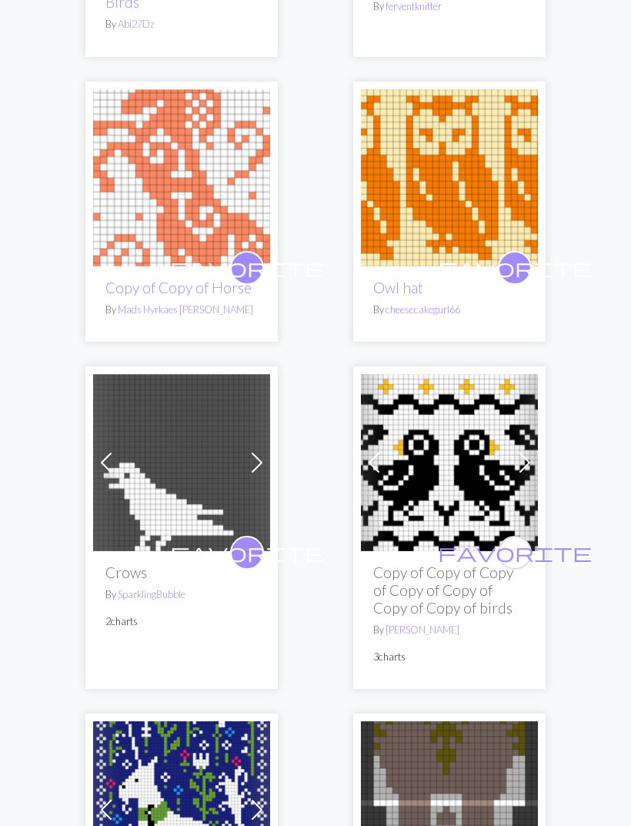
scroll to position [2407, 0]
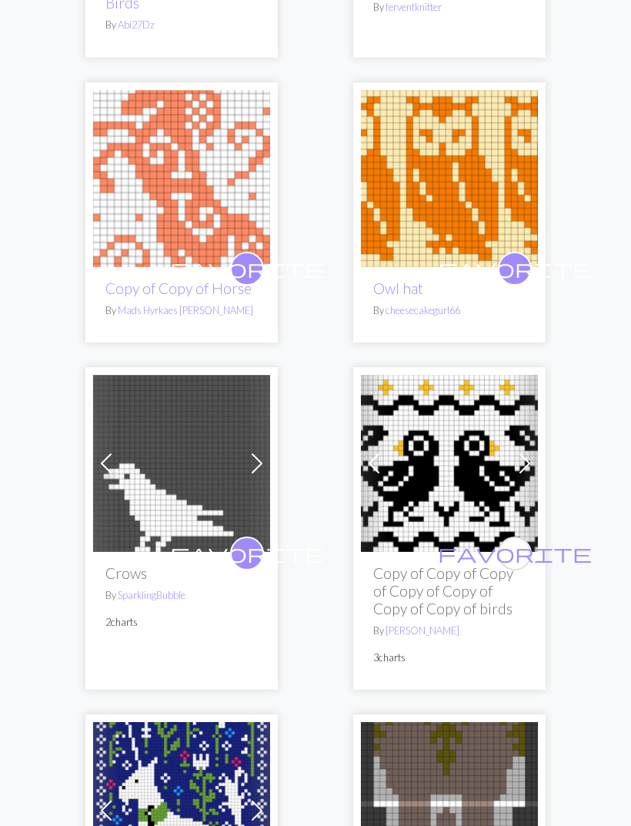
click at [180, 465] on img at bounding box center [181, 464] width 177 height 177
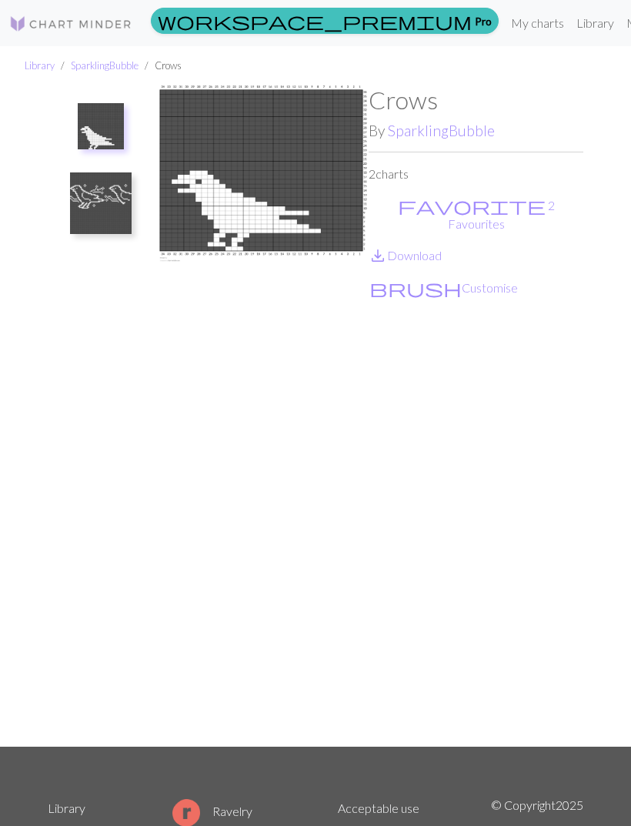
click at [434, 248] on link "save_alt Download" at bounding box center [405, 255] width 73 height 15
click at [125, 200] on img at bounding box center [101, 203] width 62 height 62
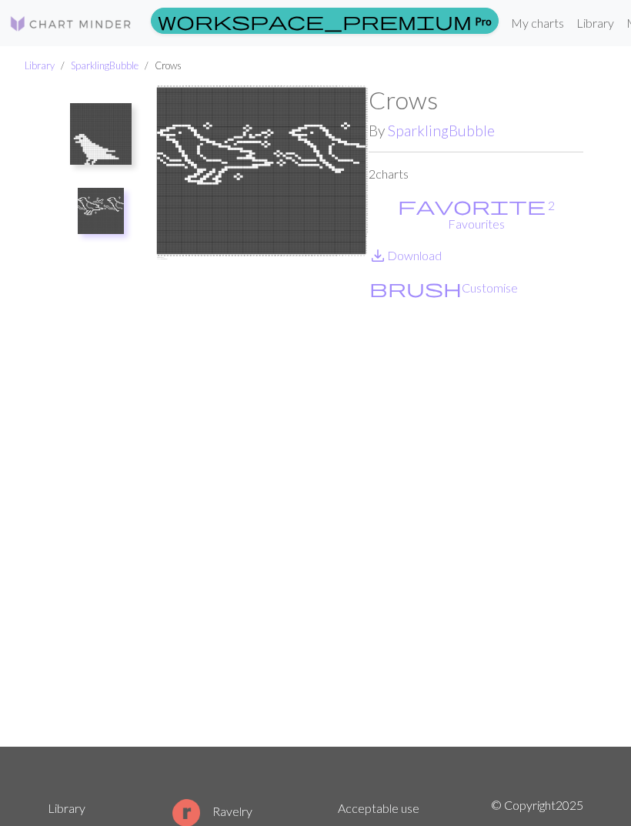
click at [422, 248] on link "save_alt Download" at bounding box center [405, 255] width 73 height 15
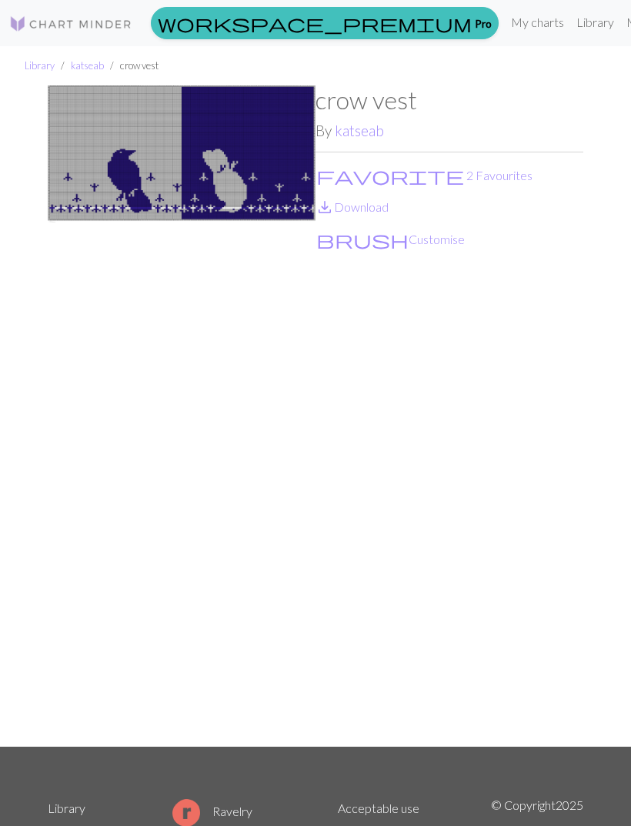
click at [385, 211] on link "save_alt Download" at bounding box center [352, 206] width 73 height 15
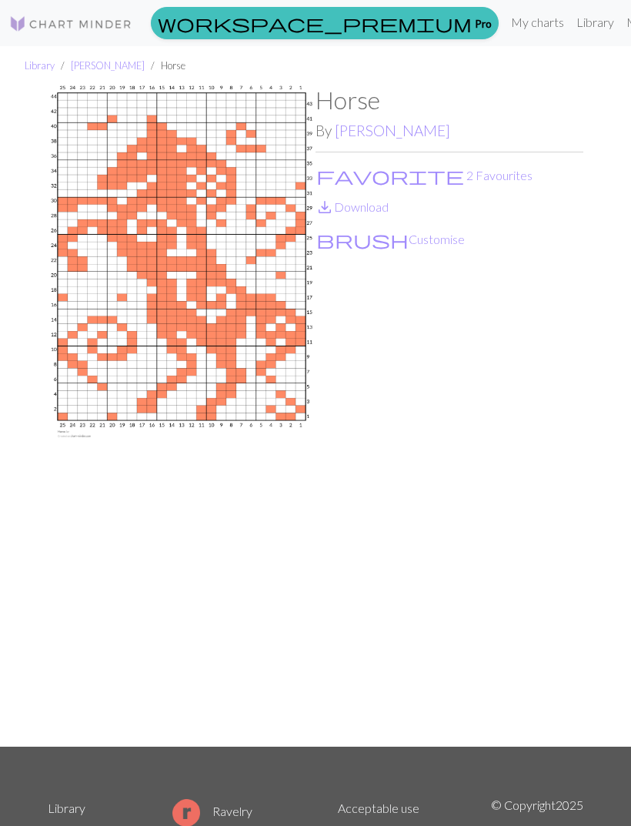
click at [389, 210] on link "save_alt Download" at bounding box center [352, 206] width 73 height 15
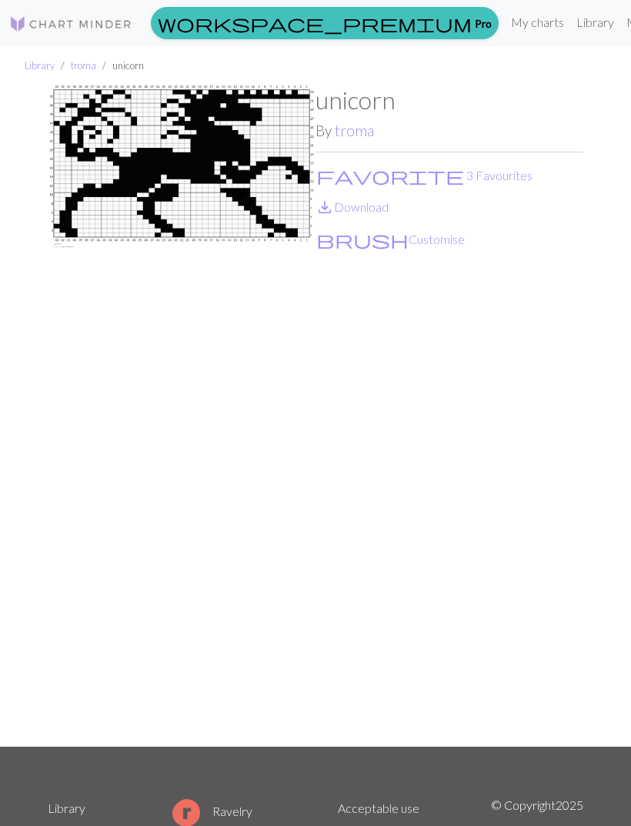
click at [389, 208] on link "save_alt Download" at bounding box center [352, 206] width 73 height 15
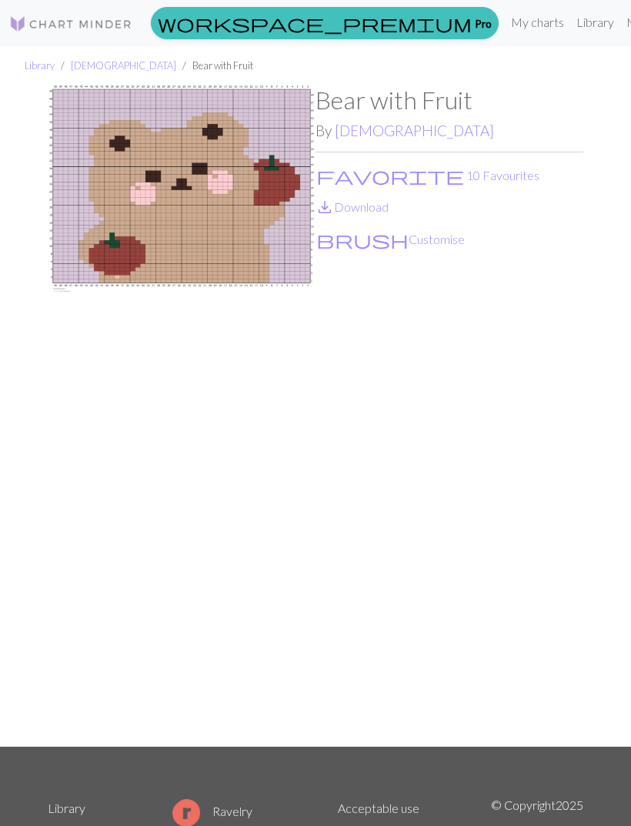
click at [381, 208] on link "save_alt Download" at bounding box center [352, 206] width 73 height 15
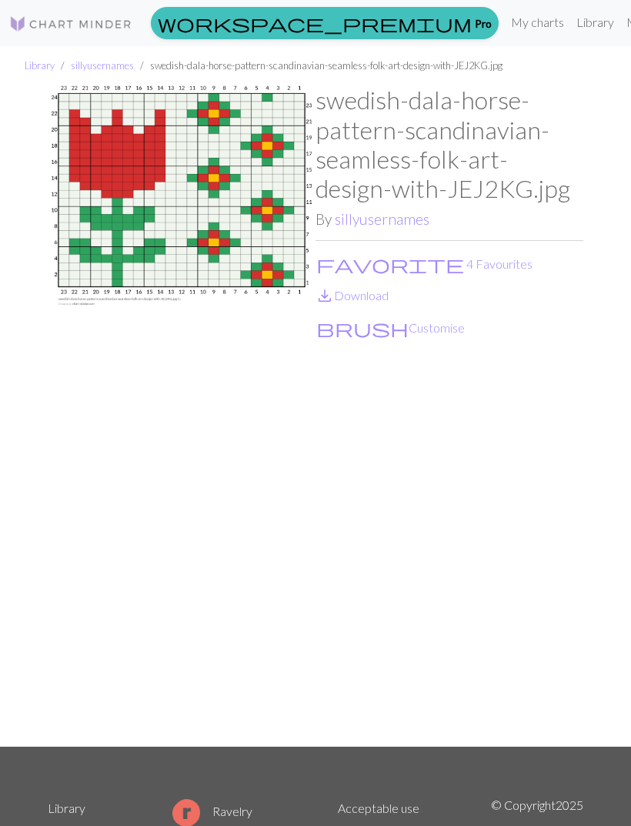
click at [384, 288] on link "save_alt Download" at bounding box center [352, 295] width 73 height 15
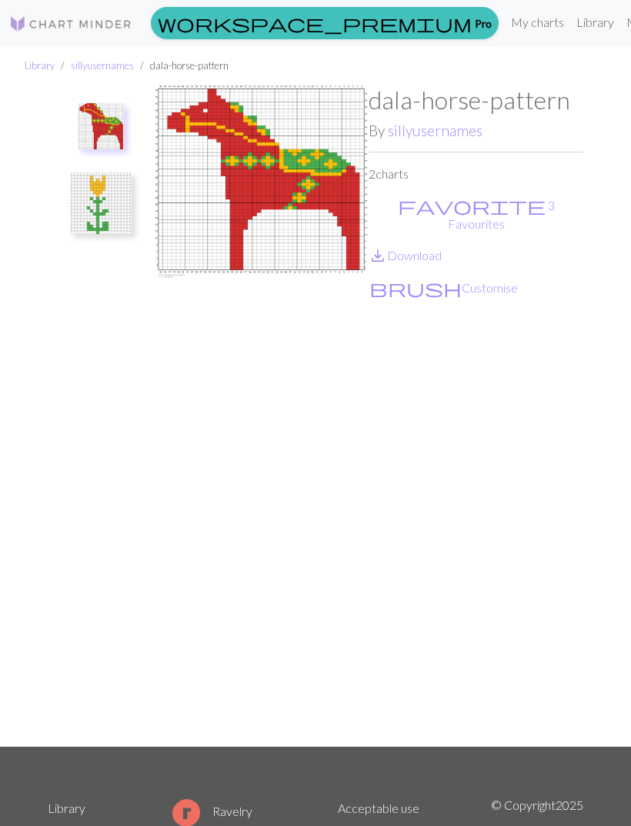
click at [113, 202] on img at bounding box center [101, 203] width 62 height 62
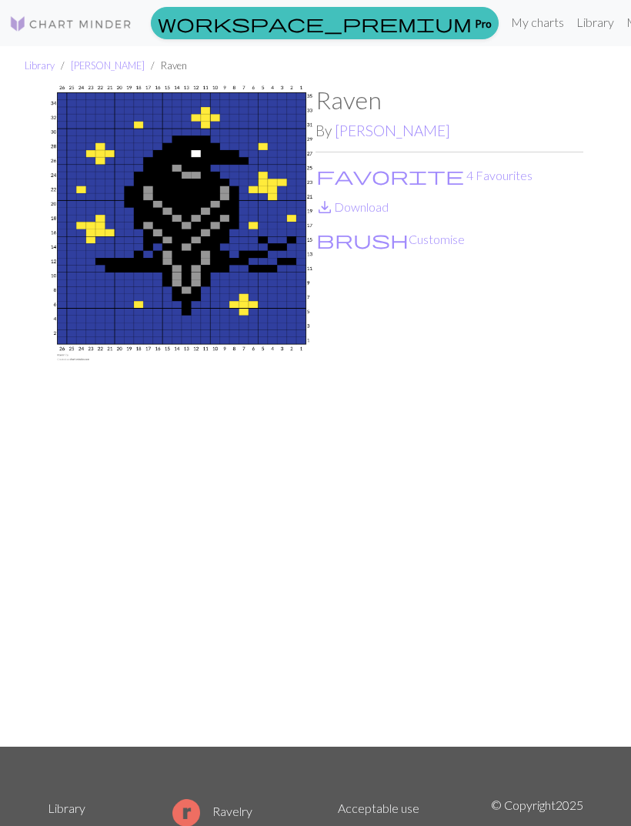
click at [383, 206] on link "save_alt Download" at bounding box center [352, 206] width 73 height 15
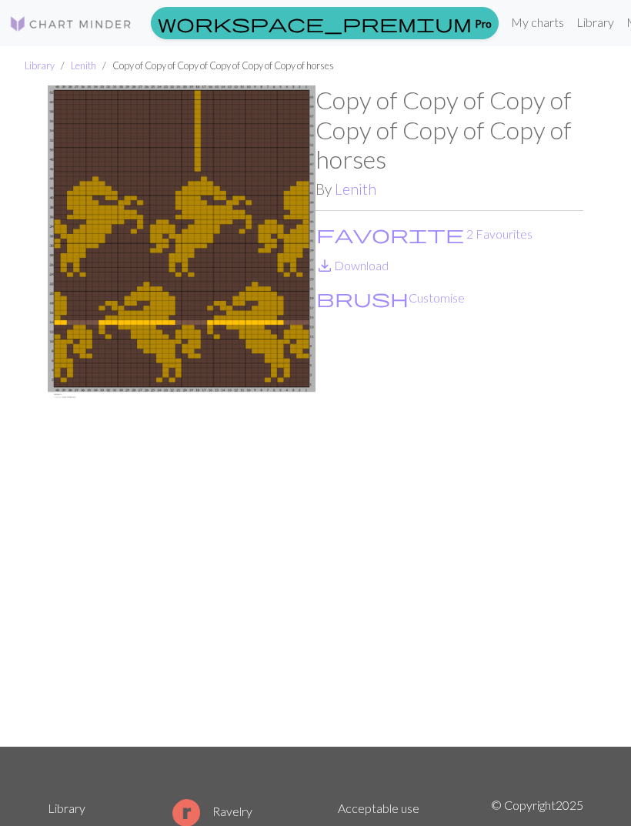
click at [376, 266] on link "save_alt Download" at bounding box center [352, 265] width 73 height 15
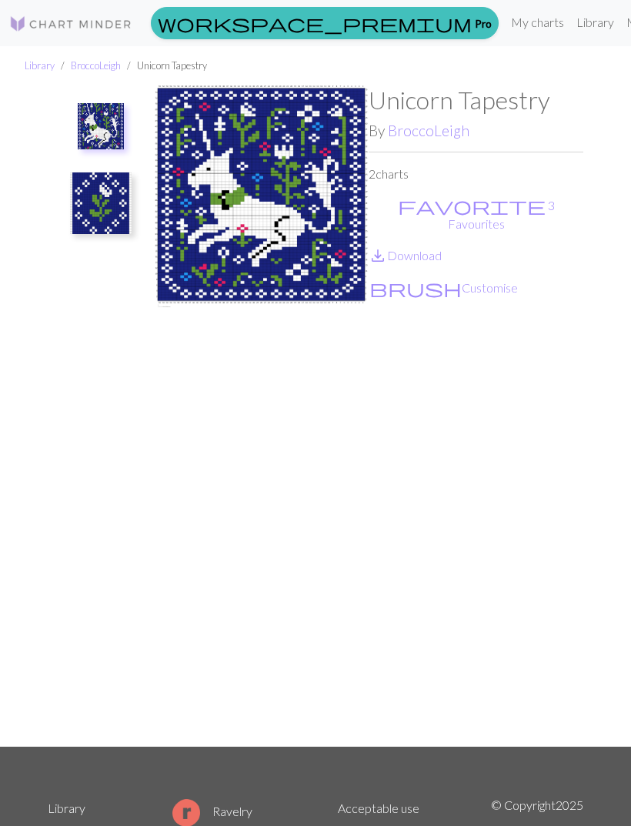
click at [433, 248] on link "save_alt Download" at bounding box center [405, 255] width 73 height 15
click at [115, 203] on img at bounding box center [101, 203] width 62 height 62
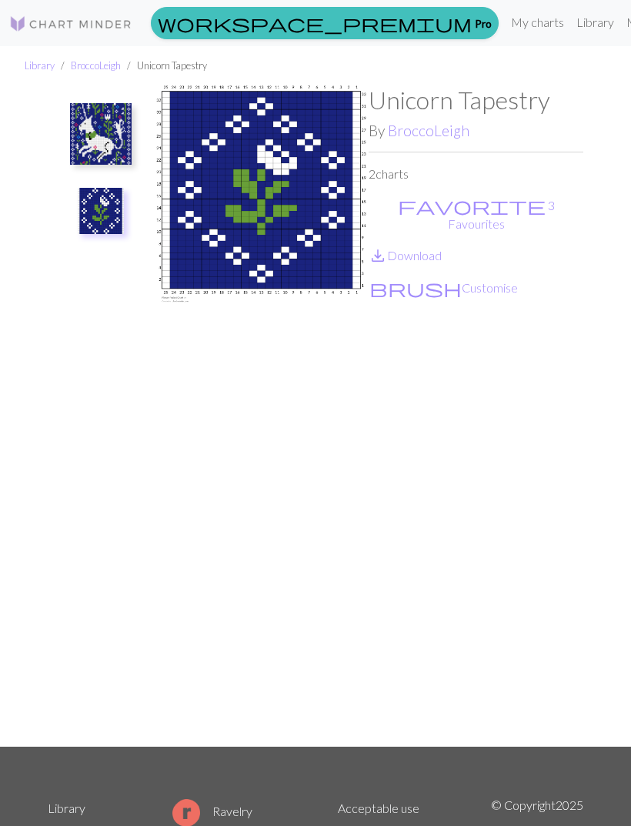
click at [436, 248] on link "save_alt Download" at bounding box center [405, 255] width 73 height 15
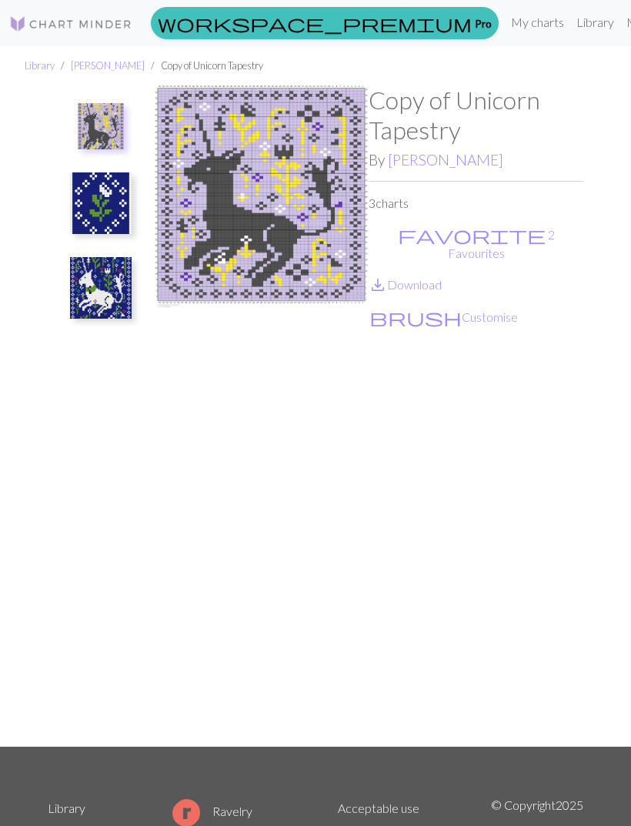
click at [430, 277] on link "save_alt Download" at bounding box center [405, 284] width 73 height 15
click at [119, 218] on img at bounding box center [101, 203] width 62 height 62
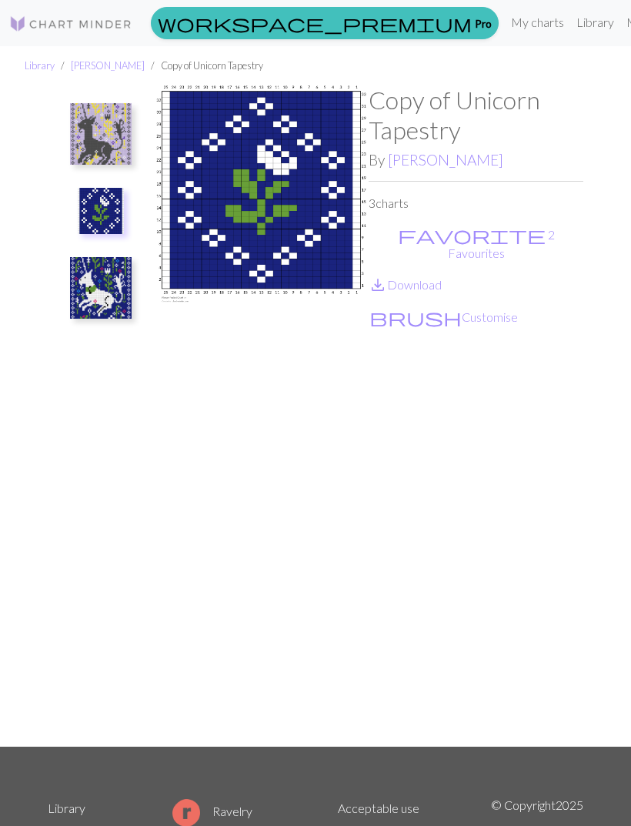
click at [91, 318] on img at bounding box center [101, 288] width 62 height 62
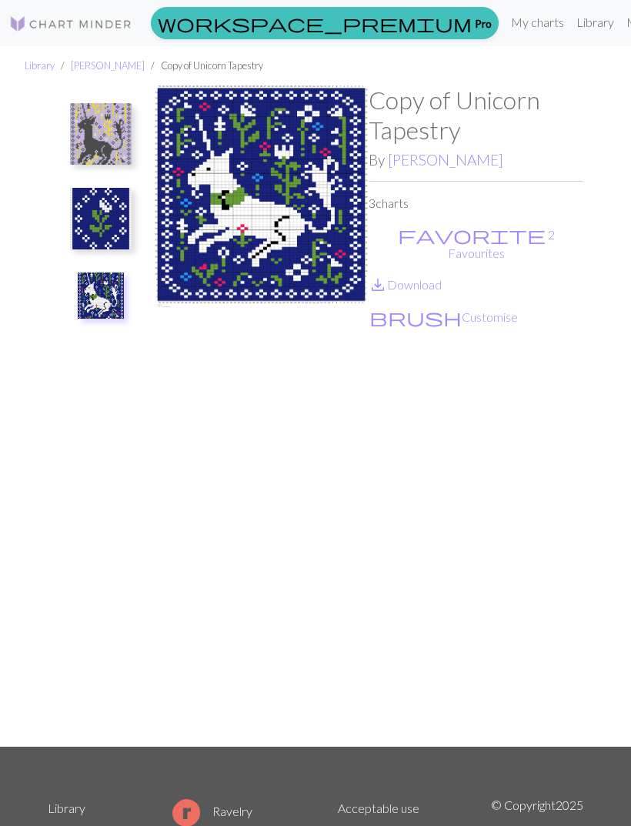
click at [107, 312] on img at bounding box center [101, 295] width 46 height 46
click at [109, 290] on img at bounding box center [101, 295] width 46 height 46
click at [115, 309] on img at bounding box center [101, 295] width 46 height 46
click at [112, 115] on img at bounding box center [101, 134] width 62 height 62
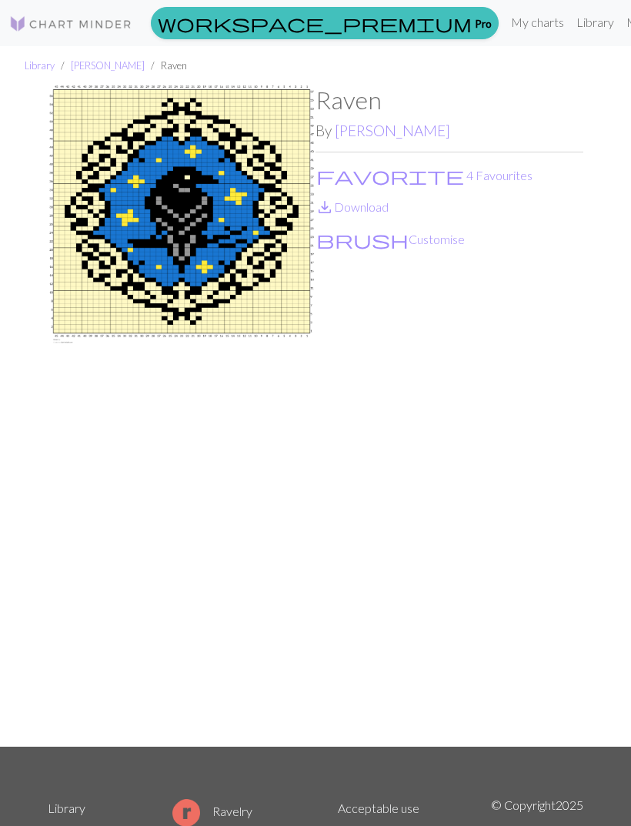
click at [373, 205] on link "save_alt Download" at bounding box center [352, 206] width 73 height 15
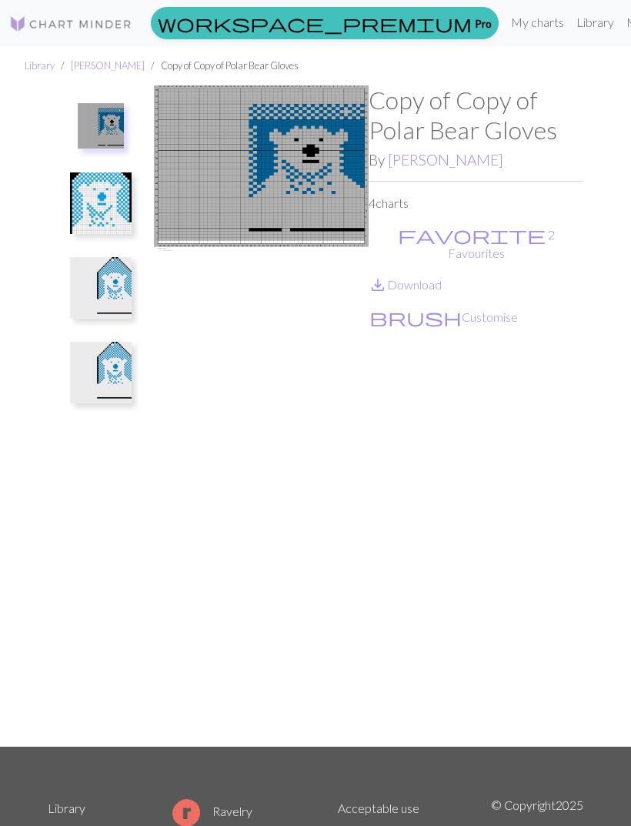
click at [125, 194] on img at bounding box center [101, 203] width 62 height 62
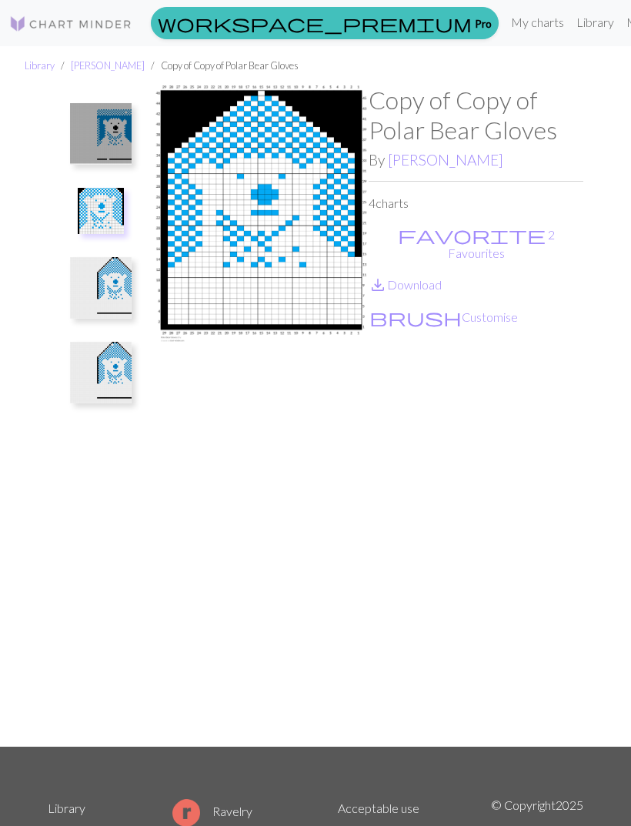
click at [114, 299] on img at bounding box center [101, 288] width 62 height 62
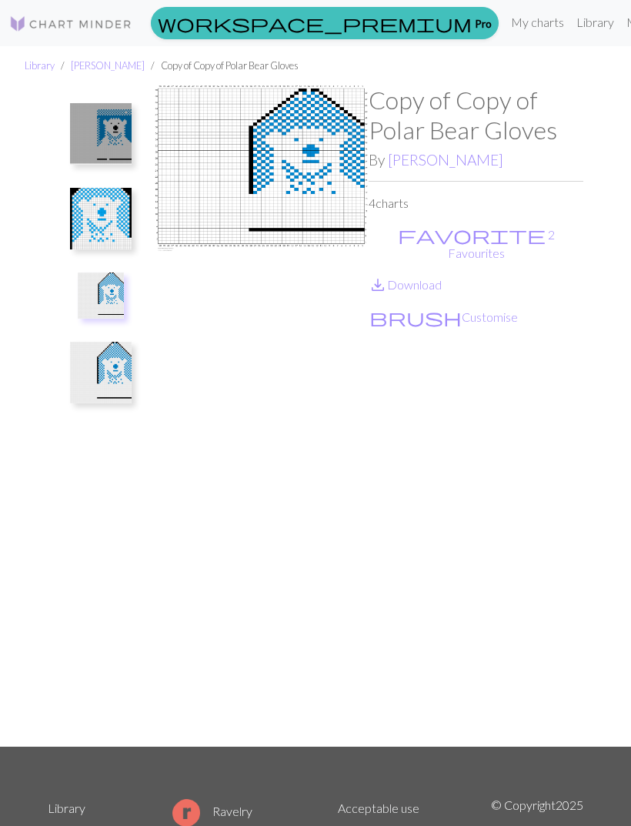
click at [131, 365] on img at bounding box center [101, 373] width 62 height 62
click at [436, 277] on link "save_alt Download" at bounding box center [405, 284] width 73 height 15
click at [121, 218] on img at bounding box center [101, 219] width 62 height 62
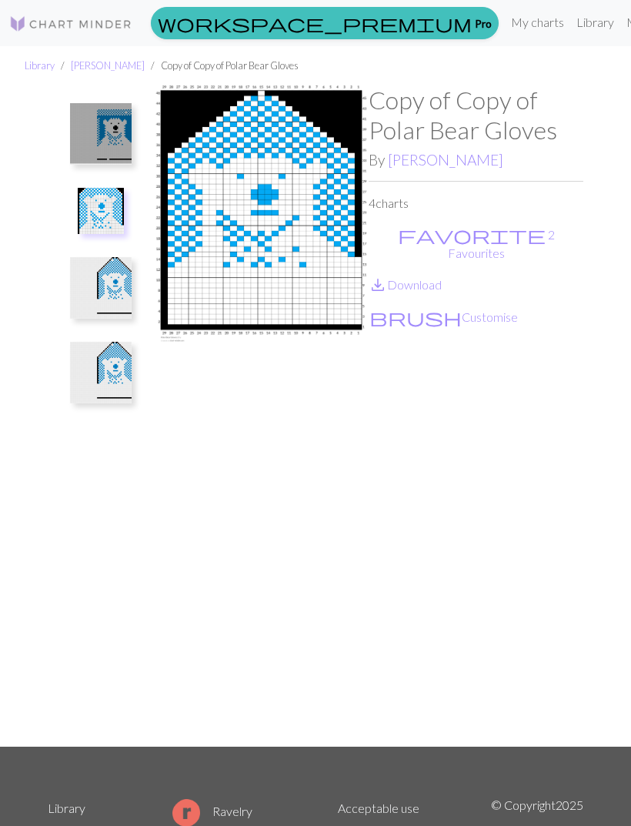
click at [428, 277] on link "save_alt Download" at bounding box center [405, 284] width 73 height 15
click at [129, 139] on img at bounding box center [101, 134] width 62 height 62
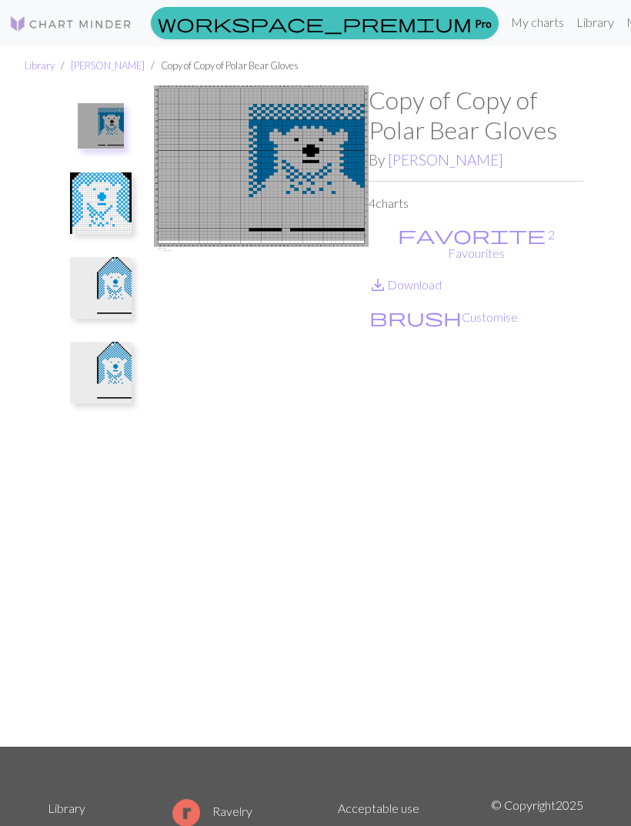
click at [433, 277] on link "save_alt Download" at bounding box center [405, 284] width 73 height 15
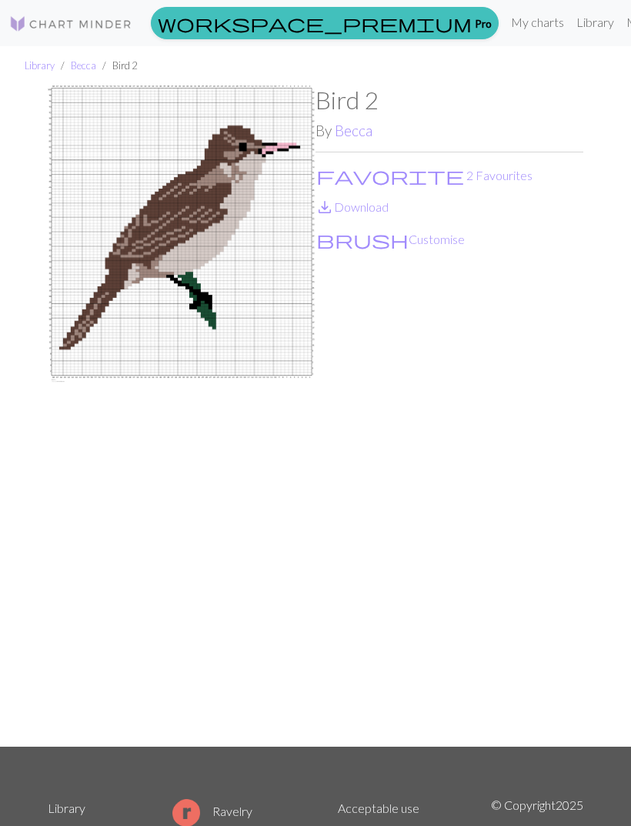
click at [384, 213] on link "save_alt Download" at bounding box center [352, 206] width 73 height 15
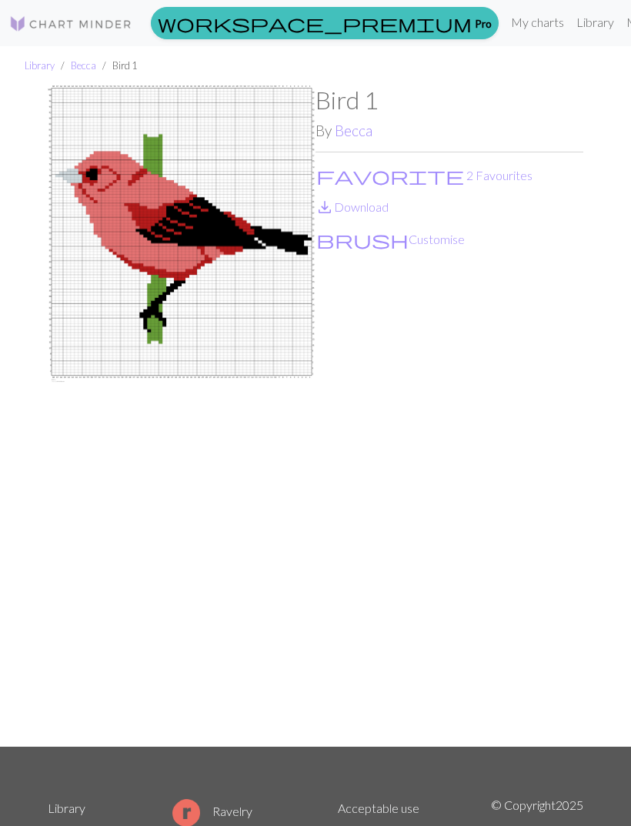
click at [385, 211] on link "save_alt Download" at bounding box center [352, 206] width 73 height 15
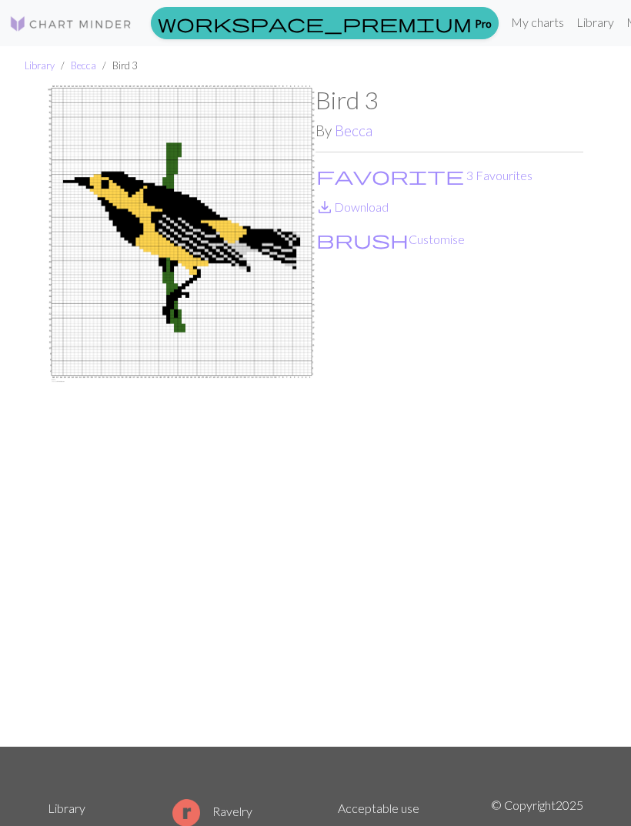
click at [382, 203] on link "save_alt Download" at bounding box center [352, 206] width 73 height 15
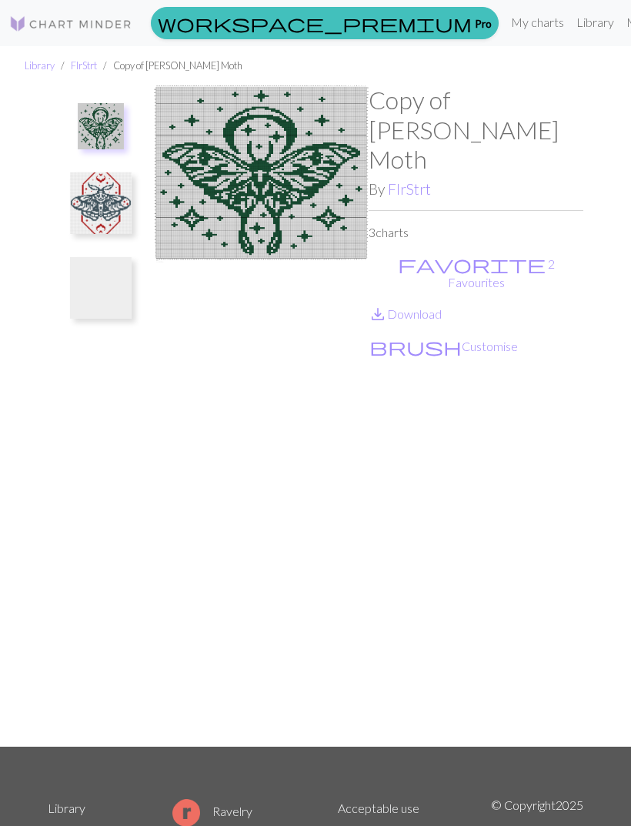
click at [434, 306] on link "save_alt Download" at bounding box center [405, 313] width 73 height 15
click at [119, 214] on img at bounding box center [101, 203] width 62 height 62
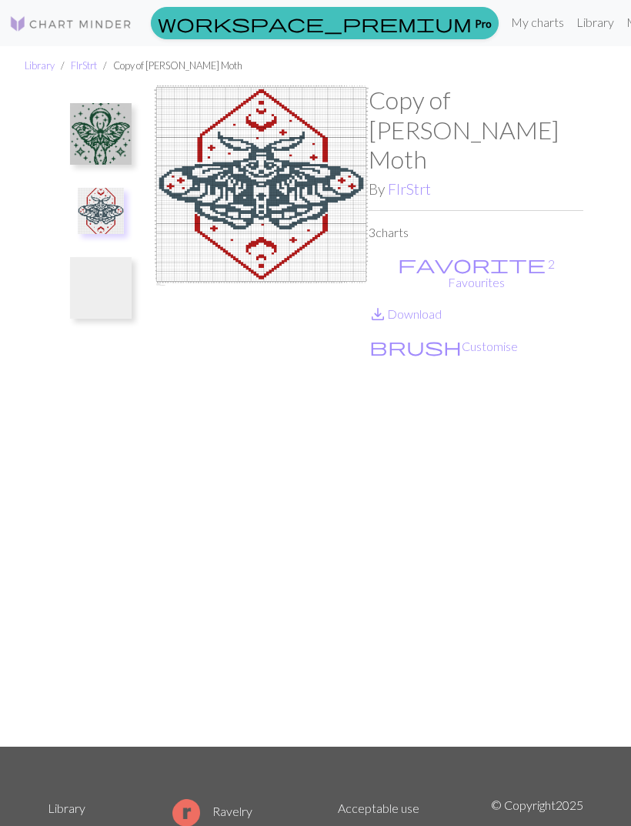
click at [429, 306] on link "save_alt Download" at bounding box center [405, 313] width 73 height 15
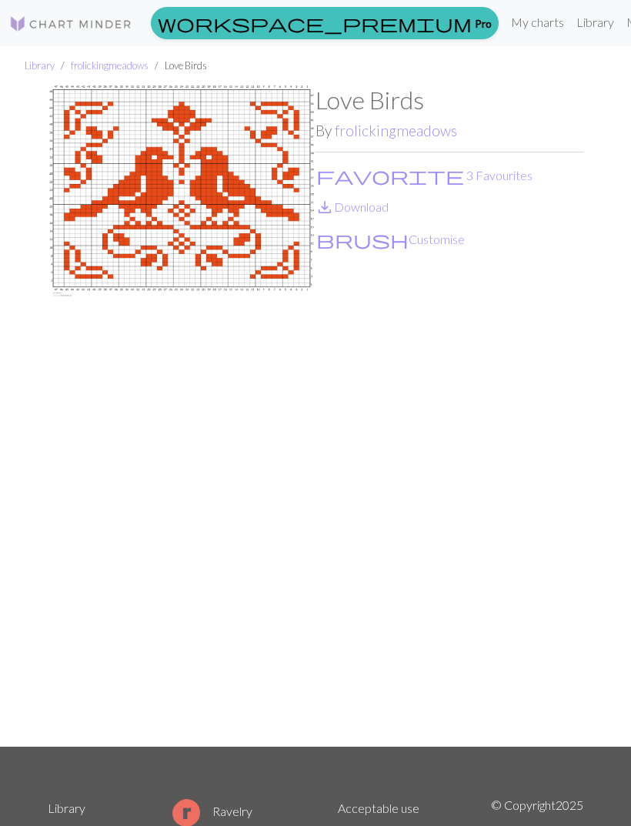
click at [381, 209] on link "save_alt Download" at bounding box center [352, 206] width 73 height 15
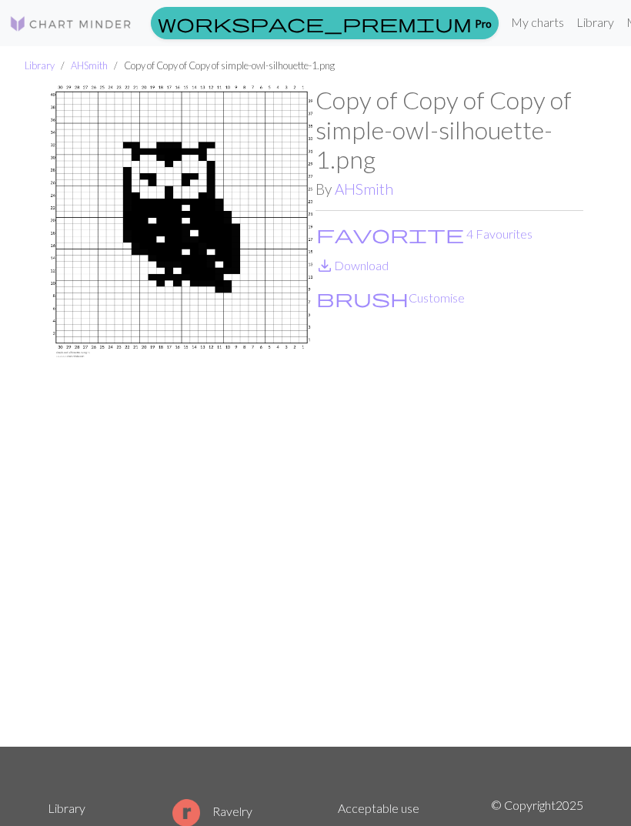
click at [389, 270] on link "save_alt Download" at bounding box center [352, 265] width 73 height 15
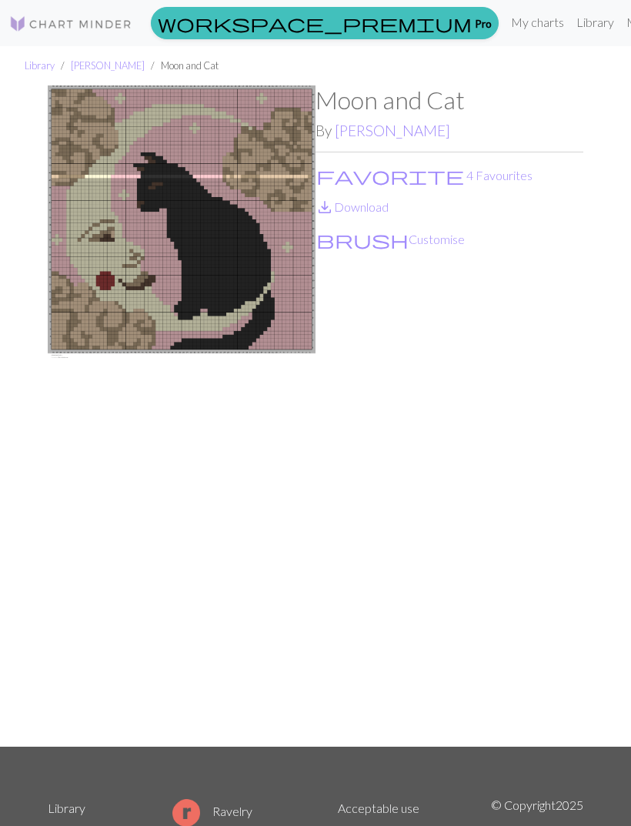
click at [382, 207] on link "save_alt Download" at bounding box center [352, 206] width 73 height 15
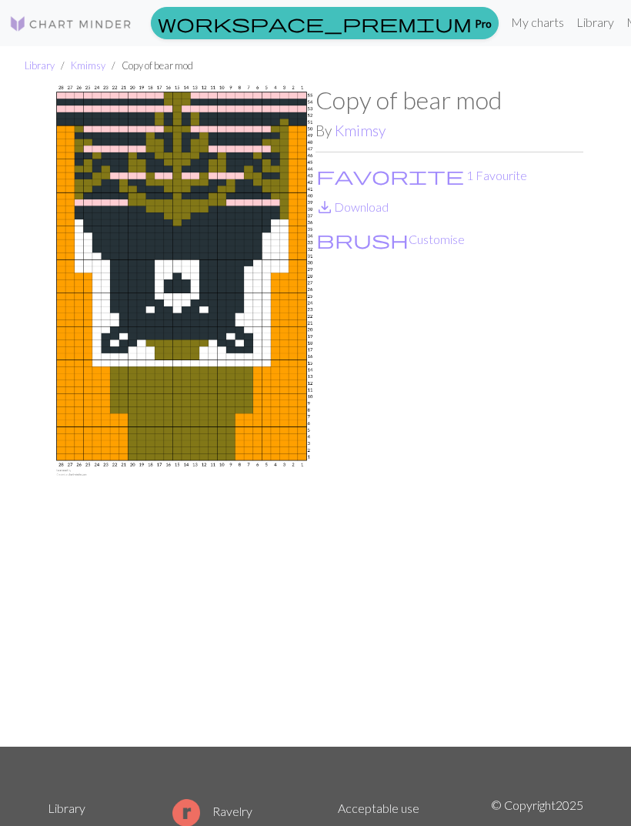
click at [380, 177] on button "favorite 1 Favourite" at bounding box center [422, 175] width 212 height 20
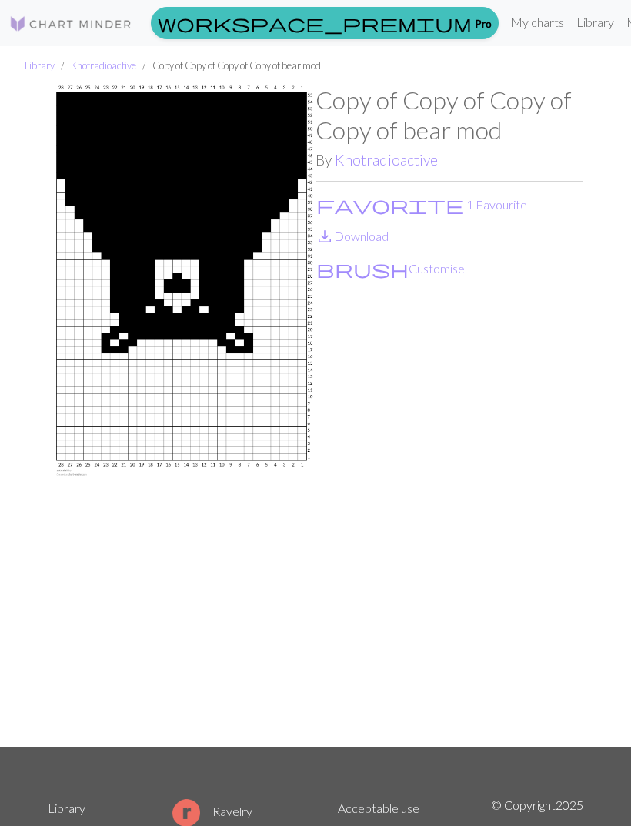
click at [396, 206] on button "favorite 1 Favourite" at bounding box center [422, 205] width 212 height 20
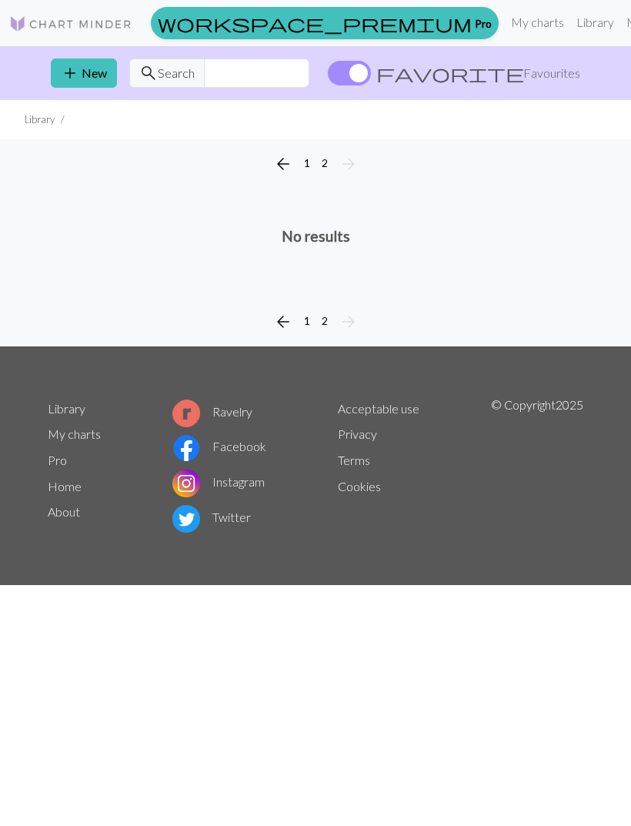
click at [307, 164] on button "1" at bounding box center [307, 163] width 18 height 22
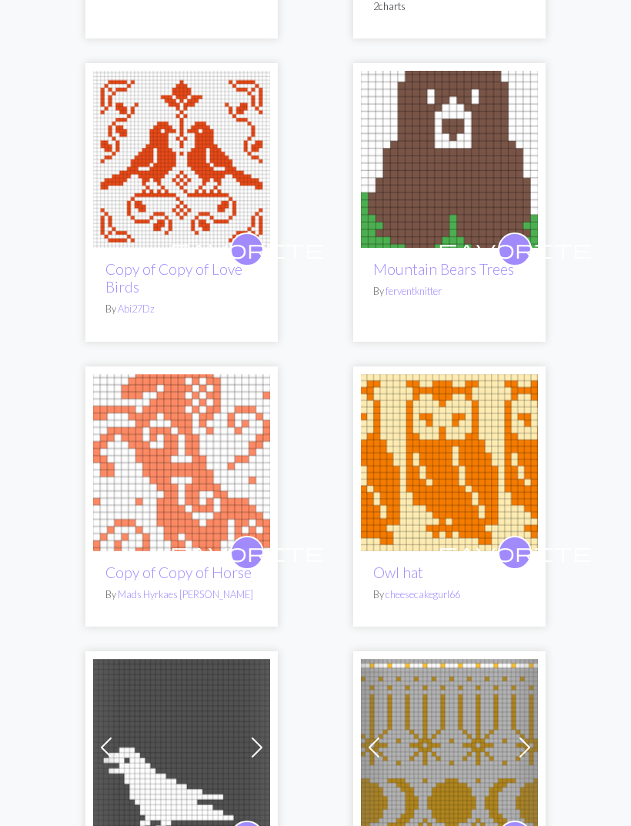
scroll to position [2120, 0]
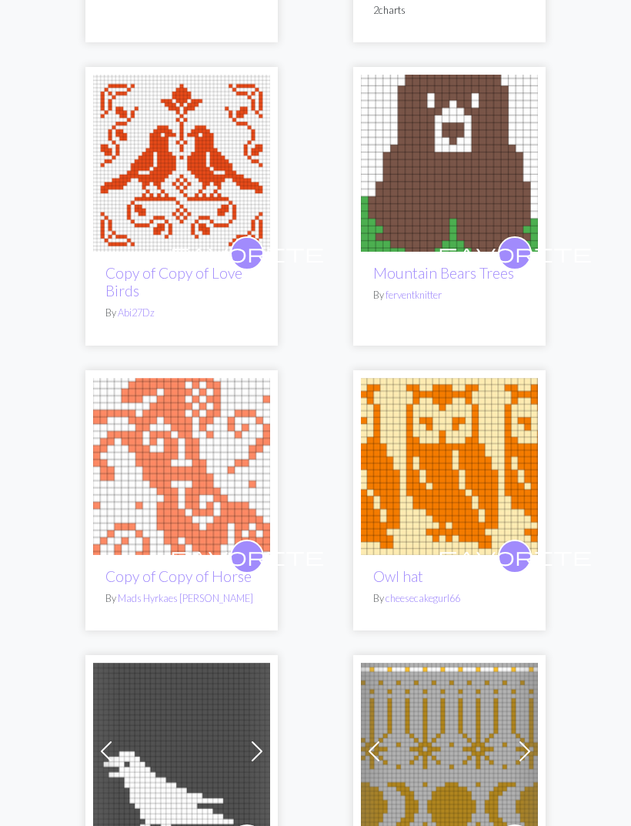
click at [251, 544] on span "favorite" at bounding box center [247, 556] width 154 height 24
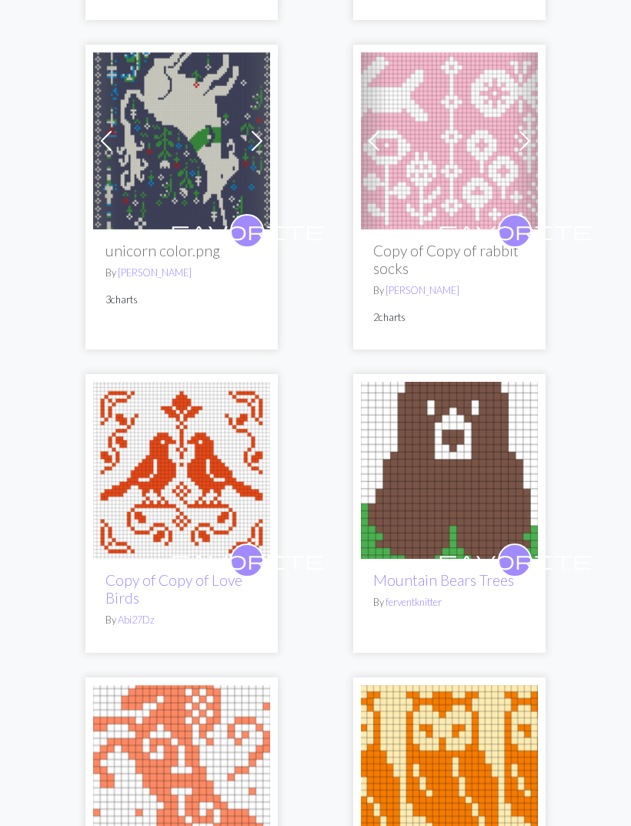
scroll to position [1806, 0]
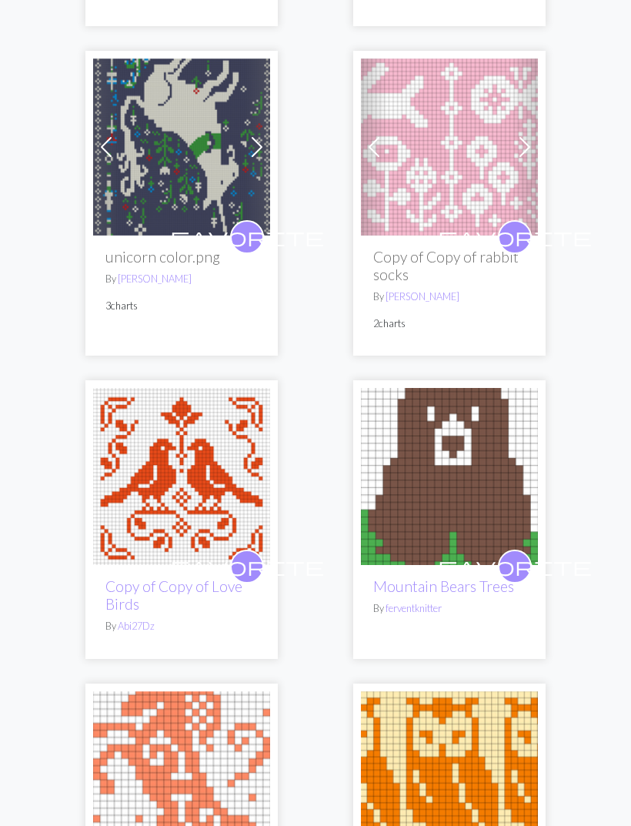
click at [248, 554] on span "favorite" at bounding box center [247, 566] width 154 height 24
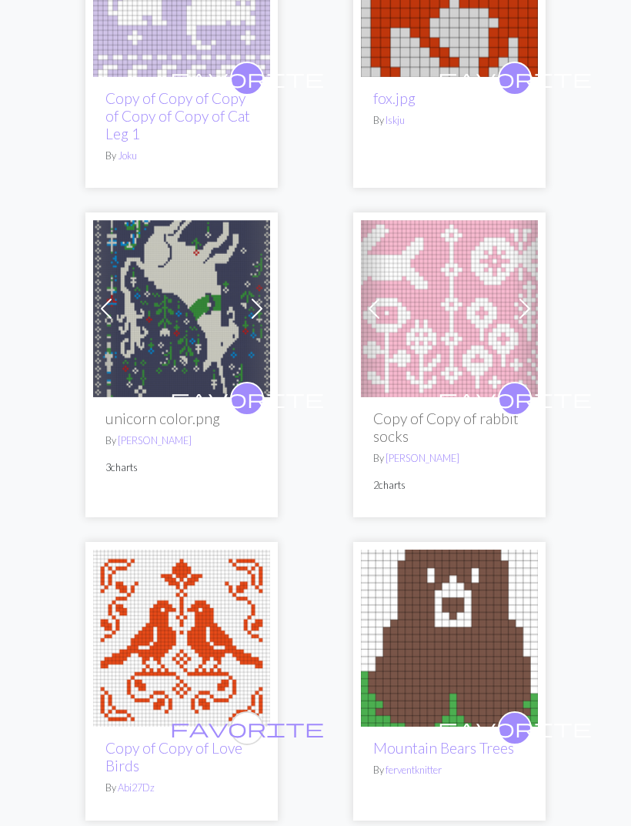
scroll to position [1644, 0]
click at [252, 387] on span "favorite" at bounding box center [247, 399] width 154 height 24
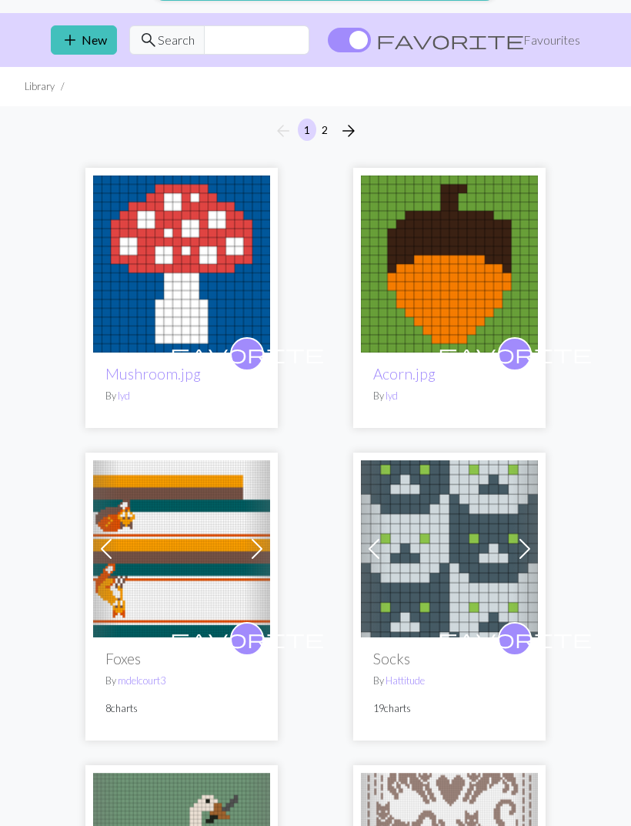
scroll to position [0, 0]
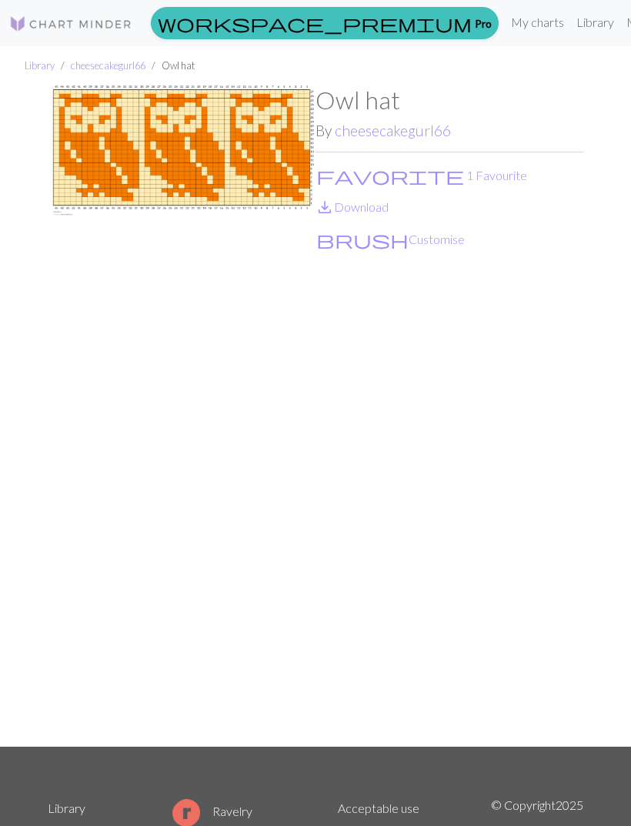
click at [366, 214] on link "save_alt Download" at bounding box center [352, 206] width 73 height 15
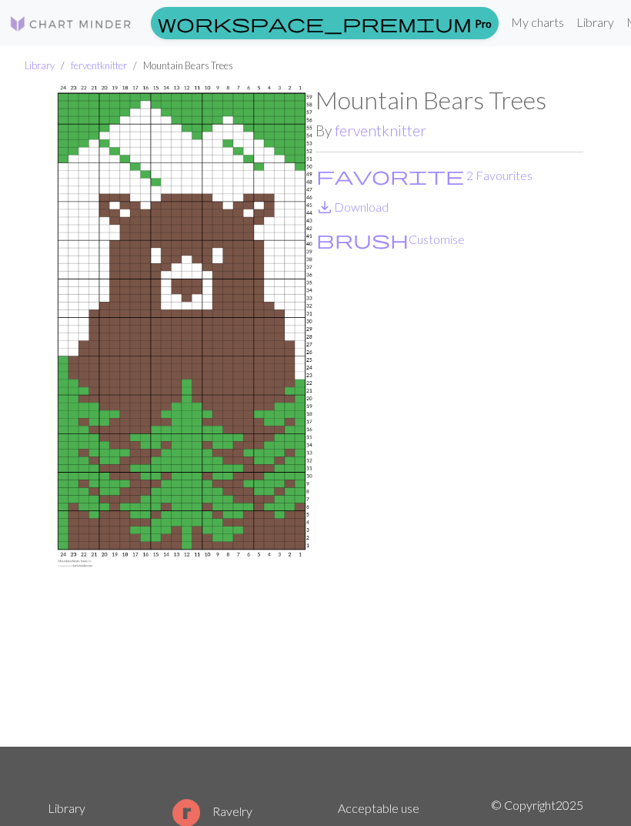
click at [377, 210] on link "save_alt Download" at bounding box center [352, 206] width 73 height 15
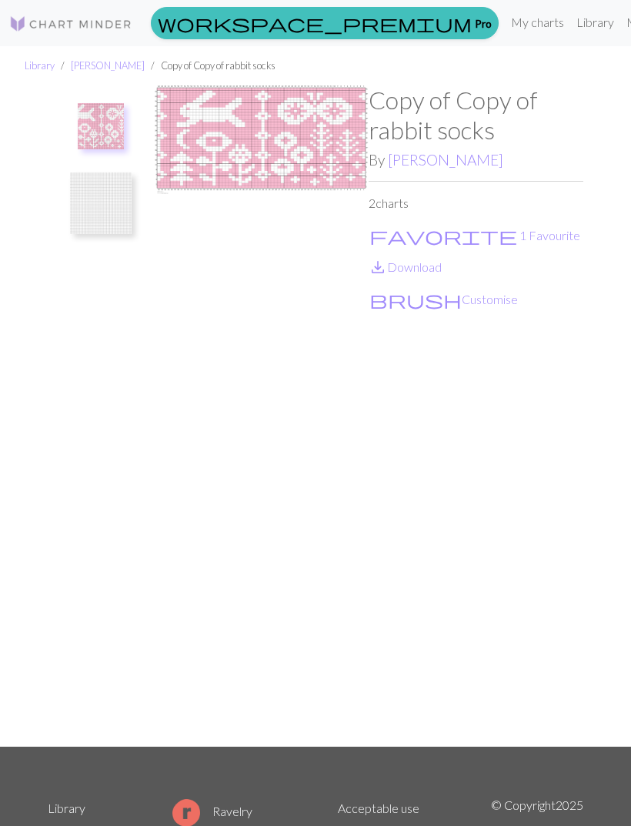
click at [419, 272] on link "save_alt Download" at bounding box center [405, 266] width 73 height 15
click at [122, 210] on img at bounding box center [101, 203] width 62 height 62
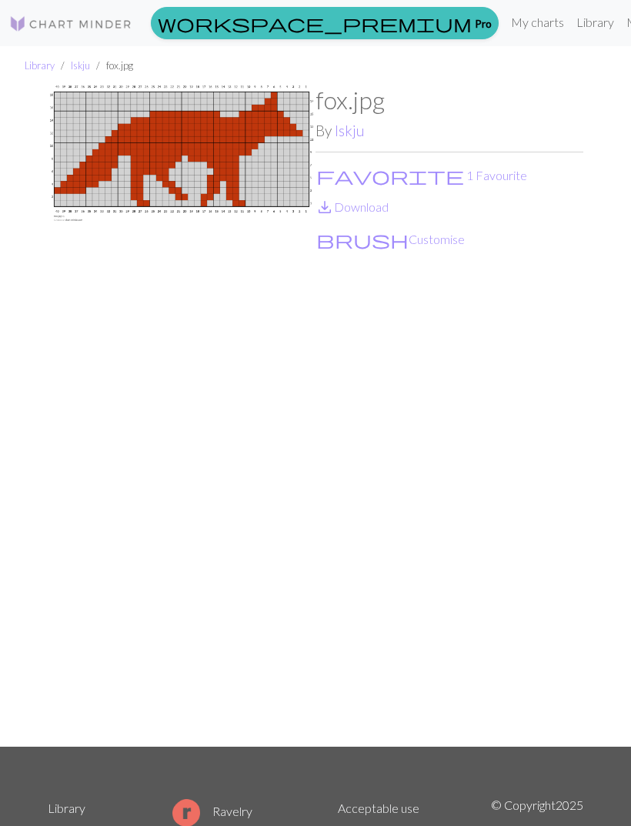
click at [373, 213] on link "save_alt Download" at bounding box center [352, 206] width 73 height 15
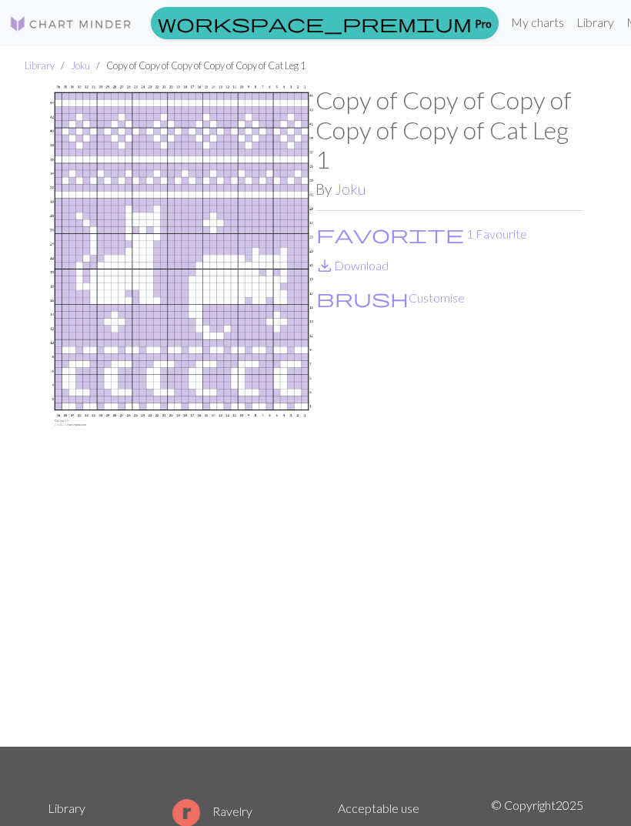
click at [381, 272] on link "save_alt Download" at bounding box center [352, 265] width 73 height 15
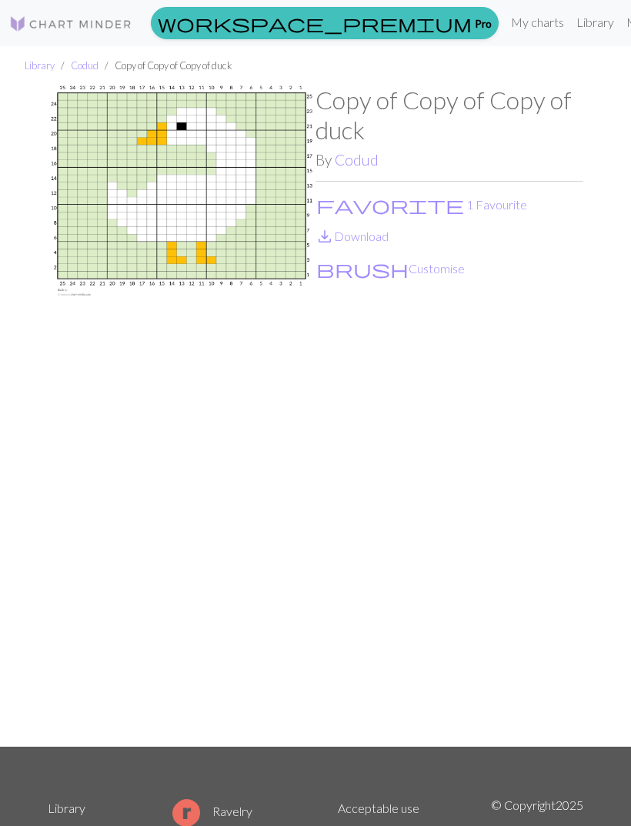
click at [377, 242] on link "save_alt Download" at bounding box center [352, 236] width 73 height 15
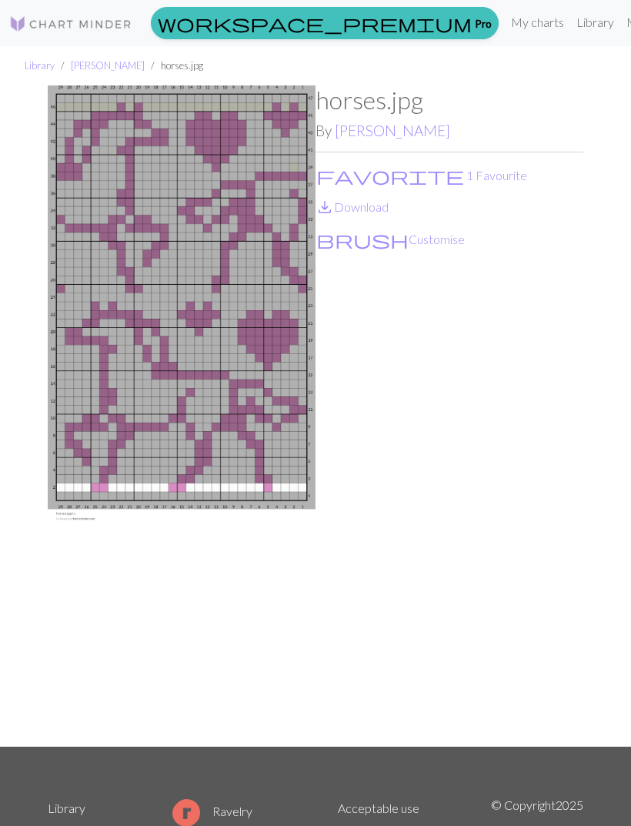
click at [376, 209] on link "save_alt Download" at bounding box center [352, 206] width 73 height 15
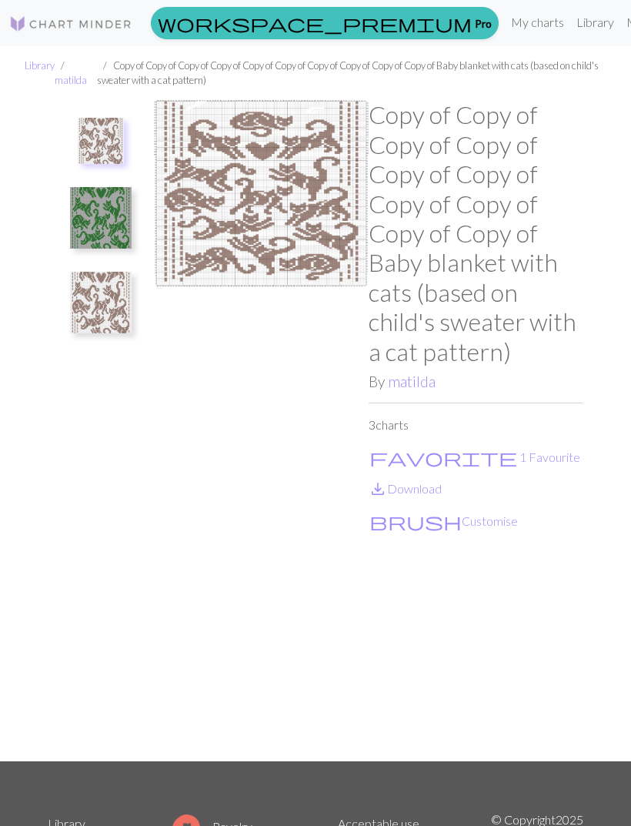
click at [426, 493] on link "save_alt Download" at bounding box center [405, 488] width 73 height 15
click at [124, 217] on img at bounding box center [101, 218] width 62 height 62
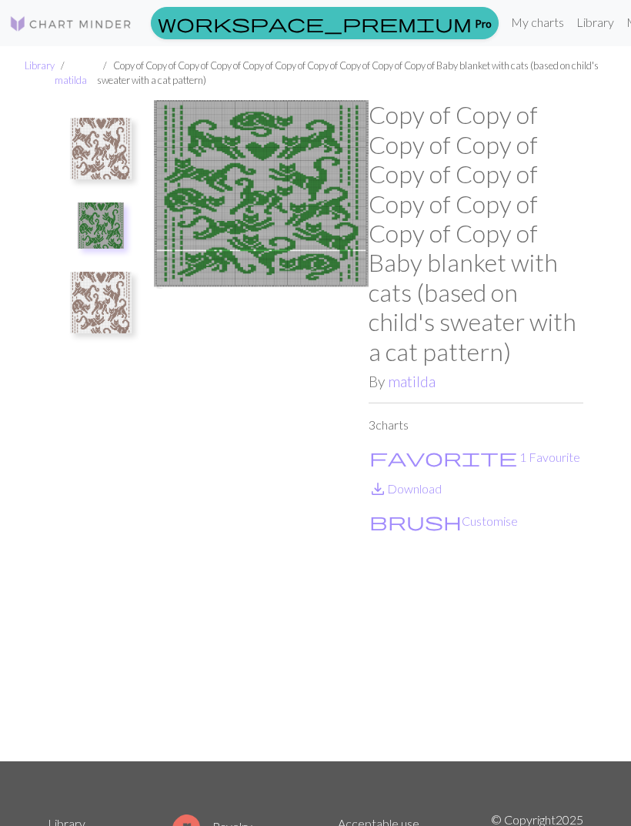
click at [121, 306] on img at bounding box center [101, 303] width 62 height 62
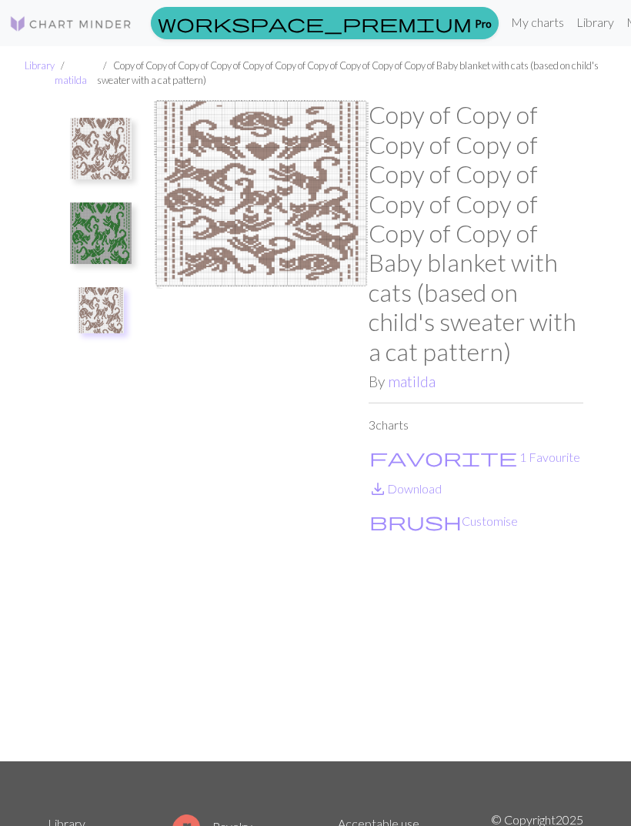
click at [120, 167] on img at bounding box center [101, 149] width 62 height 62
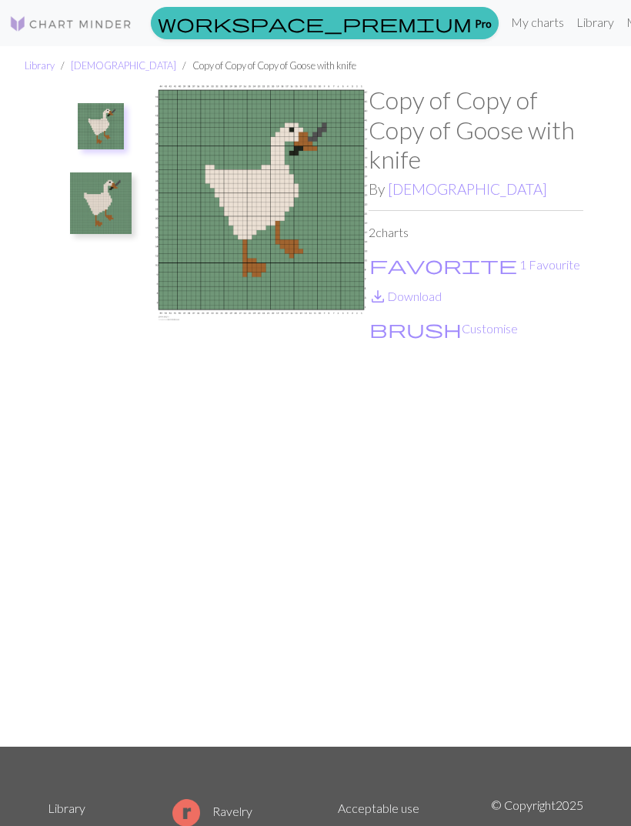
click at [433, 303] on link "save_alt Download" at bounding box center [405, 296] width 73 height 15
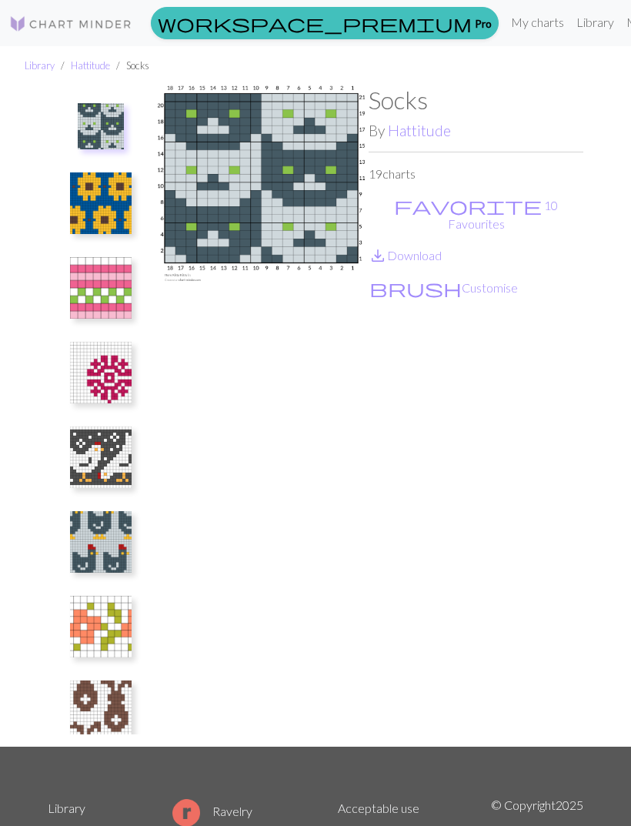
click at [429, 248] on link "save_alt Download" at bounding box center [405, 255] width 73 height 15
click at [119, 190] on img at bounding box center [101, 203] width 62 height 62
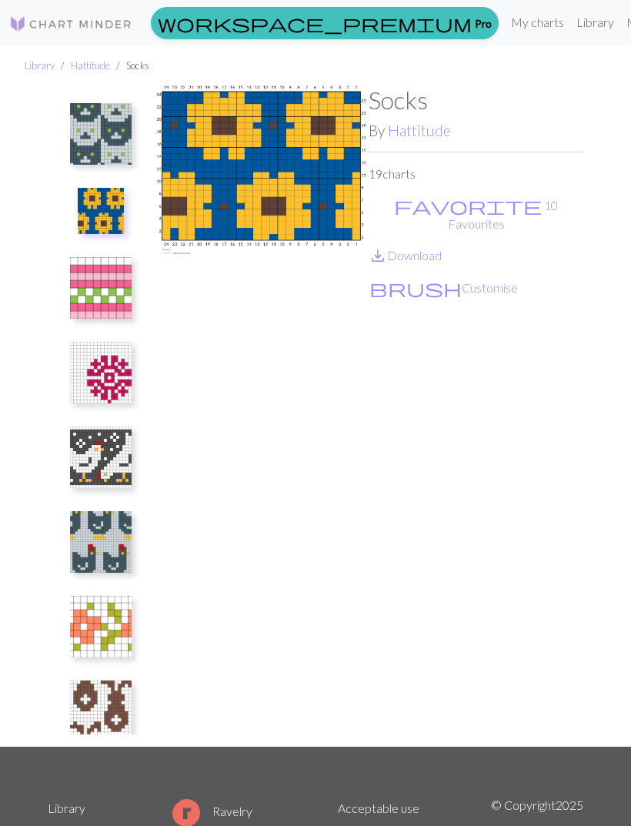
click at [115, 304] on img at bounding box center [101, 288] width 62 height 62
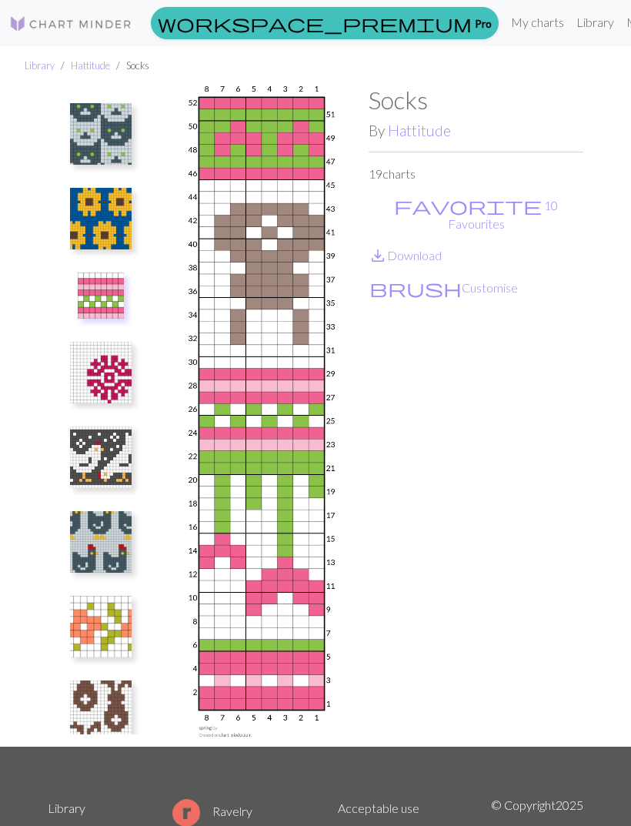
click at [126, 386] on img at bounding box center [101, 373] width 62 height 62
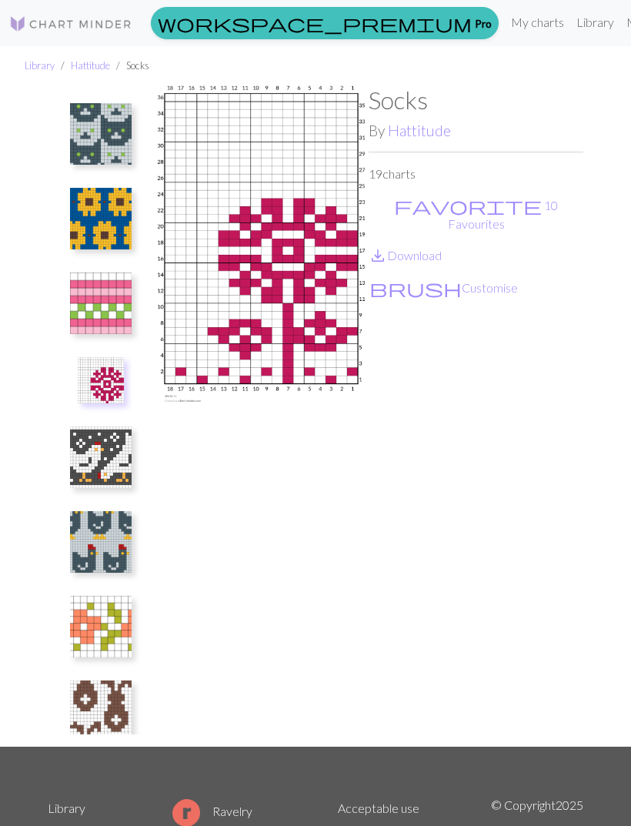
click at [438, 248] on link "save_alt Download" at bounding box center [405, 255] width 73 height 15
click at [125, 463] on img at bounding box center [101, 457] width 62 height 62
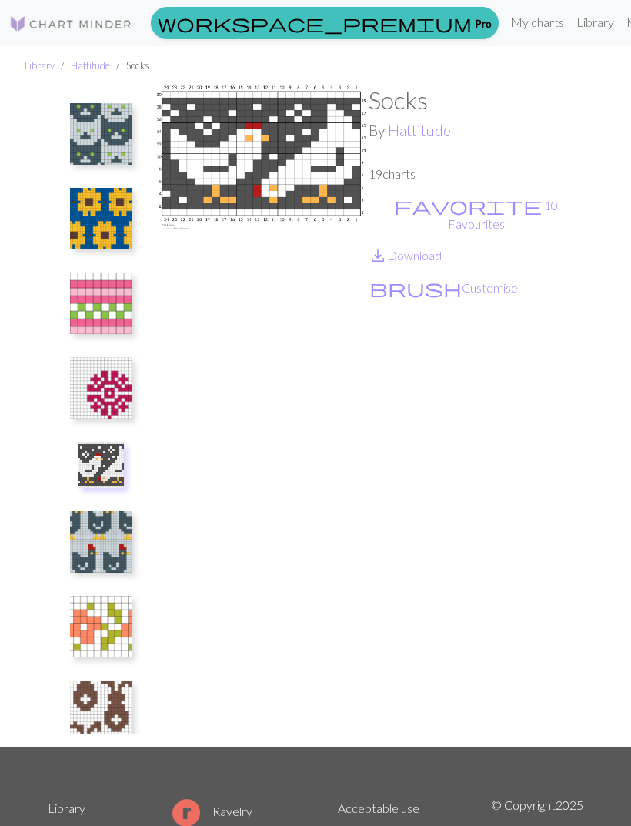
click at [442, 248] on link "save_alt Download" at bounding box center [405, 255] width 73 height 15
click at [124, 314] on img at bounding box center [101, 303] width 62 height 62
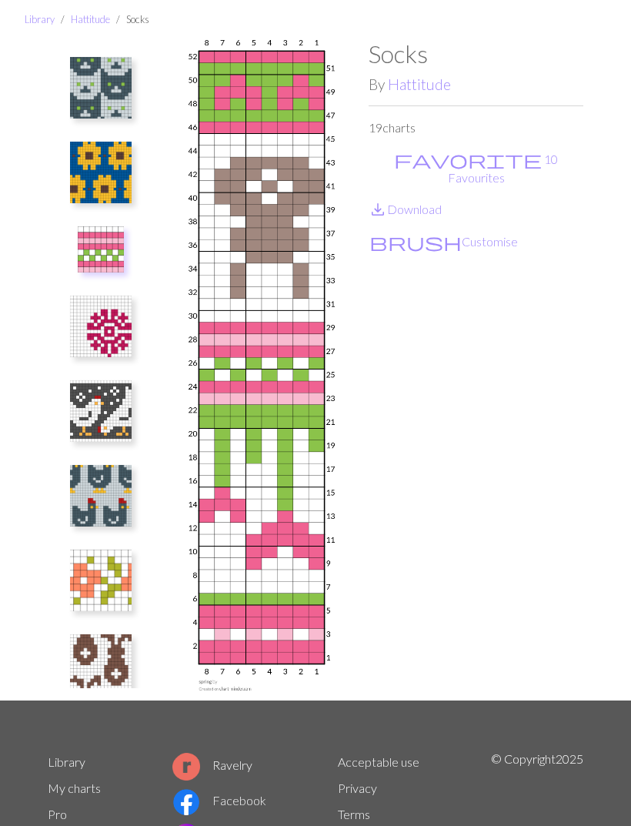
scroll to position [47, 0]
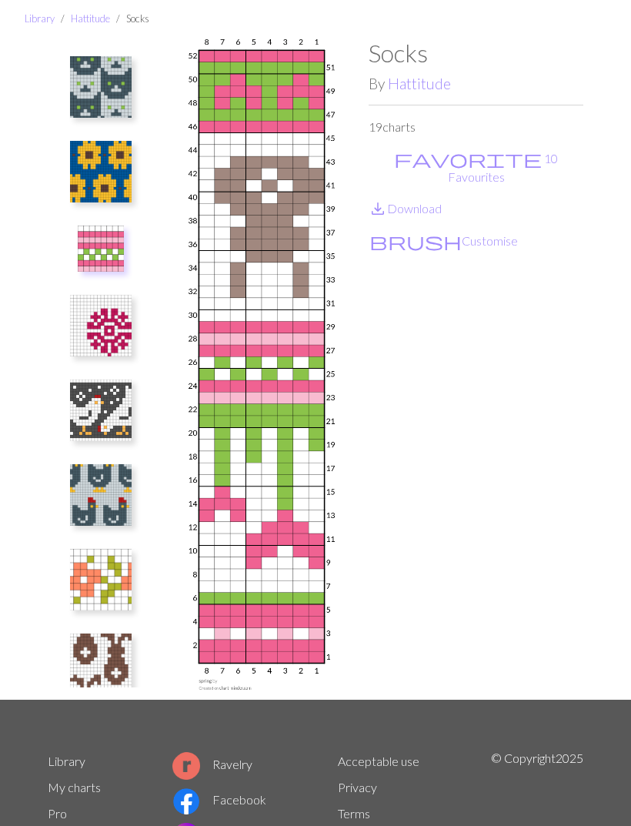
click at [124, 512] on img at bounding box center [101, 495] width 62 height 62
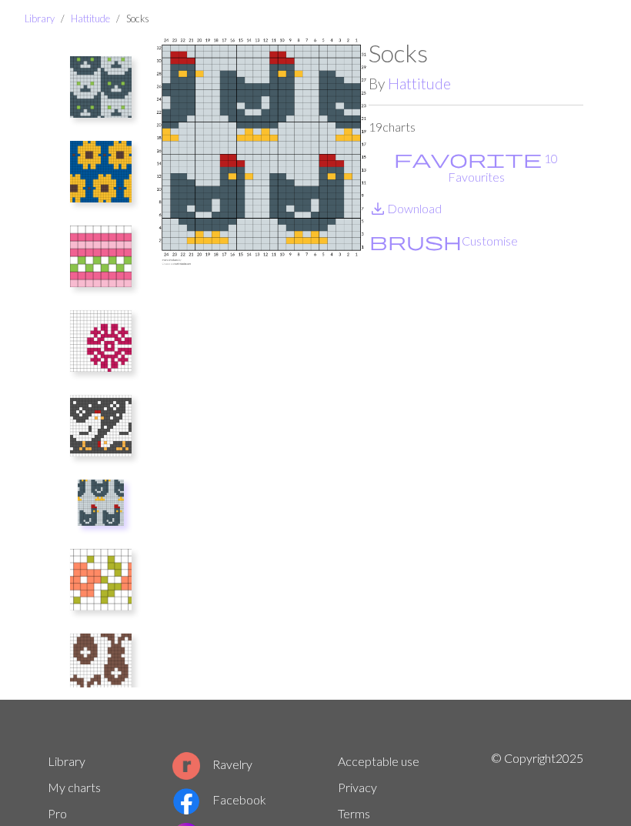
click at [433, 201] on link "save_alt Download" at bounding box center [405, 208] width 73 height 15
click at [124, 583] on img at bounding box center [101, 580] width 62 height 62
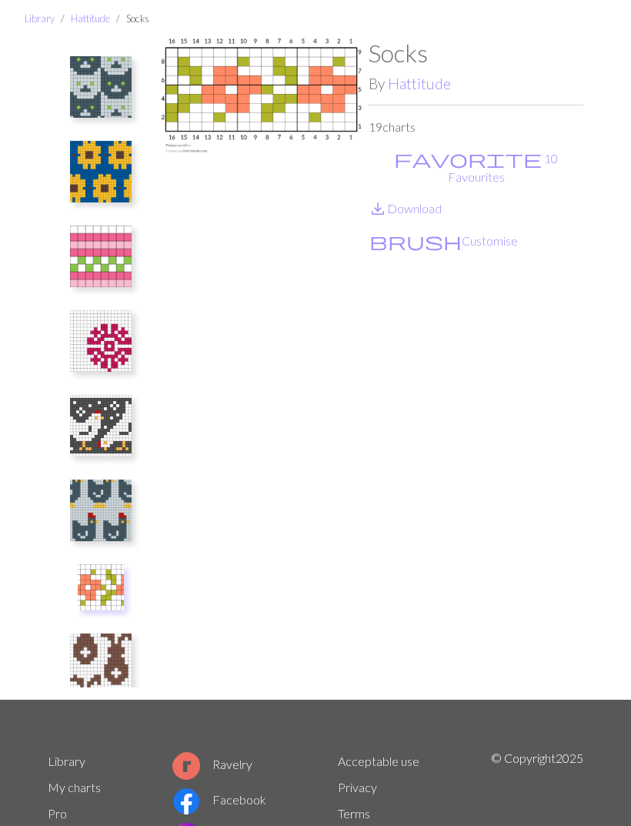
click at [439, 201] on link "save_alt Download" at bounding box center [405, 208] width 73 height 15
click at [122, 659] on img at bounding box center [101, 664] width 62 height 62
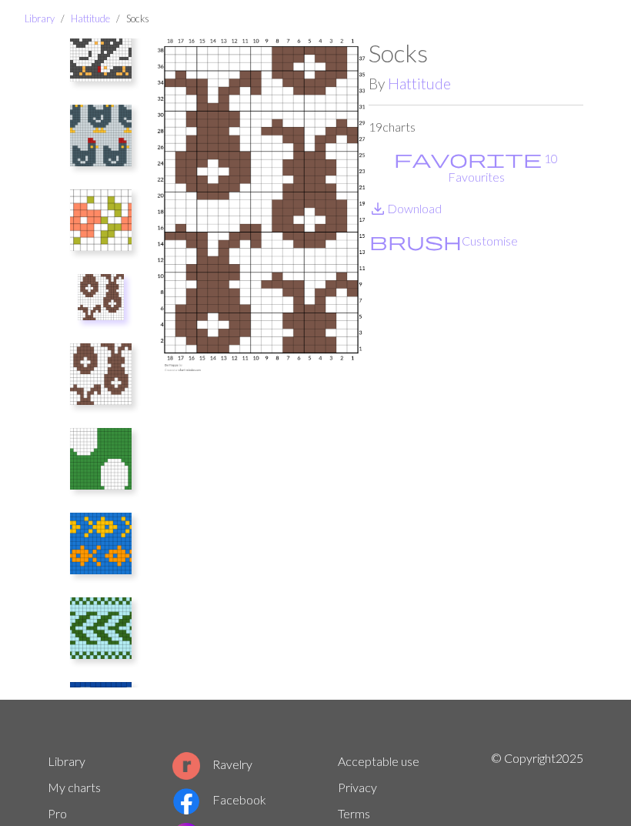
scroll to position [371, 0]
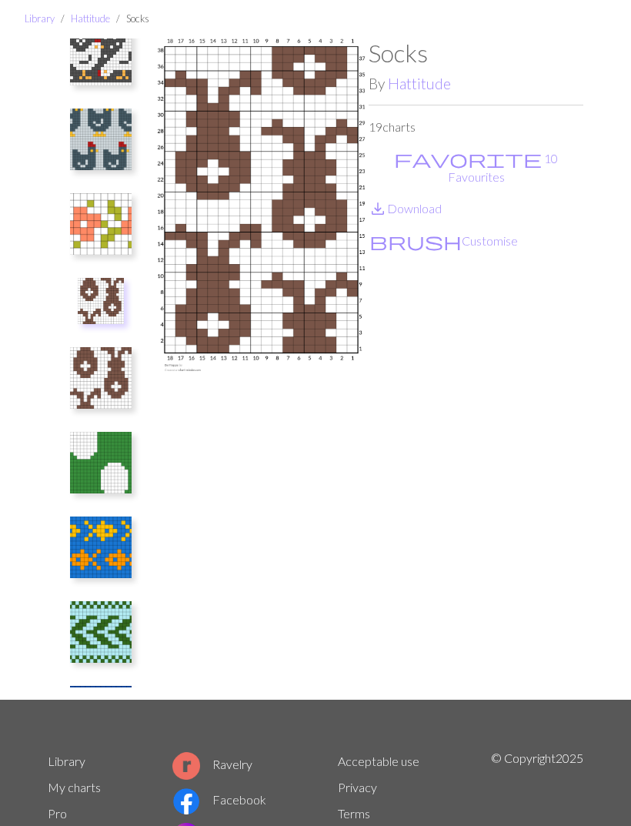
click at [113, 473] on img at bounding box center [101, 463] width 62 height 62
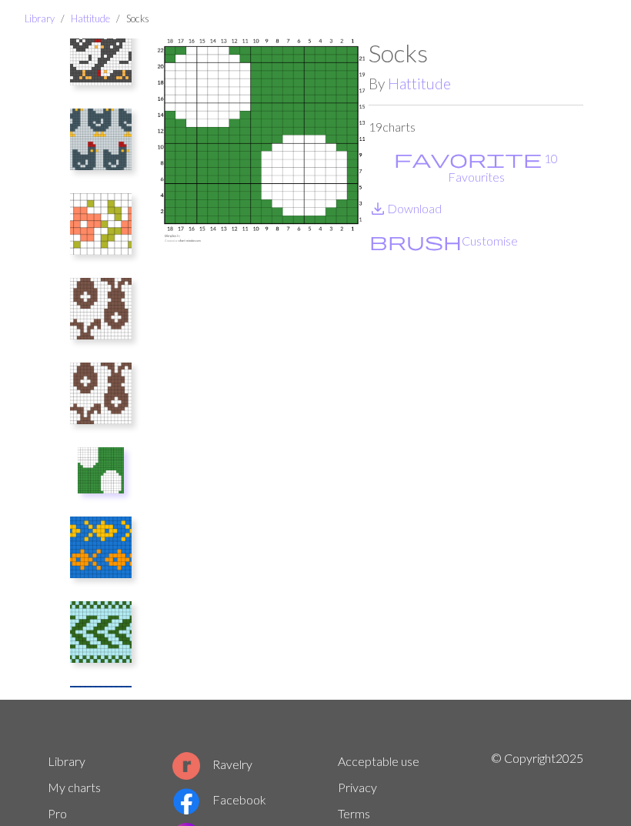
click at [115, 541] on img at bounding box center [101, 547] width 62 height 62
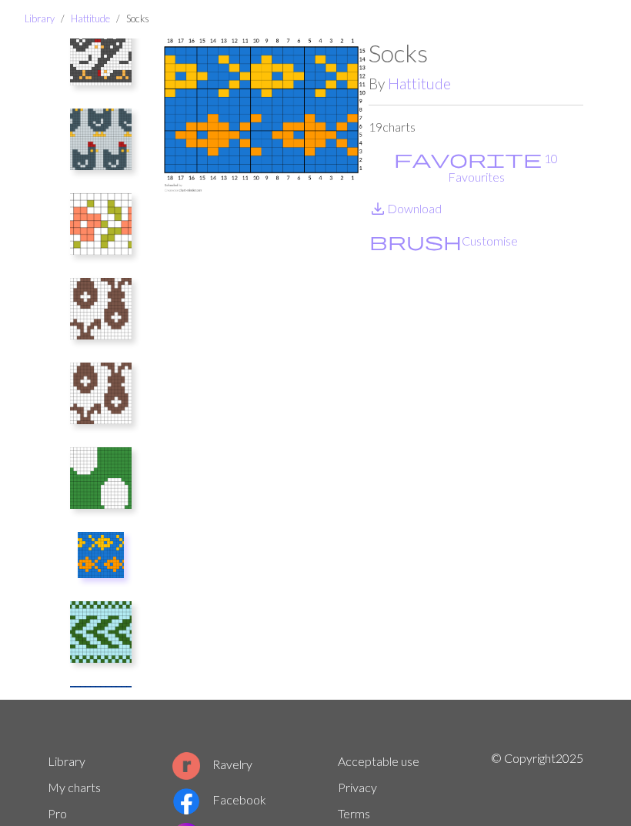
click at [122, 631] on img at bounding box center [101, 632] width 62 height 62
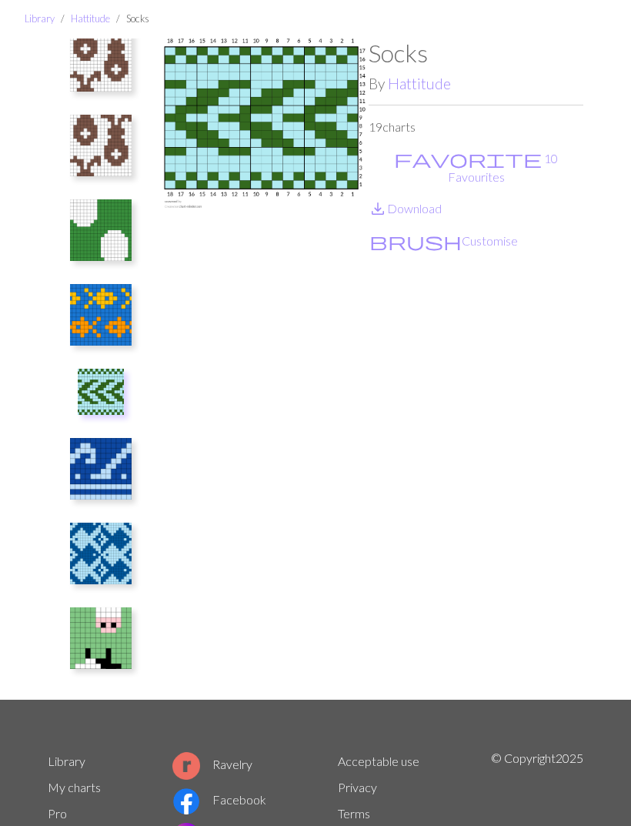
scroll to position [620, 0]
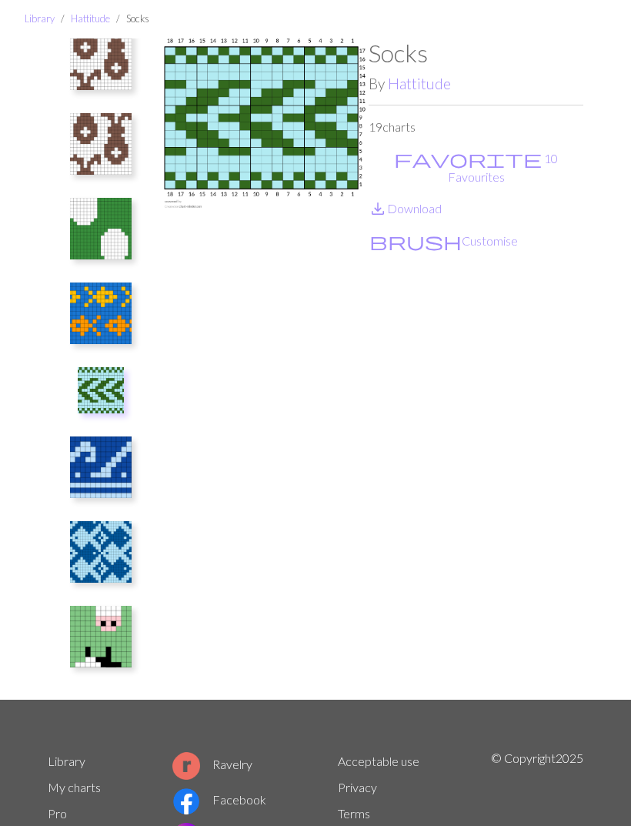
click at [122, 473] on img at bounding box center [101, 467] width 62 height 62
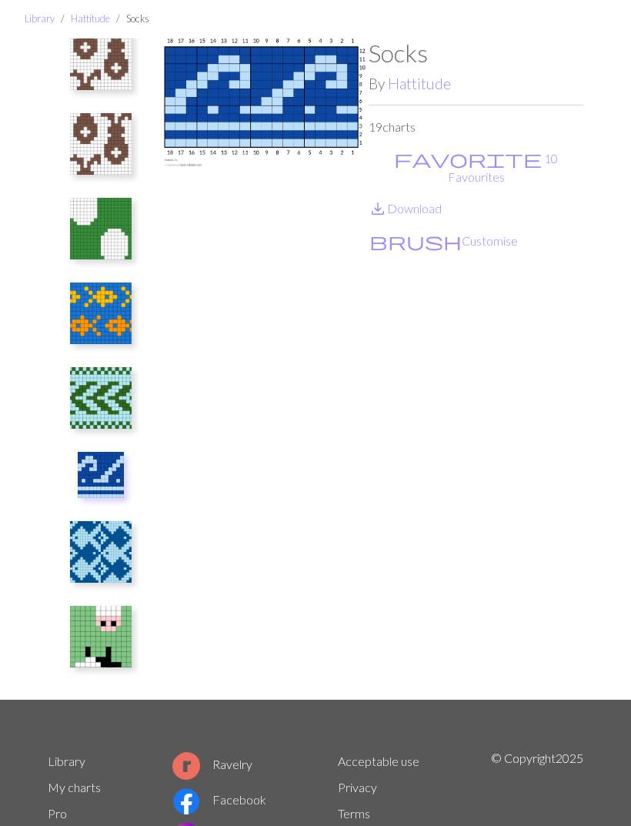
click at [121, 564] on img at bounding box center [101, 552] width 62 height 62
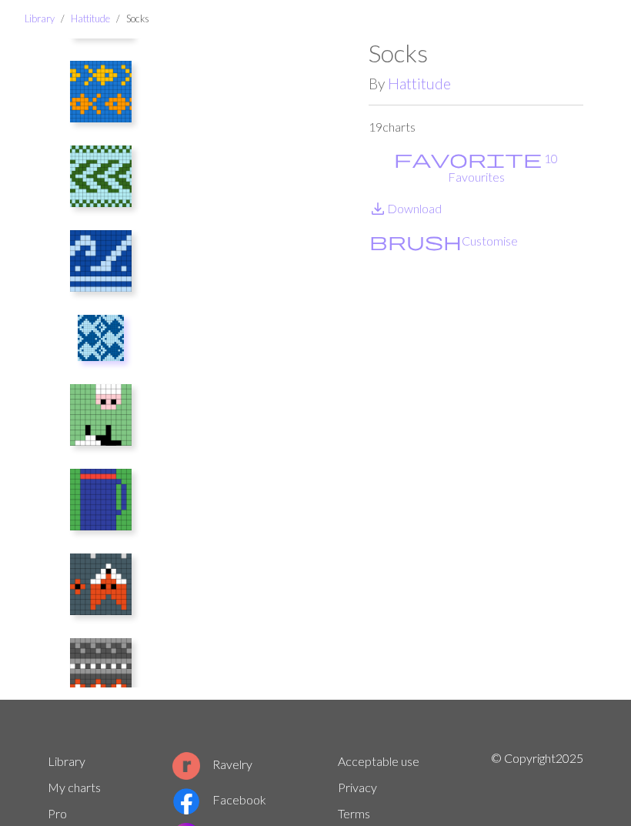
scroll to position [843, 0]
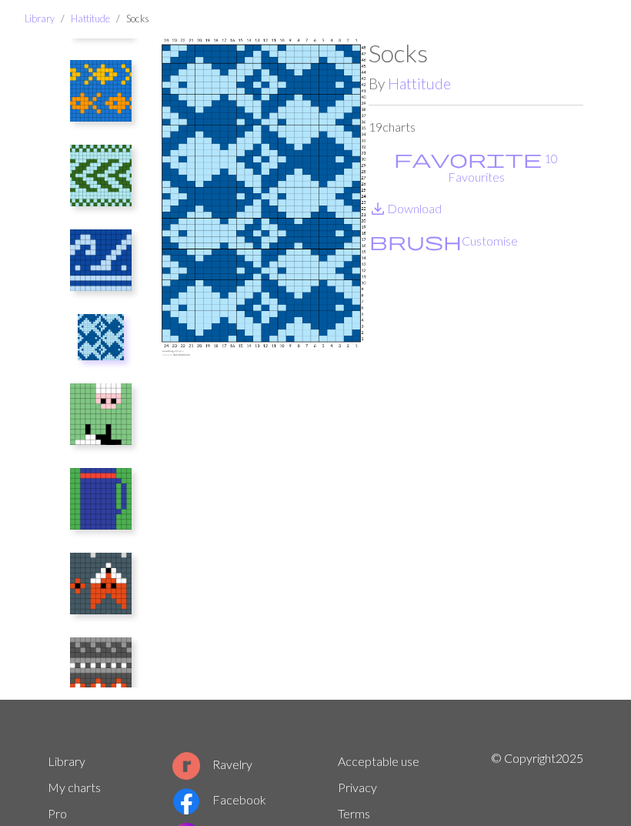
click at [119, 434] on img at bounding box center [101, 414] width 62 height 62
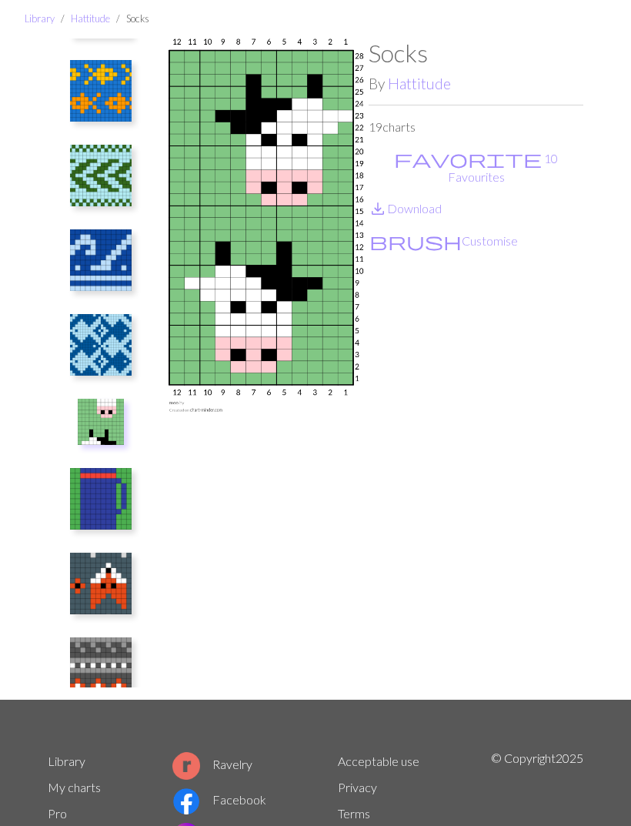
click at [119, 496] on img at bounding box center [101, 499] width 62 height 62
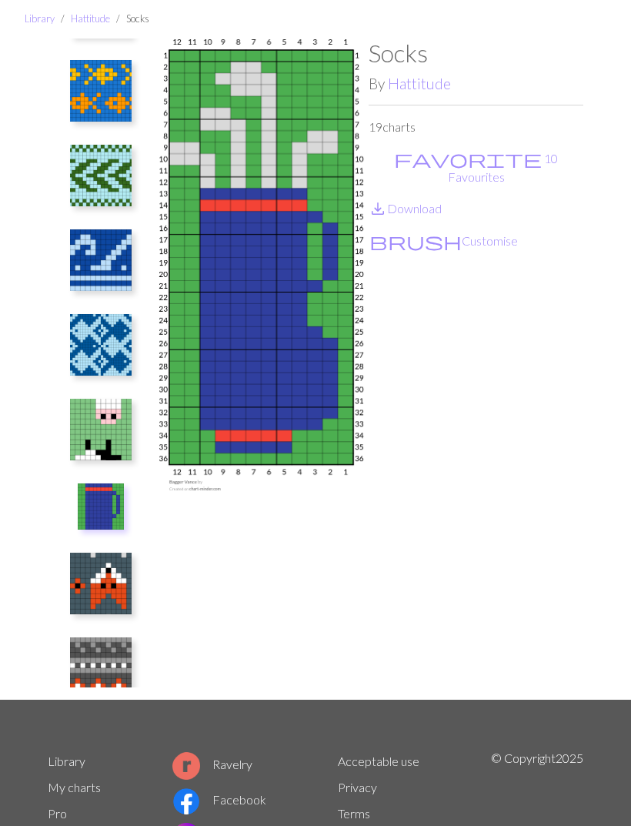
click at [114, 594] on img at bounding box center [101, 584] width 62 height 62
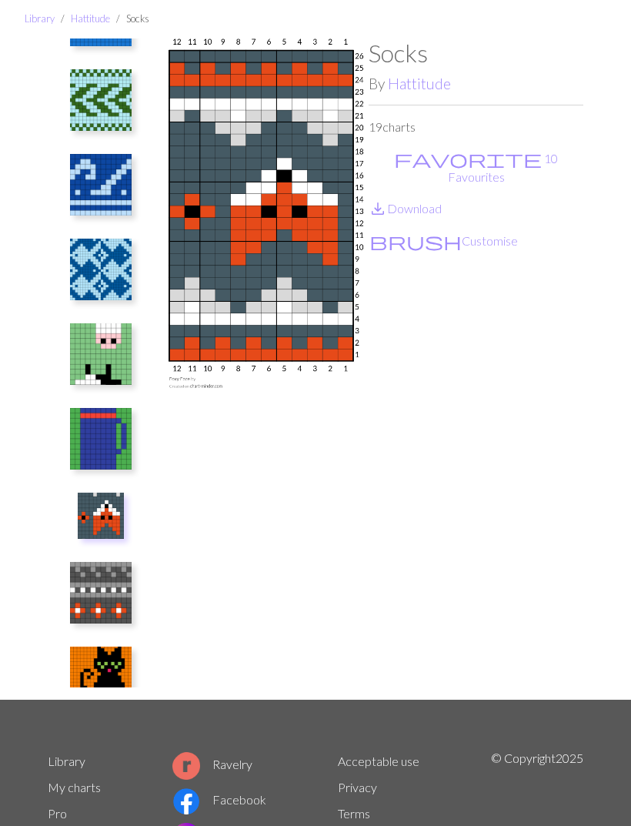
scroll to position [917, 0]
click at [435, 201] on link "save_alt Download" at bounding box center [405, 208] width 73 height 15
click at [119, 672] on img at bounding box center [101, 678] width 62 height 62
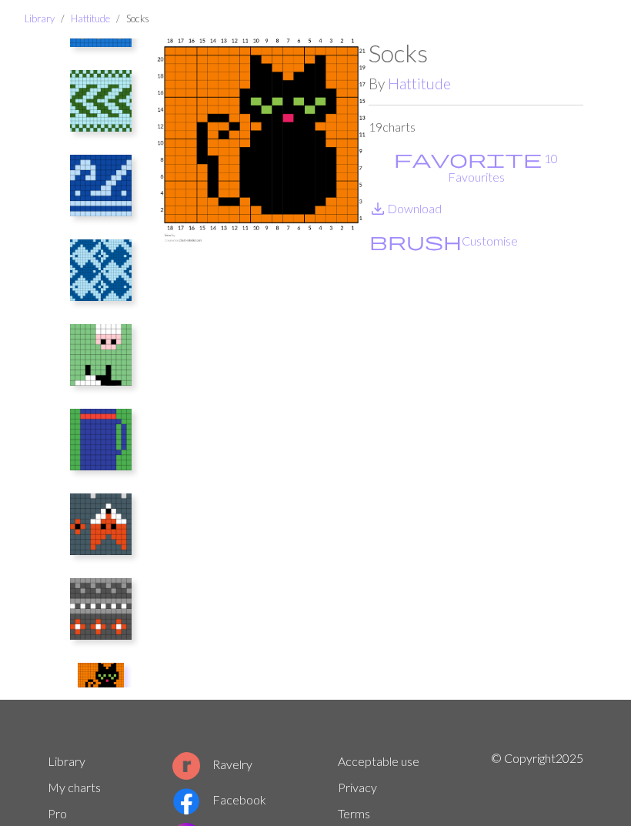
scroll to position [0, 0]
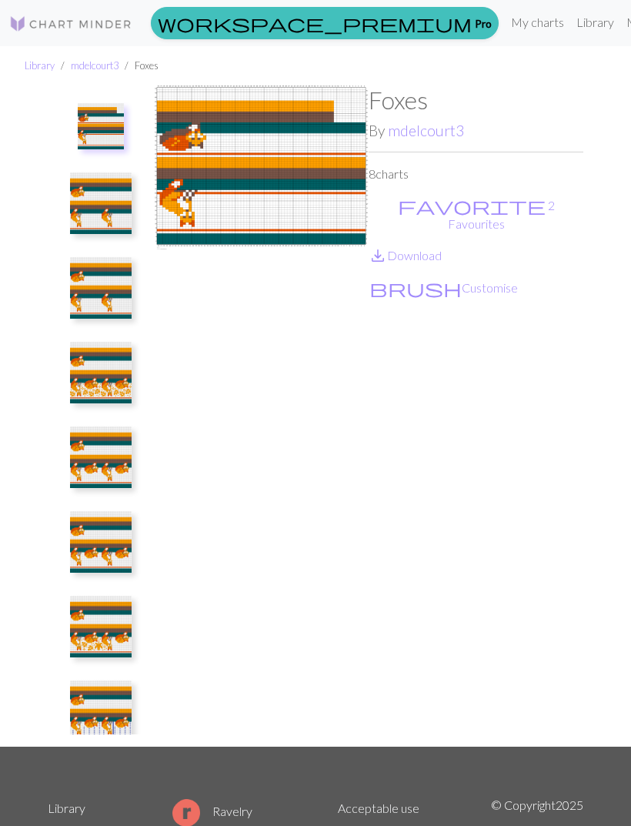
click at [431, 248] on link "save_alt Download" at bounding box center [405, 255] width 73 height 15
click at [125, 202] on img at bounding box center [101, 203] width 62 height 62
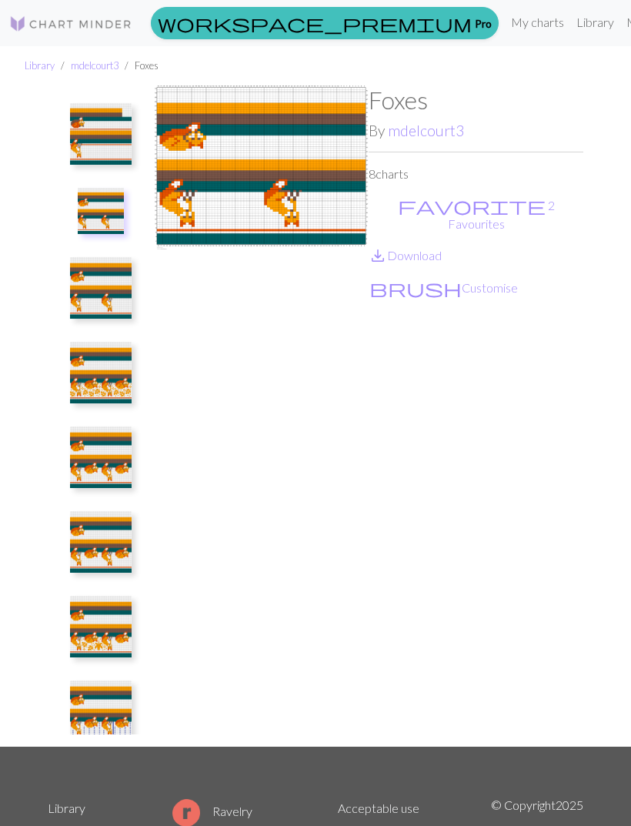
click at [126, 149] on img at bounding box center [101, 134] width 62 height 62
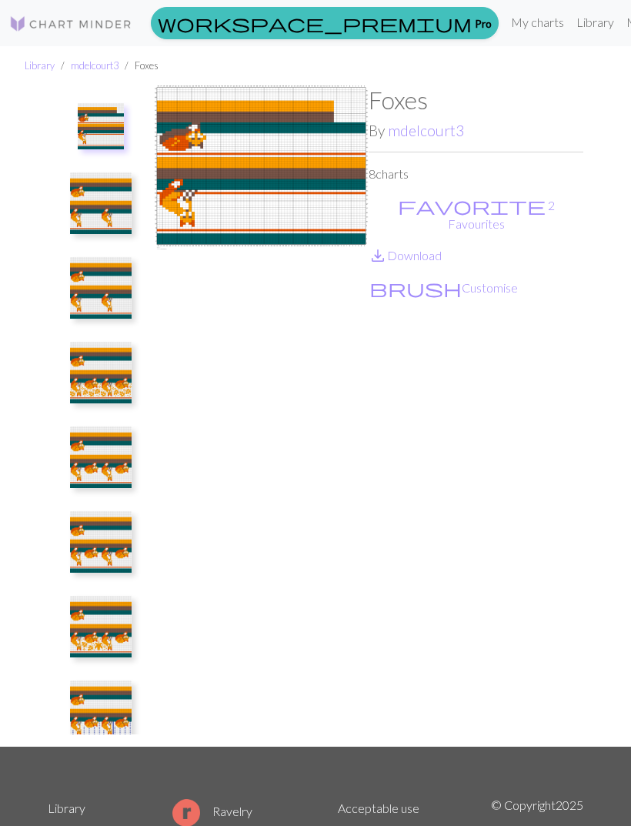
click at [114, 230] on img at bounding box center [101, 203] width 62 height 62
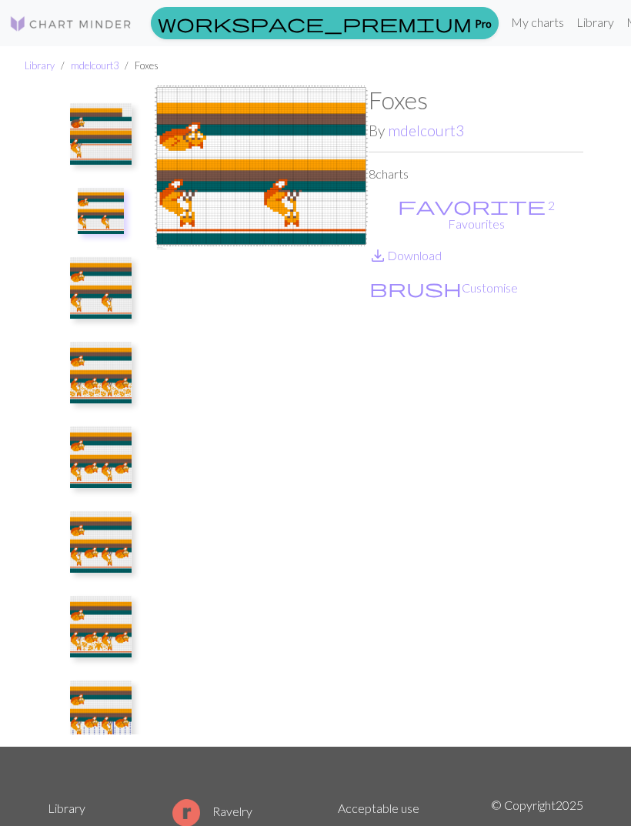
click at [434, 248] on link "save_alt Download" at bounding box center [405, 255] width 73 height 15
click at [126, 292] on img at bounding box center [101, 288] width 62 height 62
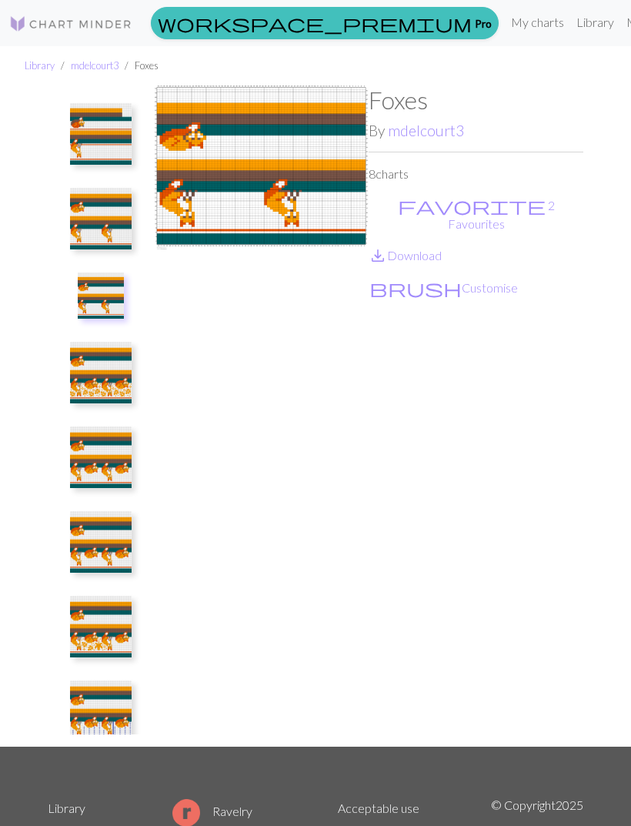
click at [122, 223] on img at bounding box center [101, 219] width 62 height 62
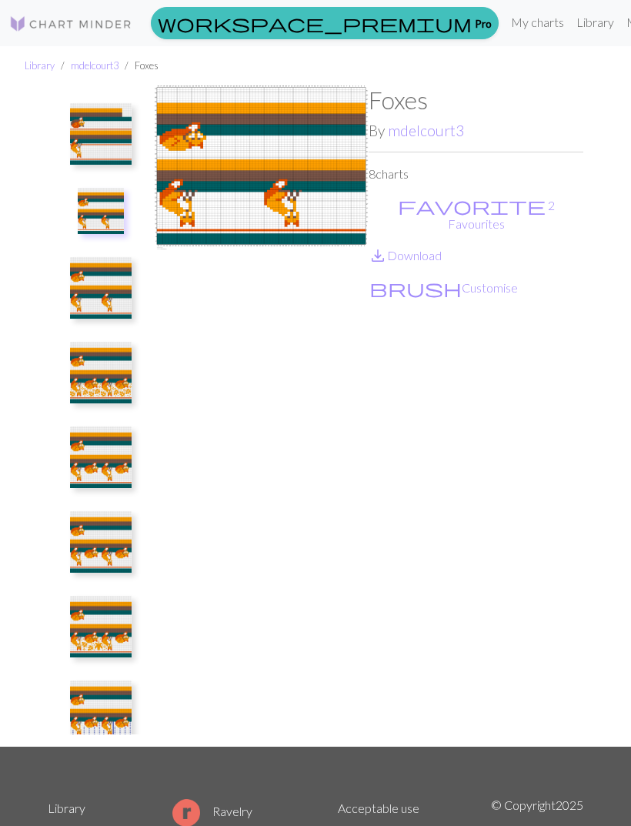
click at [113, 299] on img at bounding box center [101, 288] width 62 height 62
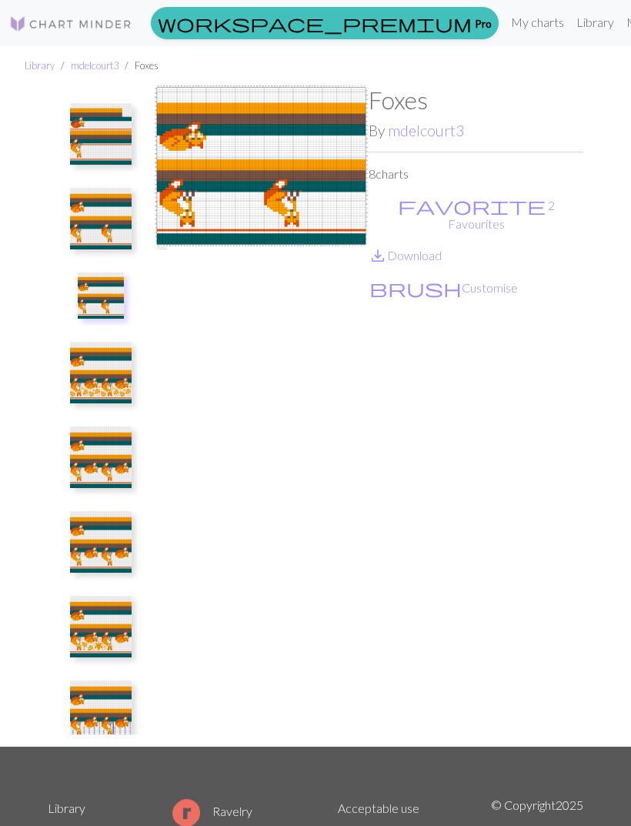
click at [122, 368] on img at bounding box center [101, 373] width 62 height 62
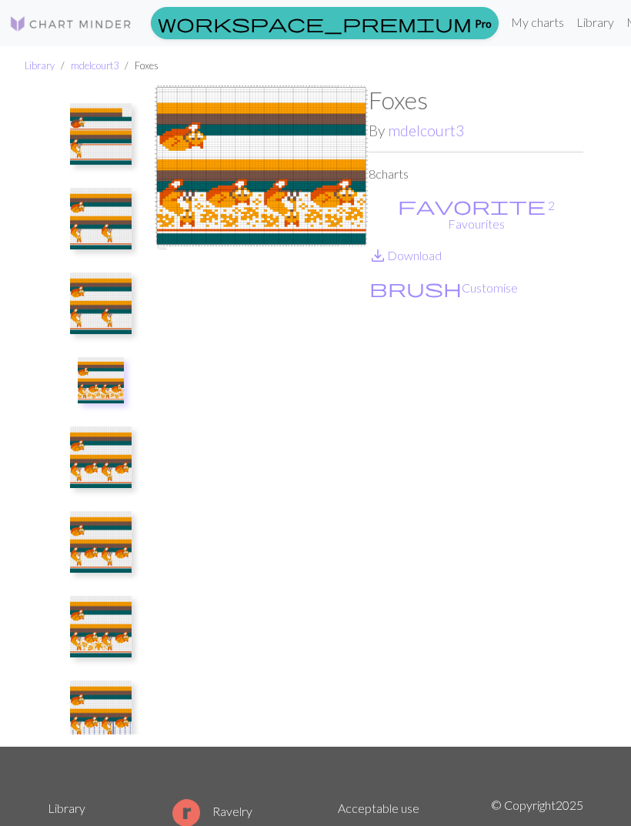
click at [426, 248] on link "save_alt Download" at bounding box center [405, 255] width 73 height 15
click at [121, 460] on img at bounding box center [101, 457] width 62 height 62
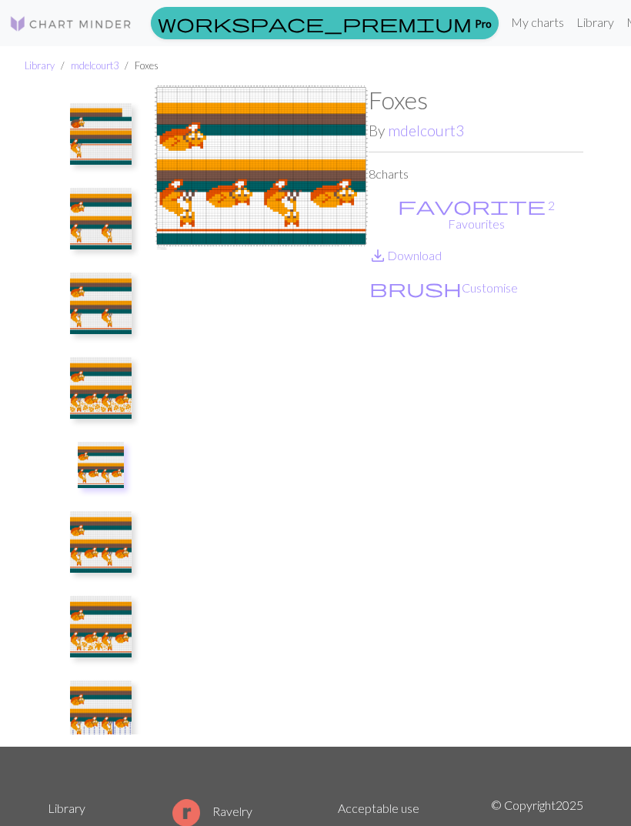
click at [427, 248] on link "save_alt Download" at bounding box center [405, 255] width 73 height 15
click at [121, 552] on img at bounding box center [101, 542] width 62 height 62
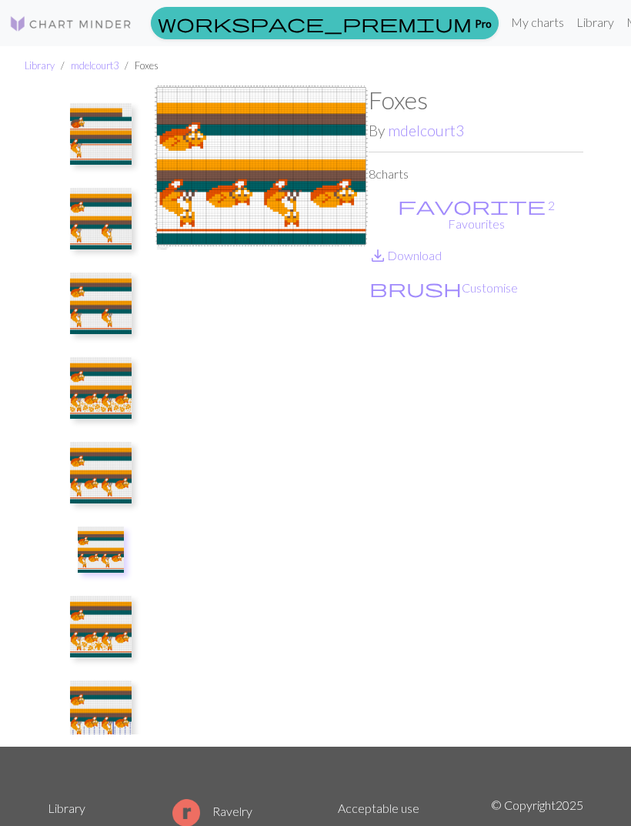
click at [122, 626] on img at bounding box center [101, 627] width 62 height 62
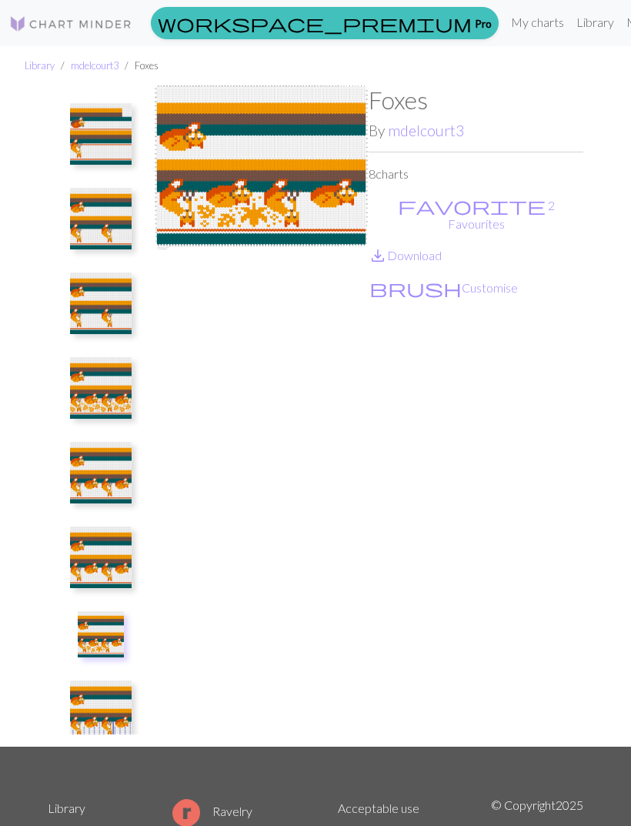
click at [122, 708] on img at bounding box center [101, 711] width 62 height 62
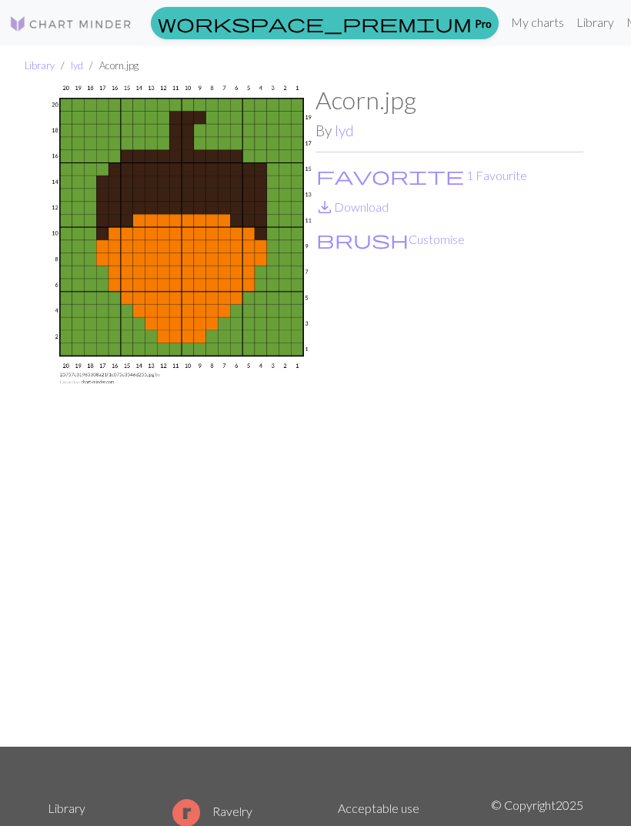
click at [376, 212] on link "save_alt Download" at bounding box center [352, 206] width 73 height 15
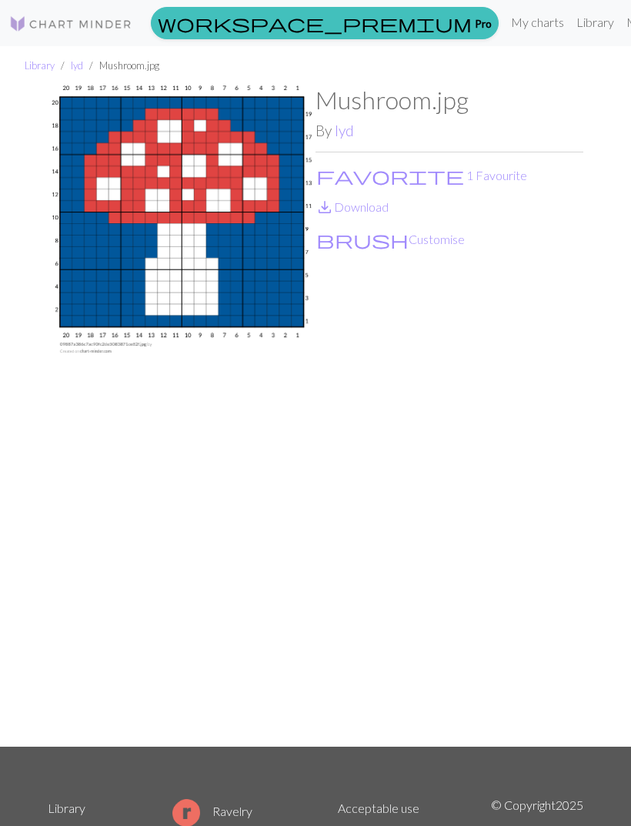
click at [370, 212] on link "save_alt Download" at bounding box center [352, 206] width 73 height 15
